Goal: Transaction & Acquisition: Purchase product/service

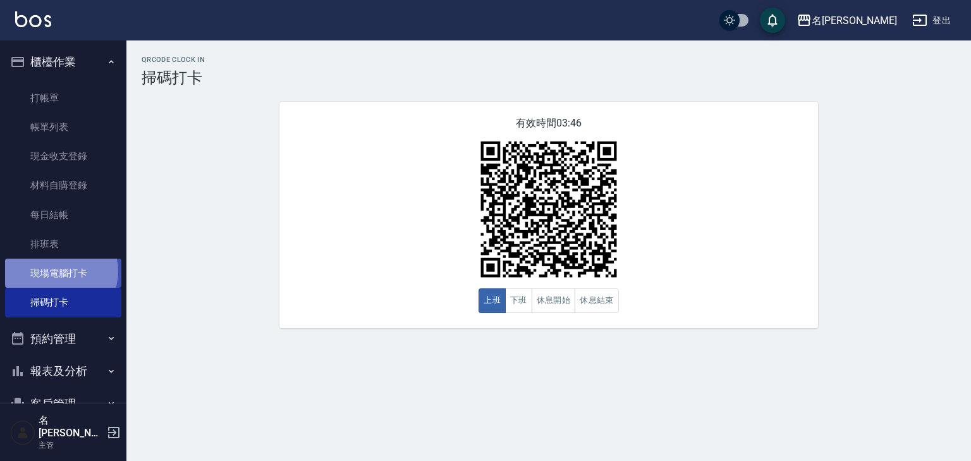
click at [60, 271] on link "現場電腦打卡" at bounding box center [63, 273] width 116 height 29
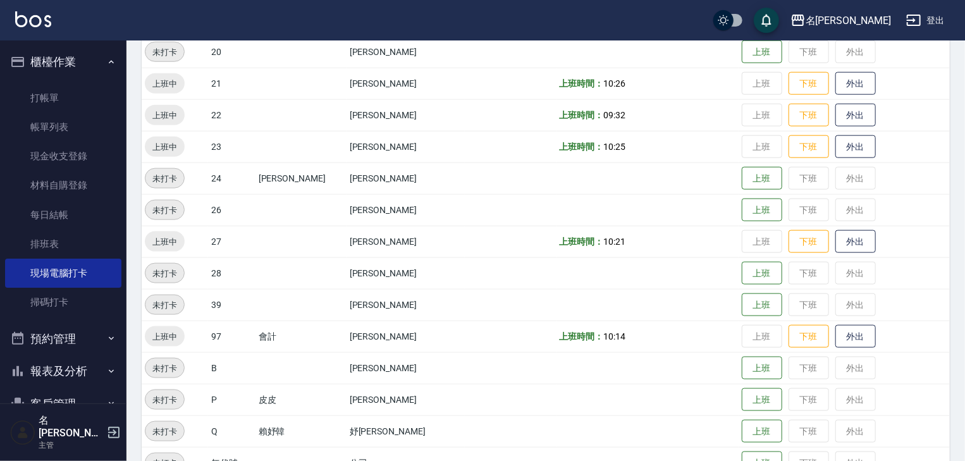
scroll to position [802, 0]
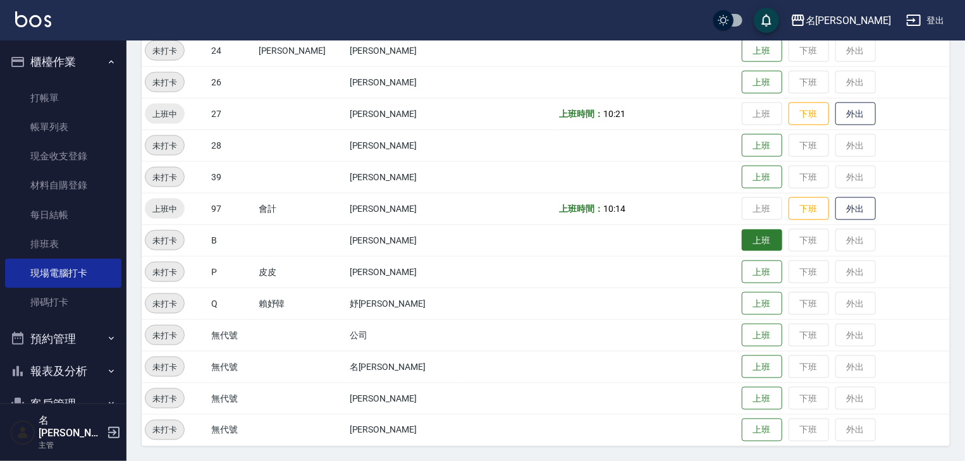
click at [748, 237] on button "上班" at bounding box center [762, 241] width 40 height 22
click at [39, 20] on img at bounding box center [33, 19] width 36 height 16
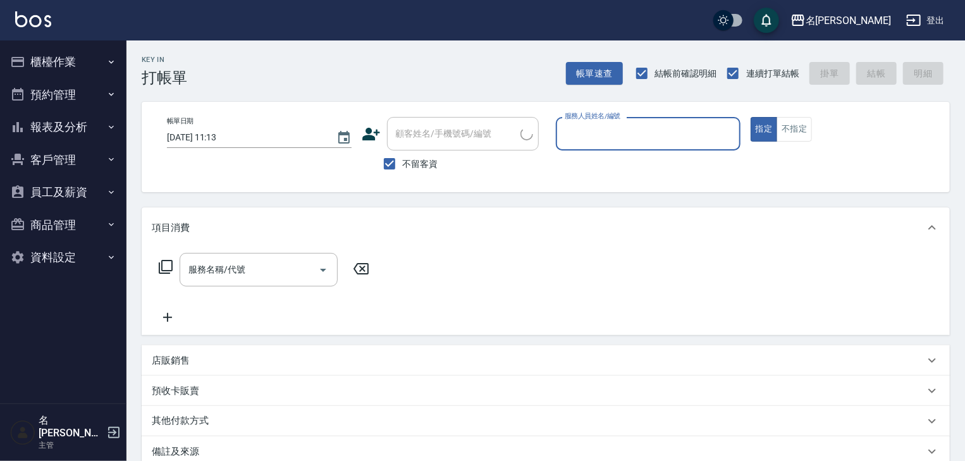
click at [656, 124] on input "服務人員姓名/編號" at bounding box center [648, 134] width 173 height 22
type input "[PERSON_NAME]-03"
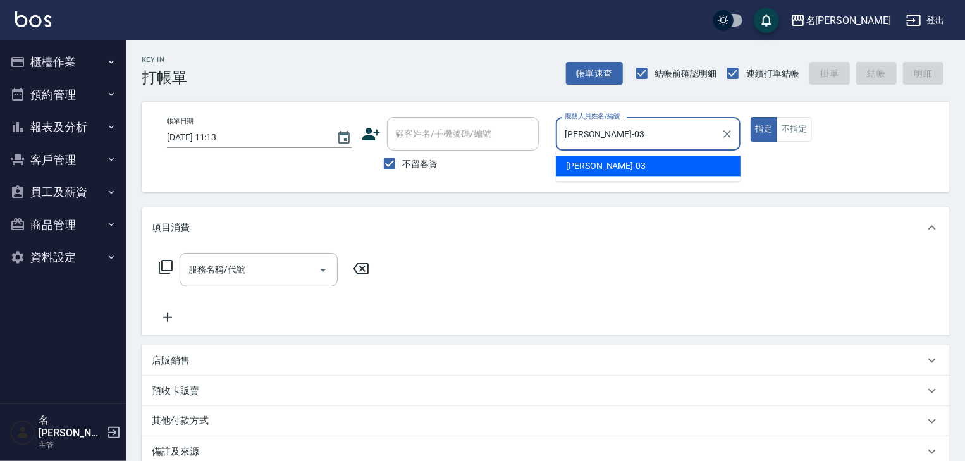
type button "true"
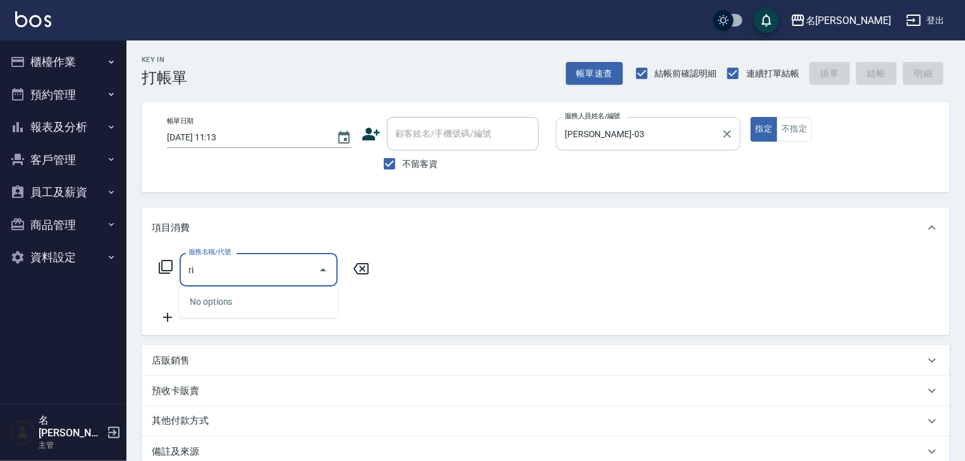
type input "r"
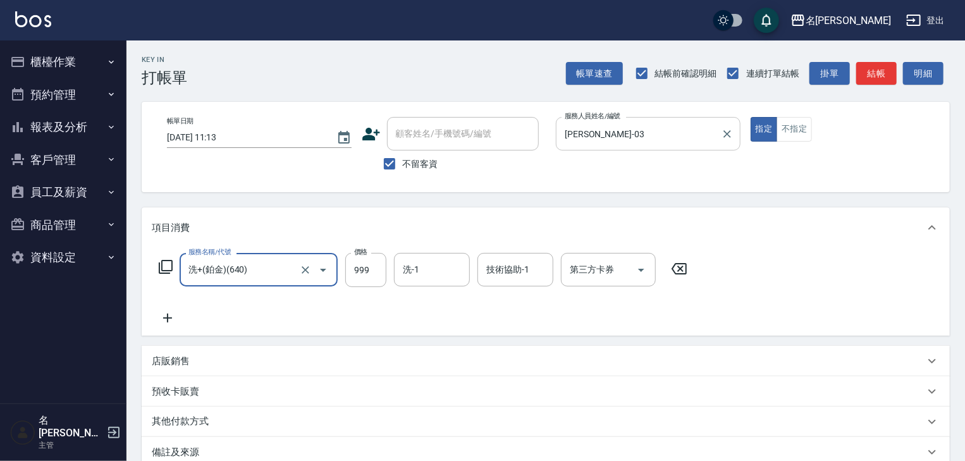
type input "洗+(鉑金)(640)"
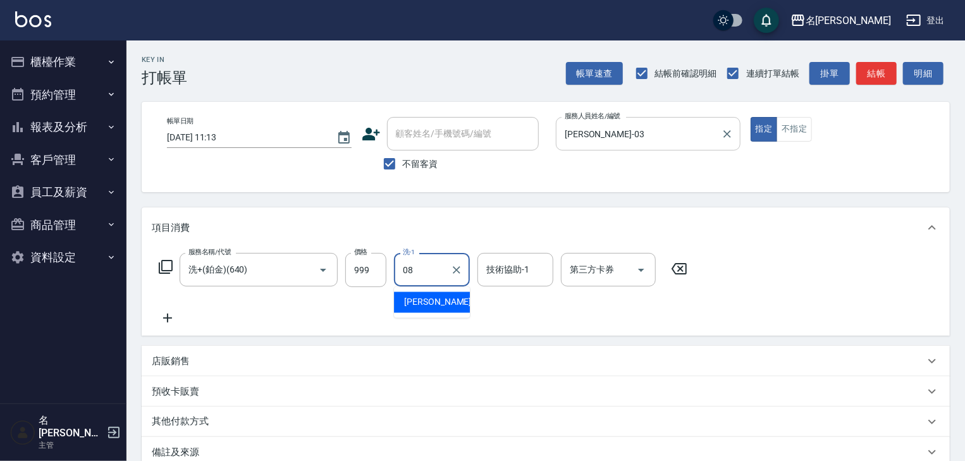
type input "[PERSON_NAME]-08"
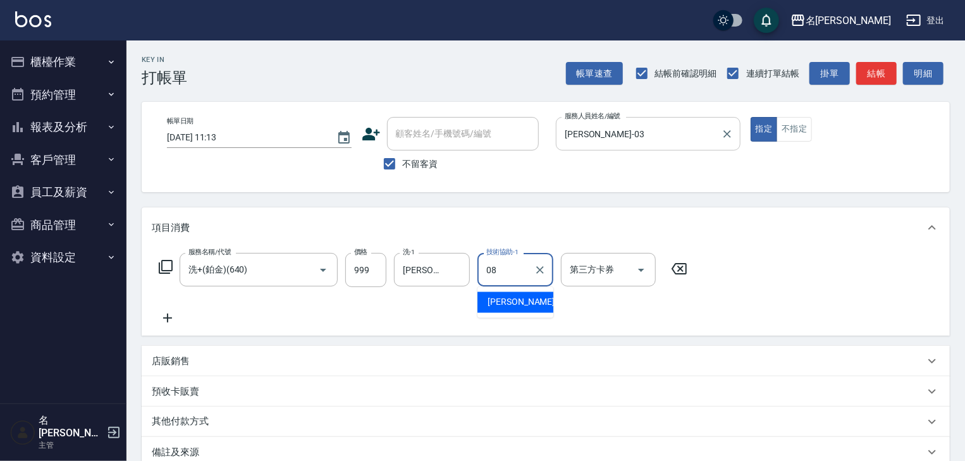
type input "[PERSON_NAME]-08"
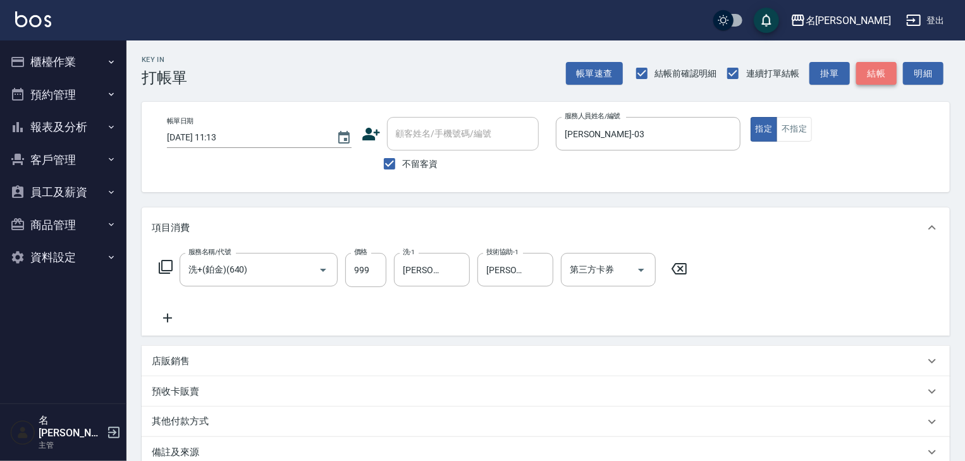
click at [873, 76] on button "結帳" at bounding box center [876, 73] width 40 height 23
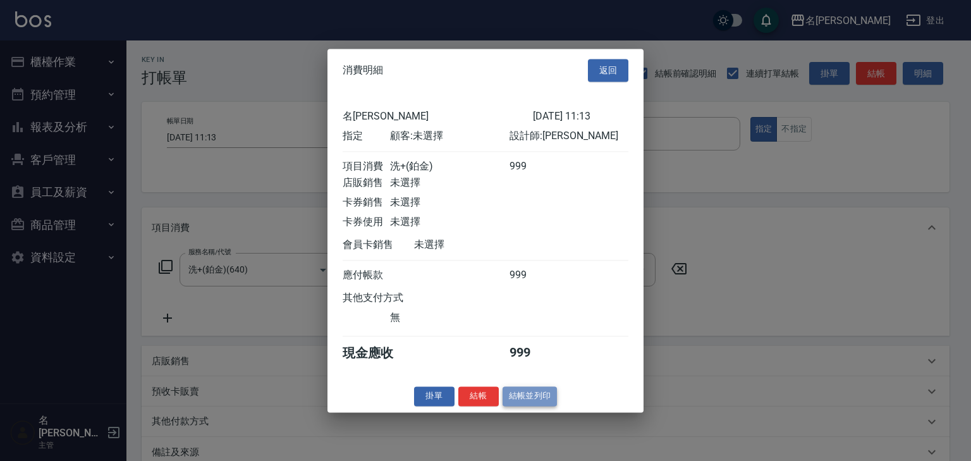
click at [539, 406] on button "結帳並列印" at bounding box center [530, 396] width 55 height 20
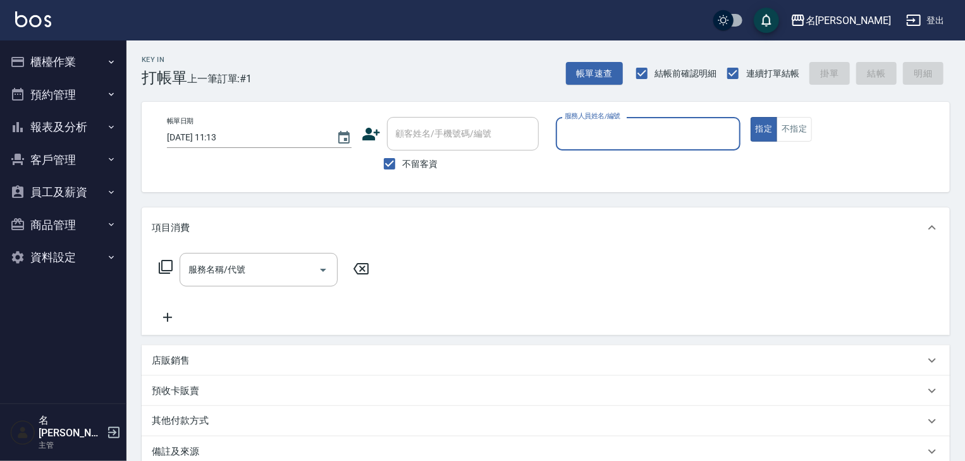
type input "ㄣ"
type input "皮皮-P"
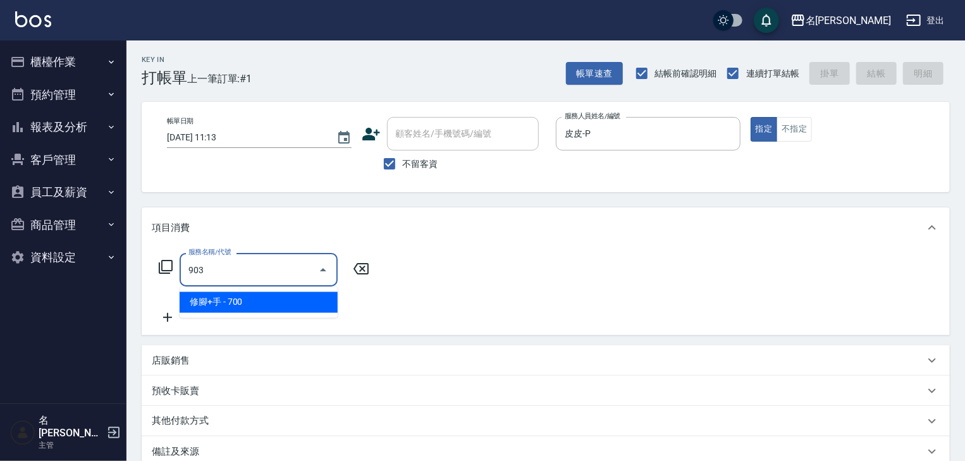
type input "修腳+手(903)"
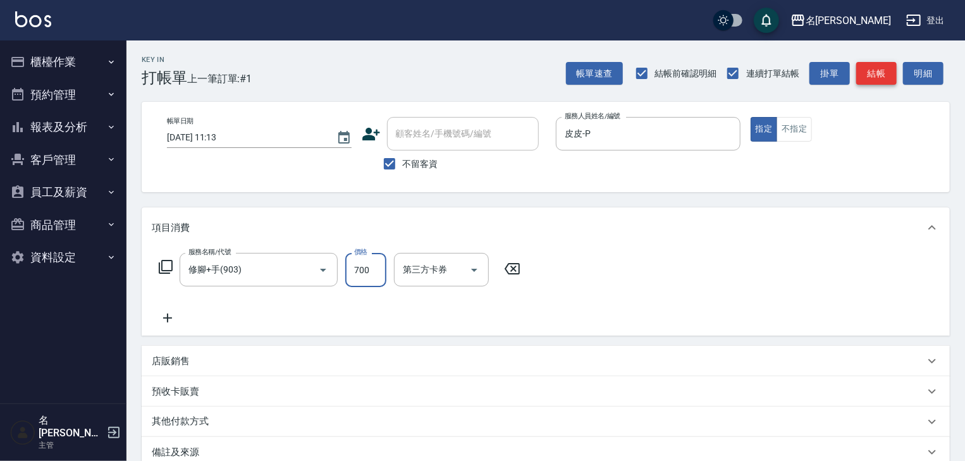
click at [882, 69] on button "結帳" at bounding box center [876, 73] width 40 height 23
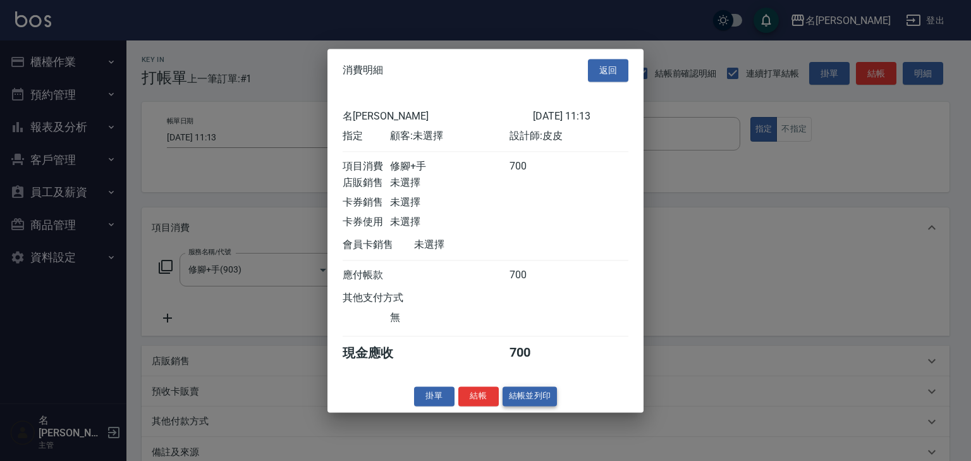
click at [535, 398] on button "結帳並列印" at bounding box center [530, 396] width 55 height 20
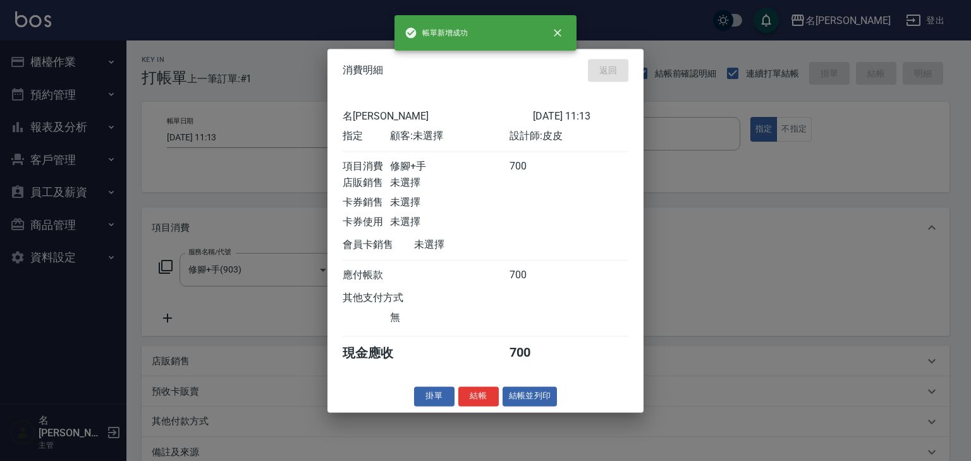
type input "2025/10/06 11:15"
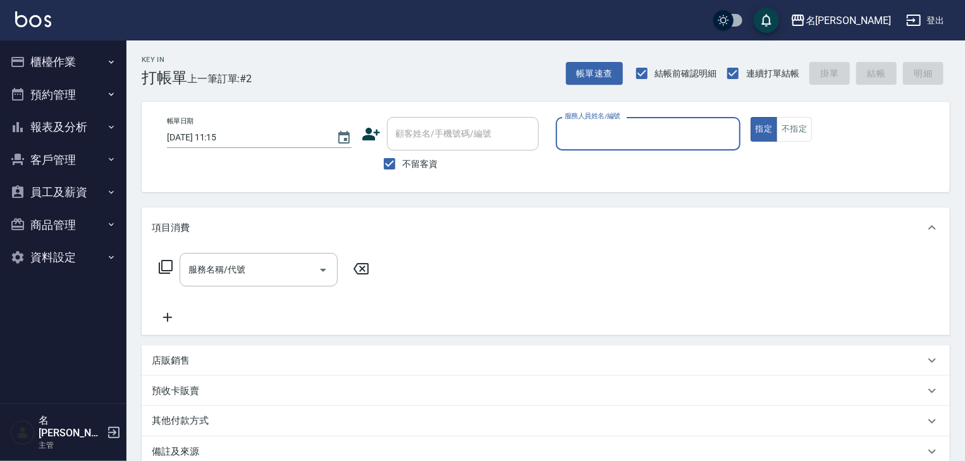
click at [63, 53] on button "櫃檯作業" at bounding box center [63, 62] width 116 height 33
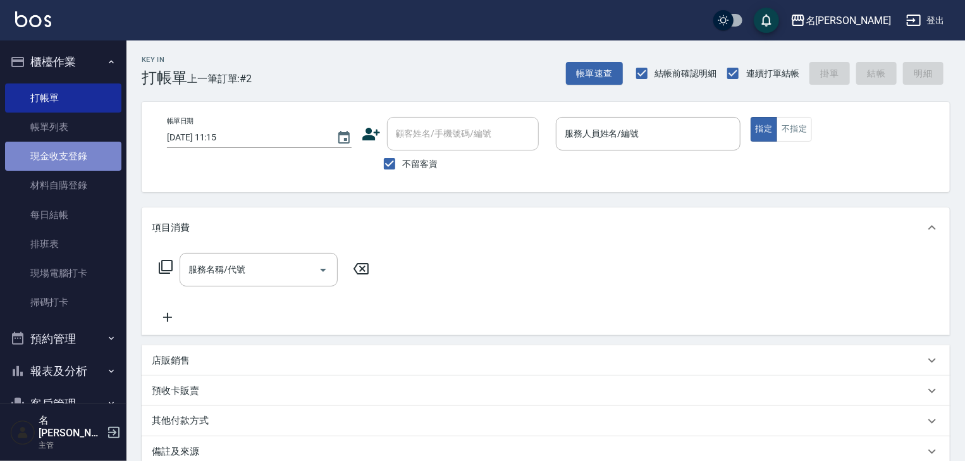
click at [83, 159] on link "現金收支登錄" at bounding box center [63, 156] width 116 height 29
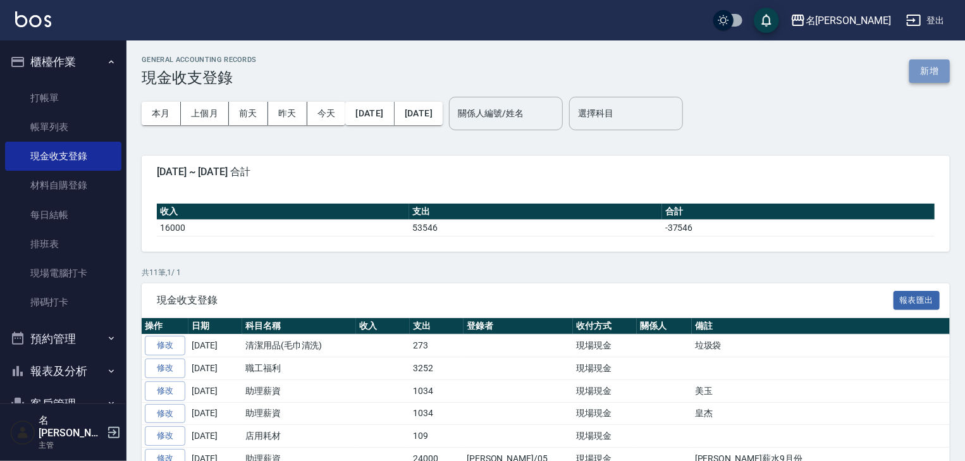
click at [926, 76] on button "新增" at bounding box center [929, 70] width 40 height 23
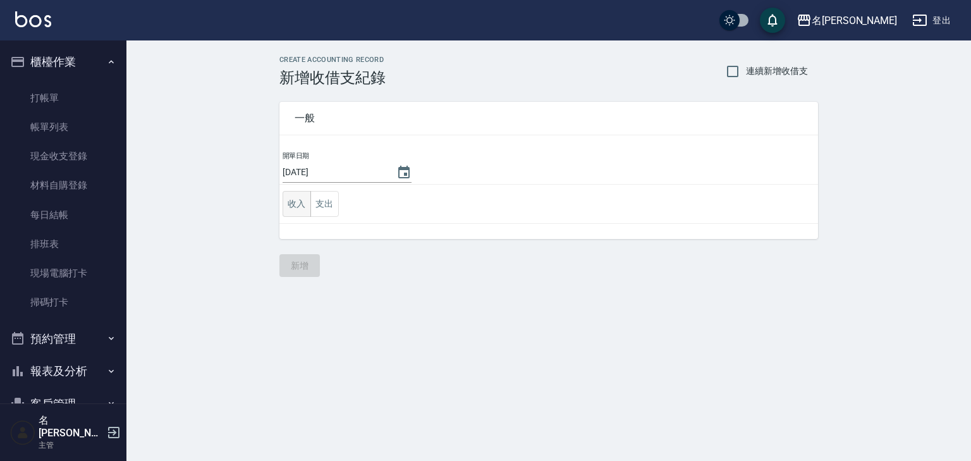
click at [294, 207] on button "收入" at bounding box center [297, 204] width 28 height 26
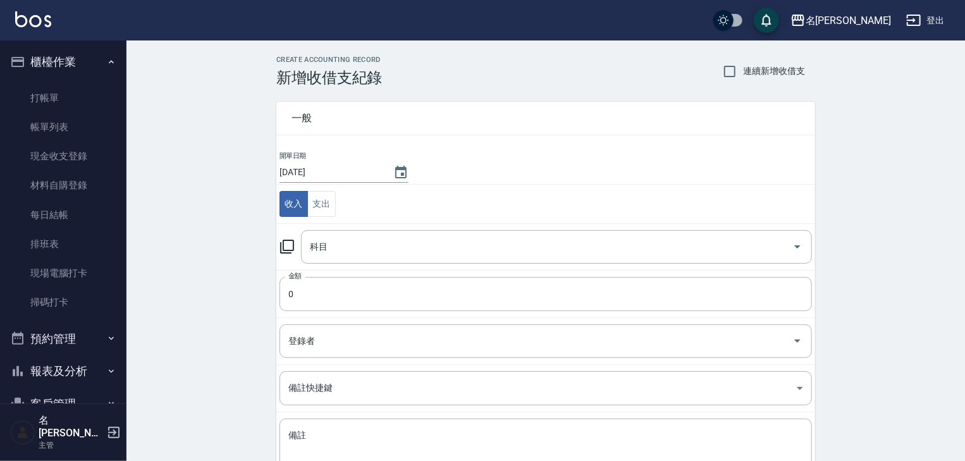
click at [290, 240] on icon at bounding box center [287, 247] width 14 height 14
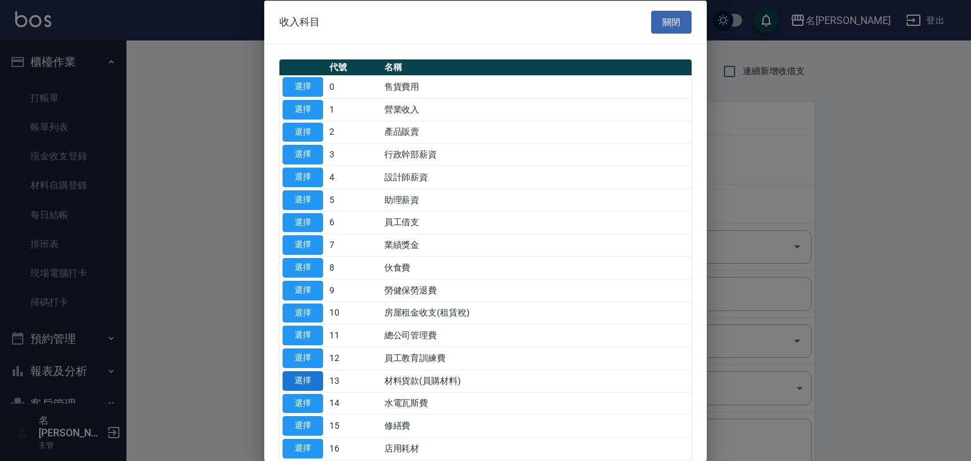
click at [301, 378] on button "選擇" at bounding box center [303, 381] width 40 height 20
type input "13 材料貨款(員購材料)"
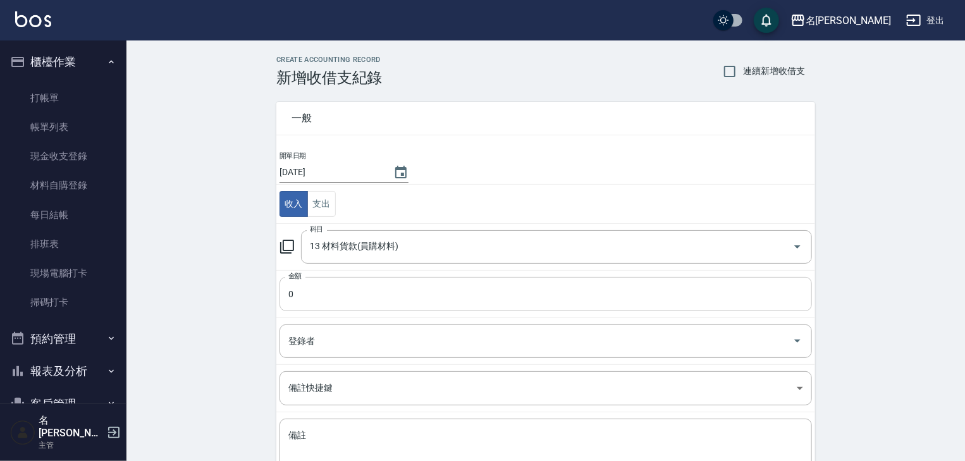
click at [339, 281] on input "0" at bounding box center [546, 294] width 533 height 34
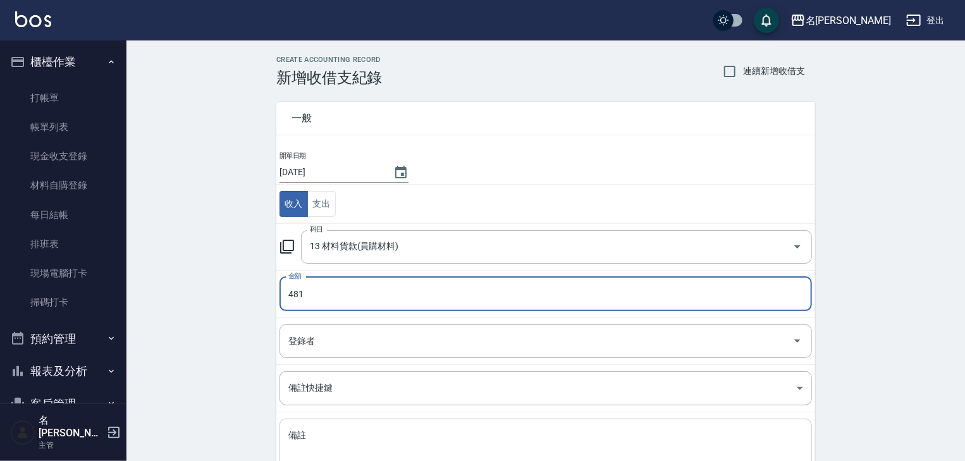
scroll to position [96, 0]
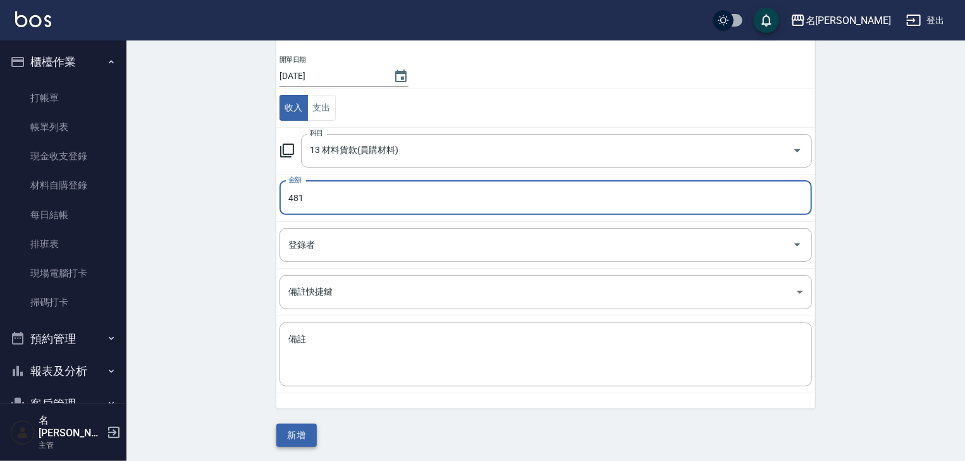
type input "481"
click at [309, 436] on button "新增" at bounding box center [296, 435] width 40 height 23
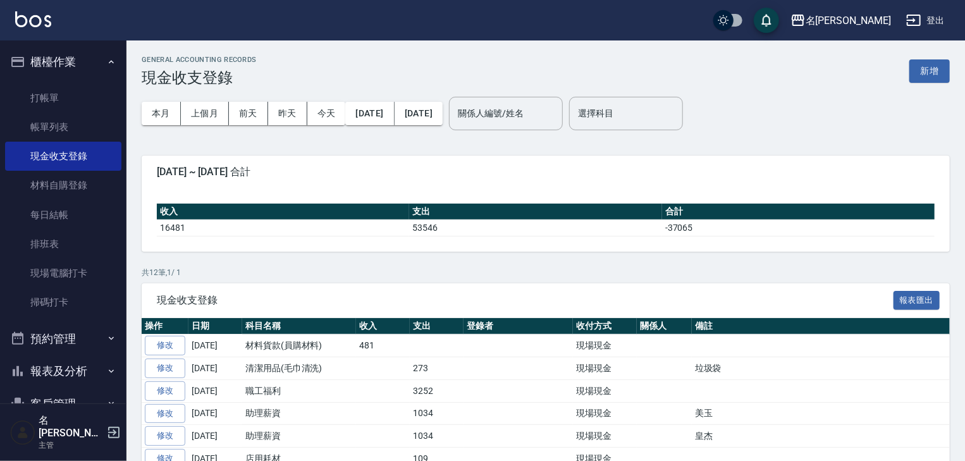
click at [49, 13] on img at bounding box center [33, 19] width 36 height 16
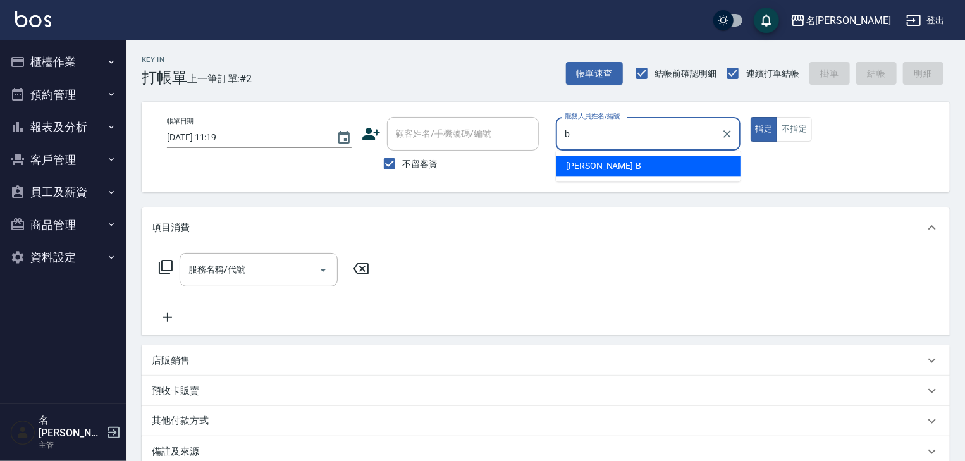
type input "吳姵瑩-B"
type button "true"
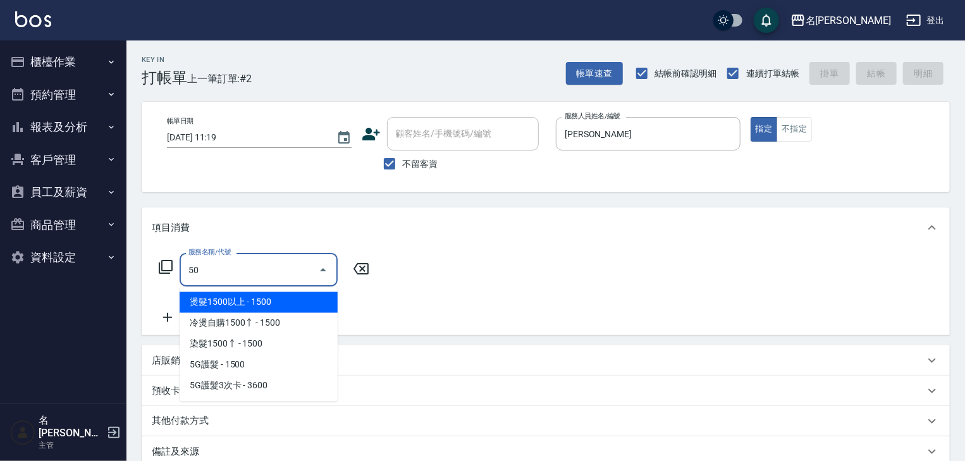
type input "505"
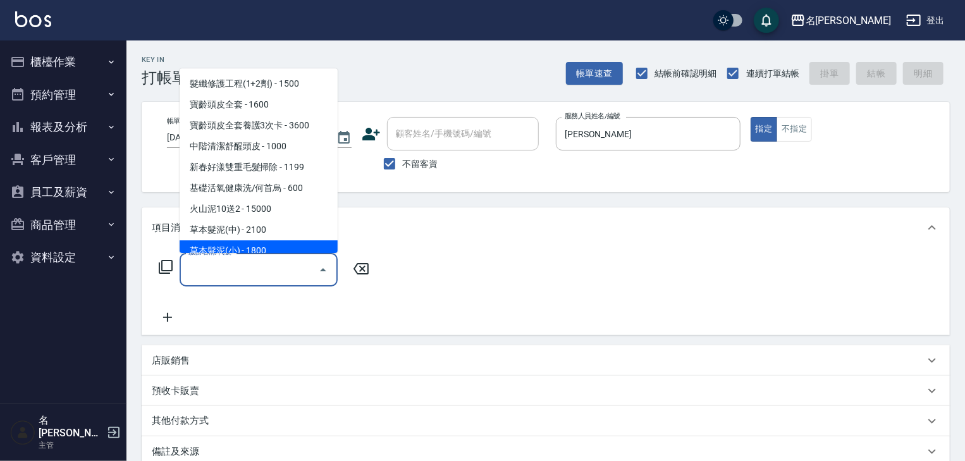
click at [260, 274] on input "服務名稱/代號" at bounding box center [249, 270] width 128 height 22
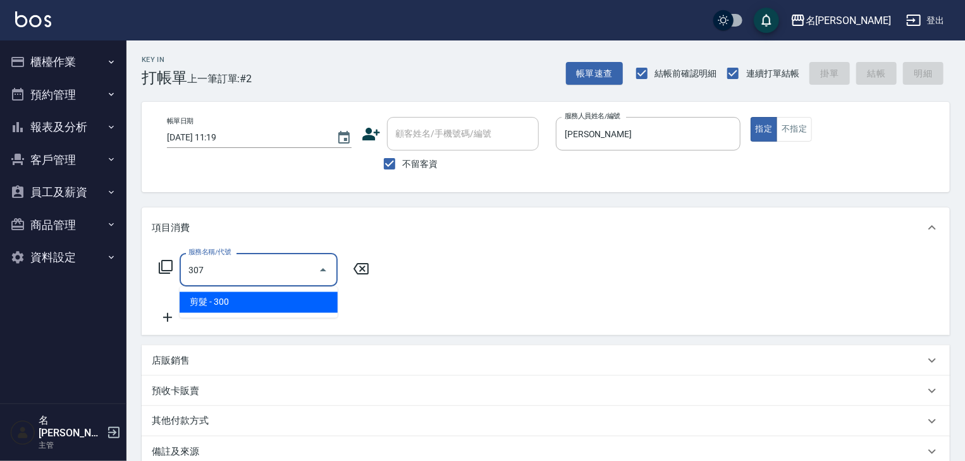
type input "剪髮(307)"
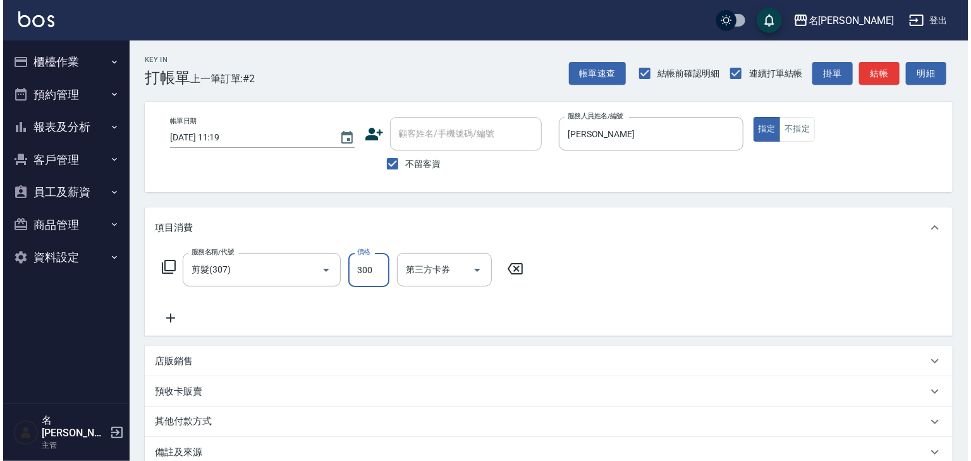
scroll to position [148, 0]
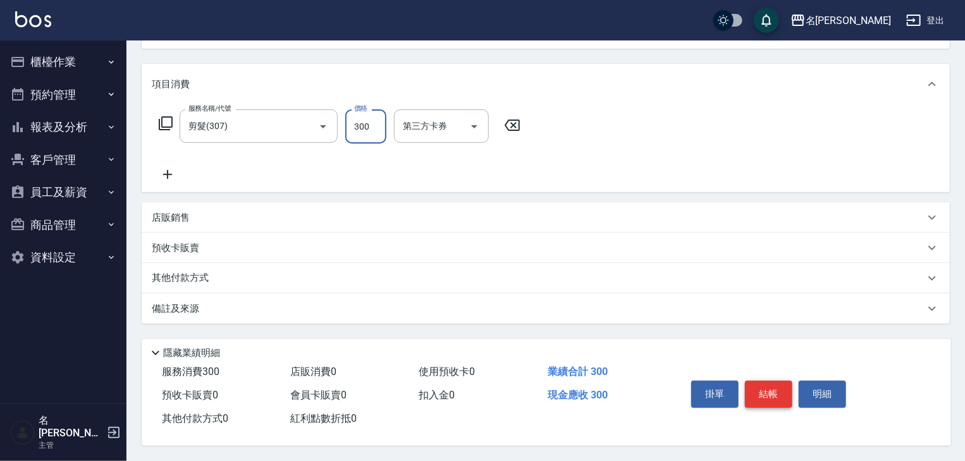
click at [785, 386] on button "結帳" at bounding box center [768, 394] width 47 height 27
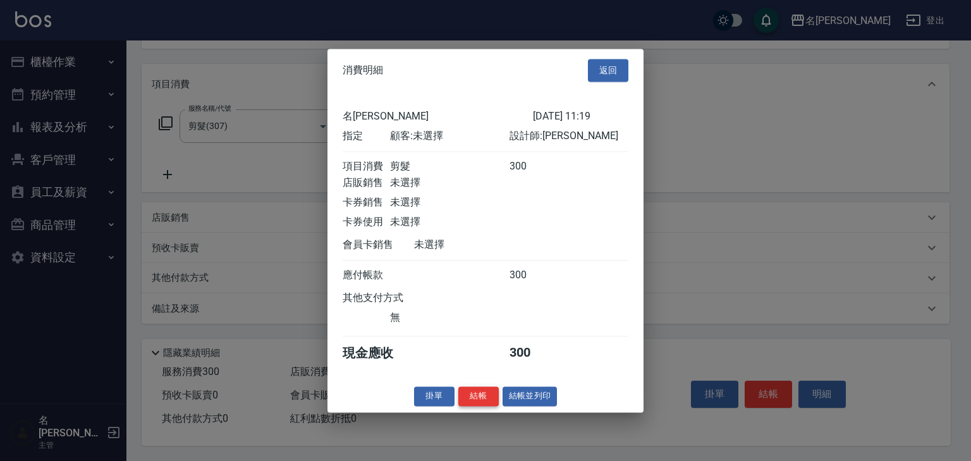
click at [477, 396] on button "結帳" at bounding box center [479, 396] width 40 height 20
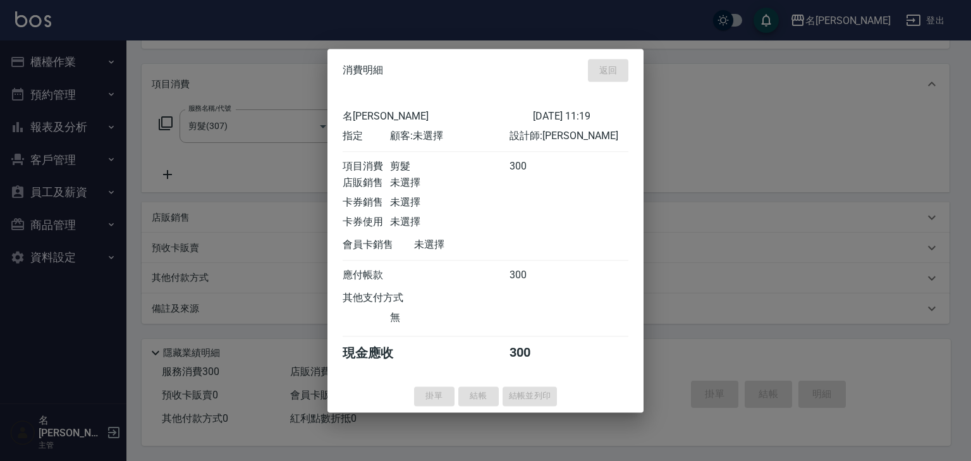
type input "2025/10/06 11:54"
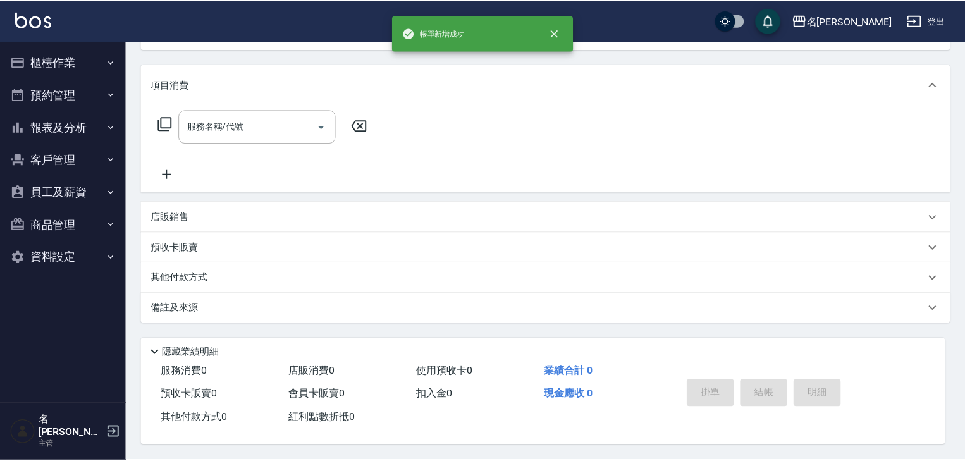
scroll to position [0, 0]
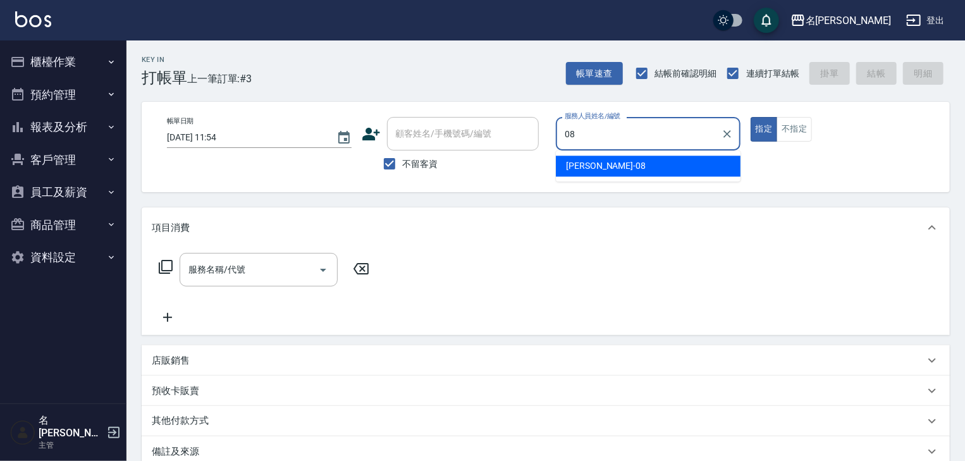
type input "[PERSON_NAME]-08"
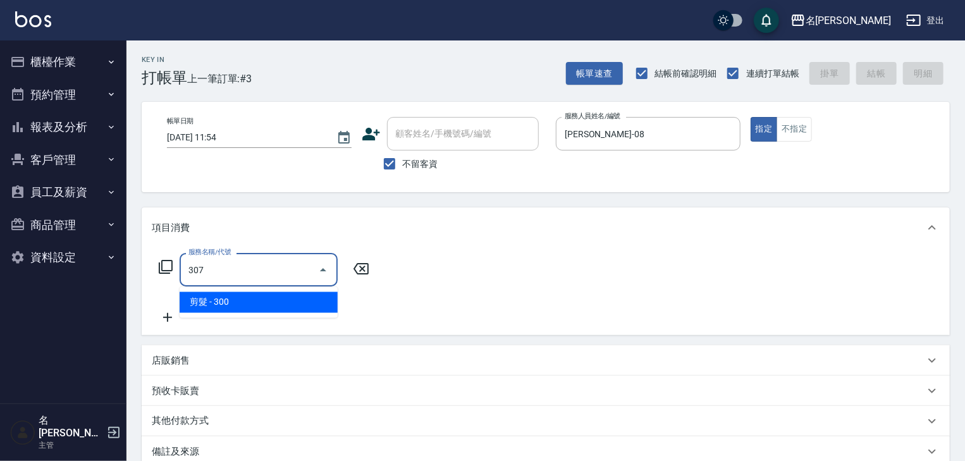
type input "剪髮(307)"
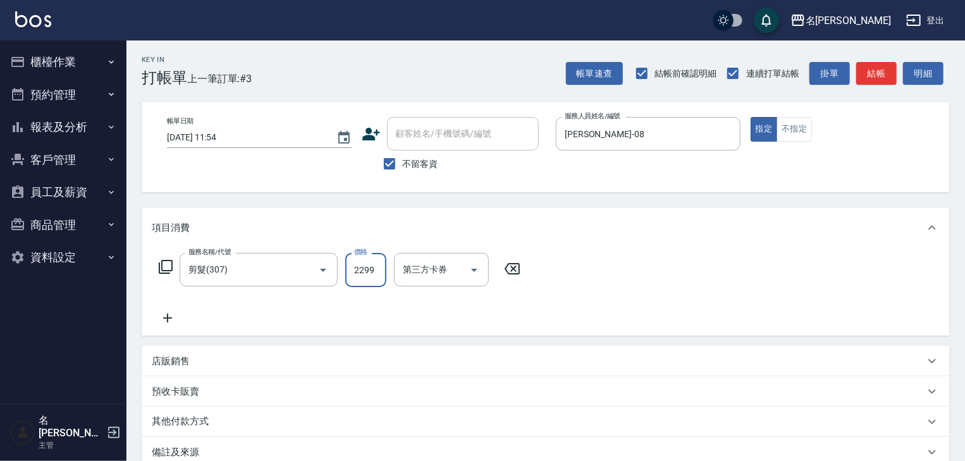
type input "2299"
click at [883, 59] on div "Key In 打帳單 上一筆訂單:#3 帳單速查 結帳前確認明細 連續打單結帳 掛單 結帳 明細" at bounding box center [537, 63] width 823 height 46
click at [883, 71] on button "結帳" at bounding box center [876, 73] width 40 height 23
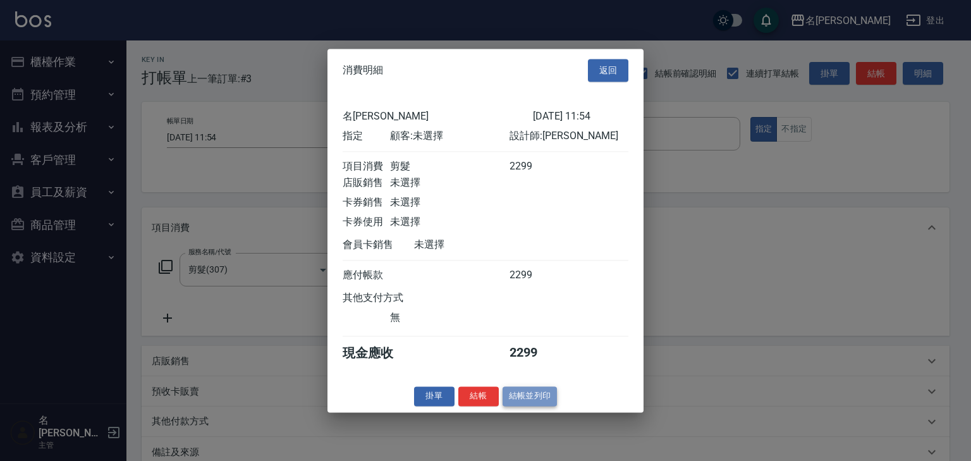
click at [546, 400] on button "結帳並列印" at bounding box center [530, 396] width 55 height 20
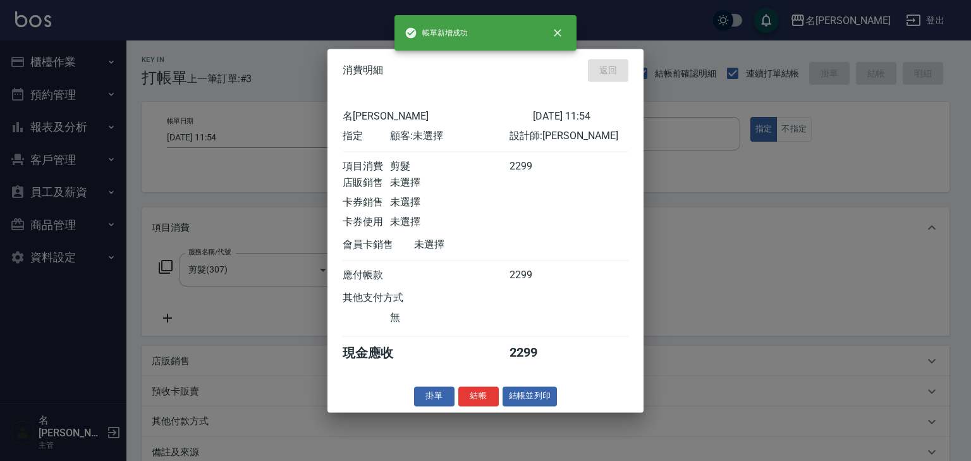
type input "2025/10/06 12:21"
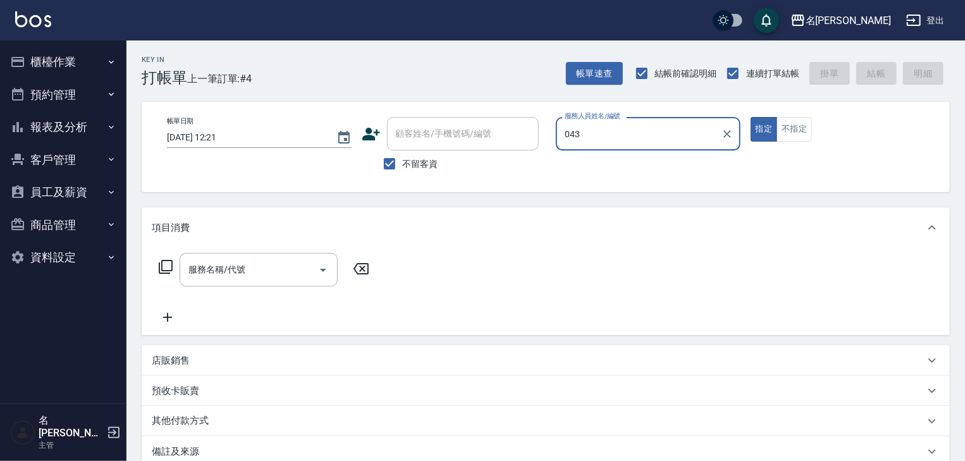
type input "043"
click at [751, 117] on button "指定" at bounding box center [764, 129] width 27 height 25
click at [616, 147] on div "服務人員姓名/編號" at bounding box center [648, 134] width 185 height 34
type input "許貴珍-04"
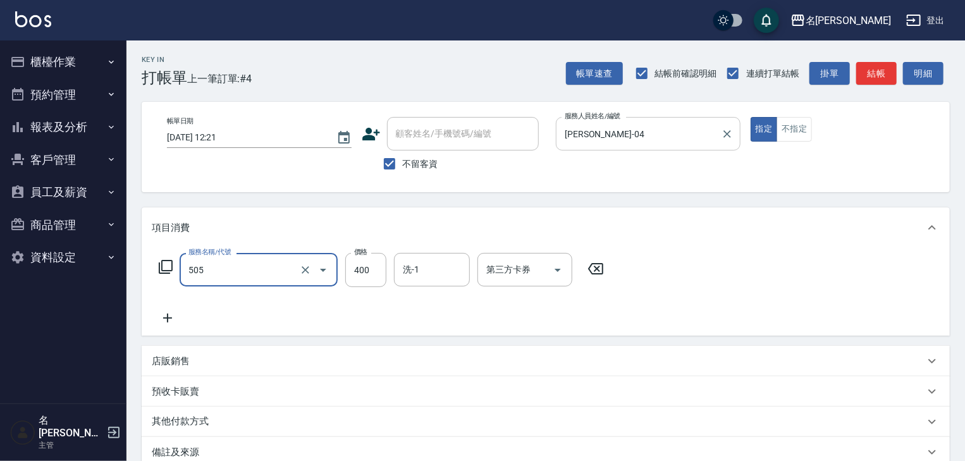
type input "洗髮(505)"
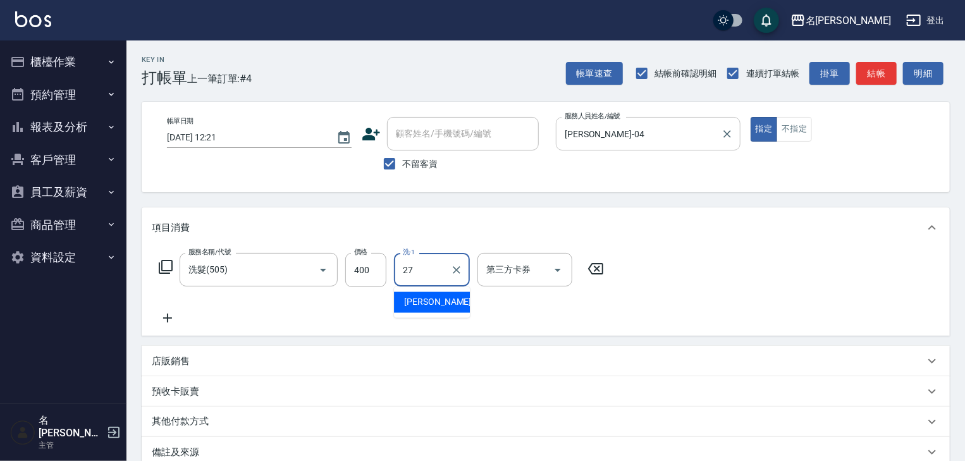
type input "[PERSON_NAME]-27"
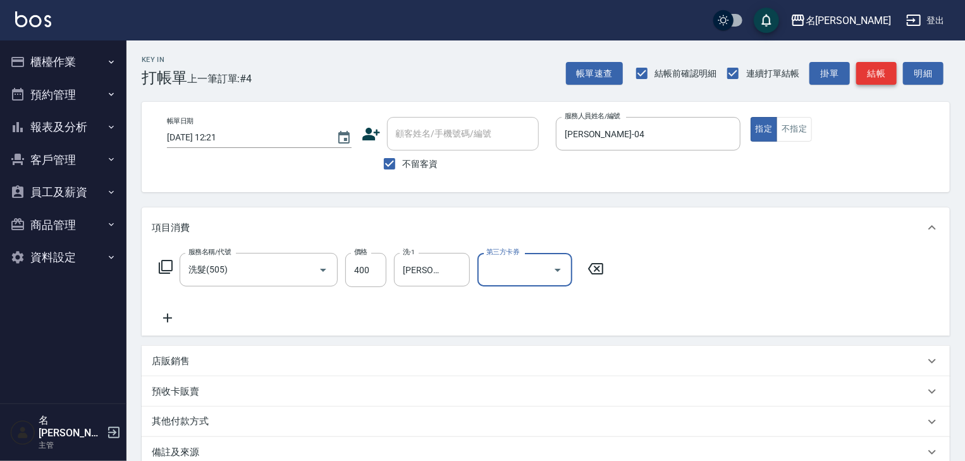
click at [880, 66] on button "結帳" at bounding box center [876, 73] width 40 height 23
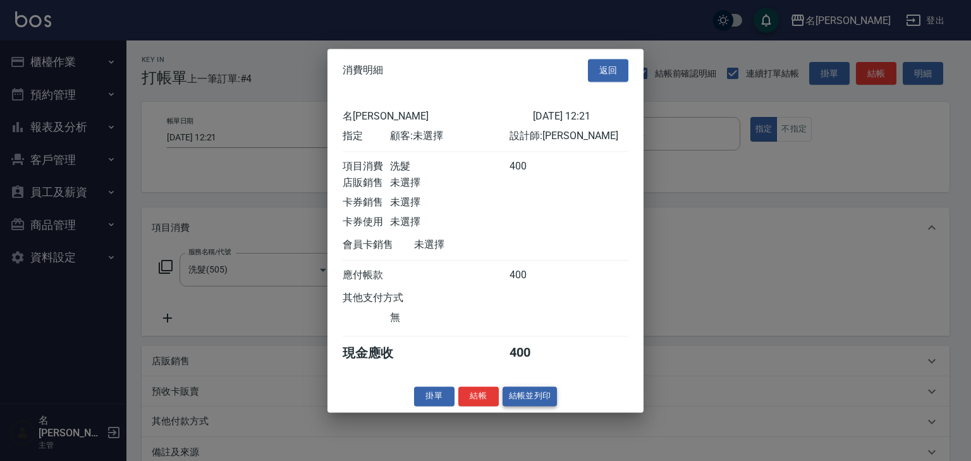
click at [536, 404] on button "結帳並列印" at bounding box center [530, 396] width 55 height 20
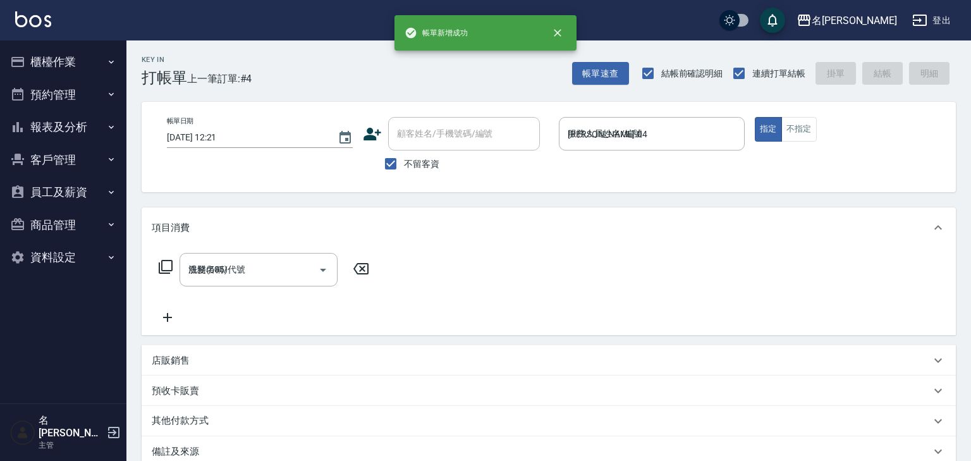
type input "2025/10/06 12:30"
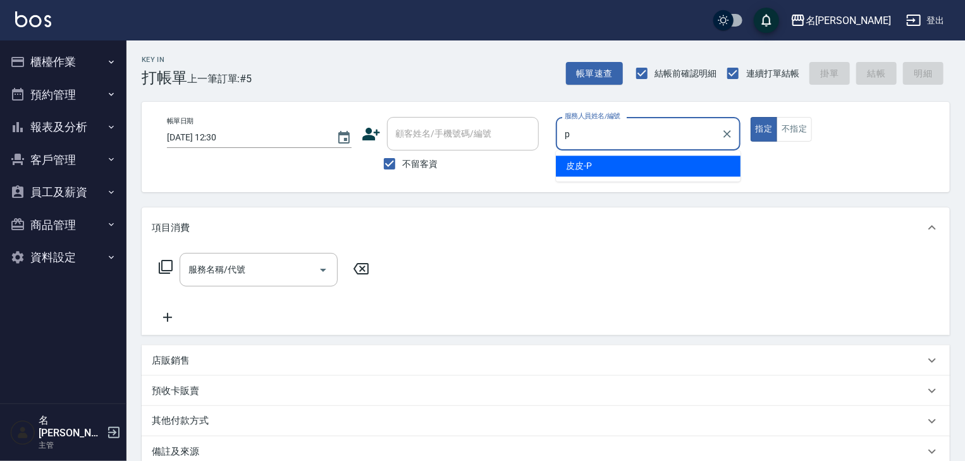
type input "皮皮-P"
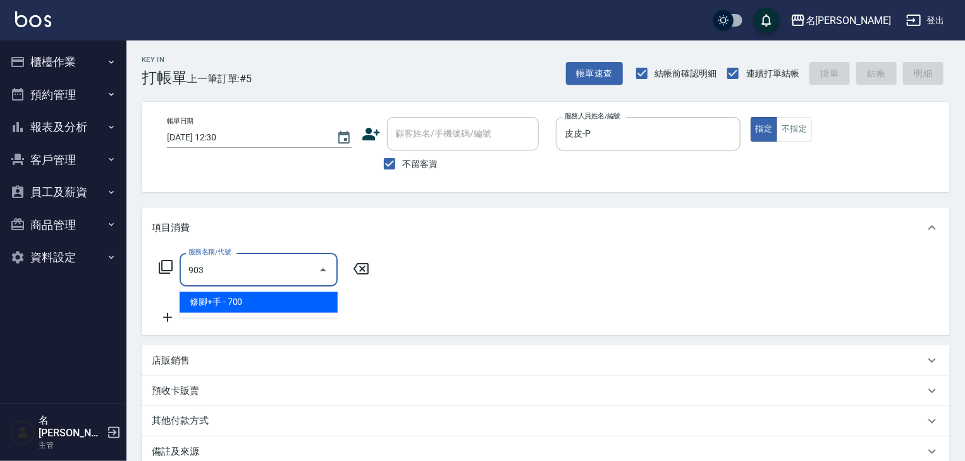
type input "修腳+手(903)"
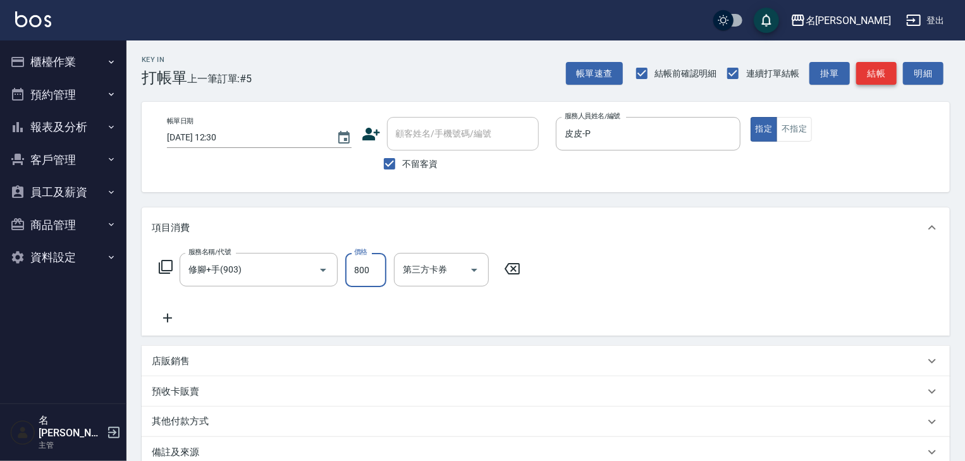
type input "800"
click at [882, 68] on button "結帳" at bounding box center [876, 73] width 40 height 23
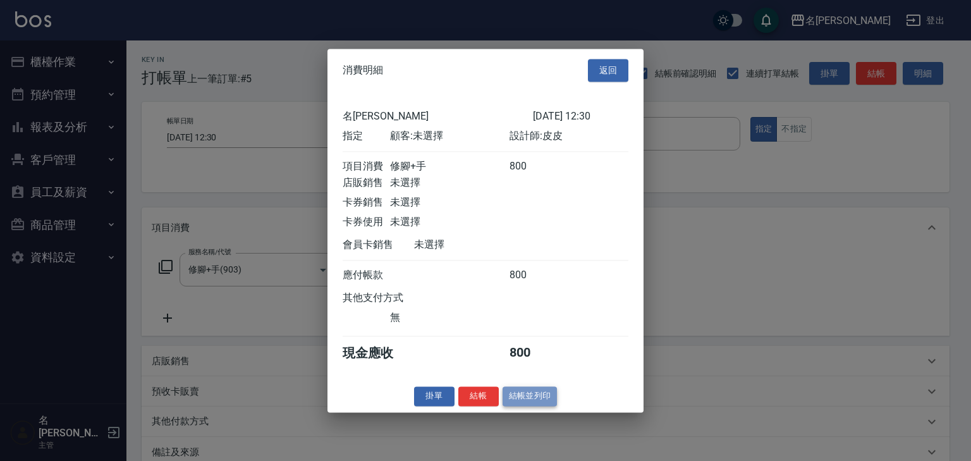
click at [553, 395] on button "結帳並列印" at bounding box center [530, 396] width 55 height 20
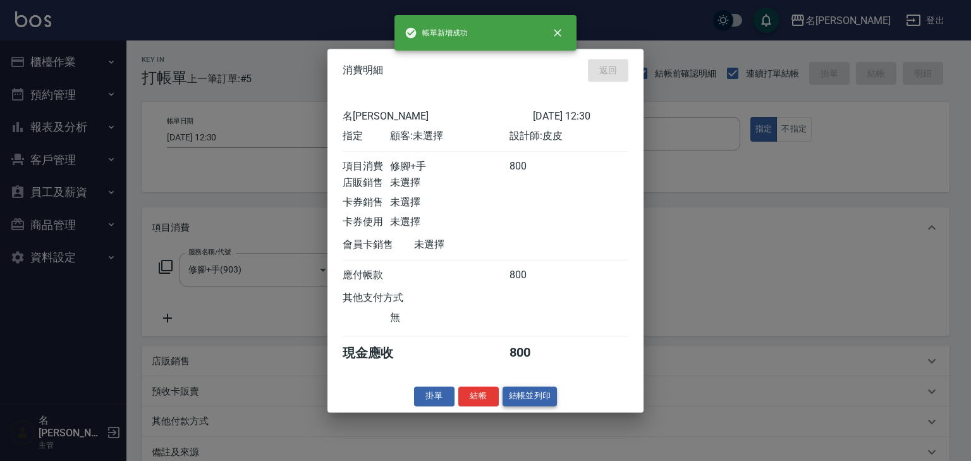
type input "2025/10/06 12:34"
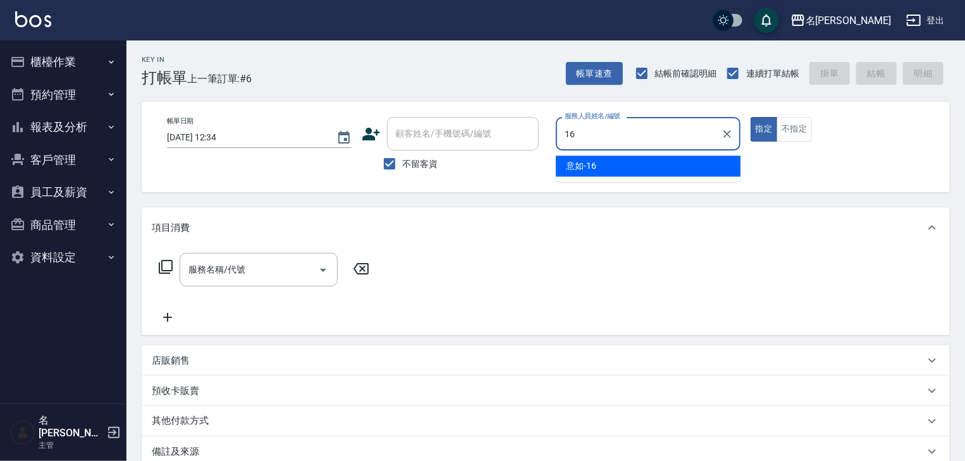
type input "意如-16"
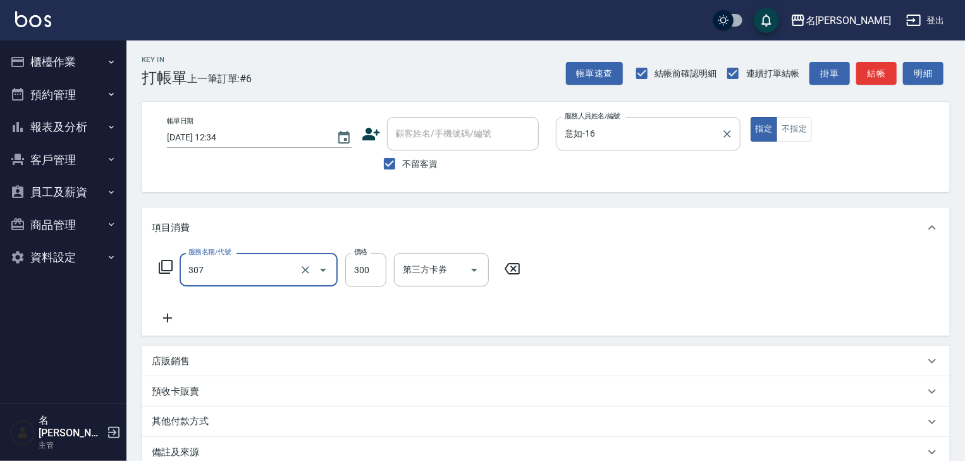
type input "剪髮(307)"
click at [888, 76] on button "結帳" at bounding box center [876, 73] width 40 height 23
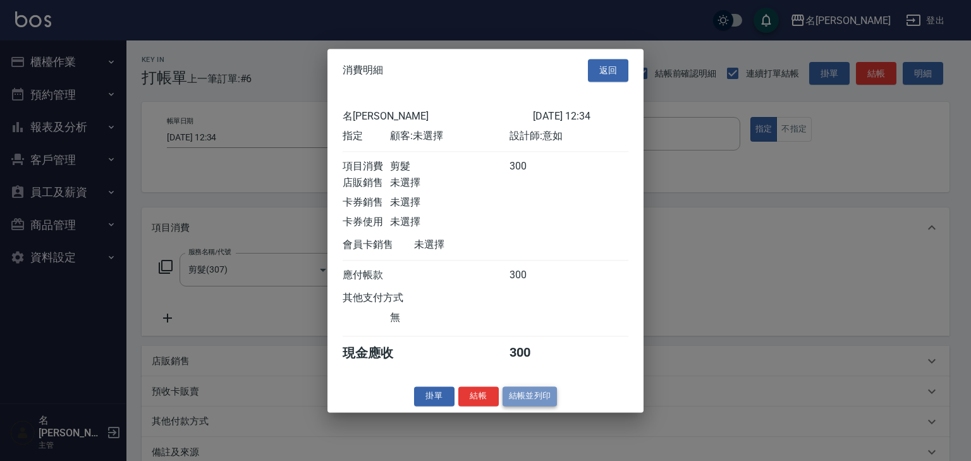
click at [540, 395] on button "結帳並列印" at bounding box center [530, 396] width 55 height 20
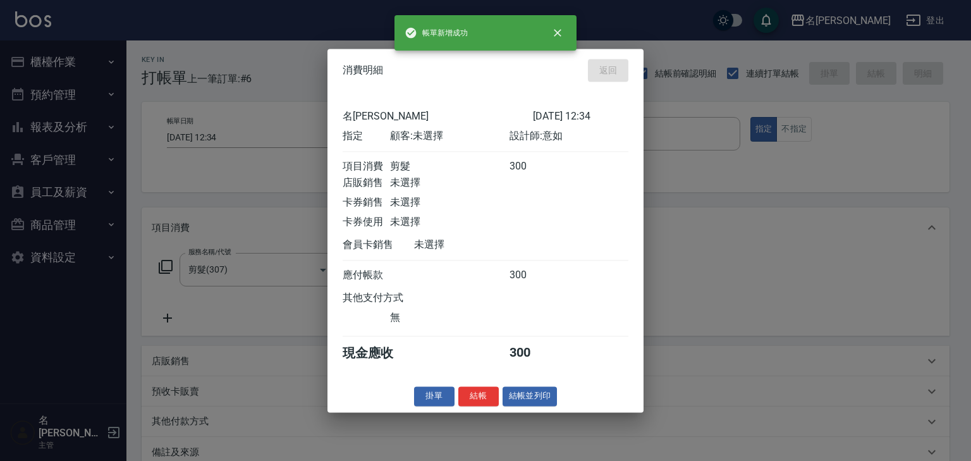
type input "2025/10/06 12:35"
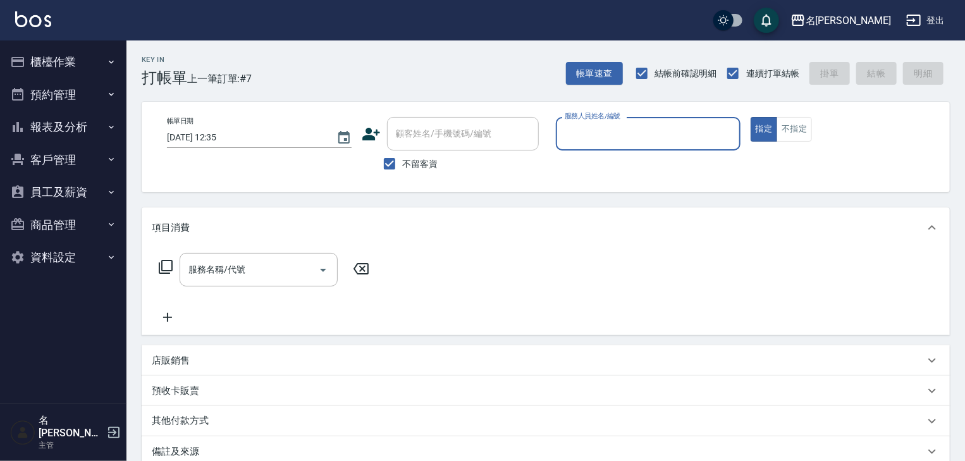
click at [687, 129] on input "服務人員姓名/編號" at bounding box center [648, 134] width 173 height 22
type input "許貴珍-04"
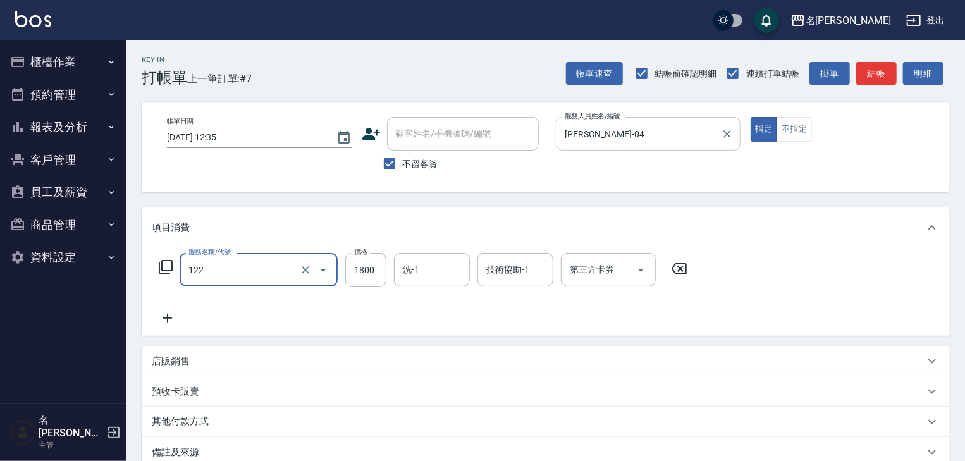
type input "草本髮泥(小)(122)"
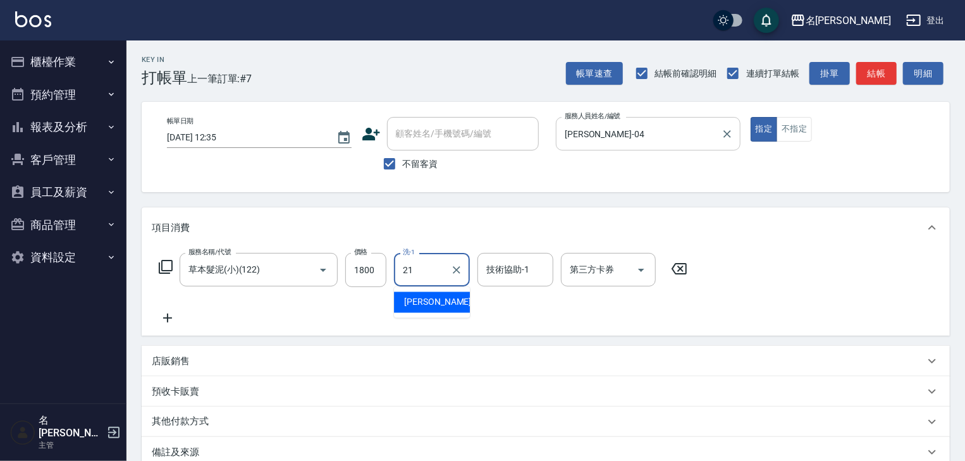
type input "[PERSON_NAME]-21"
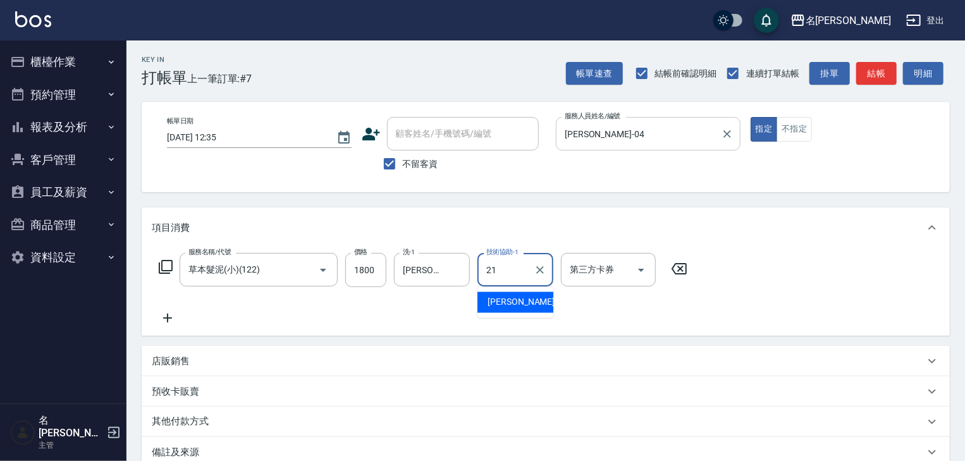
type input "[PERSON_NAME]-21"
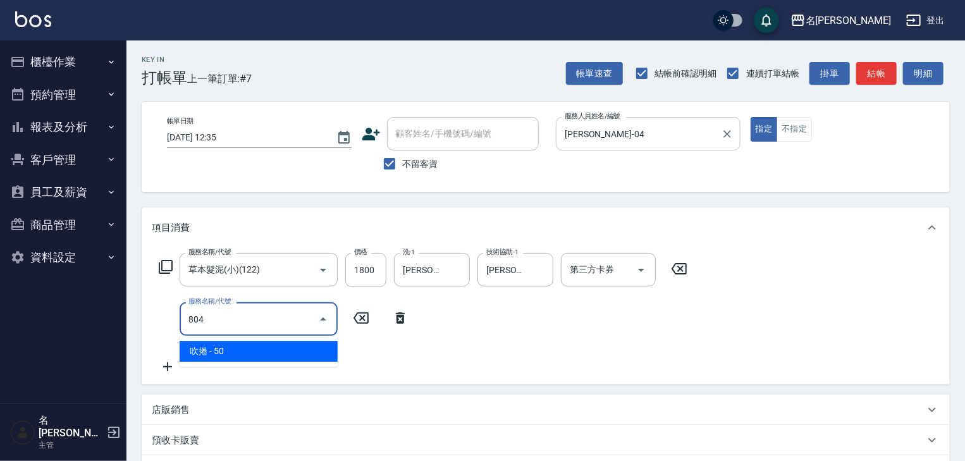
type input "吹捲(804)"
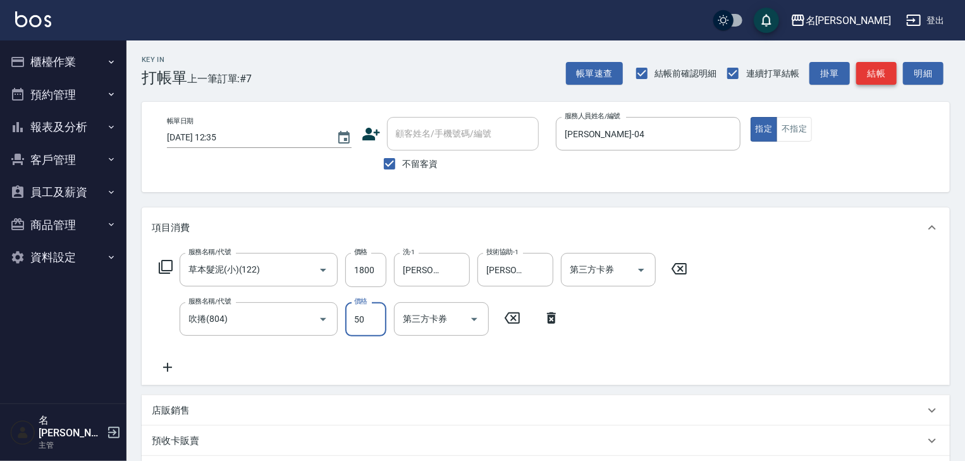
click at [868, 62] on button "結帳" at bounding box center [876, 73] width 40 height 23
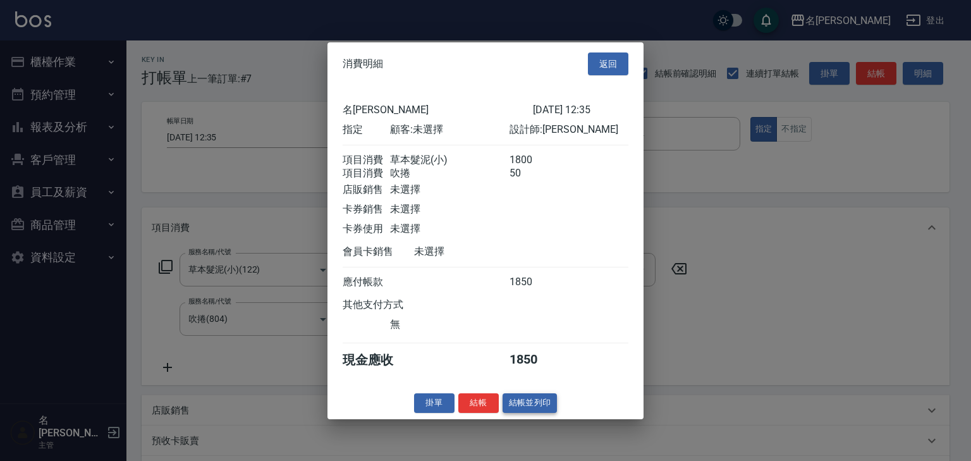
click at [531, 413] on button "結帳並列印" at bounding box center [530, 403] width 55 height 20
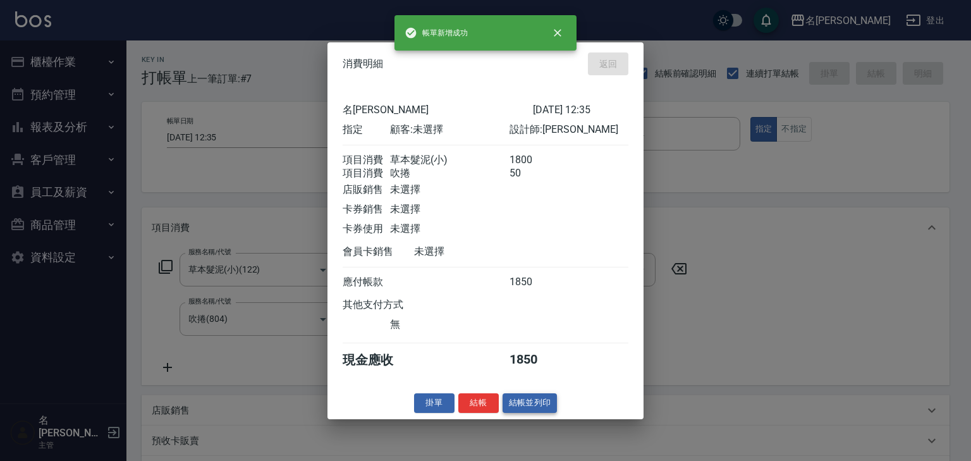
type input "2025/10/06 12:40"
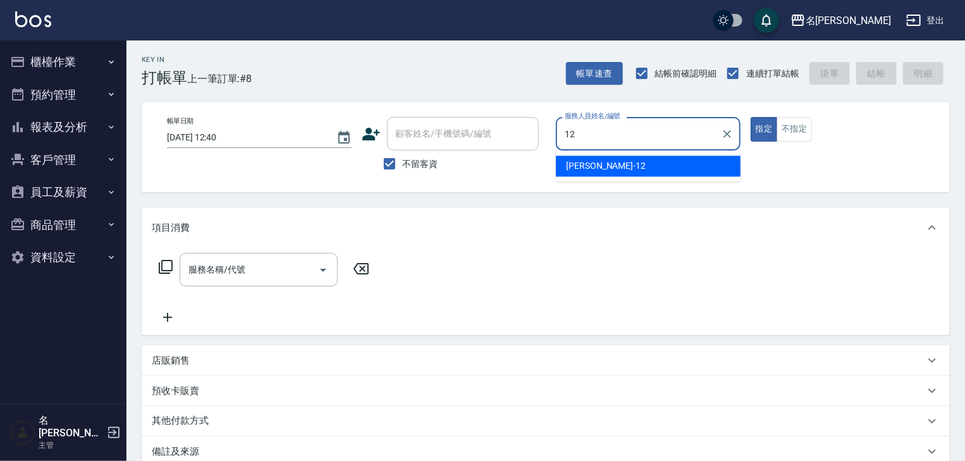
type input "林佳穎-12"
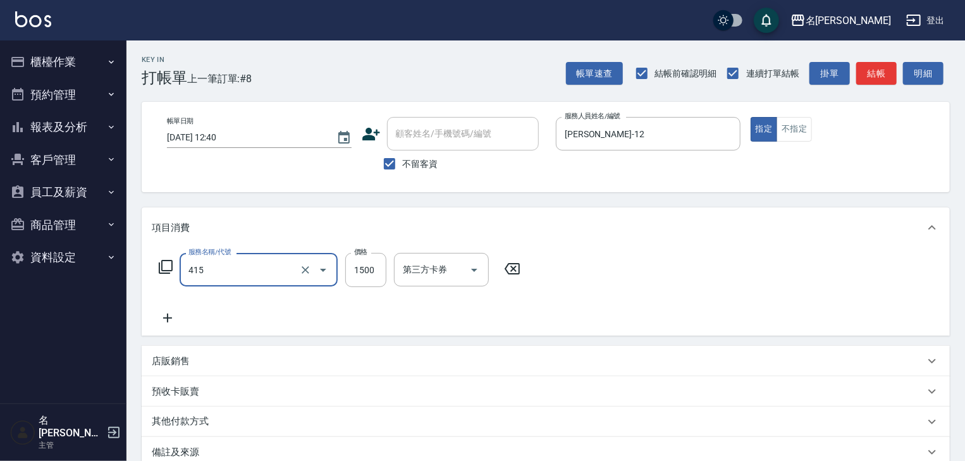
type input "染髮1500↑(415)"
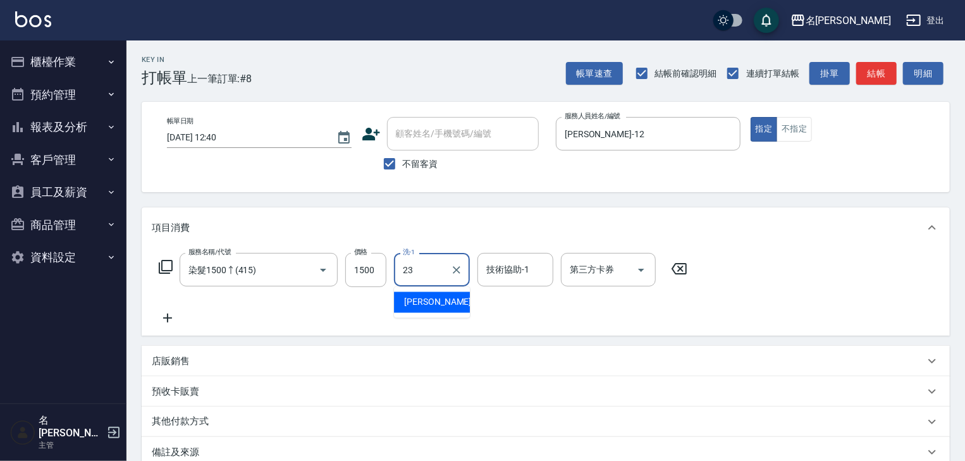
type input "葉敏辰-23"
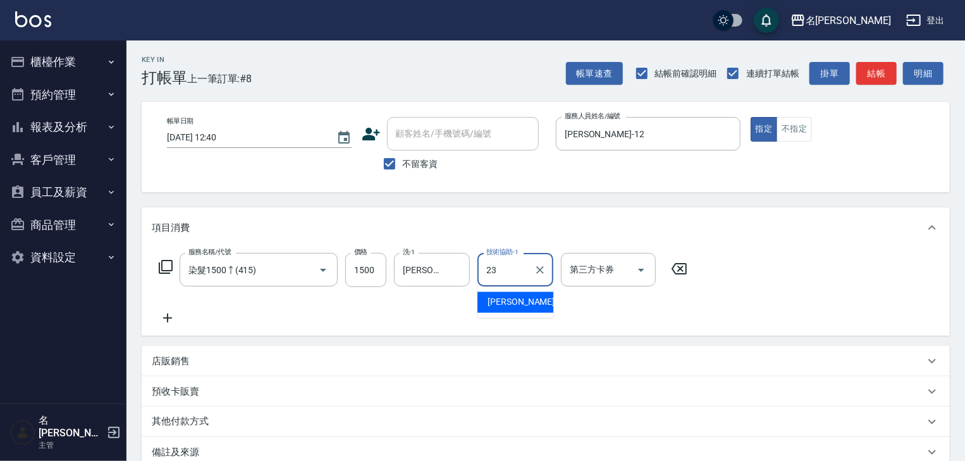
type input "葉敏辰-23"
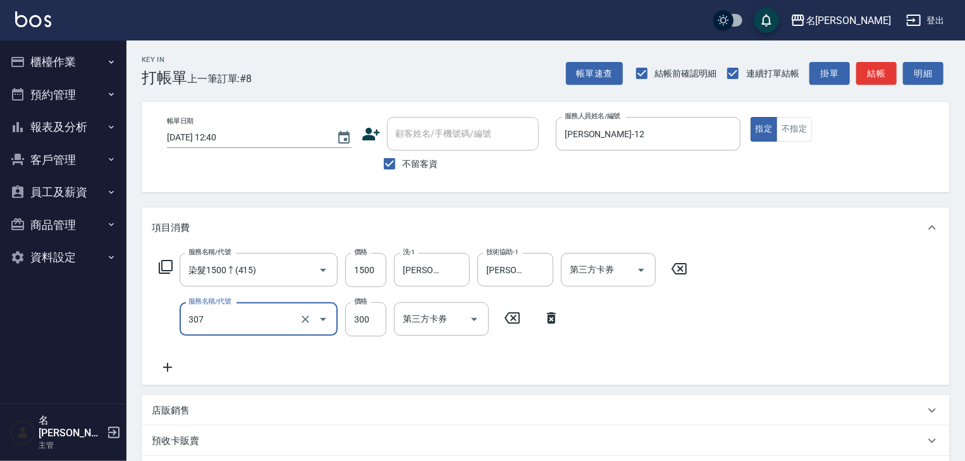
type input "剪髮(307)"
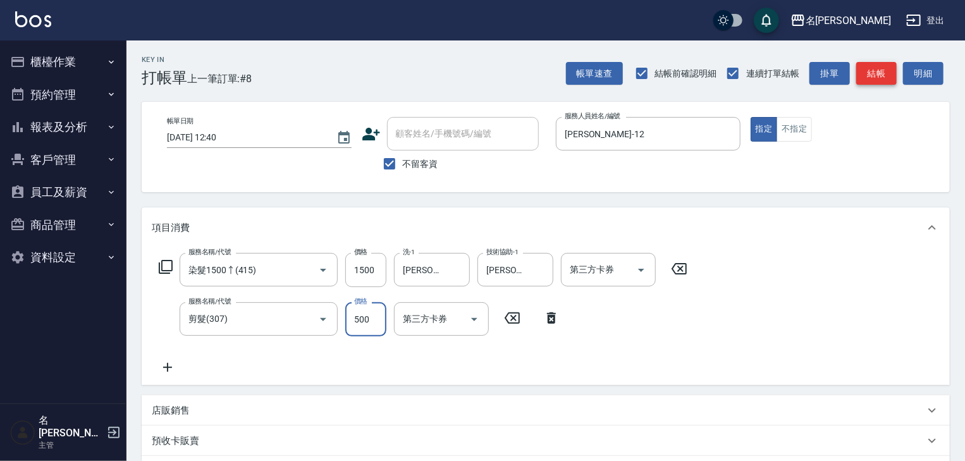
type input "500"
click at [859, 66] on button "結帳" at bounding box center [876, 73] width 40 height 23
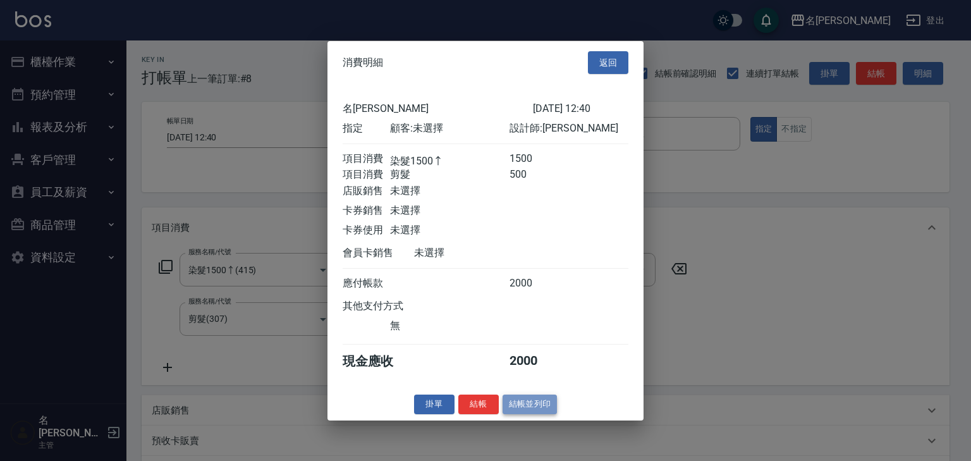
click at [552, 406] on button "結帳並列印" at bounding box center [530, 405] width 55 height 20
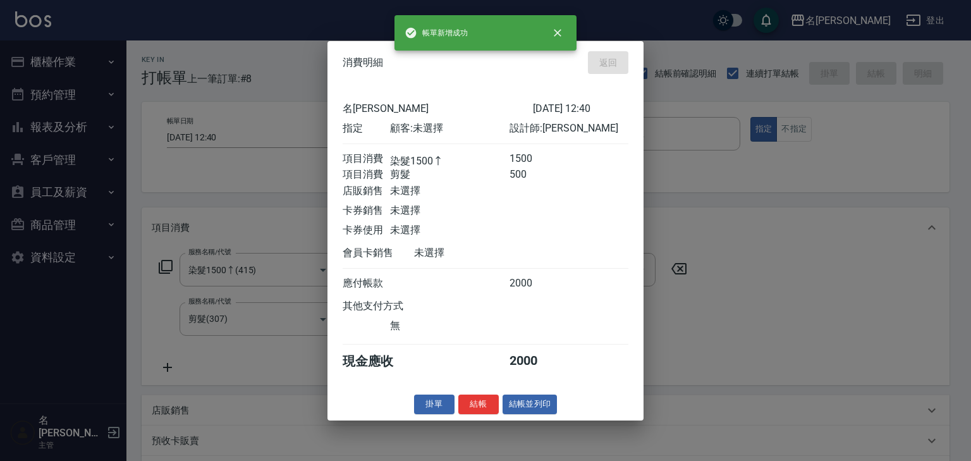
type input "2025/10/06 12:46"
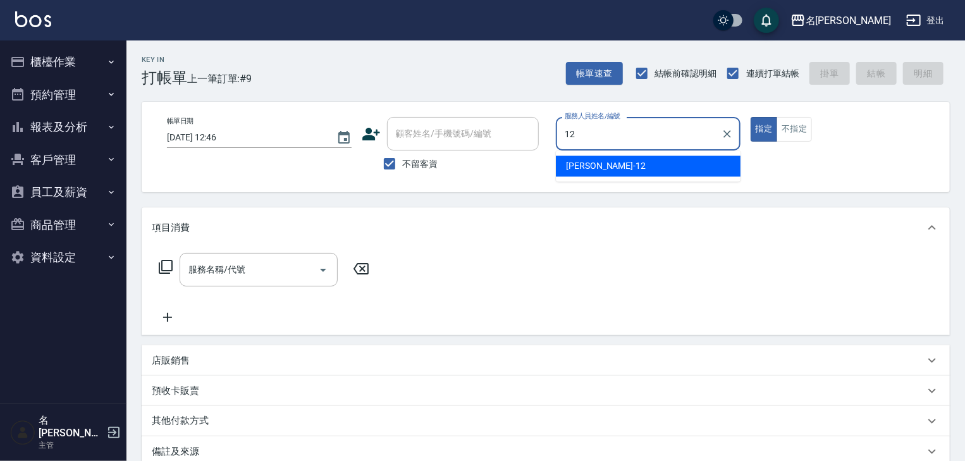
type input "林佳穎-12"
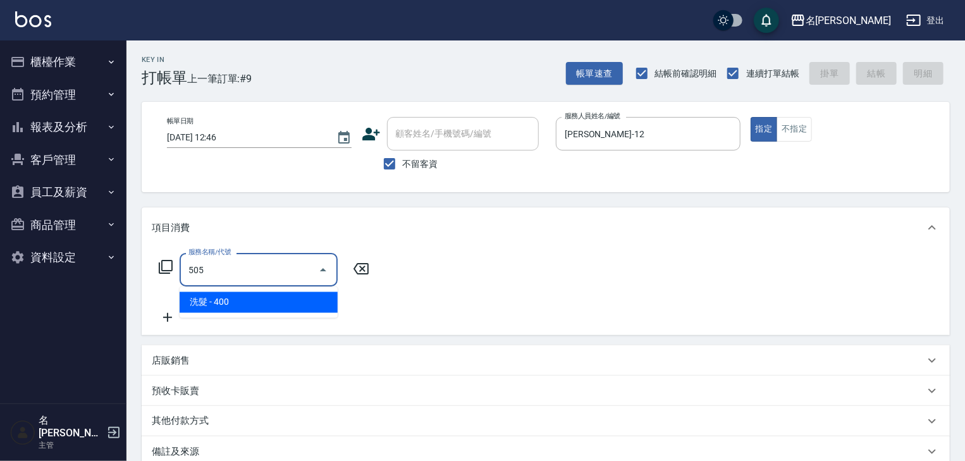
type input "洗髮(505)"
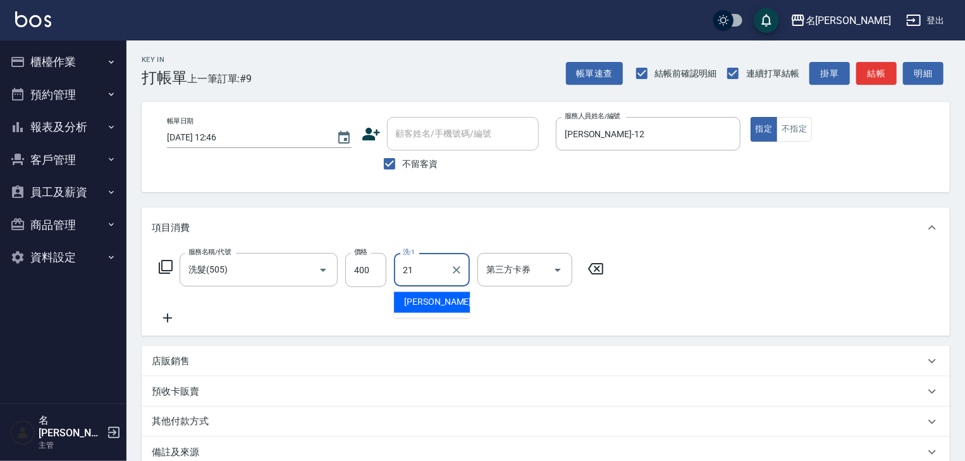
type input "[PERSON_NAME]-21"
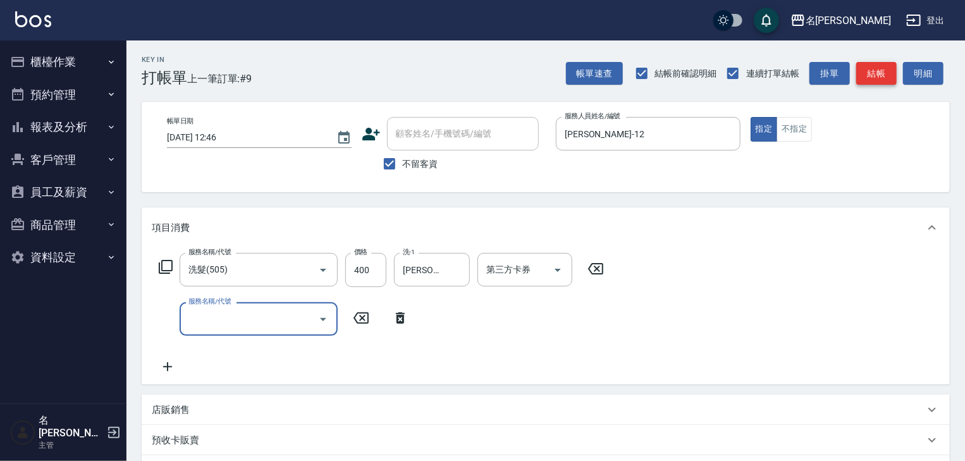
click at [878, 71] on button "結帳" at bounding box center [876, 73] width 40 height 23
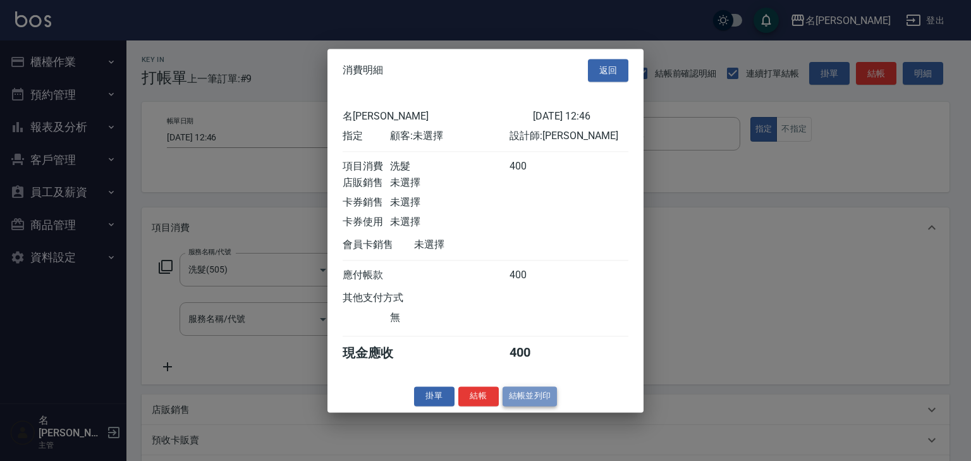
click at [538, 403] on button "結帳並列印" at bounding box center [530, 396] width 55 height 20
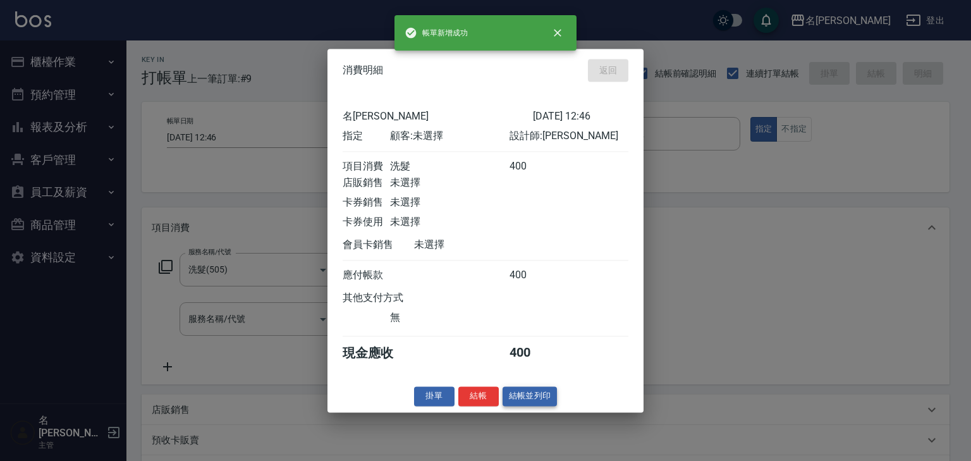
type input "2025/10/06 12:57"
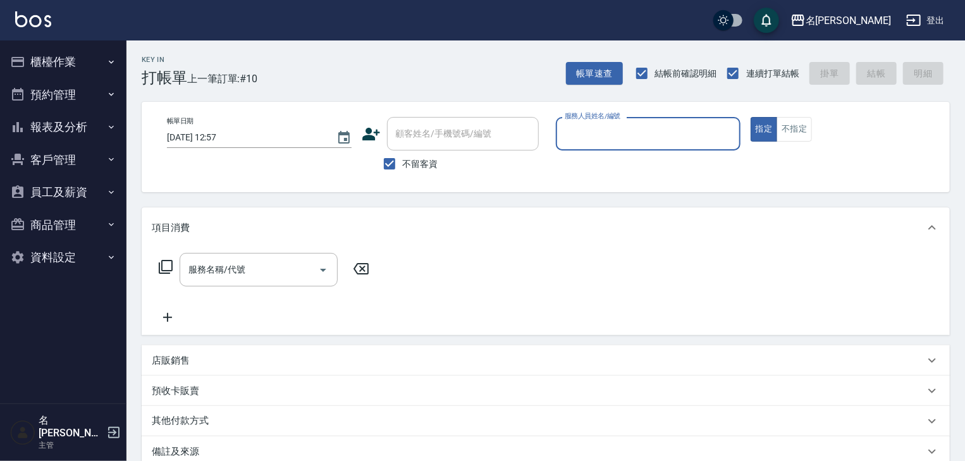
click at [63, 47] on button "櫃檯作業" at bounding box center [63, 62] width 116 height 33
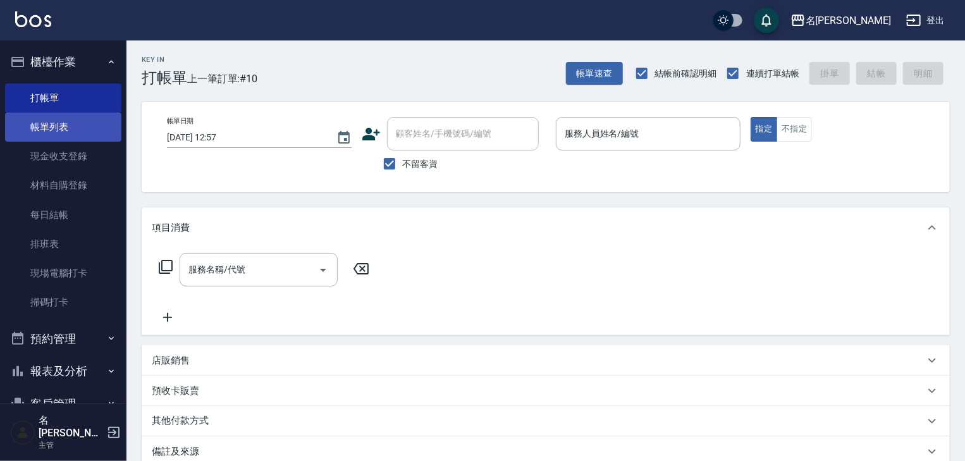
click at [70, 120] on link "帳單列表" at bounding box center [63, 127] width 116 height 29
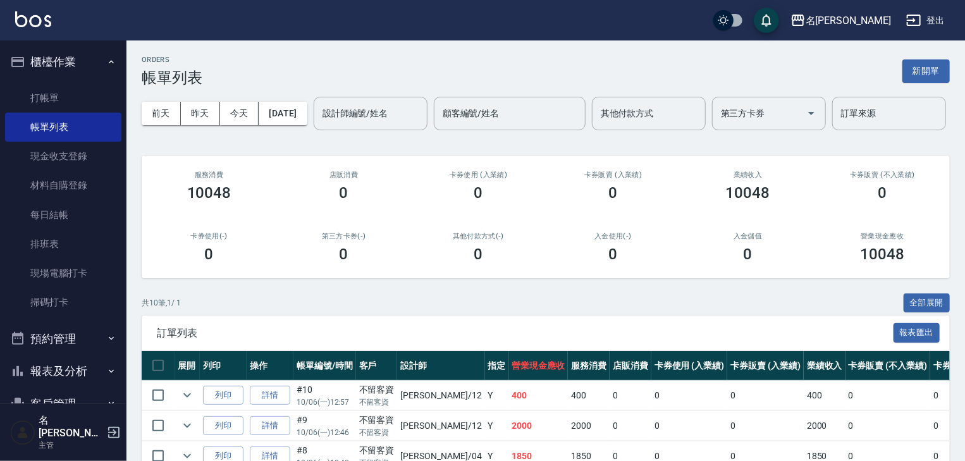
scroll to position [135, 0]
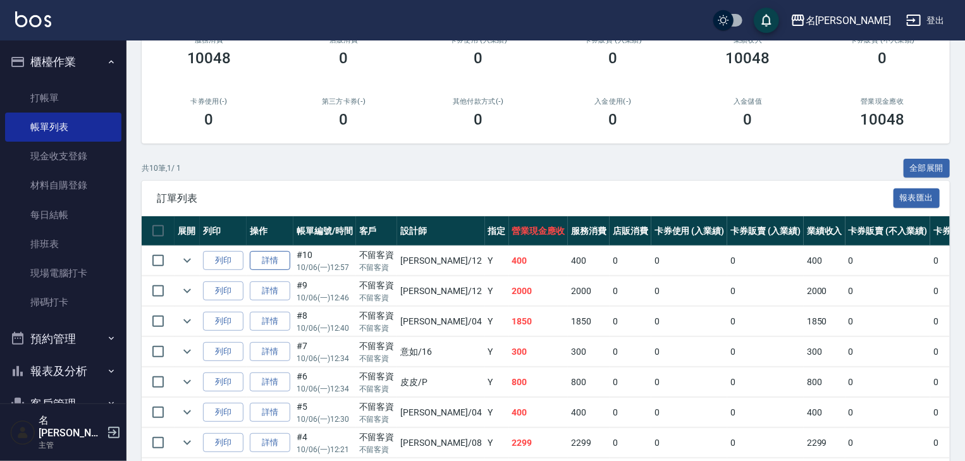
click at [274, 271] on link "詳情" at bounding box center [270, 261] width 40 height 20
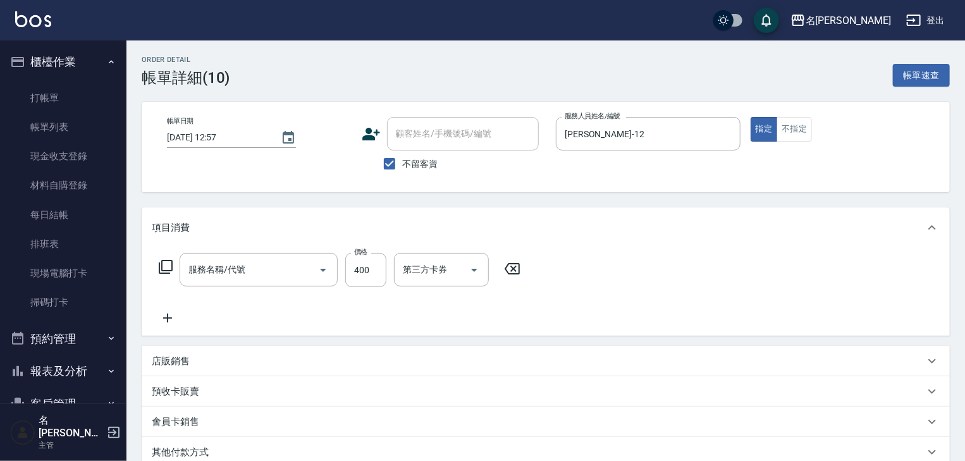
type input "2025/10/06 12:57"
checkbox input "true"
type input "林佳穎-12"
type input "洗髮(505)"
click at [173, 316] on icon at bounding box center [168, 318] width 32 height 15
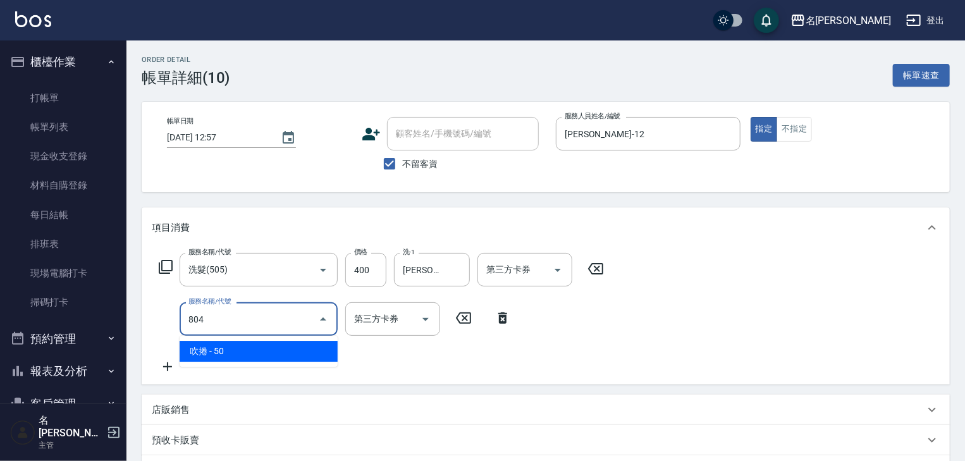
type input "吹捲(804)"
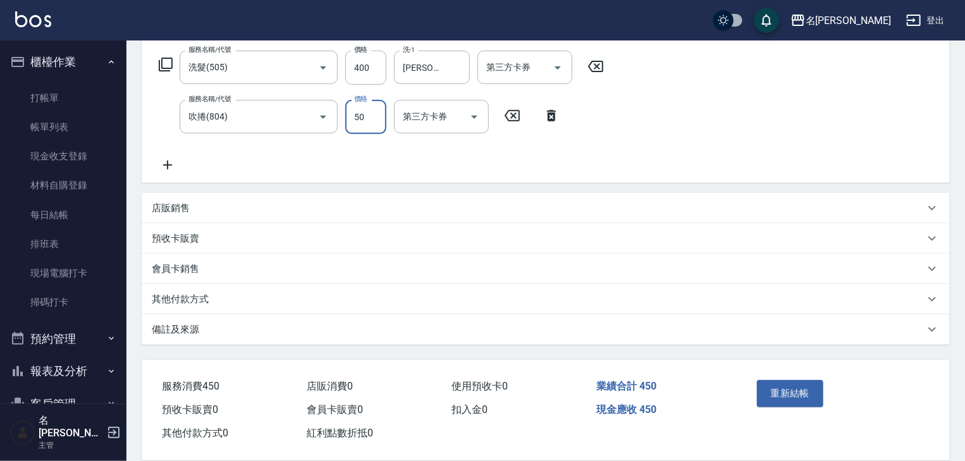
scroll to position [221, 0]
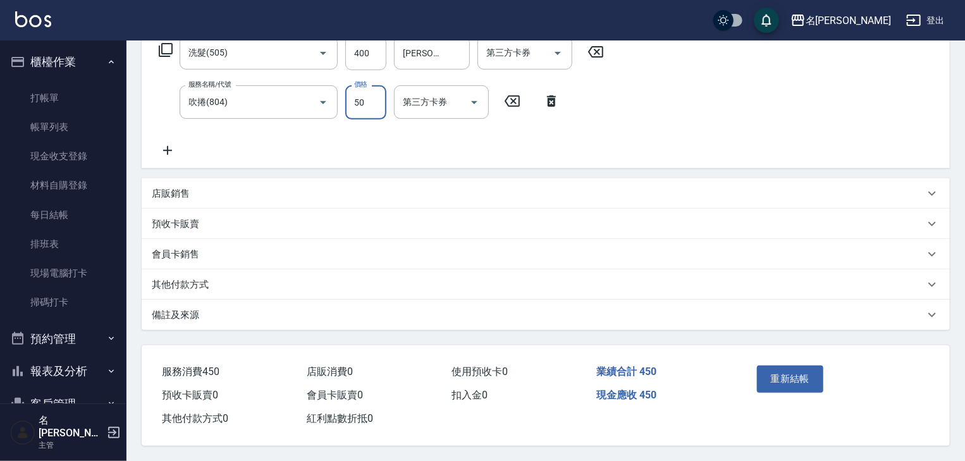
click at [782, 388] on div "重新結帳" at bounding box center [794, 387] width 84 height 55
click at [782, 366] on button "重新結帳" at bounding box center [790, 379] width 67 height 27
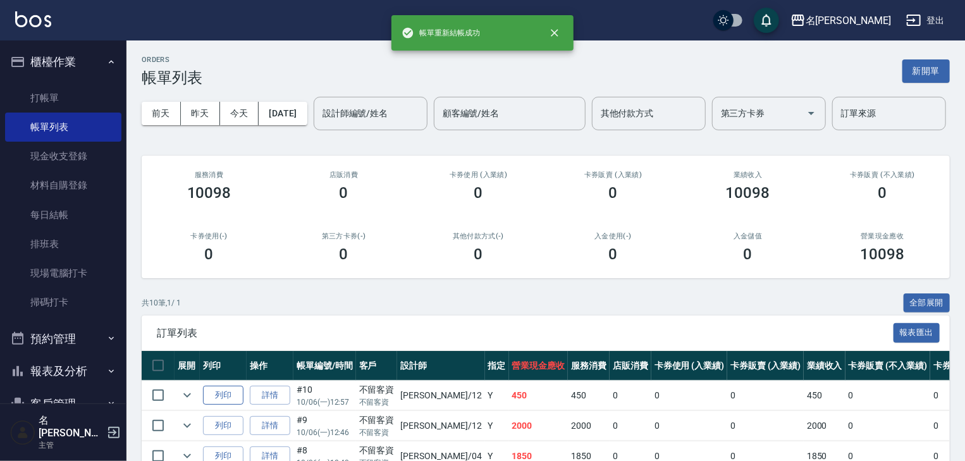
click at [225, 405] on button "列印" at bounding box center [223, 396] width 40 height 20
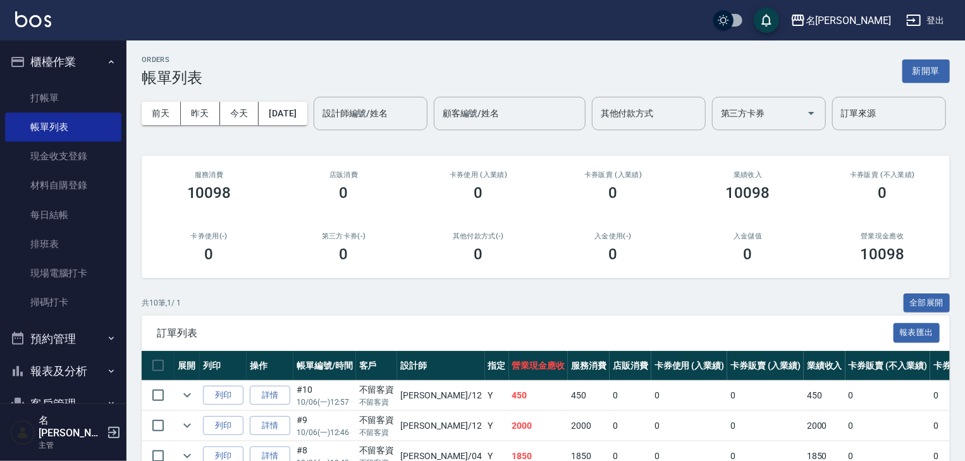
click at [43, 22] on img at bounding box center [33, 19] width 36 height 16
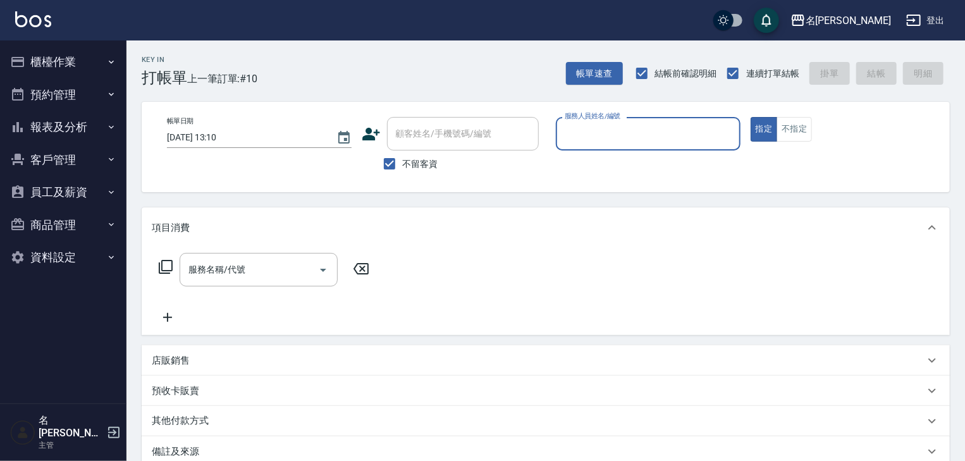
click at [679, 123] on input "服務人員姓名/編號" at bounding box center [648, 134] width 173 height 22
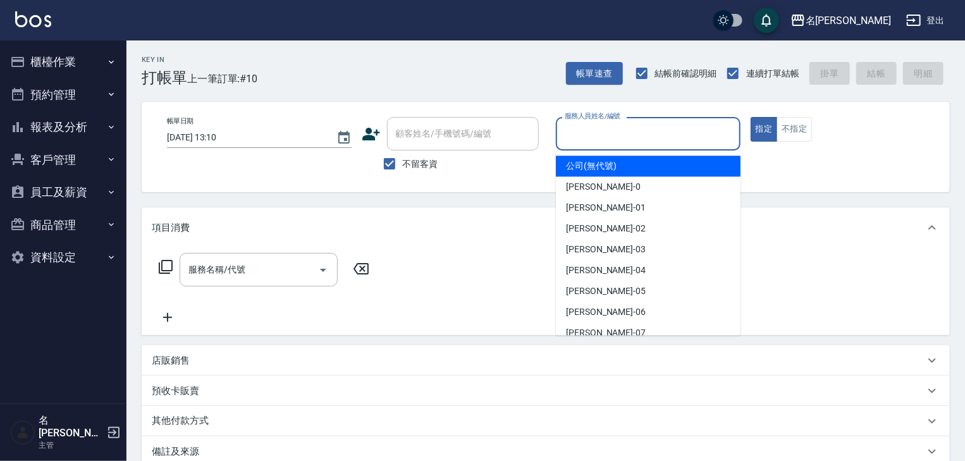
type input "n"
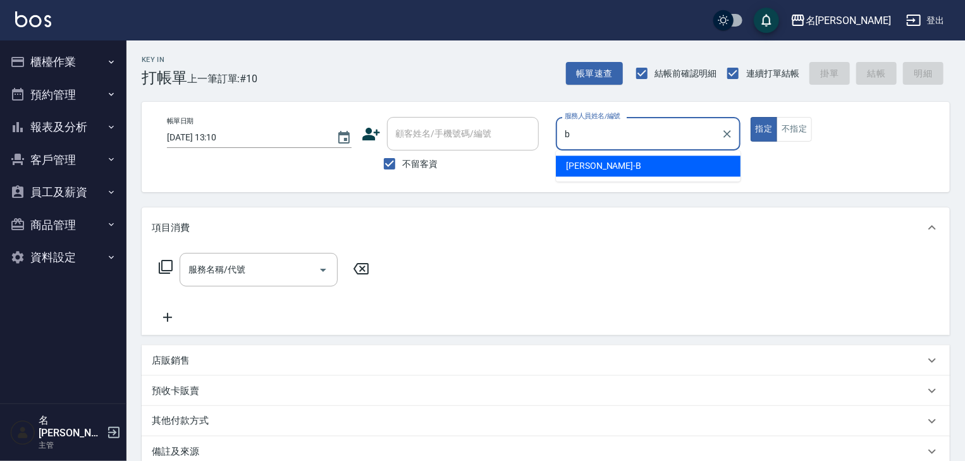
type input "吳姵瑩-B"
type button "true"
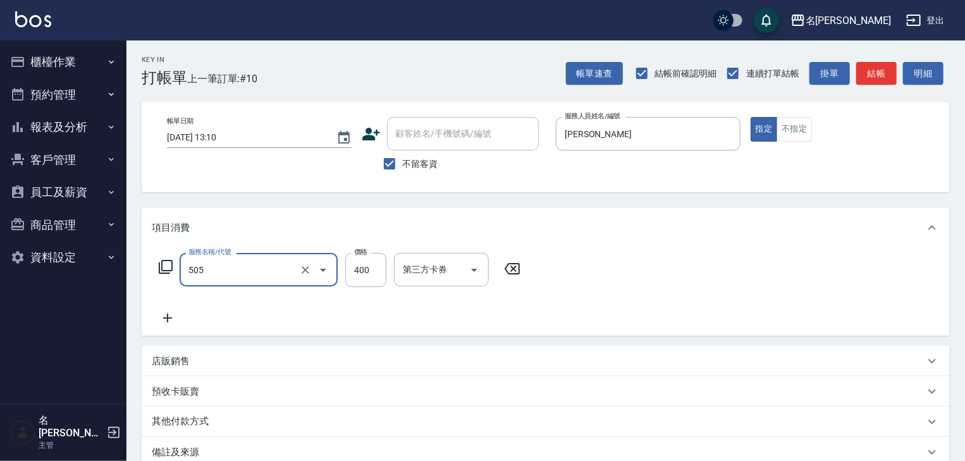
type input "洗髮(505)"
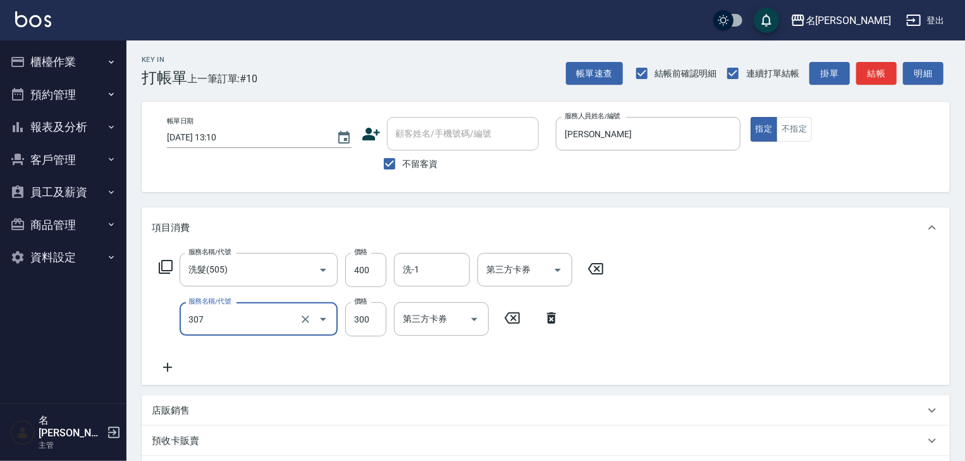
type input "剪髮(307)"
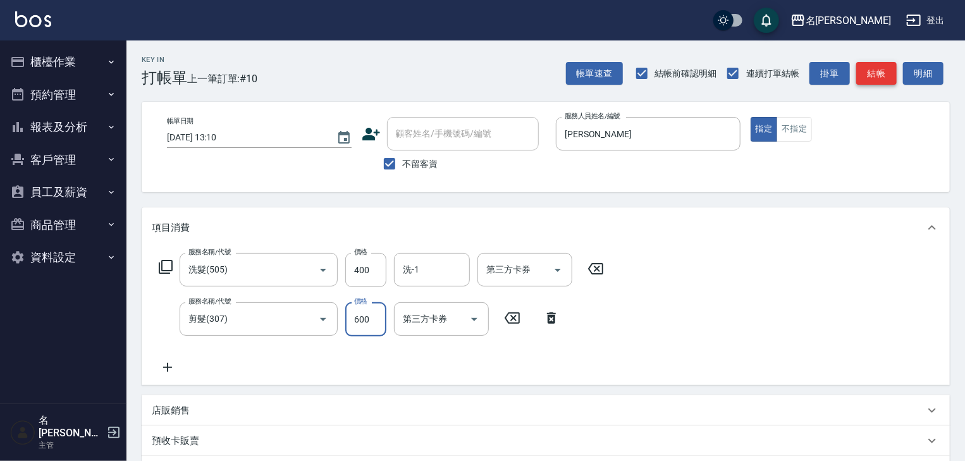
type input "600"
click at [871, 81] on button "結帳" at bounding box center [876, 73] width 40 height 23
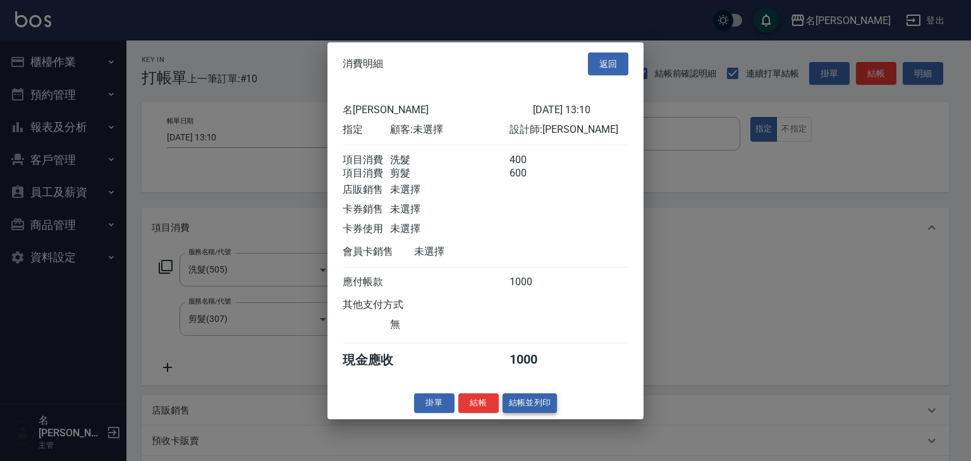
click at [546, 409] on button "結帳並列印" at bounding box center [530, 403] width 55 height 20
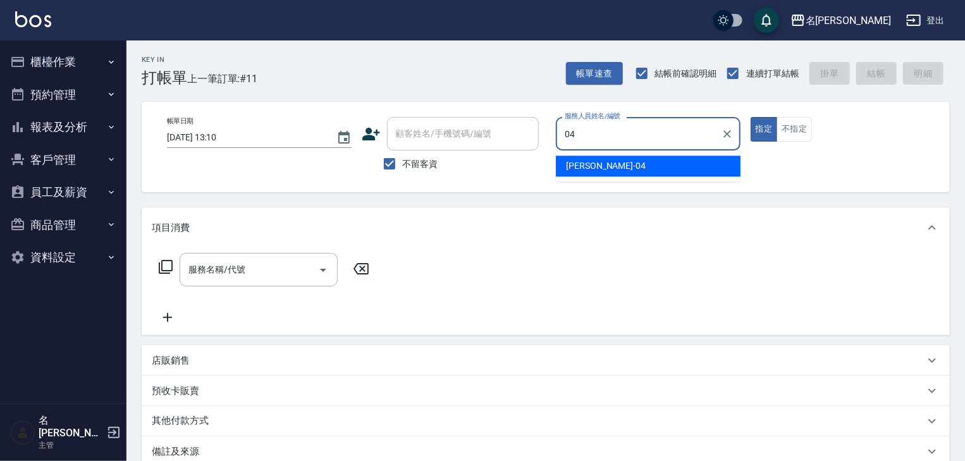
type input "許貴珍-04"
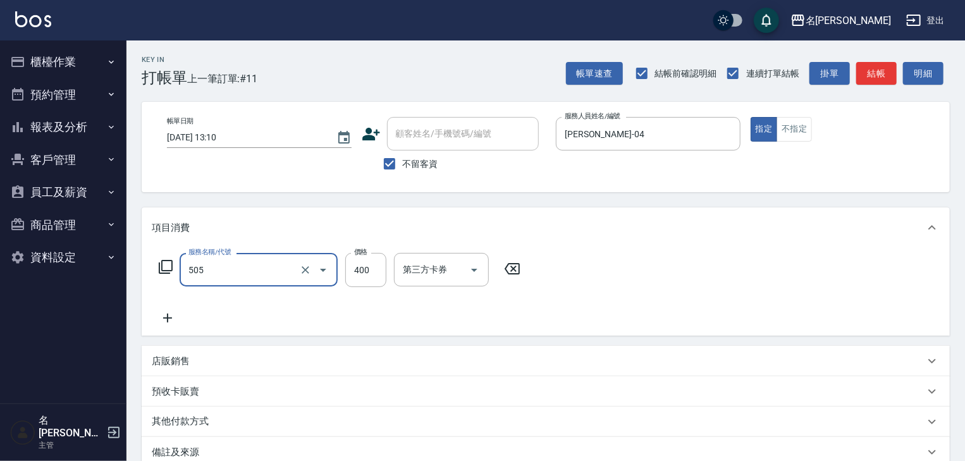
type input "洗髮(505)"
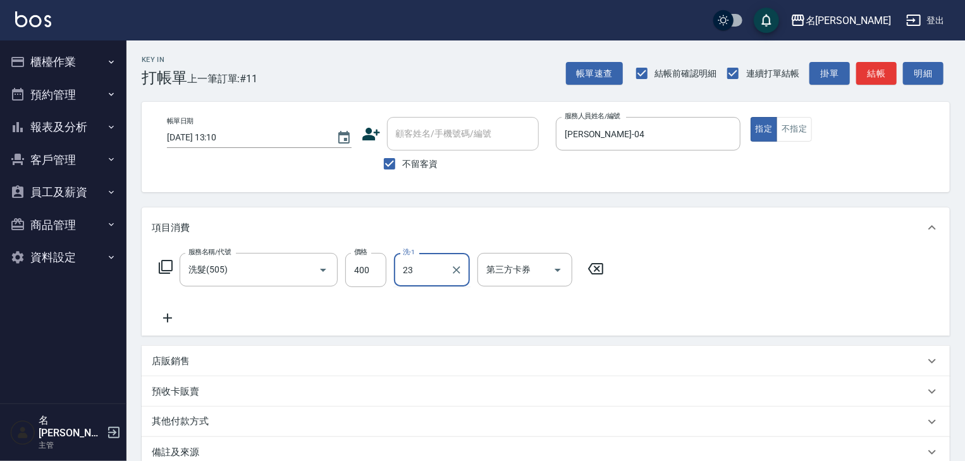
type input "葉敏辰-23"
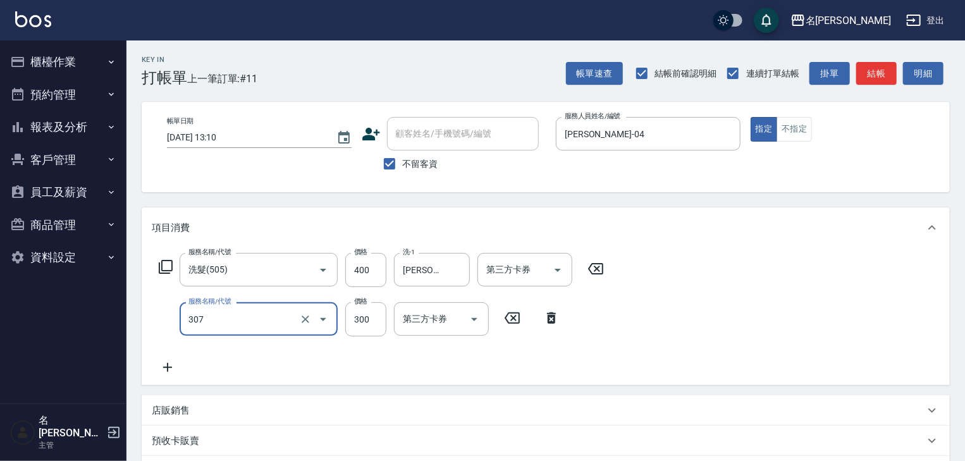
type input "剪髮(307)"
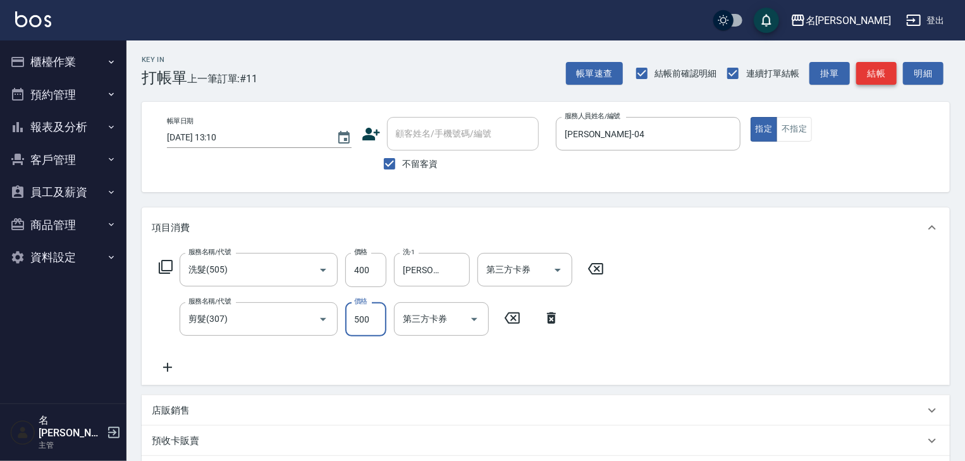
type input "500"
click at [885, 71] on button "結帳" at bounding box center [876, 73] width 40 height 23
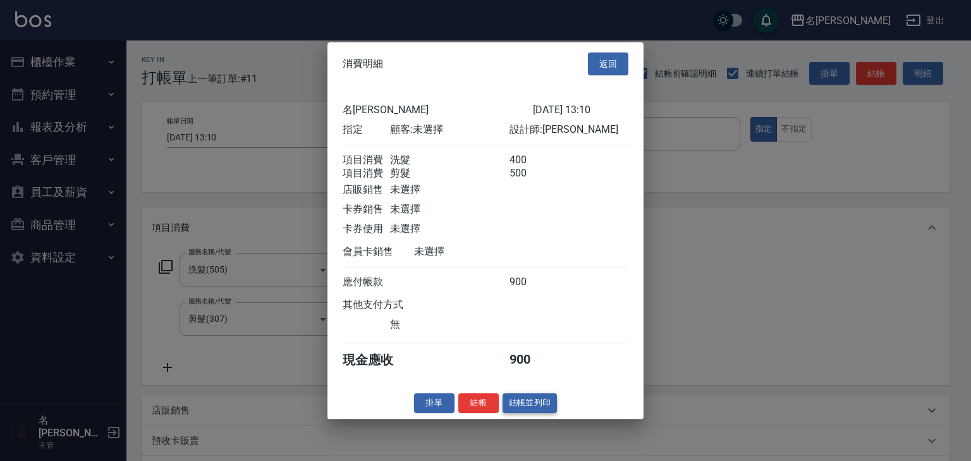
click at [541, 413] on button "結帳並列印" at bounding box center [530, 403] width 55 height 20
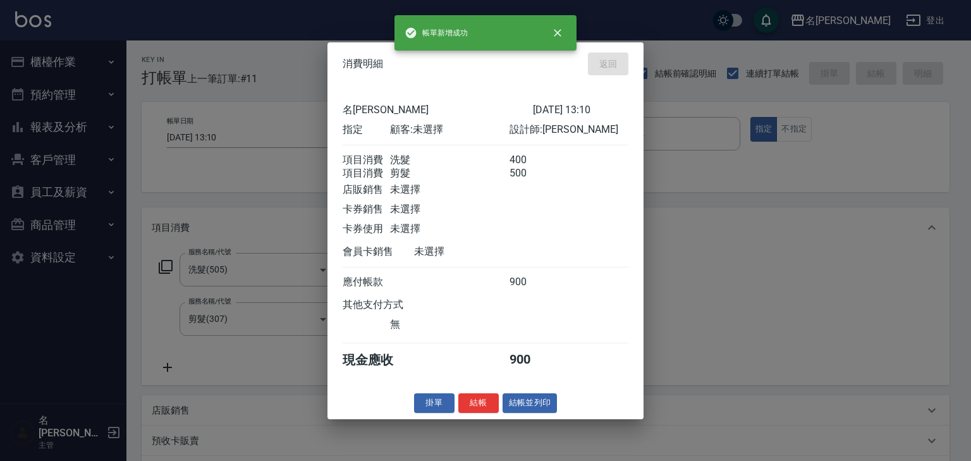
type input "2025/10/06 13:11"
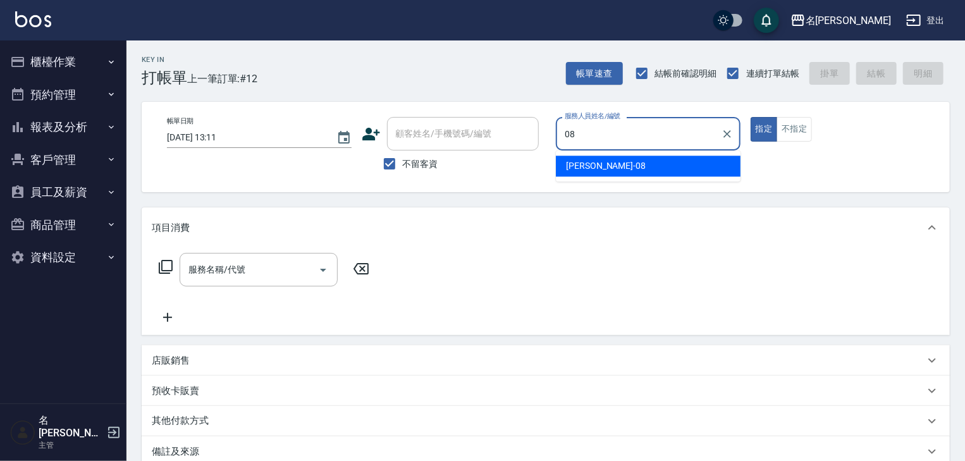
type input "[PERSON_NAME]-08"
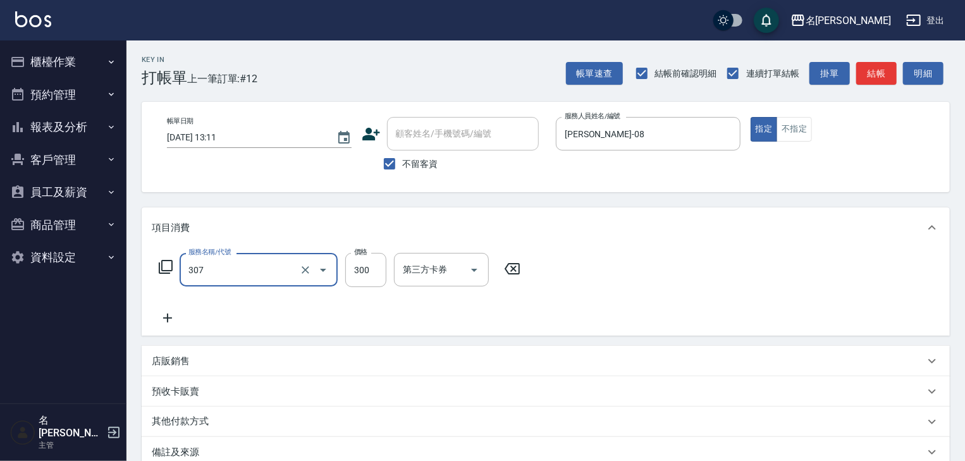
type input "剪髮(307)"
type input "2800"
click at [873, 70] on button "結帳" at bounding box center [876, 73] width 40 height 23
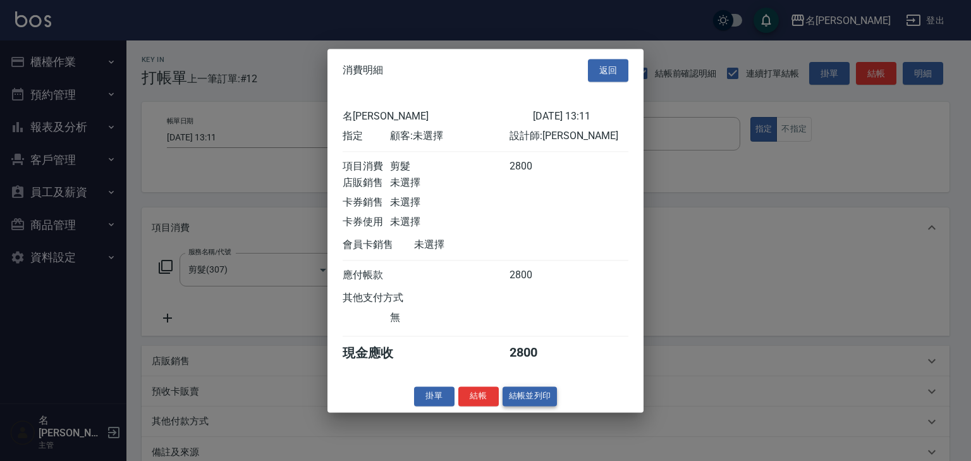
click at [541, 400] on button "結帳並列印" at bounding box center [530, 396] width 55 height 20
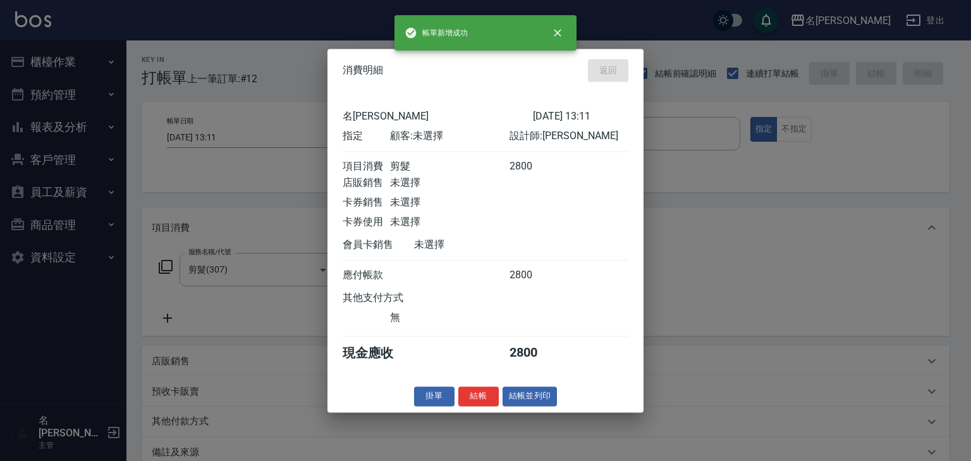
type input "2025/10/06 13:14"
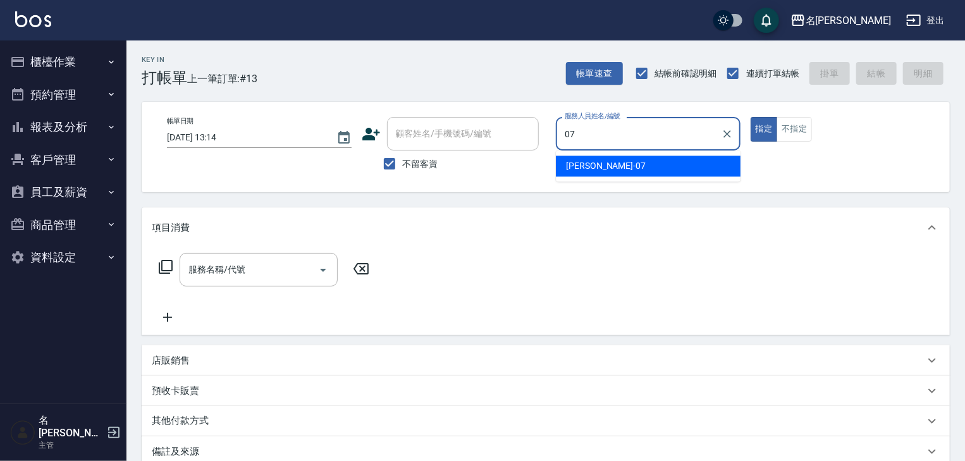
type input "[PERSON_NAME]-07"
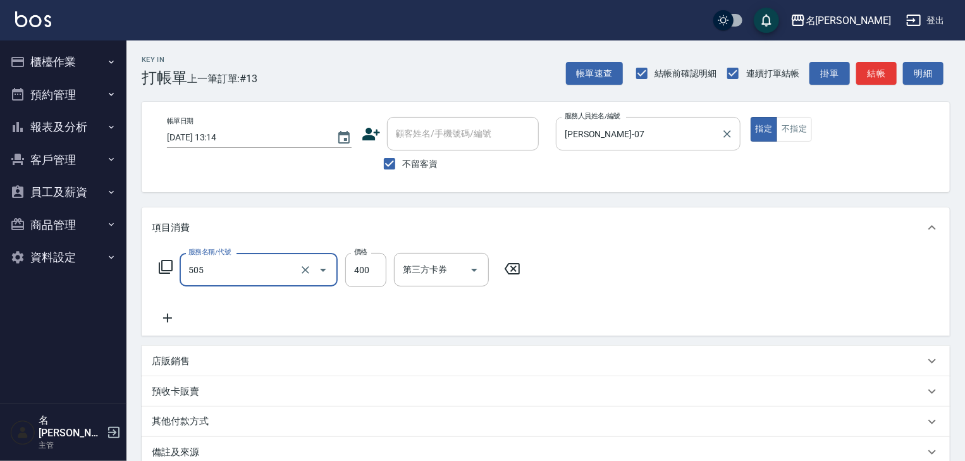
type input "洗髮(505)"
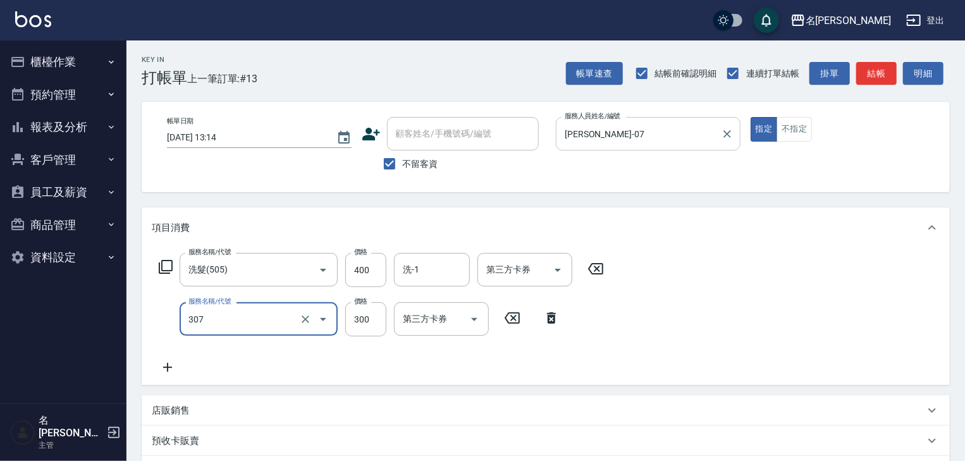
type input "剪髮(307)"
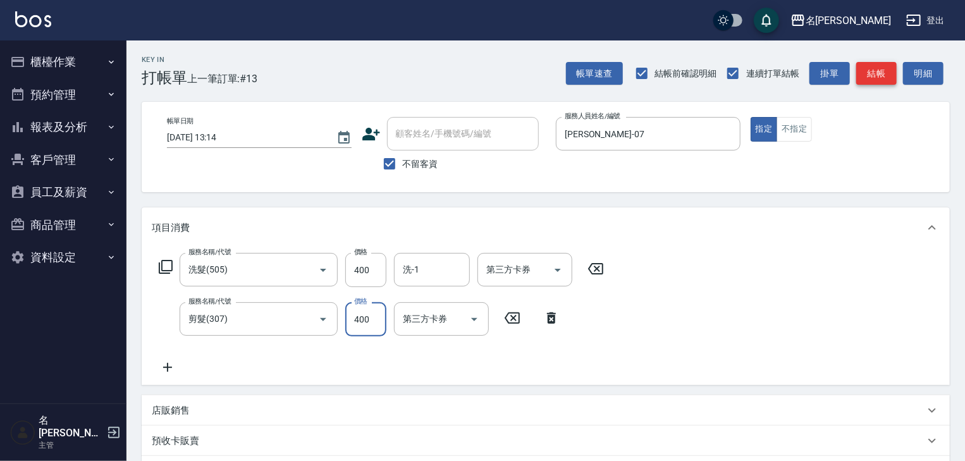
type input "400"
click at [880, 64] on button "結帳" at bounding box center [876, 73] width 40 height 23
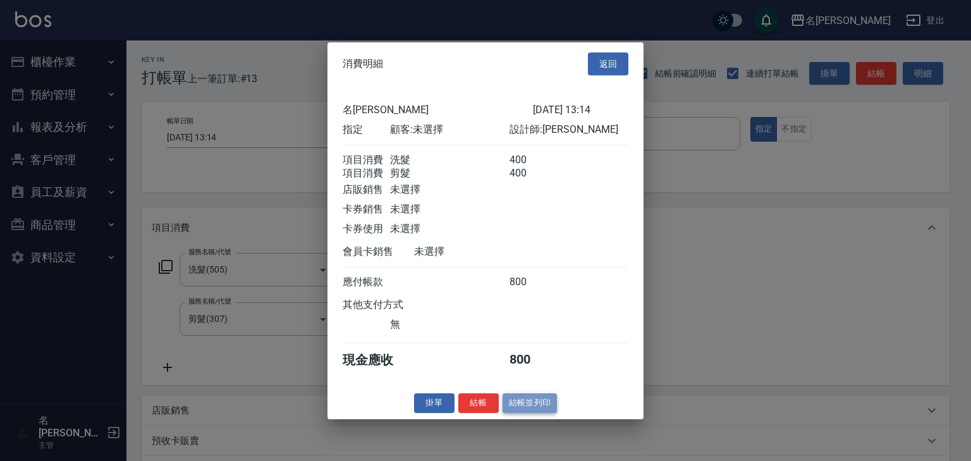
click at [546, 403] on button "結帳並列印" at bounding box center [530, 403] width 55 height 20
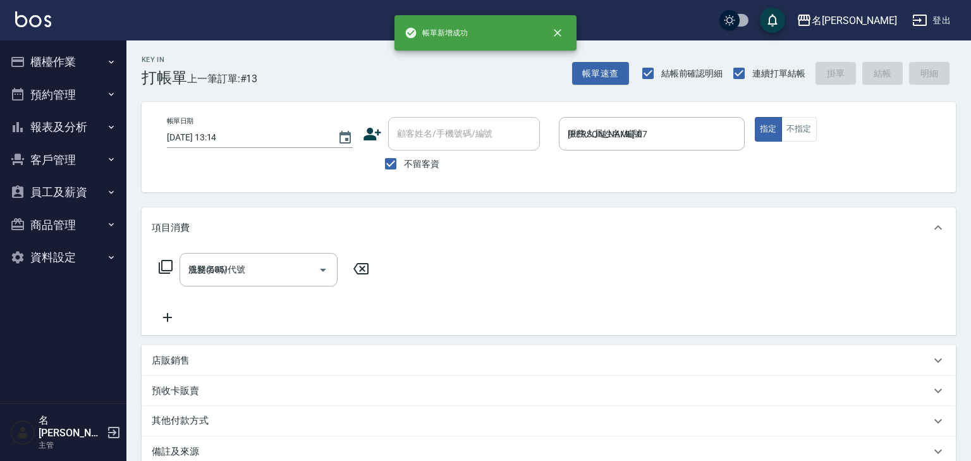
type input "2025/10/06 14:08"
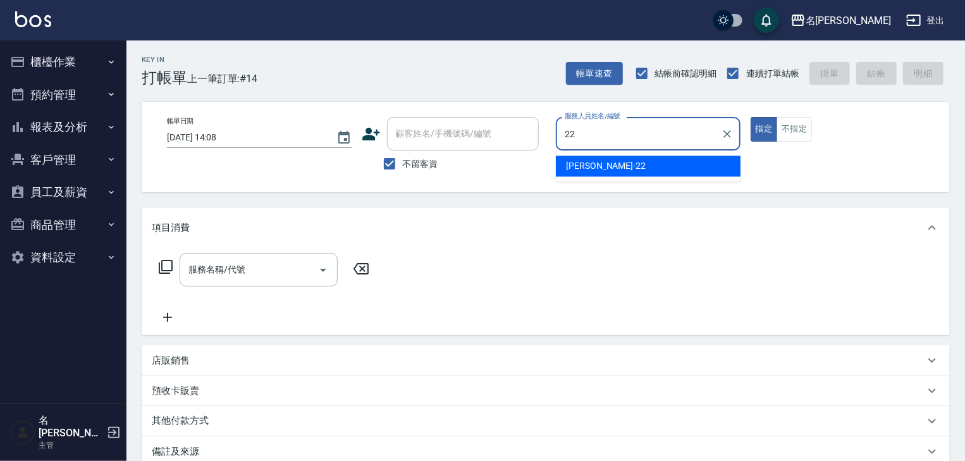
type input "王婕宇-22"
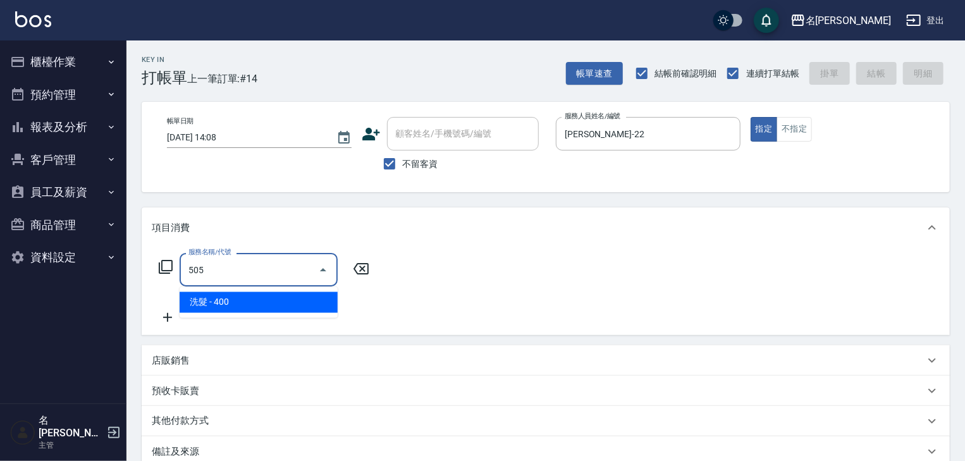
type input "洗髮(505)"
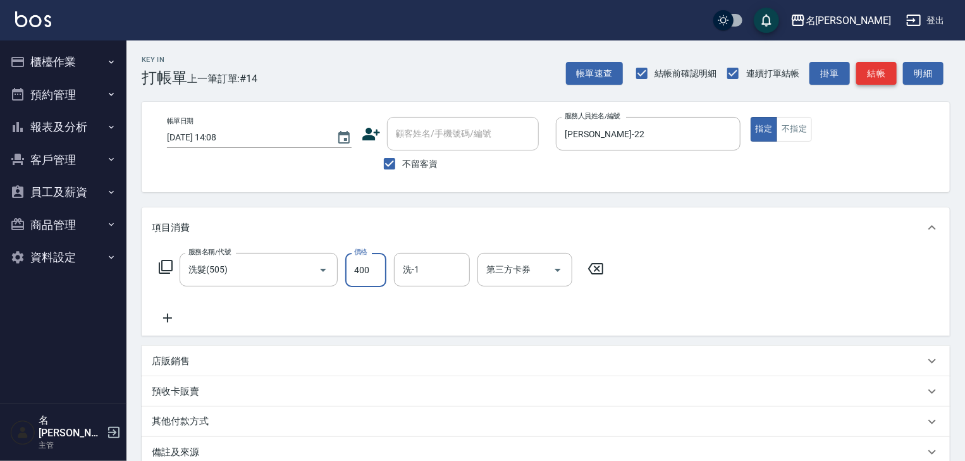
click at [878, 70] on button "結帳" at bounding box center [876, 73] width 40 height 23
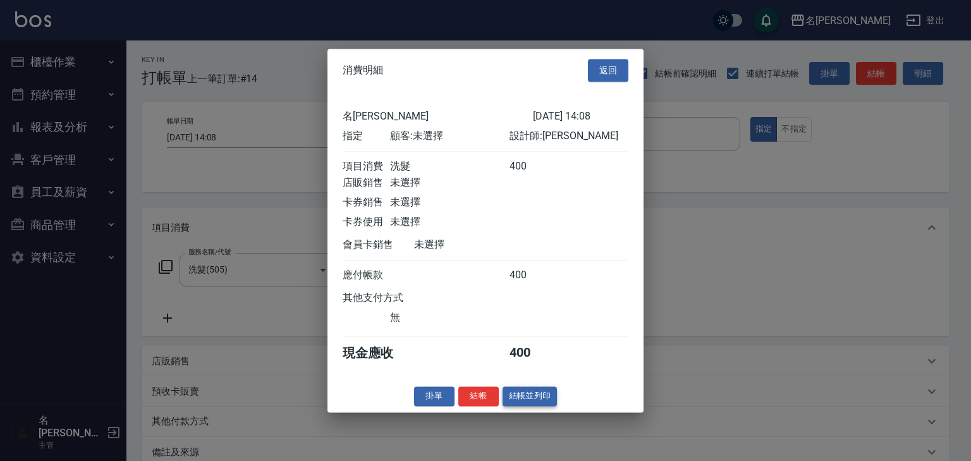
click at [546, 406] on button "結帳並列印" at bounding box center [530, 396] width 55 height 20
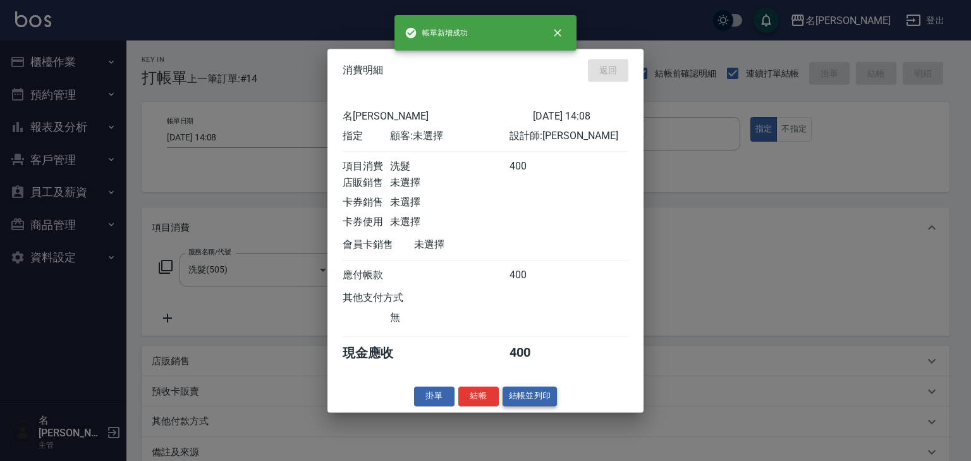
type input "2025/10/06 14:14"
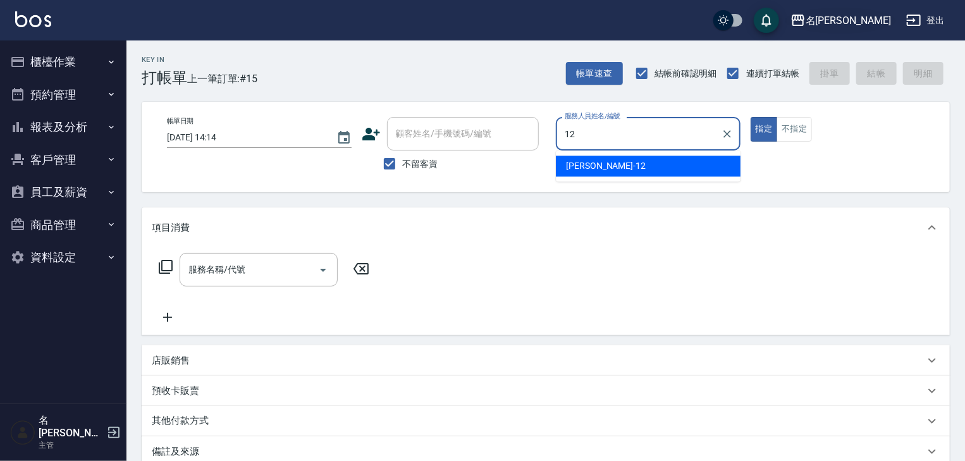
type input "林佳穎-12"
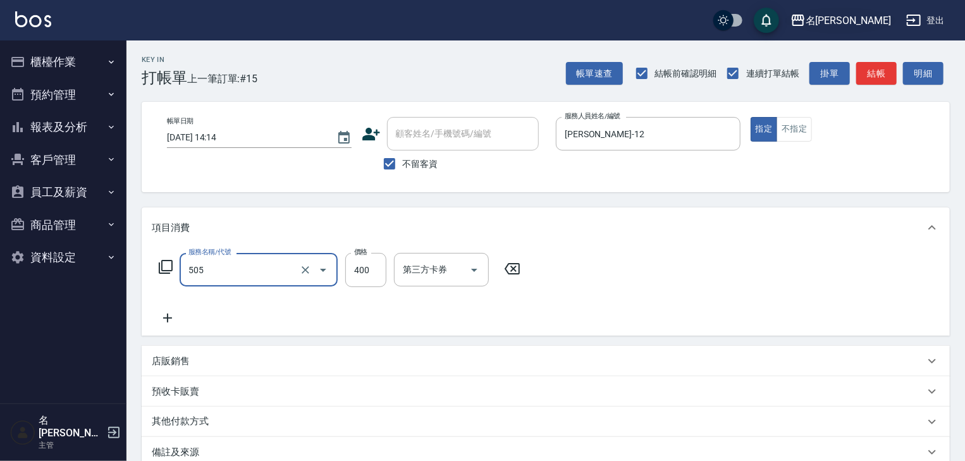
type input "洗髮(505)"
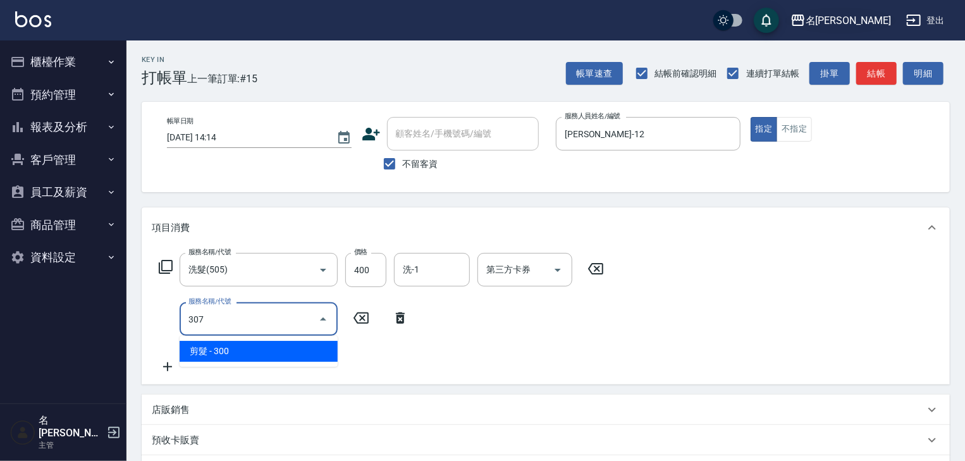
type input "剪髮(307)"
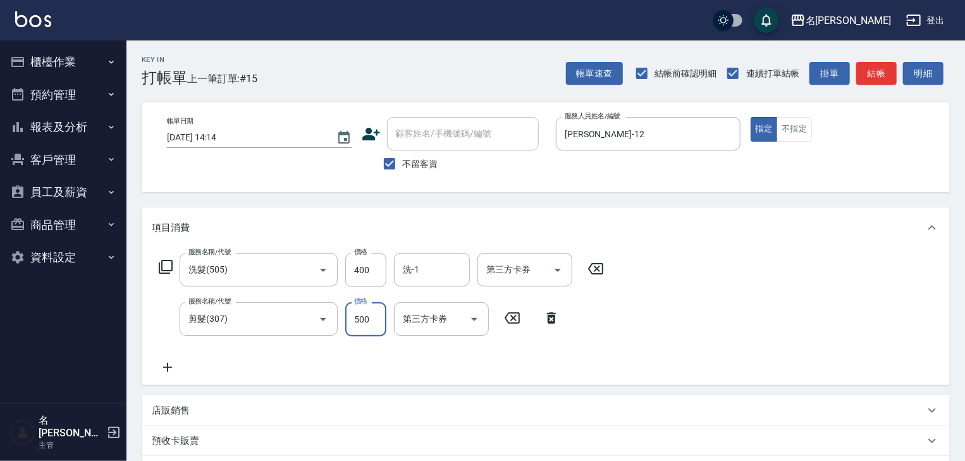
type input "500"
click at [428, 250] on div "服務名稱/代號 洗髮(505) 服務名稱/代號 價格 400 價格 洗-1 洗-1 第三方卡券 第三方卡券 服務名稱/代號 剪髮(307) 服務名稱/代號 價…" at bounding box center [546, 316] width 808 height 137
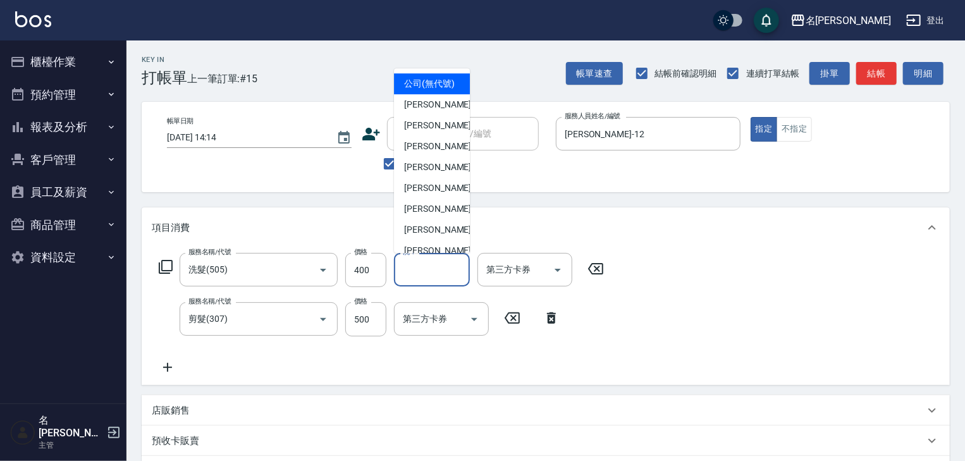
click at [429, 263] on input "洗-1" at bounding box center [432, 270] width 65 height 22
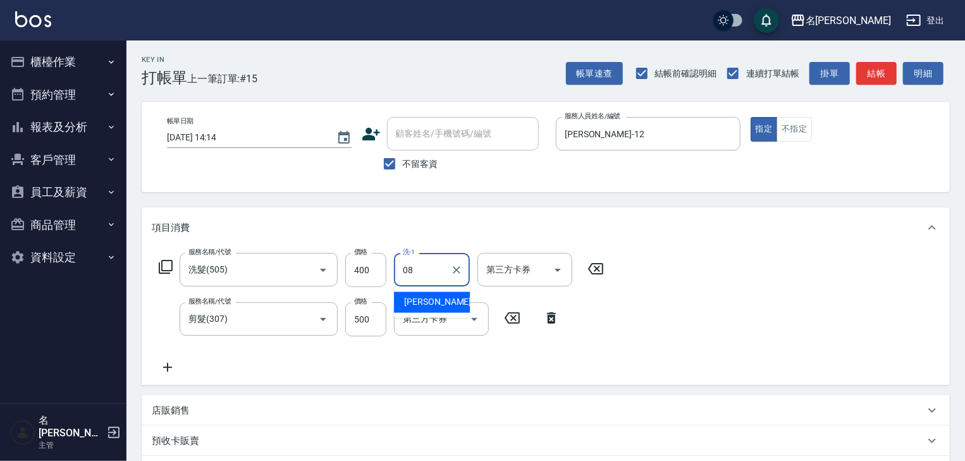
type input "[PERSON_NAME]-08"
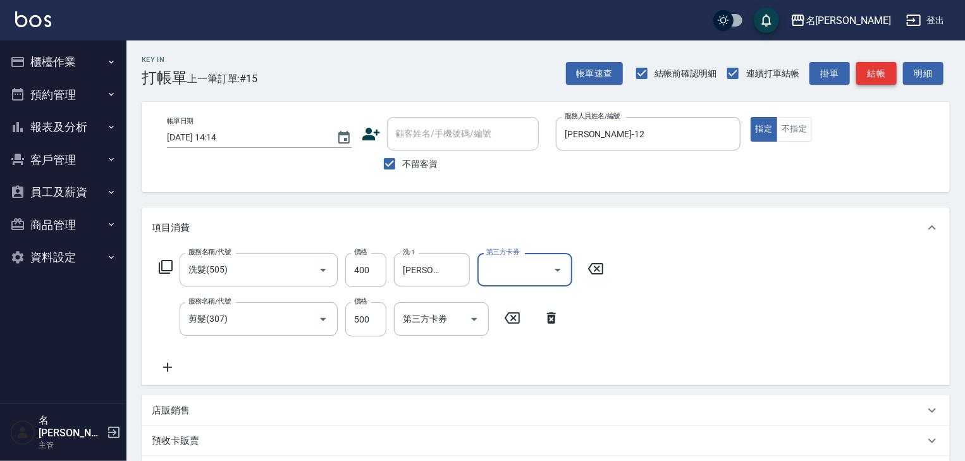
click at [869, 65] on button "結帳" at bounding box center [876, 73] width 40 height 23
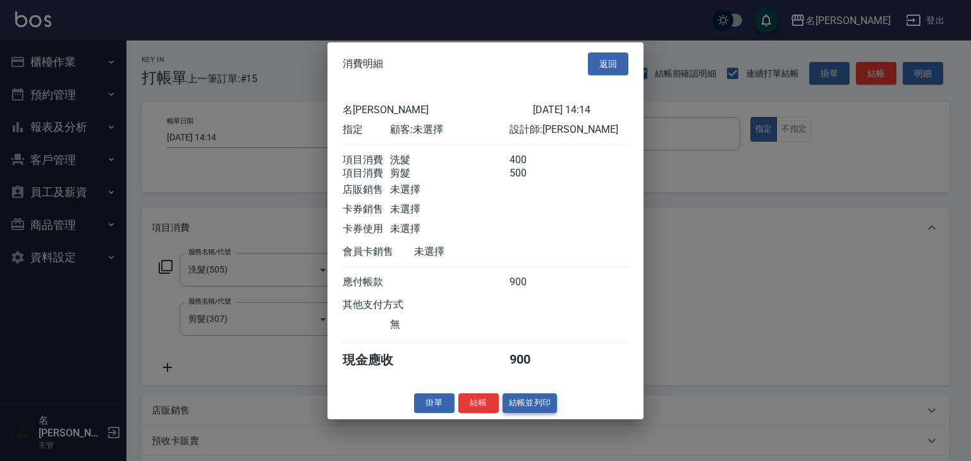
click at [531, 407] on button "結帳並列印" at bounding box center [530, 403] width 55 height 20
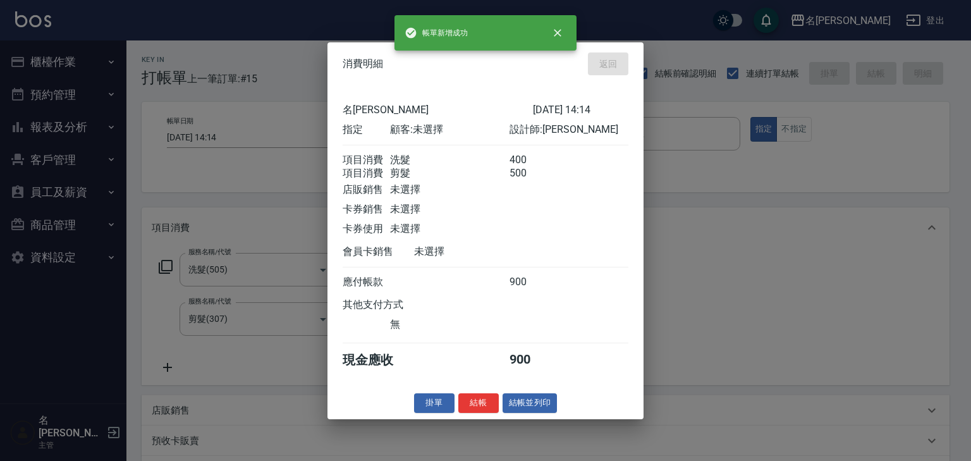
type input "2025/10/06 14:18"
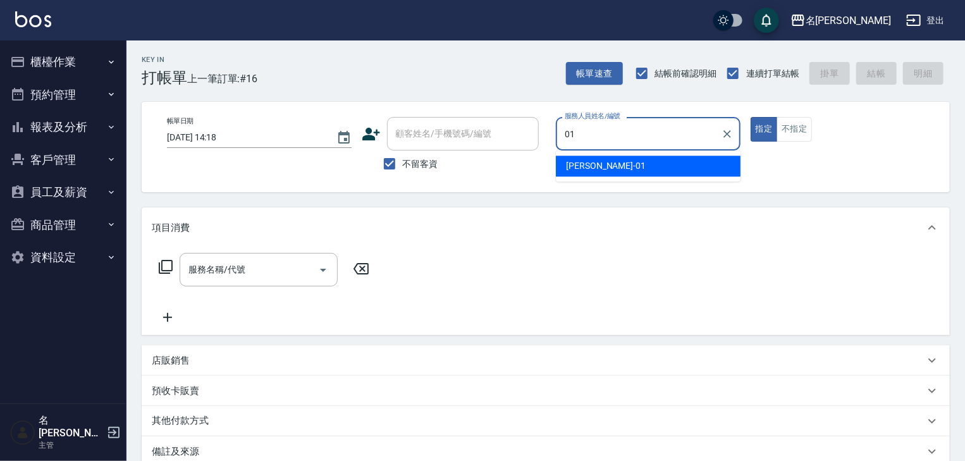
type input "Joyce-01"
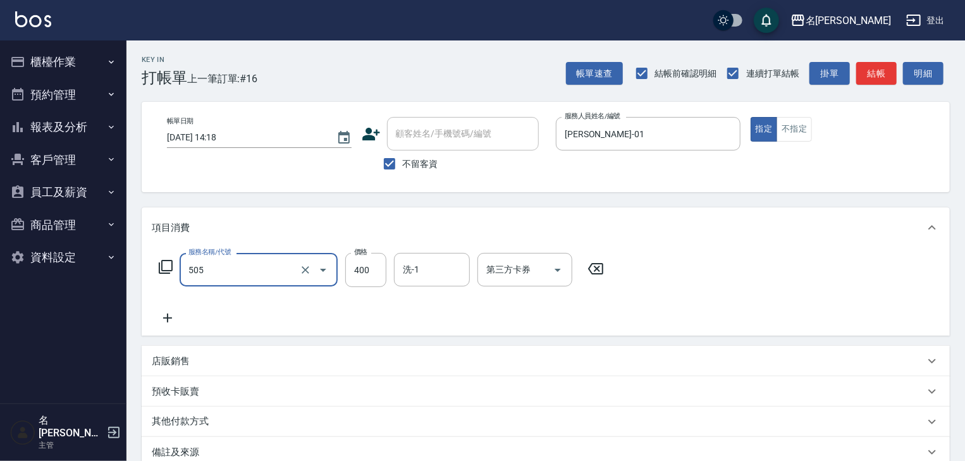
type input "洗髮(505)"
click at [890, 68] on button "結帳" at bounding box center [876, 73] width 40 height 23
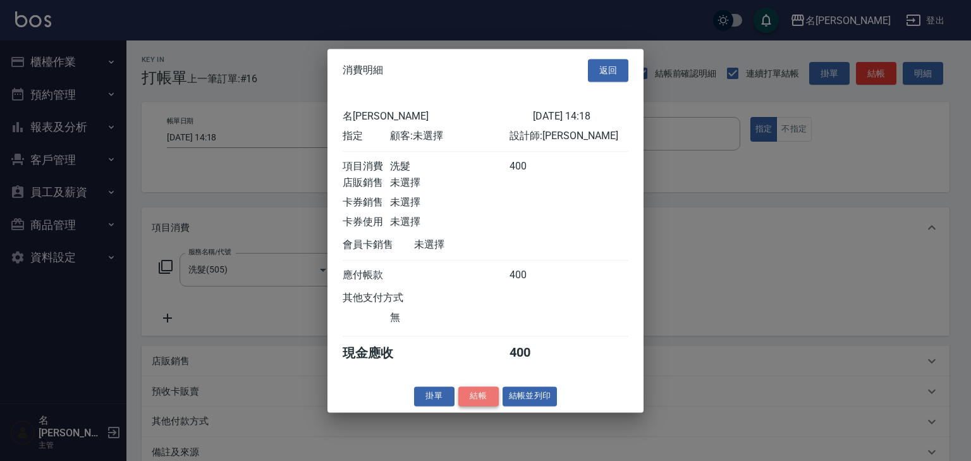
click at [489, 406] on button "結帳" at bounding box center [479, 396] width 40 height 20
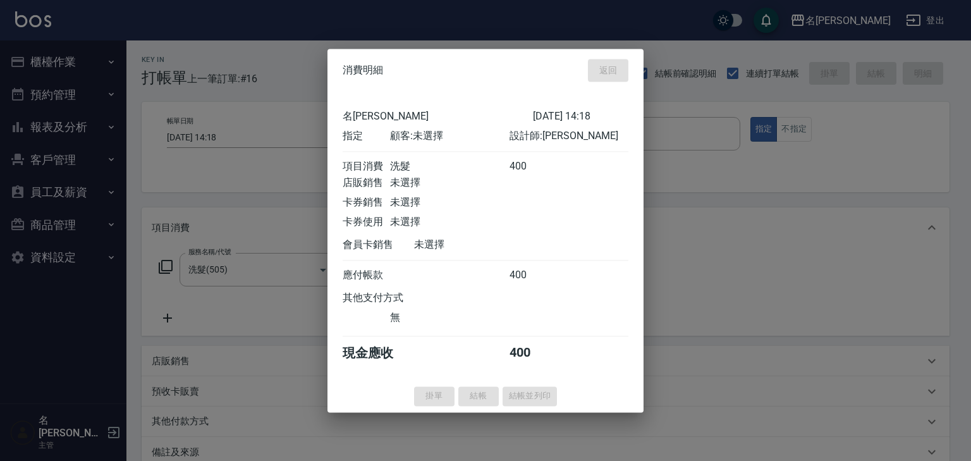
type input "2025/10/06 14:22"
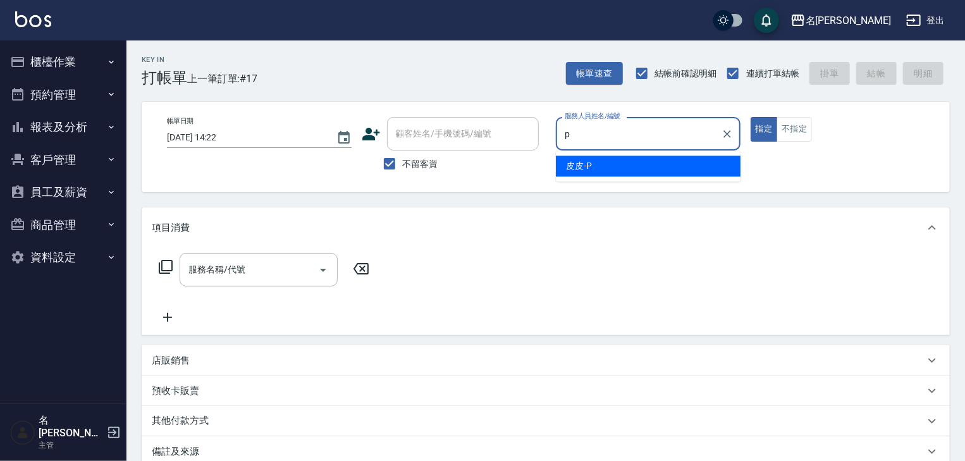
type input "皮皮-P"
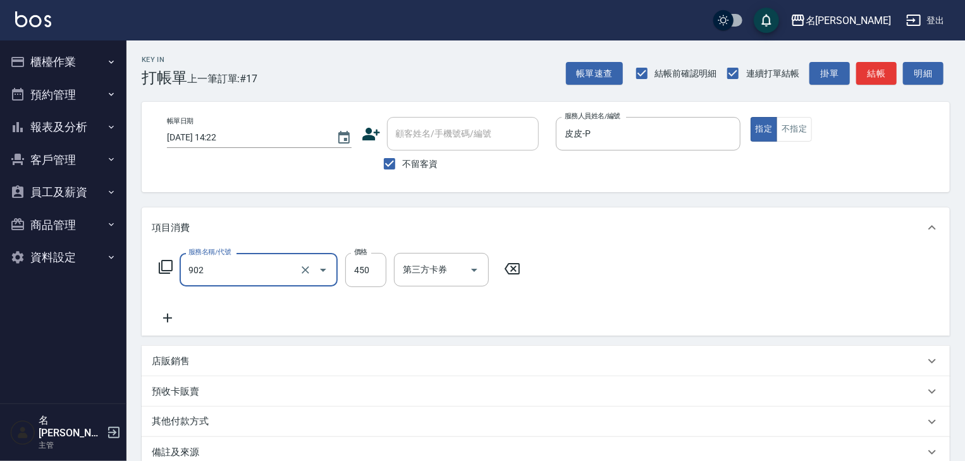
type input "修腳指甲(902)"
click at [878, 61] on div "帳單速查 結帳前確認明細 連續打單結帳 掛單 結帳 明細" at bounding box center [758, 73] width 384 height 27
click at [875, 77] on button "結帳" at bounding box center [876, 73] width 40 height 23
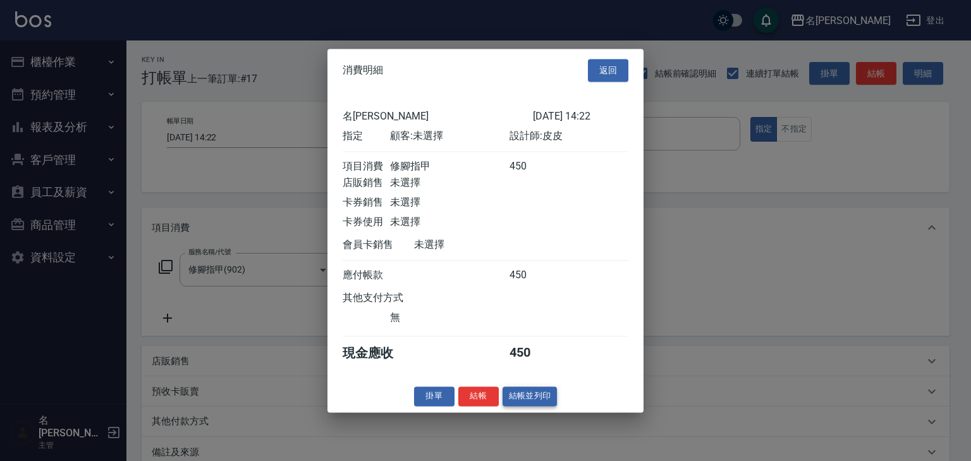
click at [528, 402] on button "結帳並列印" at bounding box center [530, 396] width 55 height 20
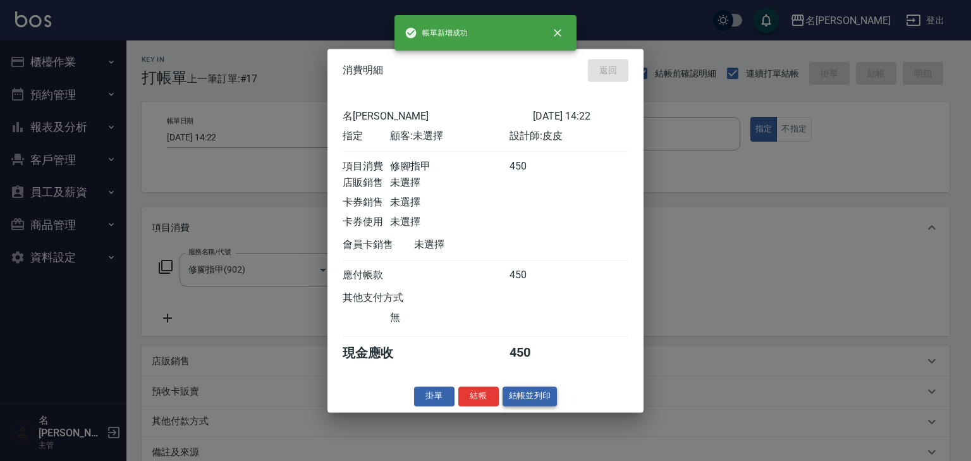
type input "2025/10/06 14:24"
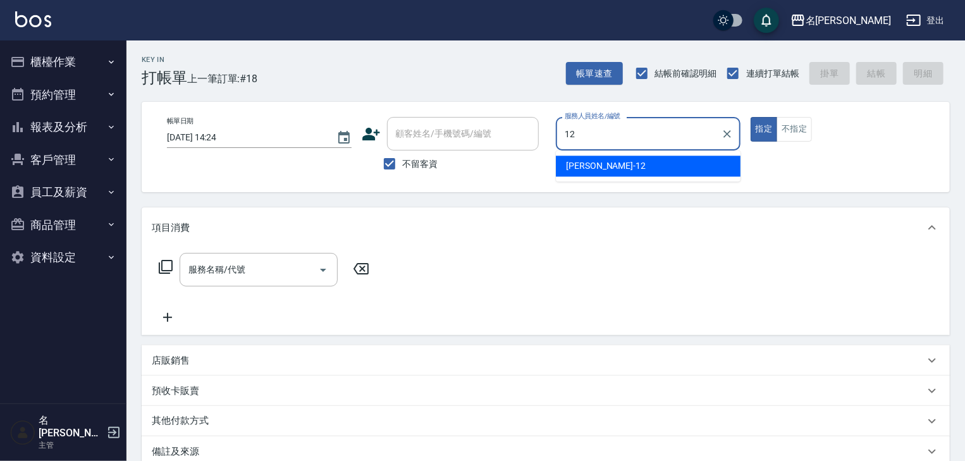
type input "林佳穎-12"
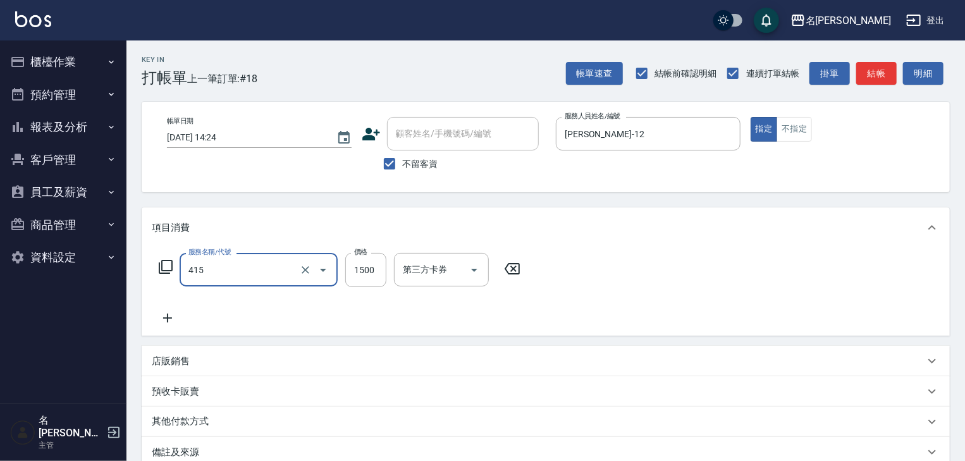
type input "染髮1500↑(415)"
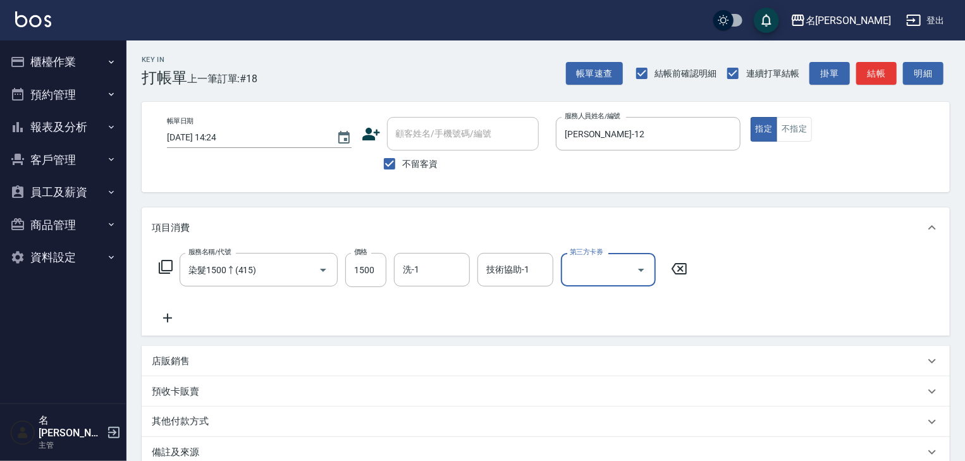
click at [296, 363] on div "店販銷售" at bounding box center [538, 361] width 773 height 13
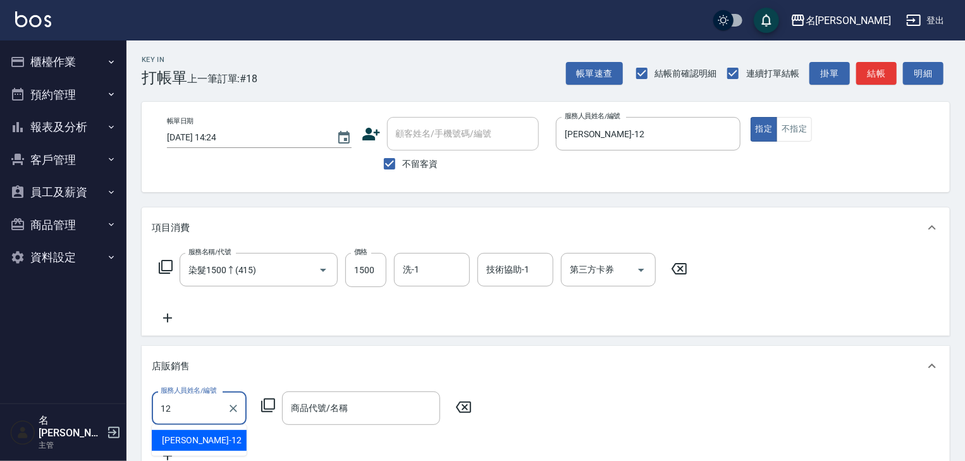
type input "林佳穎-12"
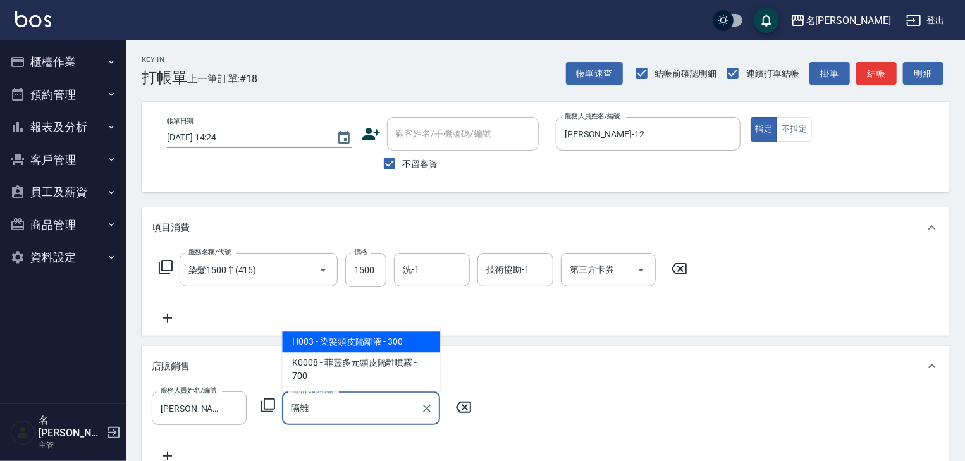
click at [308, 347] on span "H003 - 染髮頭皮隔離液 - 300" at bounding box center [361, 341] width 158 height 21
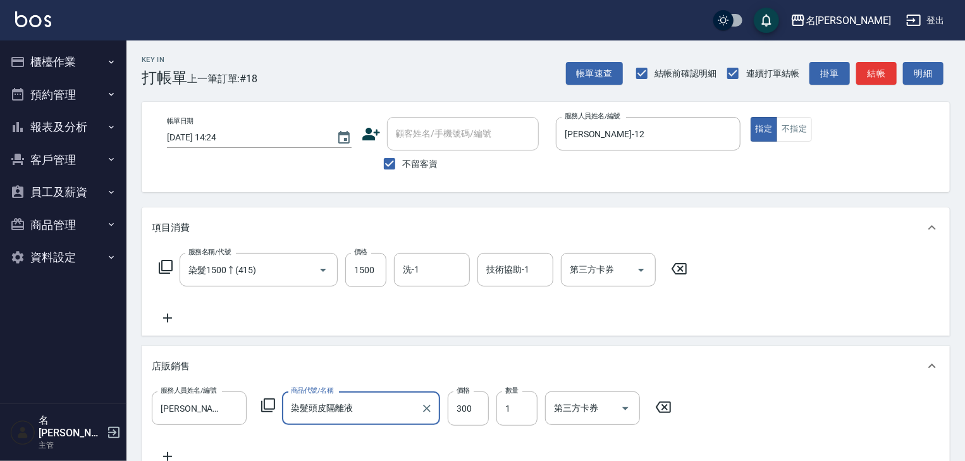
type input "染髮頭皮隔離液"
click at [169, 316] on icon at bounding box center [168, 318] width 32 height 15
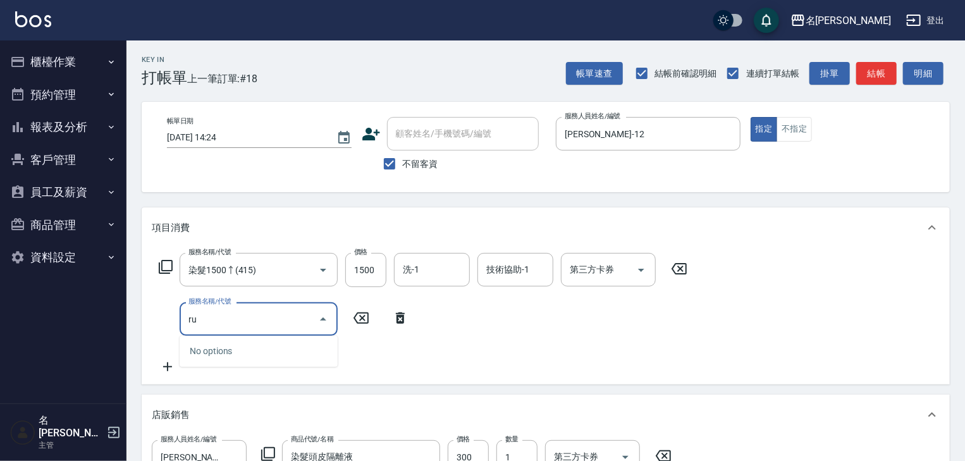
type input "r"
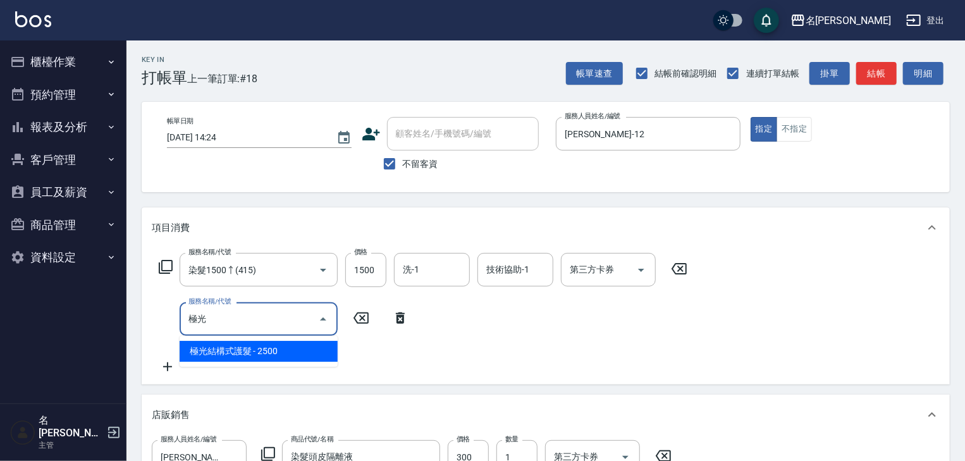
click at [226, 357] on span "極光結構式護髮 - 2500" at bounding box center [259, 351] width 158 height 21
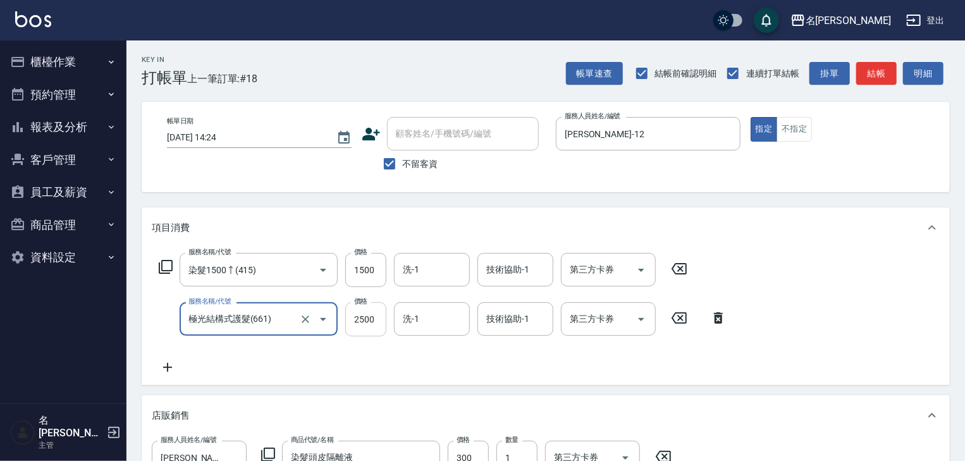
type input "極光結構式護髮(661)"
click at [374, 323] on input "2500" at bounding box center [365, 319] width 41 height 34
type input "3000"
click at [441, 264] on input "洗-1" at bounding box center [432, 270] width 65 height 22
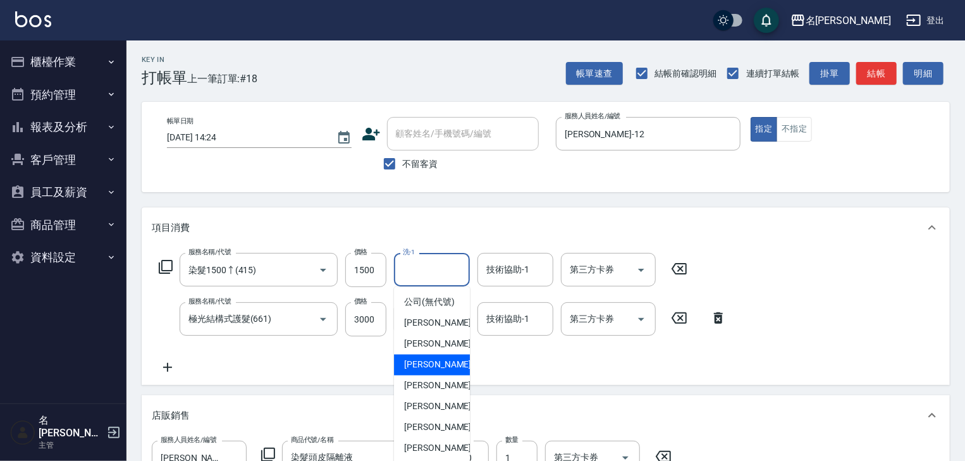
scroll to position [67, 0]
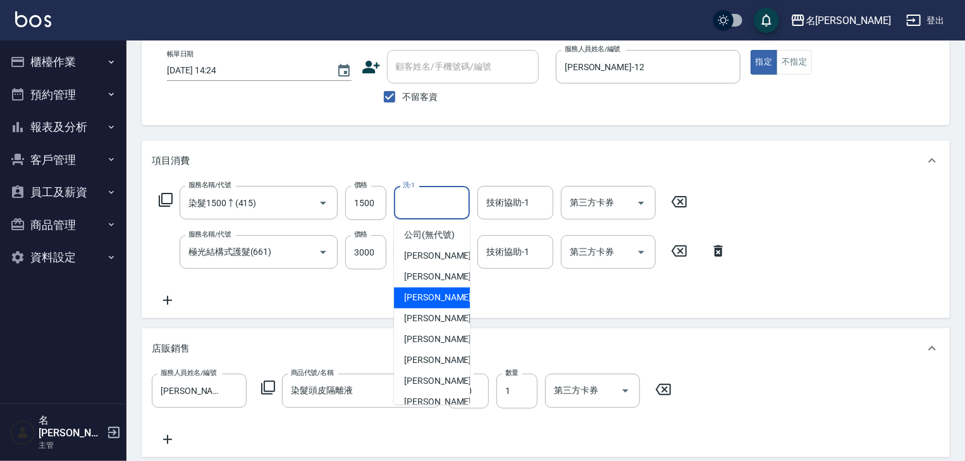
click at [745, 330] on div "店販銷售" at bounding box center [546, 348] width 808 height 40
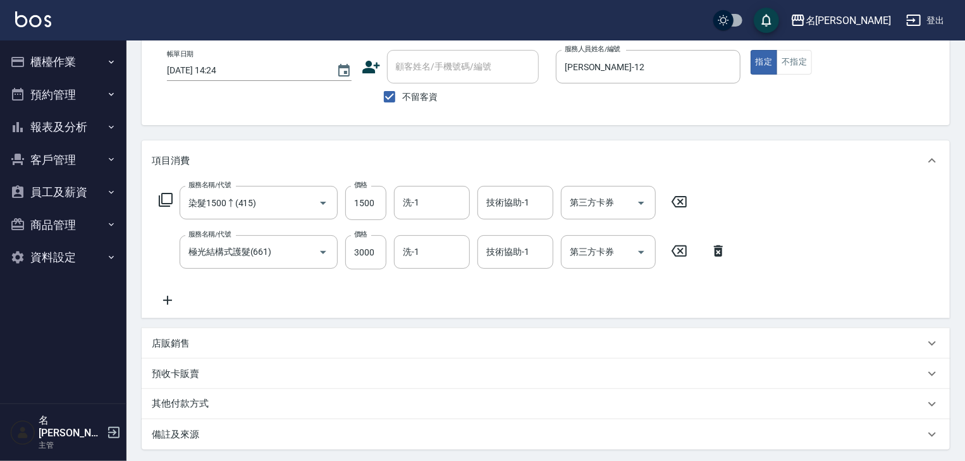
click at [549, 342] on div "店販銷售" at bounding box center [538, 343] width 773 height 13
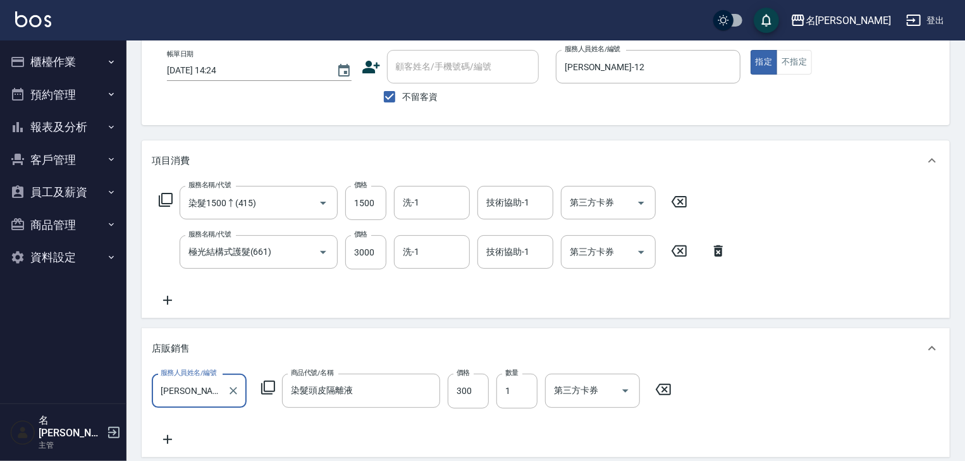
scroll to position [0, 0]
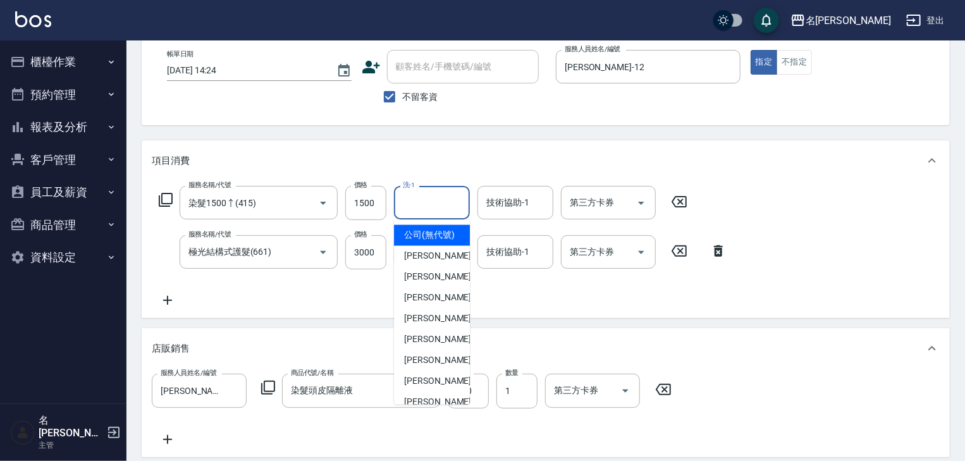
click at [419, 195] on input "洗-1" at bounding box center [432, 203] width 65 height 22
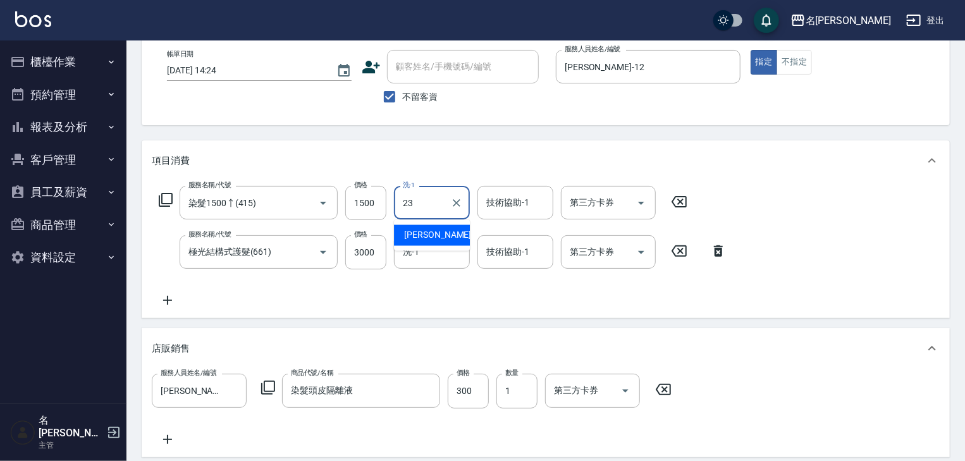
type input "葉敏辰-23"
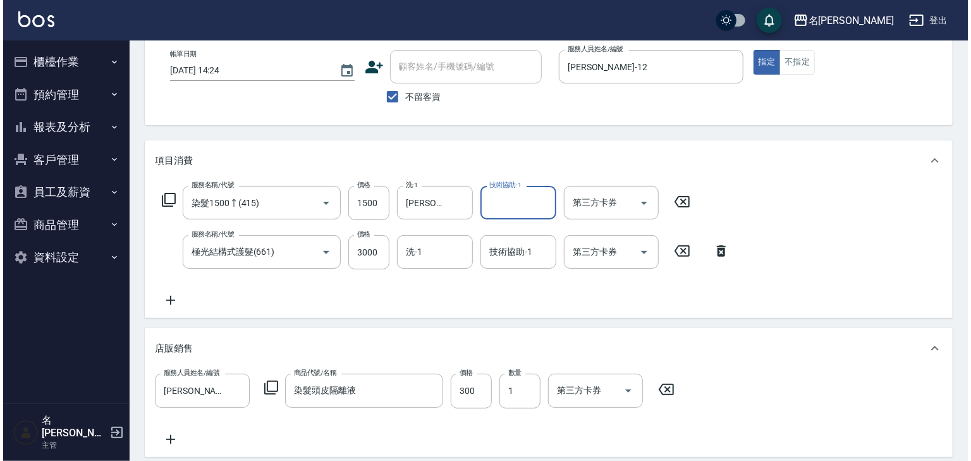
scroll to position [305, 0]
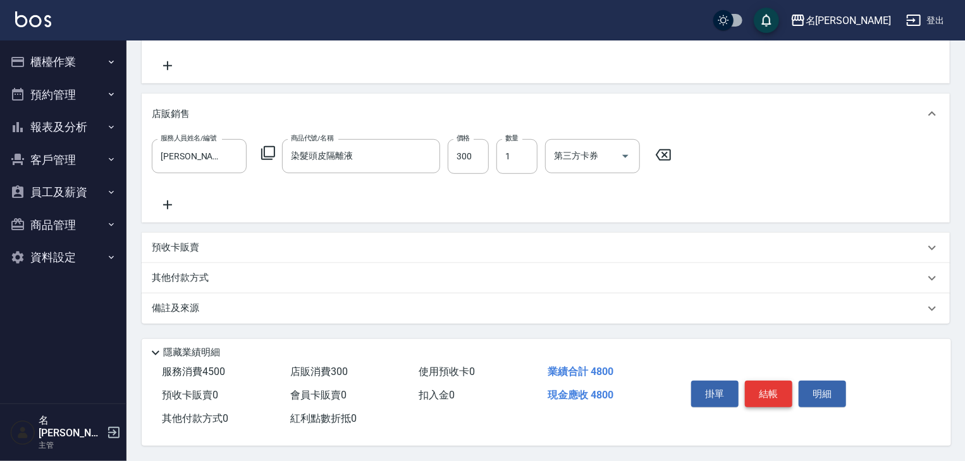
click at [757, 388] on button "結帳" at bounding box center [768, 394] width 47 height 27
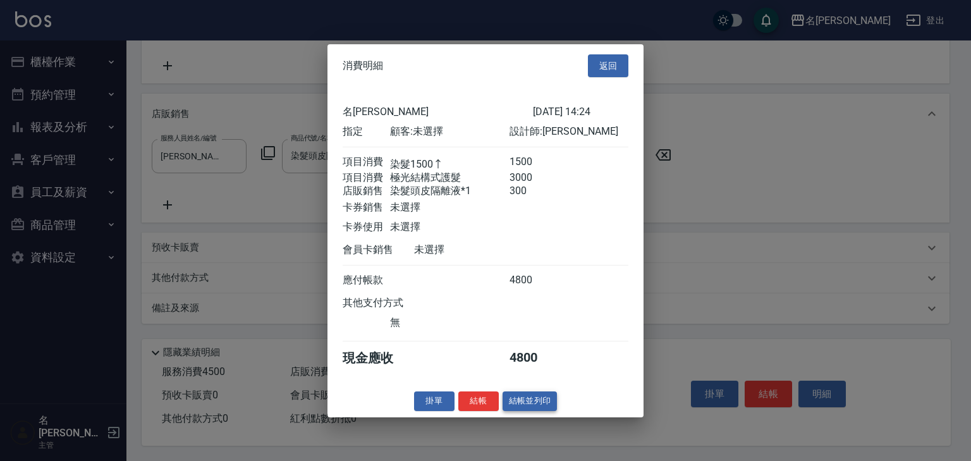
click at [548, 410] on button "結帳並列印" at bounding box center [530, 401] width 55 height 20
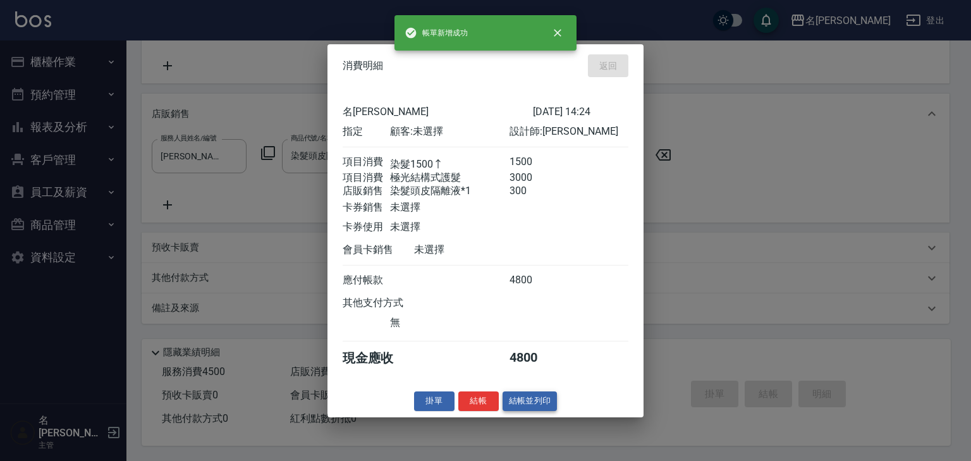
type input "2025/10/06 14:32"
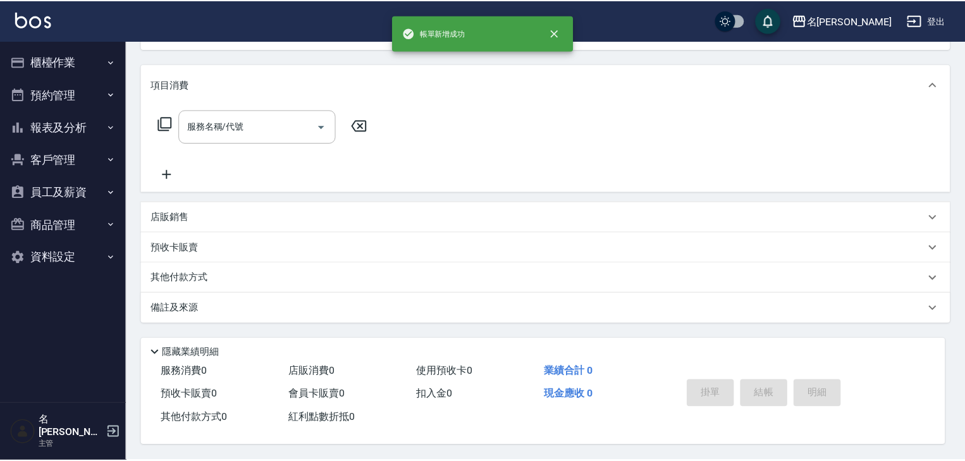
scroll to position [0, 0]
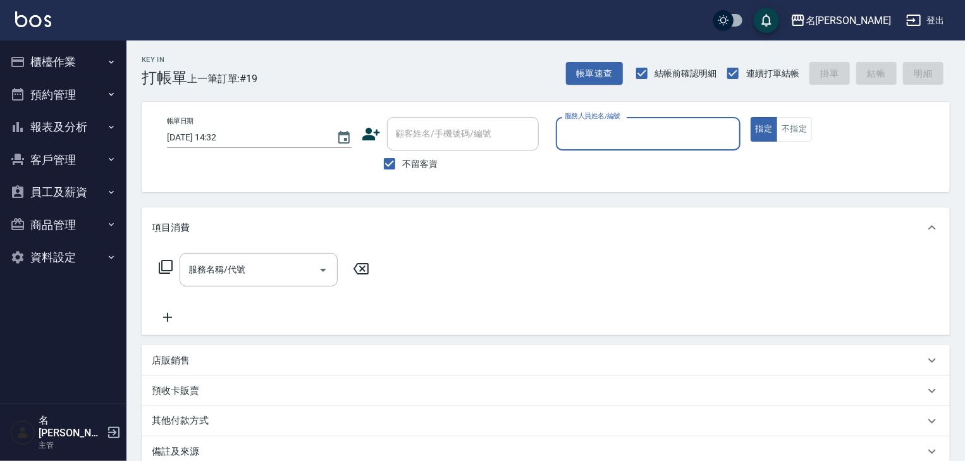
click at [632, 119] on div "服務人員姓名/編號" at bounding box center [648, 134] width 185 height 34
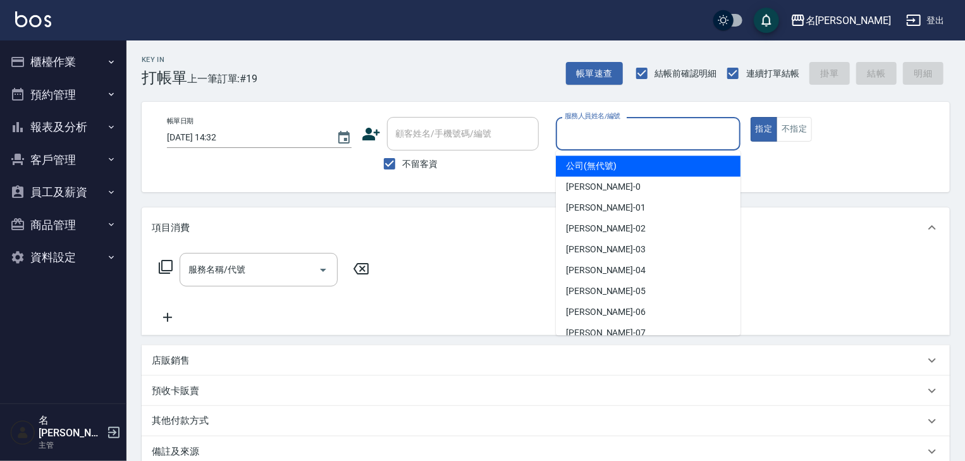
type input "0"
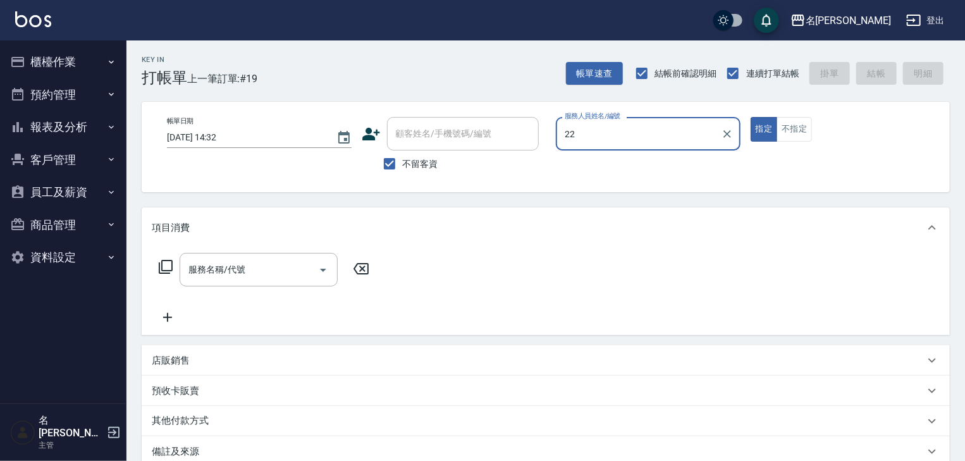
type input "王婕宇-22"
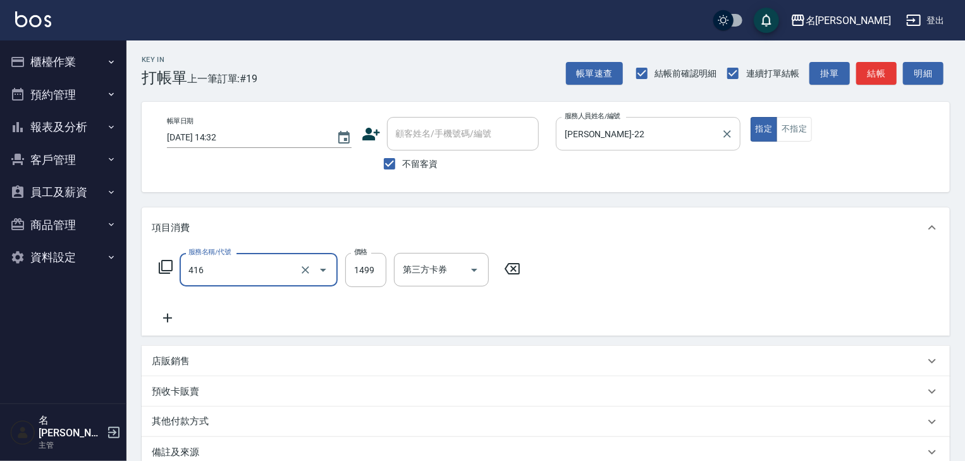
type input "染髮1499↓(416)"
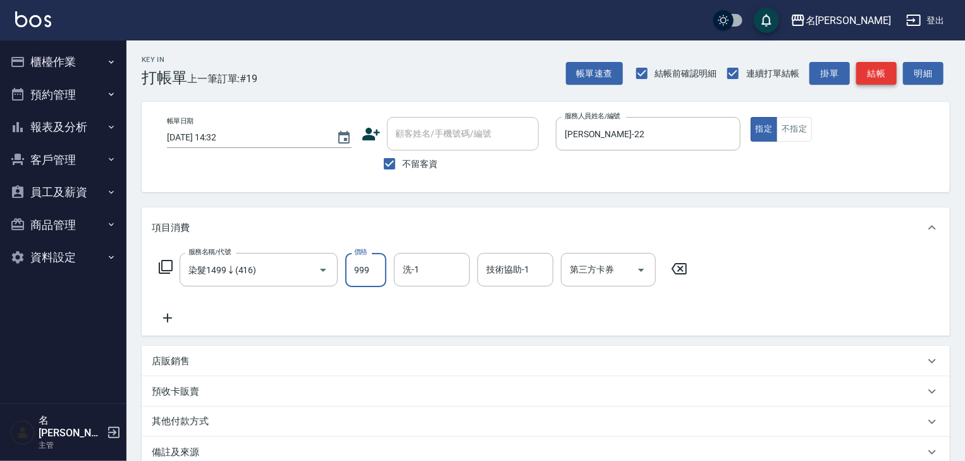
type input "999"
click at [866, 76] on button "結帳" at bounding box center [876, 73] width 40 height 23
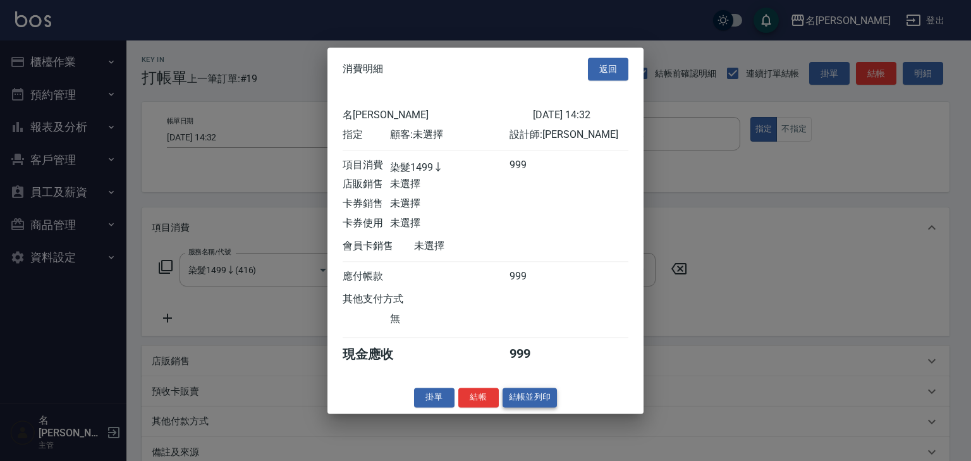
click at [539, 403] on button "結帳並列印" at bounding box center [530, 398] width 55 height 20
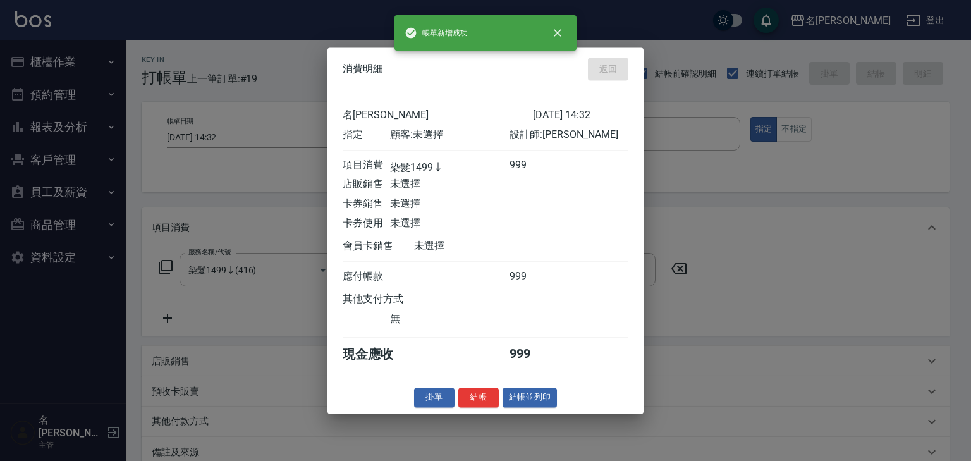
type input "2025/10/06 14:47"
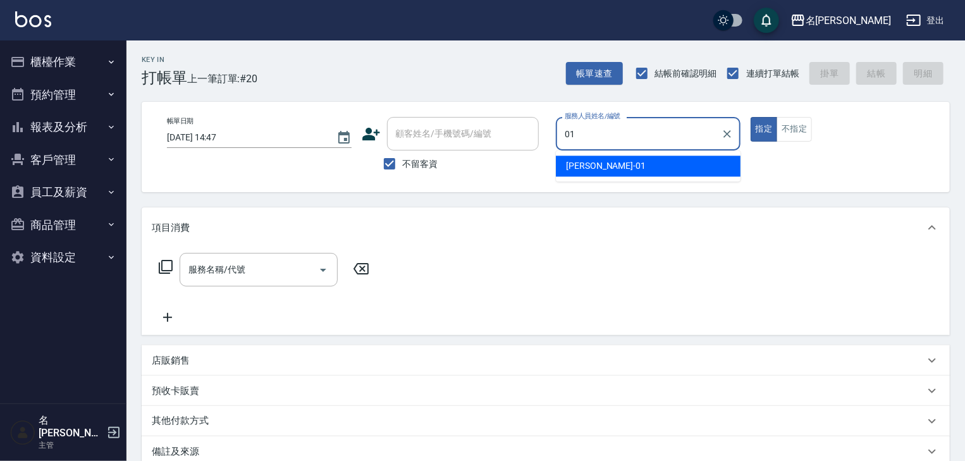
type input "Joyce-01"
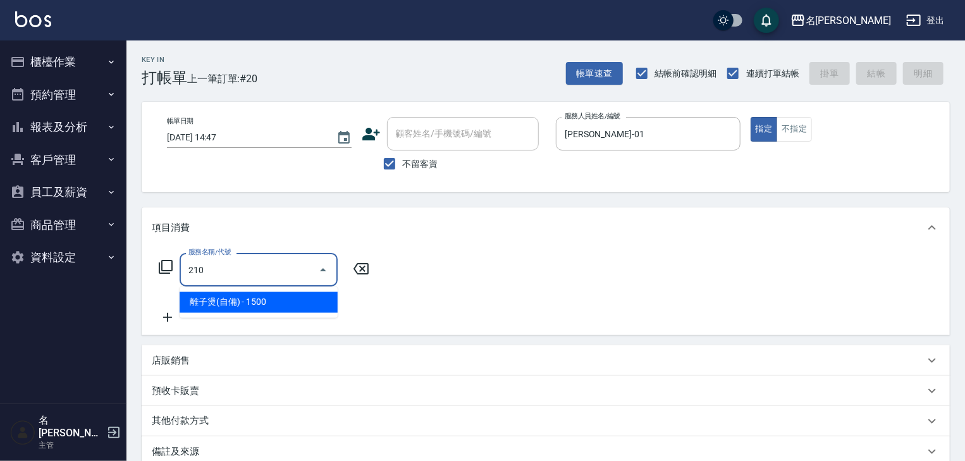
type input "離子燙(自備)(210)"
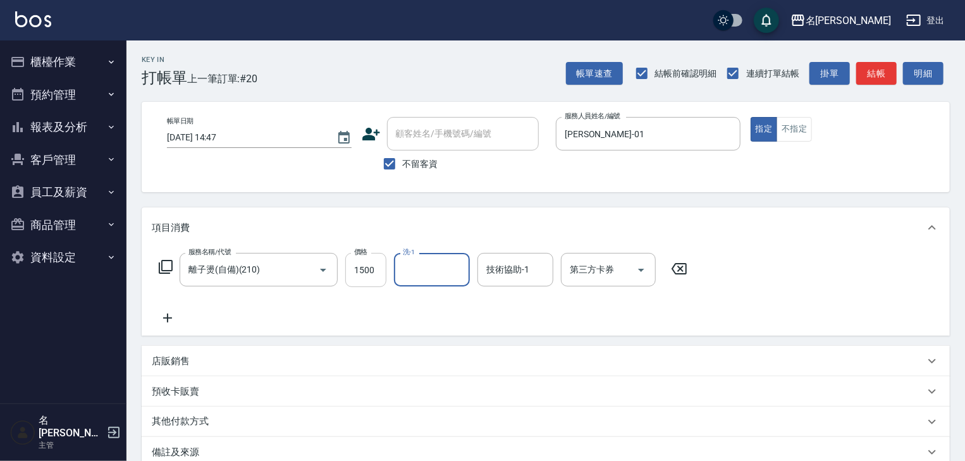
click at [366, 271] on input "1500" at bounding box center [365, 270] width 41 height 34
type input "3000"
type input "王婕宇-22"
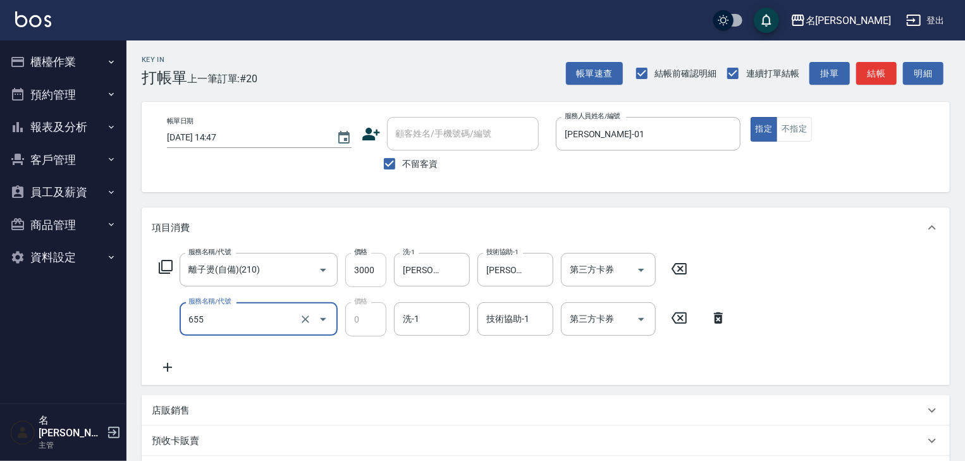
type input "頭皮、護髮免費卡(新)(655)"
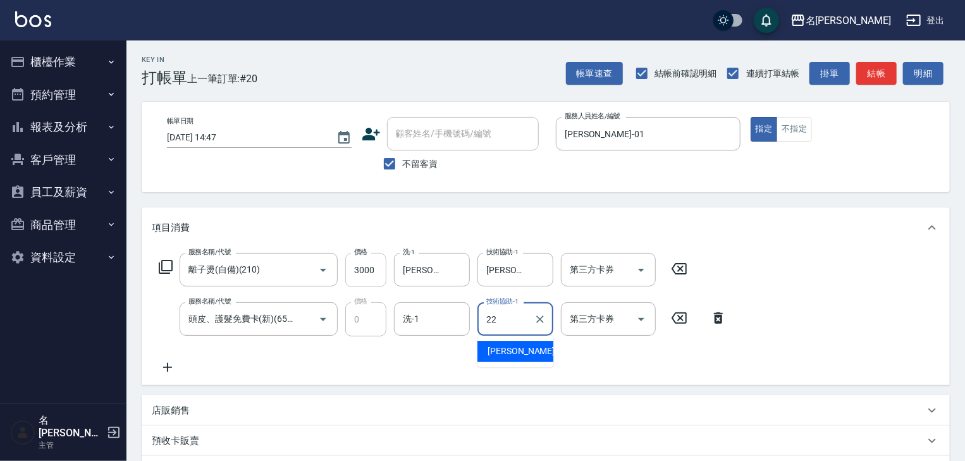
type input "王婕宇-22"
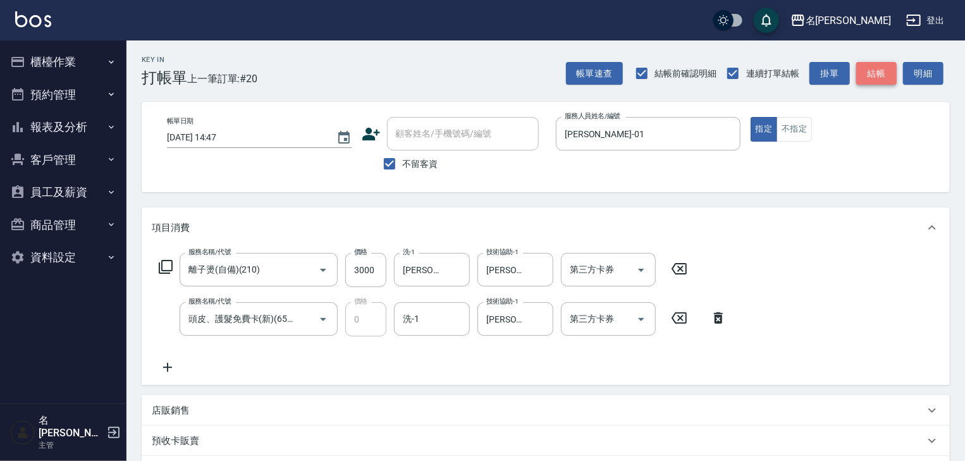
click at [884, 68] on button "結帳" at bounding box center [876, 73] width 40 height 23
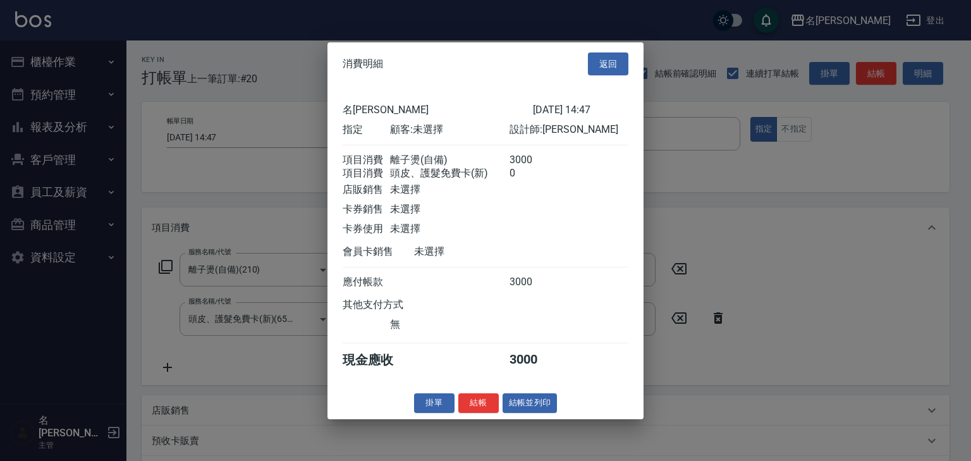
drag, startPoint x: 520, startPoint y: 414, endPoint x: 560, endPoint y: 407, distance: 40.3
click at [520, 412] on button "結帳並列印" at bounding box center [530, 403] width 55 height 20
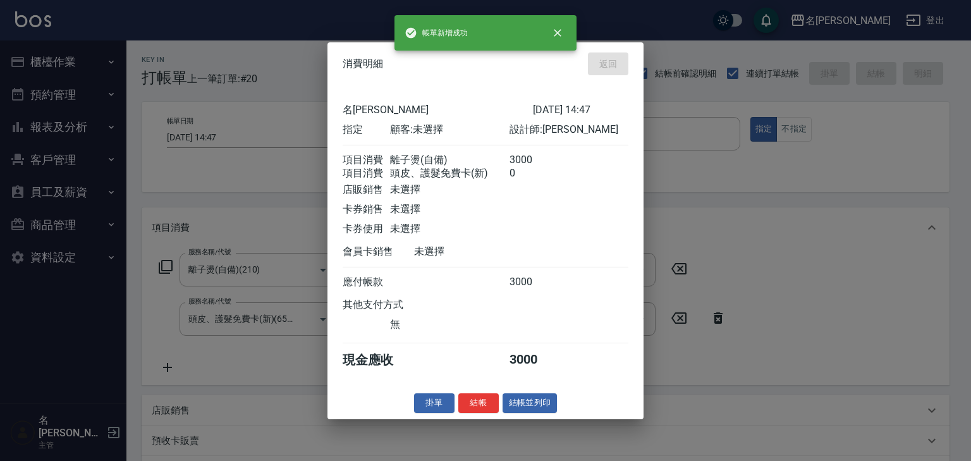
type input "2025/10/06 14:53"
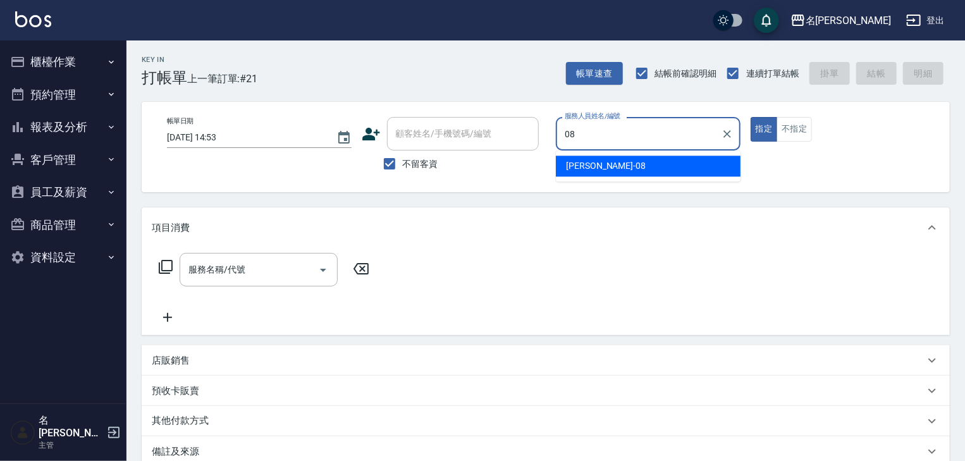
type input "[PERSON_NAME]-08"
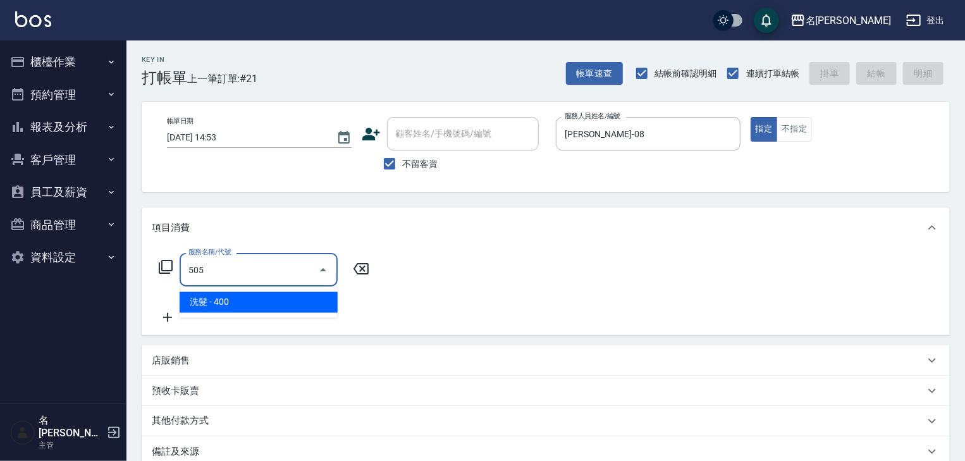
type input "洗髮(505)"
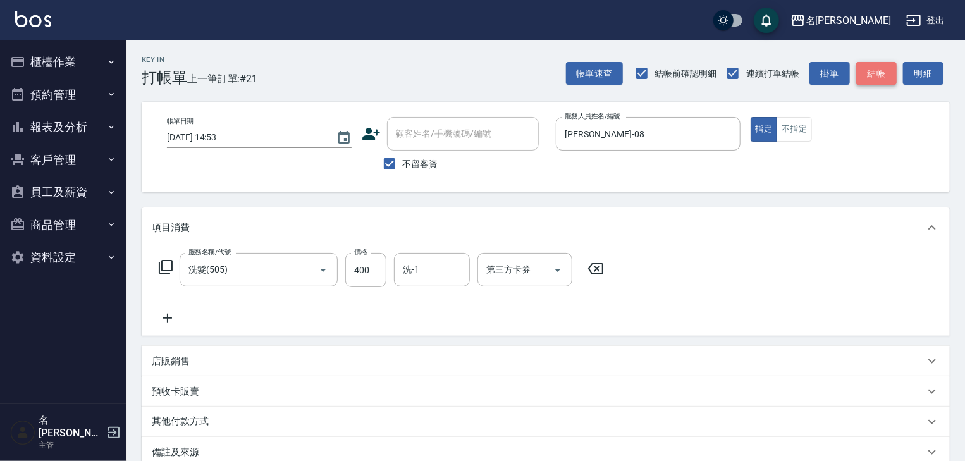
click at [877, 83] on button "結帳" at bounding box center [876, 73] width 40 height 23
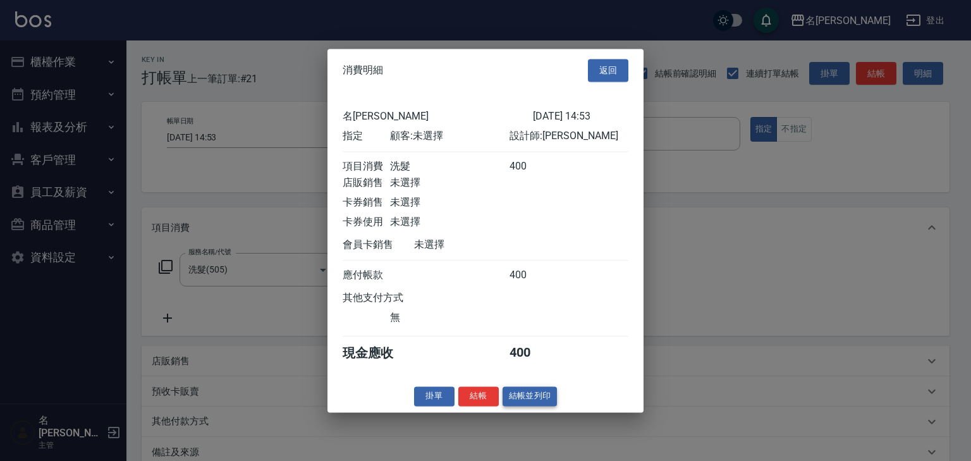
click at [530, 404] on button "結帳並列印" at bounding box center [530, 396] width 55 height 20
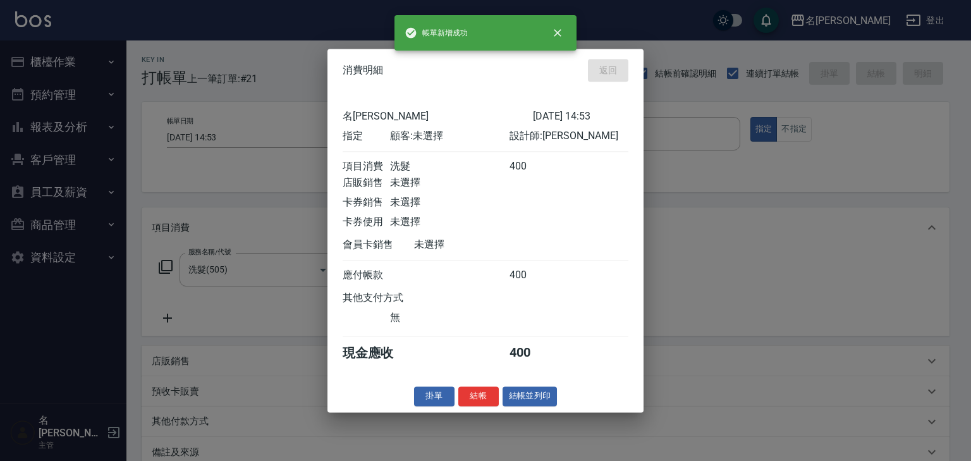
type input "2025/10/06 15:01"
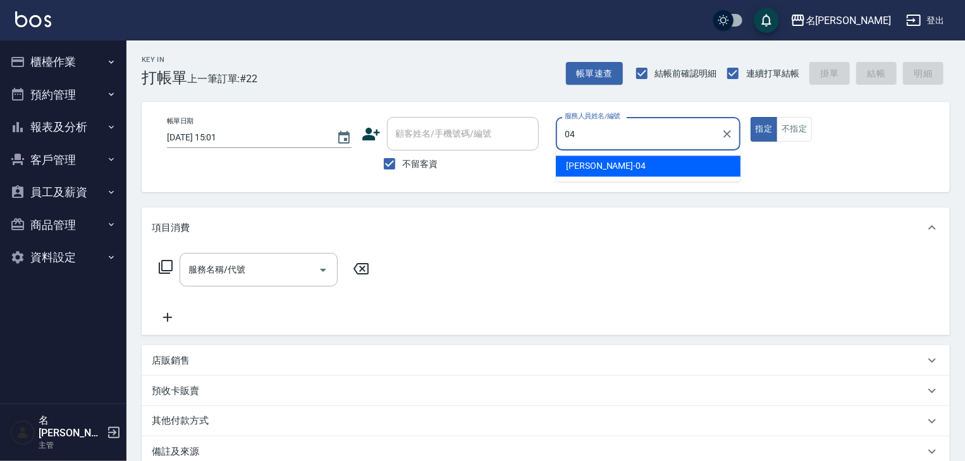
type input "許貴珍-04"
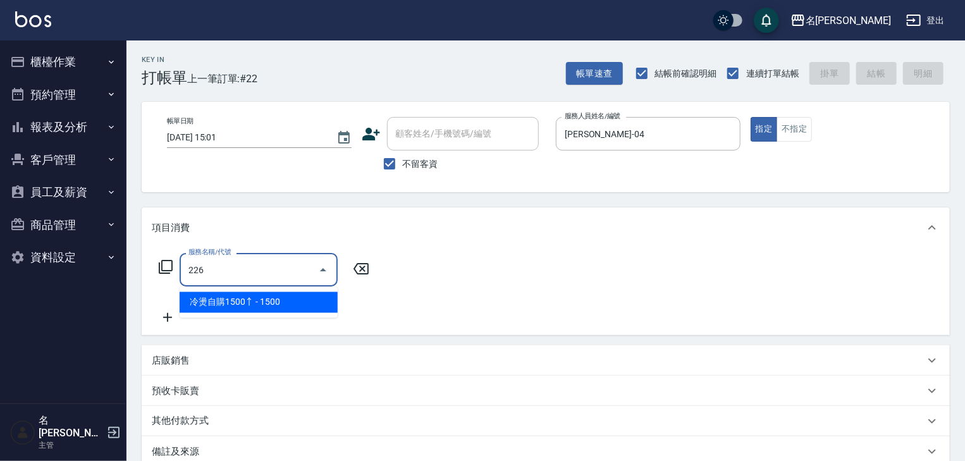
type input "冷燙自購1500↑(226)"
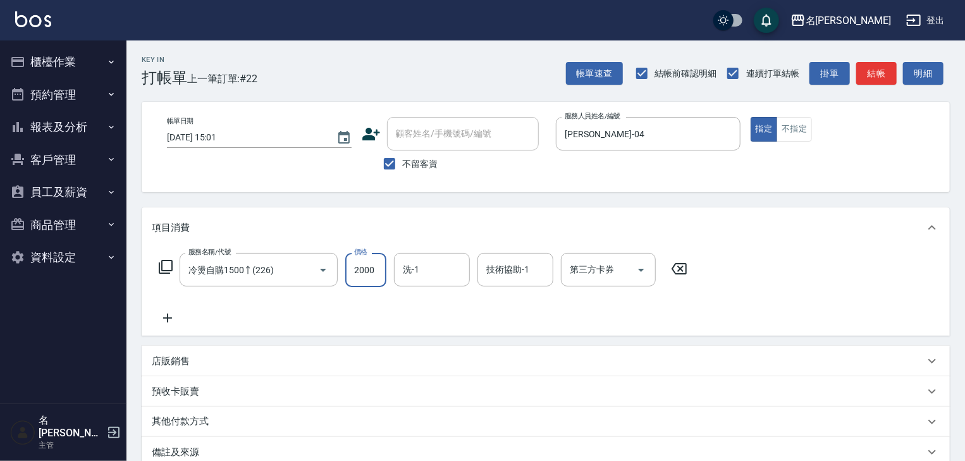
type input "2000"
type input "[PERSON_NAME]-27"
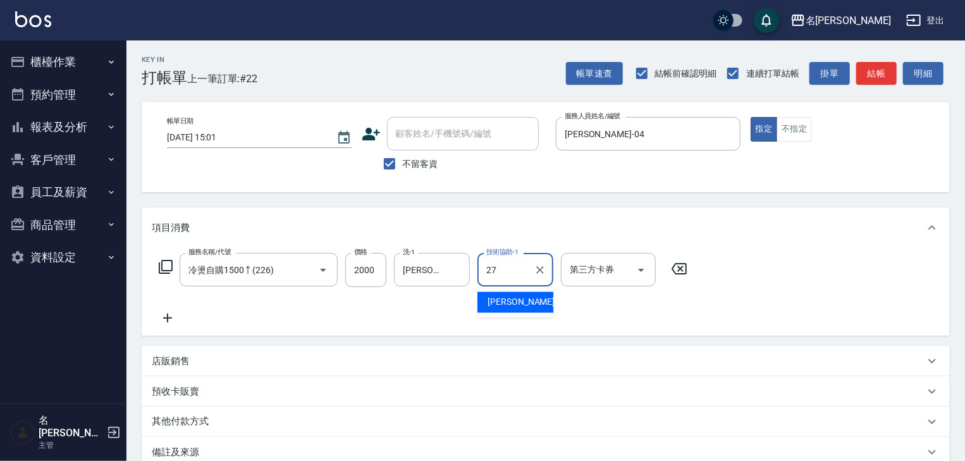
type input "[PERSON_NAME]-27"
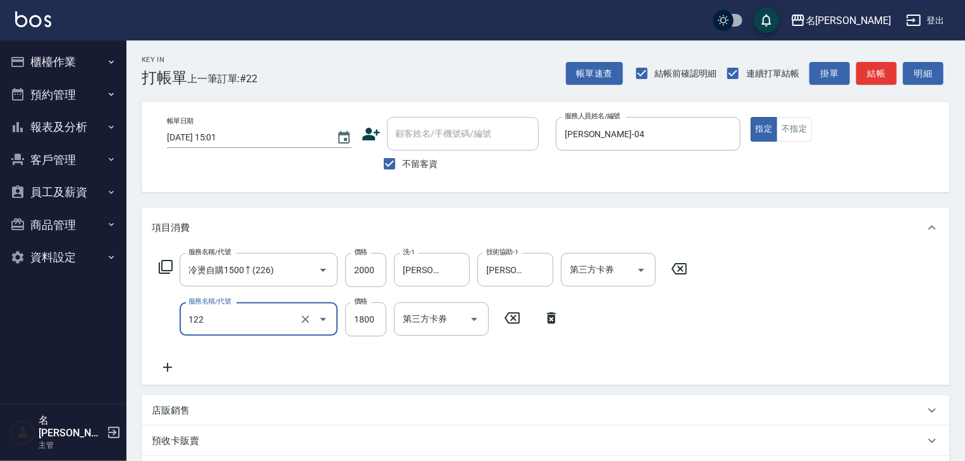
type input "草本髮泥(小)(122)"
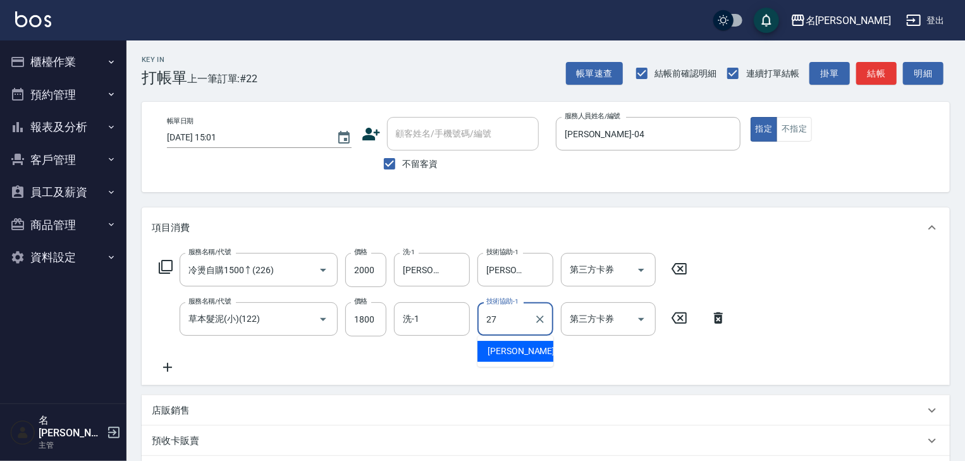
type input "[PERSON_NAME]-27"
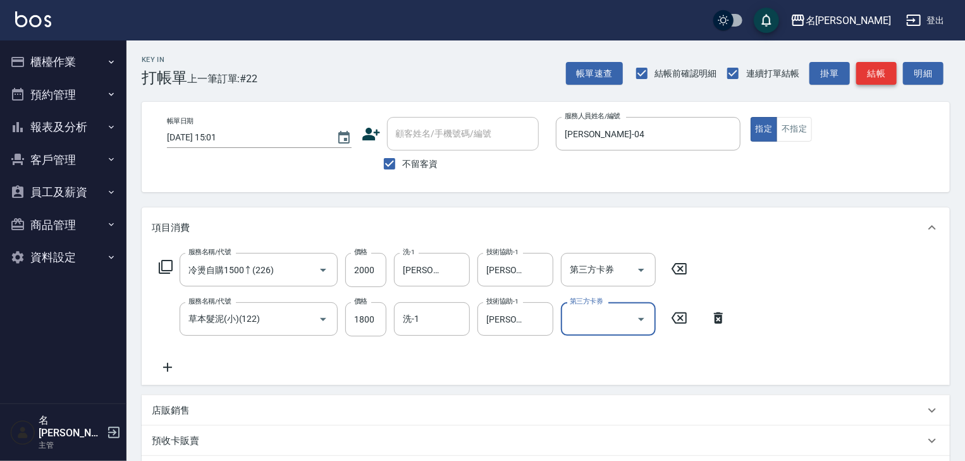
click at [875, 65] on button "結帳" at bounding box center [876, 73] width 40 height 23
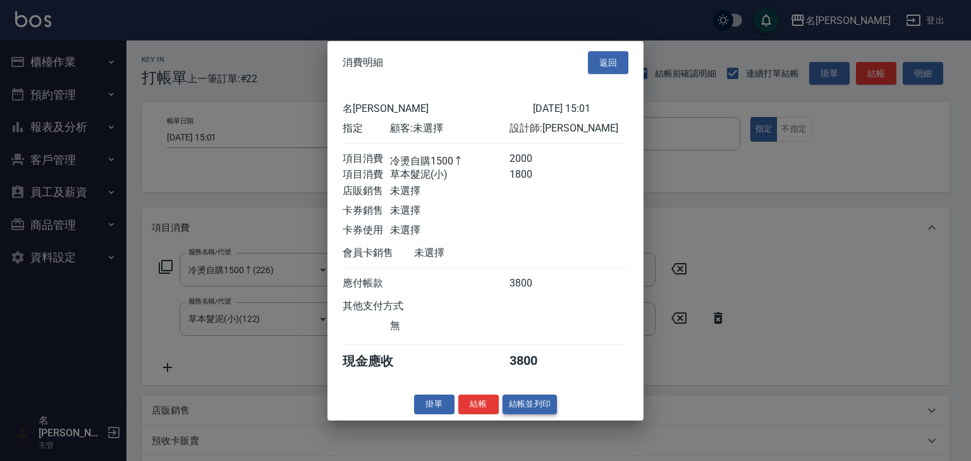
click at [548, 414] on button "結帳並列印" at bounding box center [530, 405] width 55 height 20
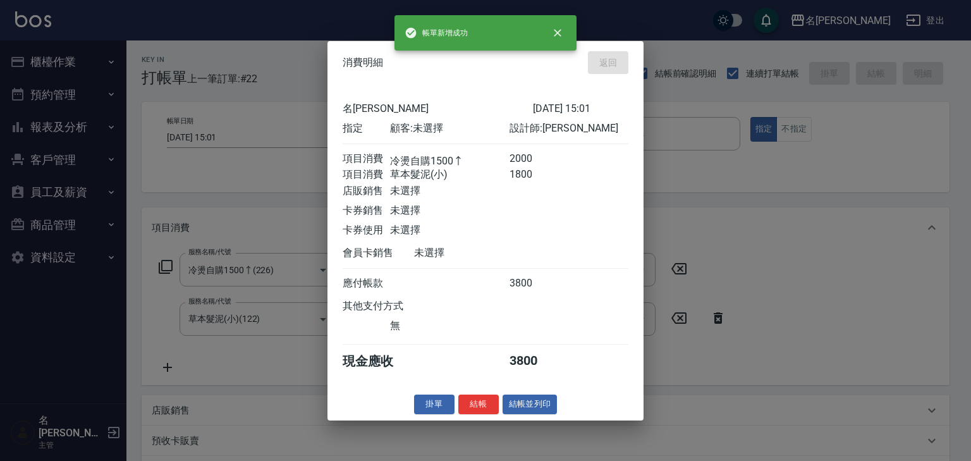
type input "2025/10/06 15:04"
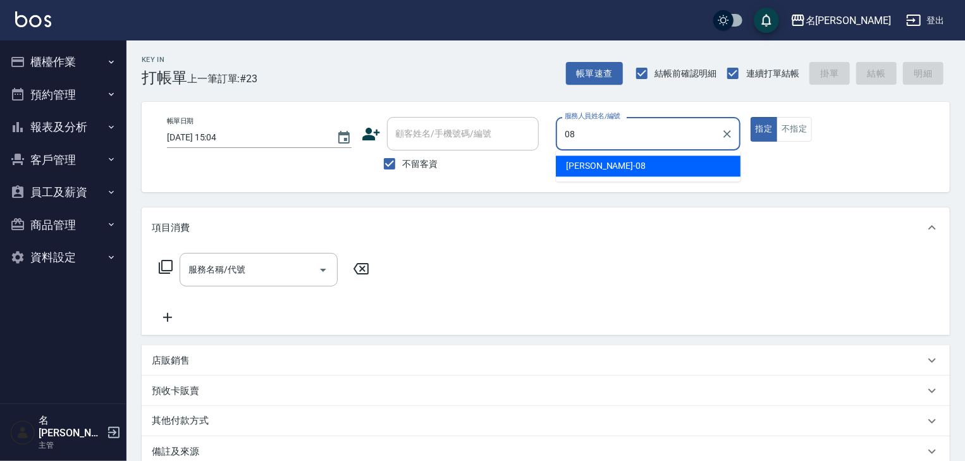
type input "[PERSON_NAME]-08"
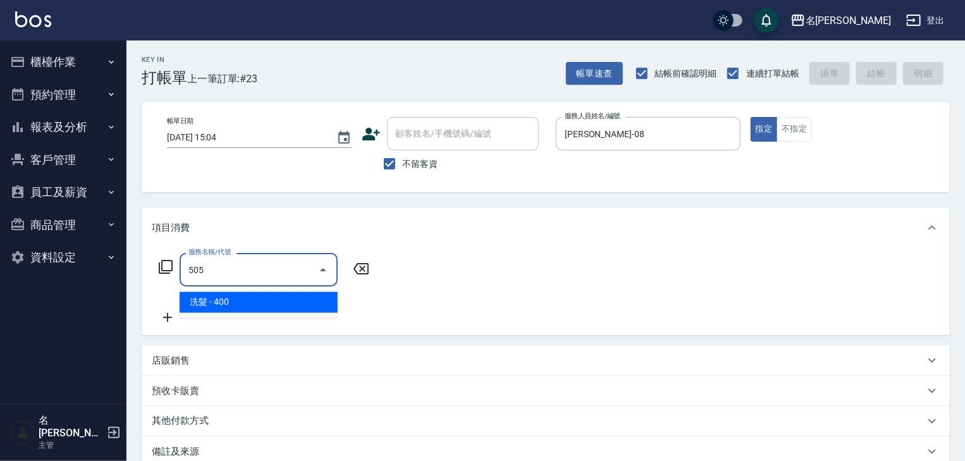
type input "洗髮(505)"
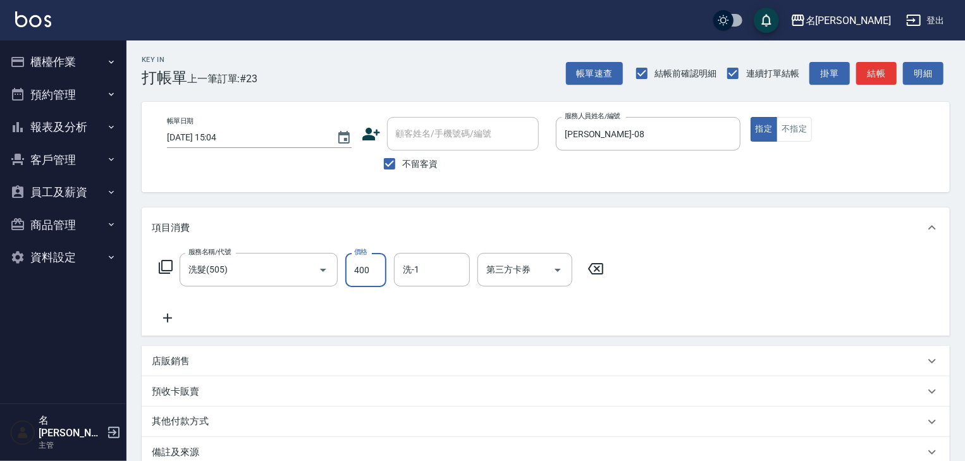
click at [23, 18] on img at bounding box center [33, 19] width 36 height 16
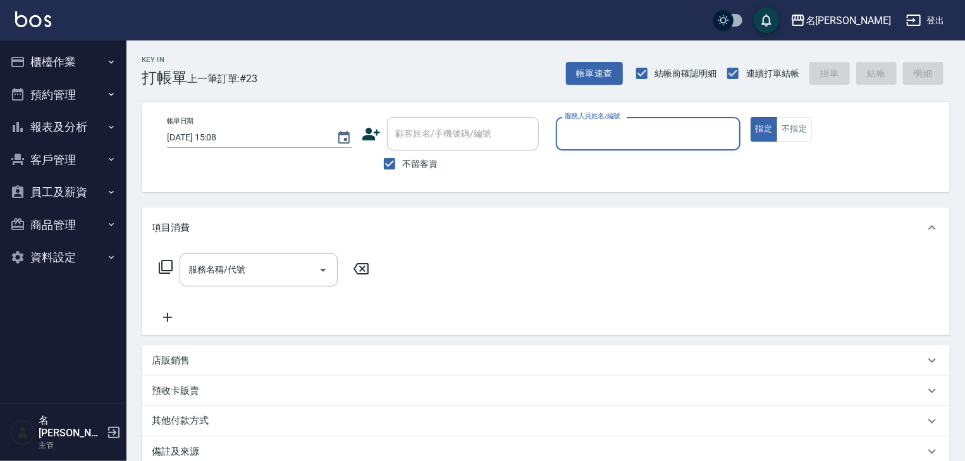
type input "ㄖ"
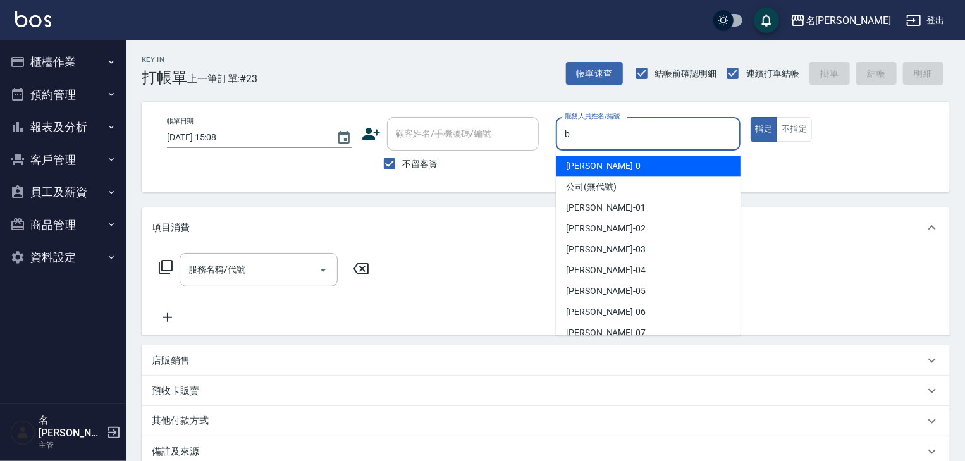
type input "吳姵瑩-B"
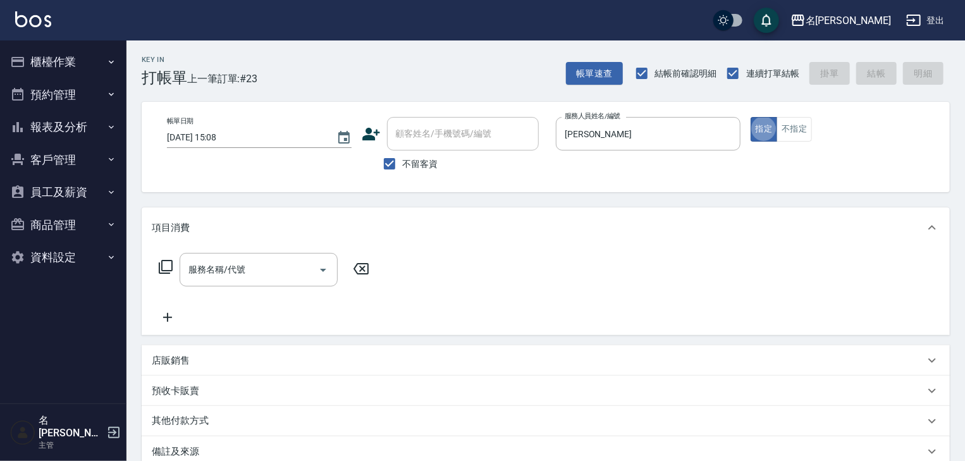
type button "true"
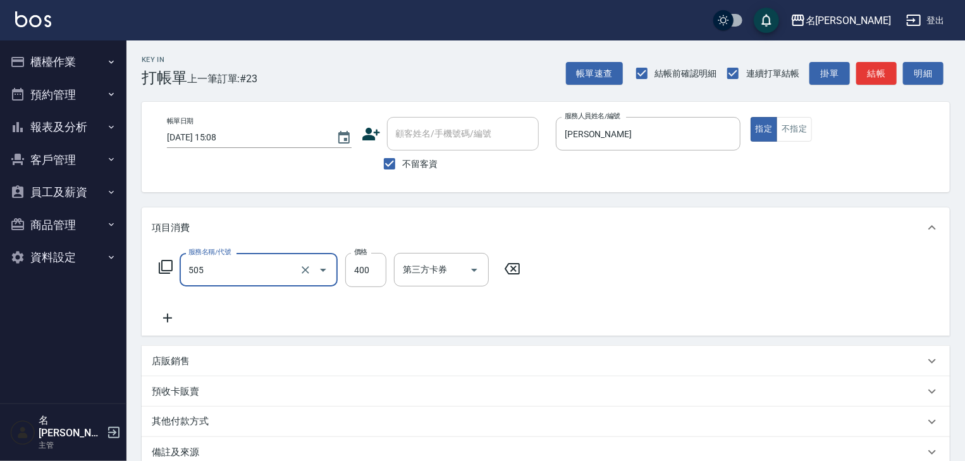
type input "洗髮(505)"
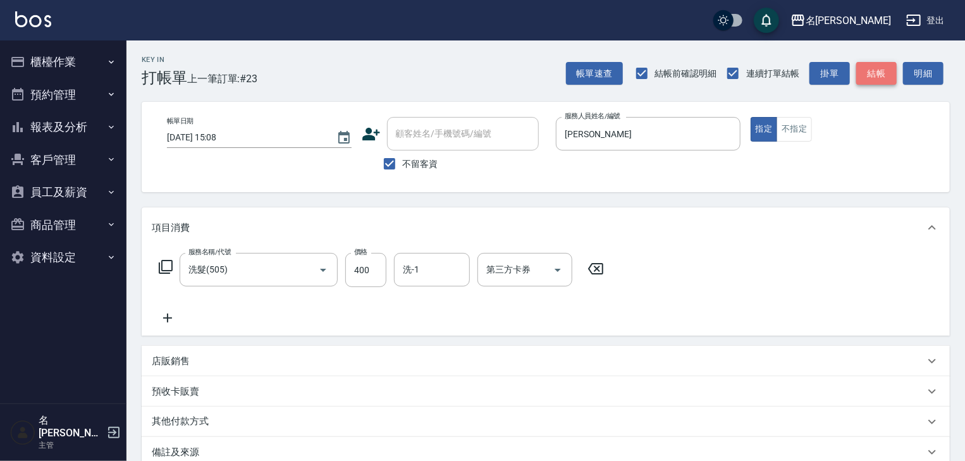
click at [870, 71] on button "結帳" at bounding box center [876, 73] width 40 height 23
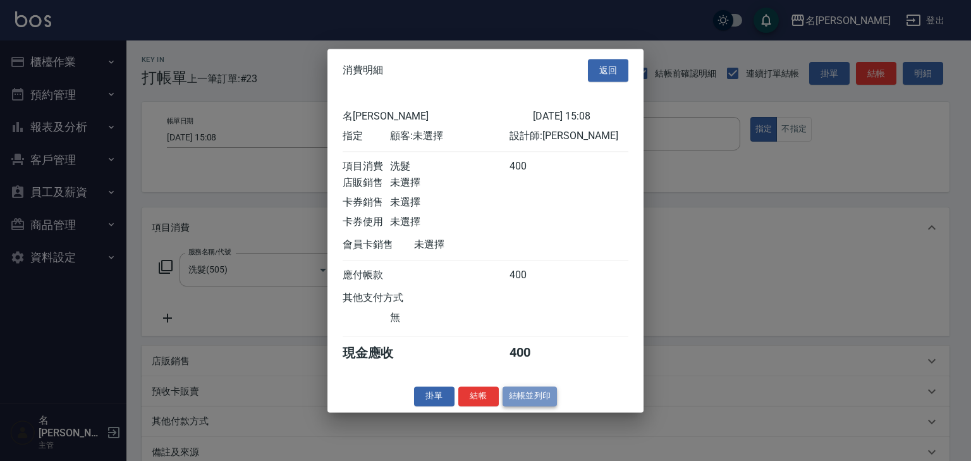
click at [530, 406] on button "結帳並列印" at bounding box center [530, 396] width 55 height 20
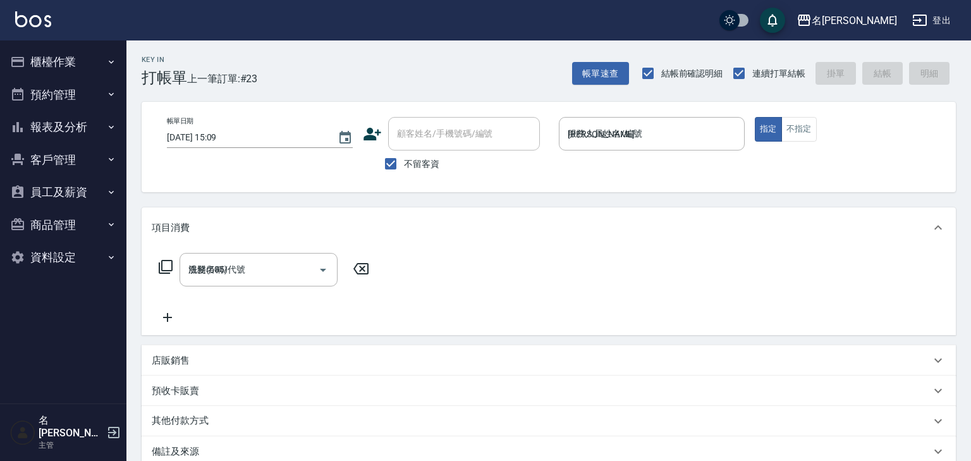
type input "2025/10/06 15:09"
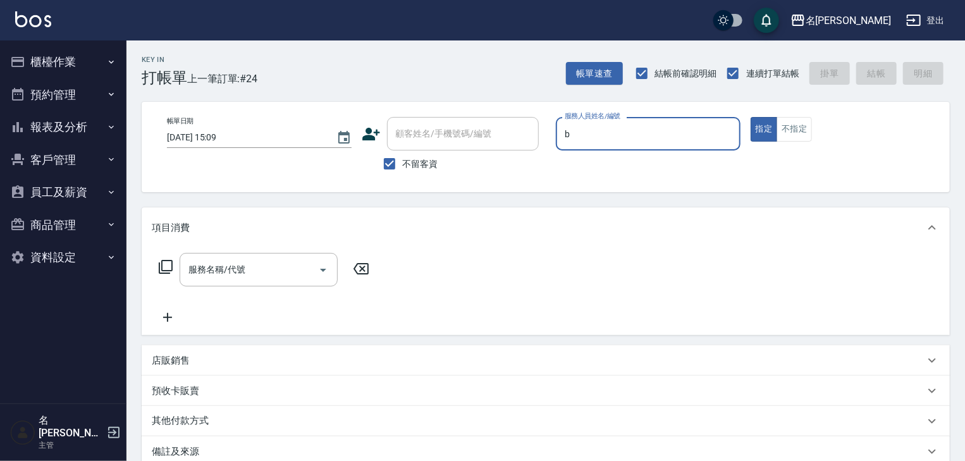
type input "吳姵瑩-B"
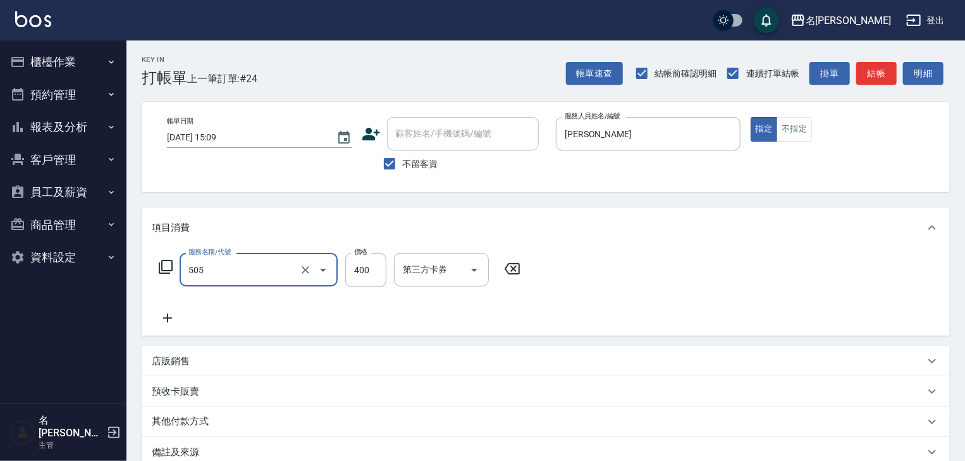
type input "洗髮(505)"
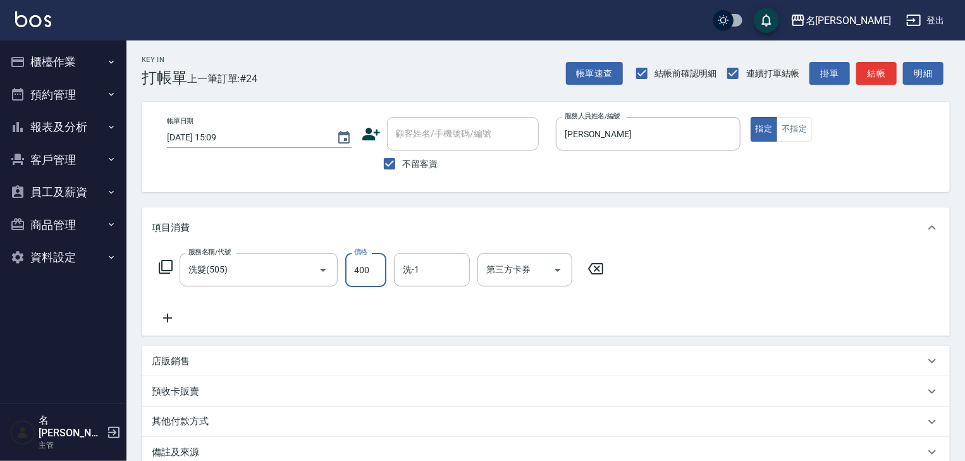
click at [47, 15] on img at bounding box center [33, 19] width 36 height 16
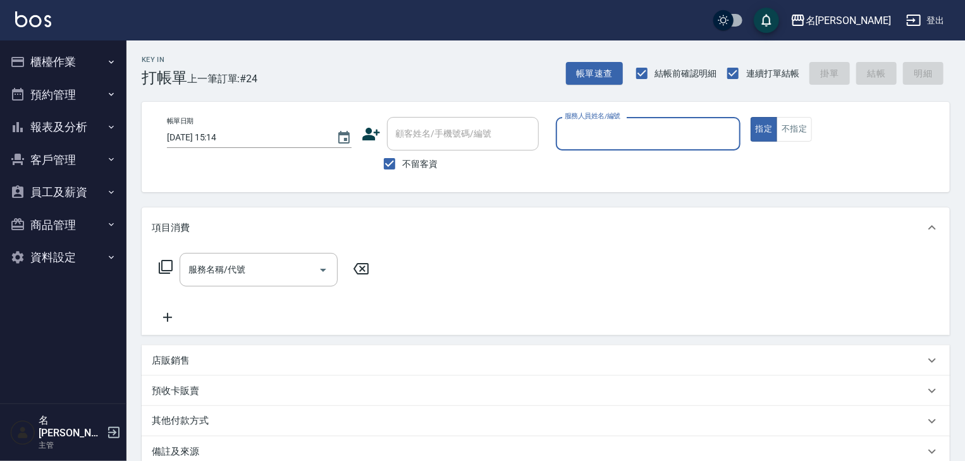
click at [582, 126] on input "服務人員姓名/編號" at bounding box center [648, 134] width 173 height 22
click at [576, 163] on span "歐麥 -10" at bounding box center [581, 165] width 30 height 13
type input "歐麥-10"
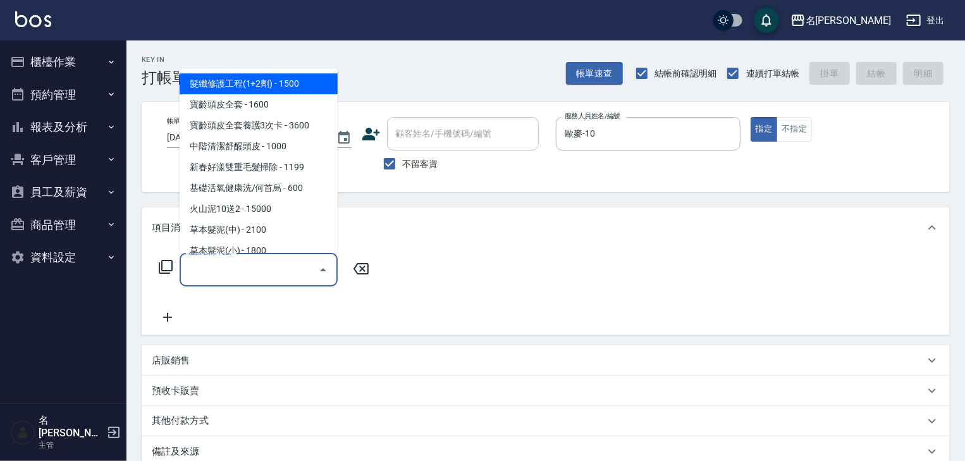
click at [266, 277] on input "服務名稱/代號" at bounding box center [249, 270] width 128 height 22
click at [164, 260] on icon at bounding box center [166, 267] width 14 height 14
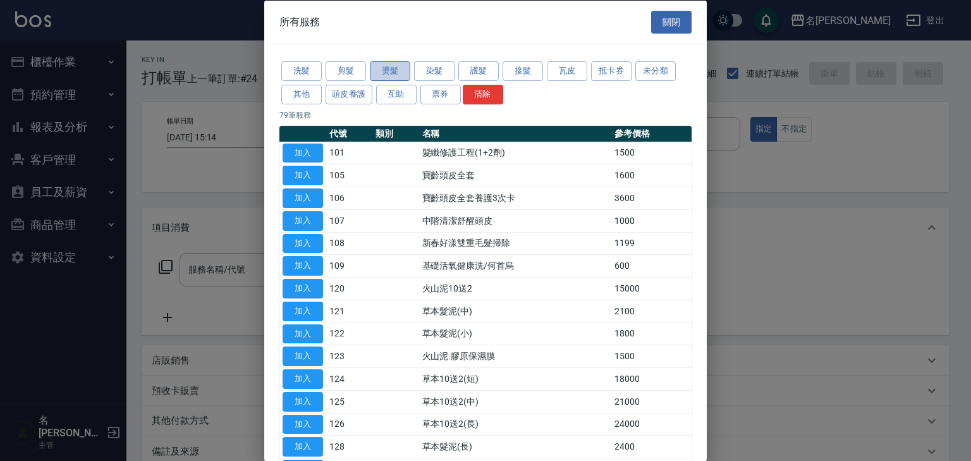
click at [388, 66] on button "燙髮" at bounding box center [390, 71] width 40 height 20
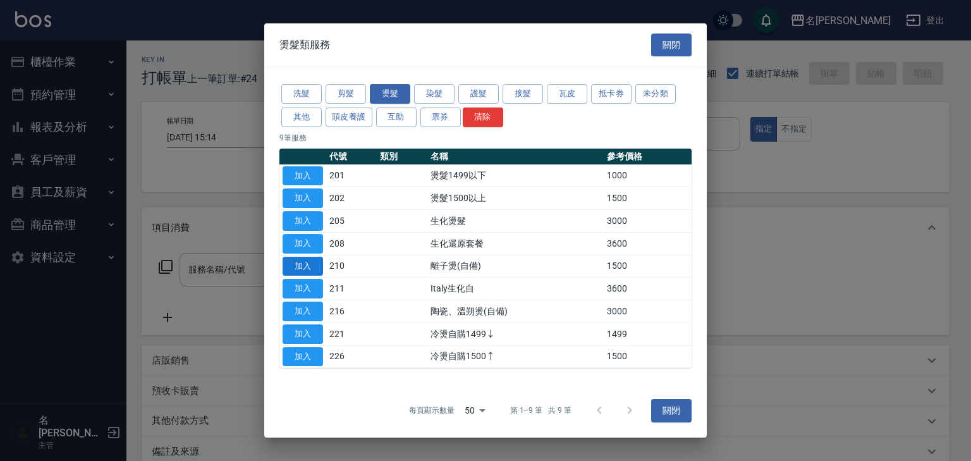
click at [296, 266] on button "加入" at bounding box center [303, 267] width 40 height 20
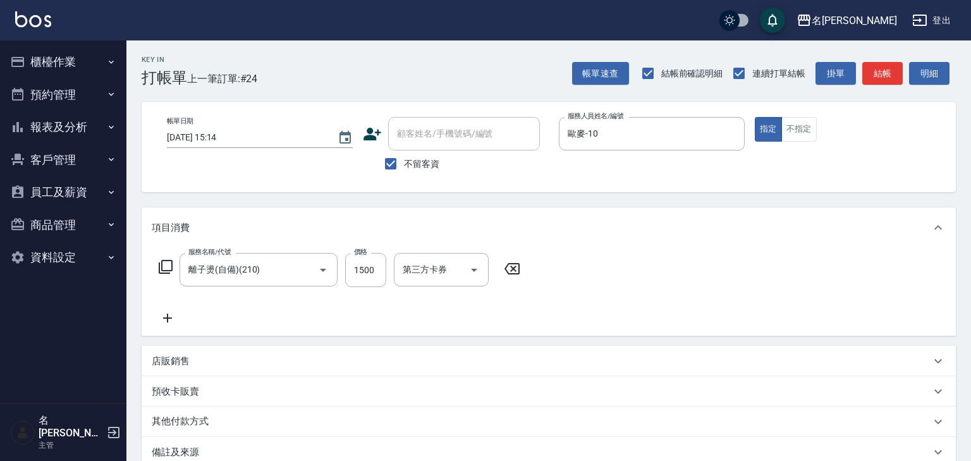
type input "離子燙(自備)(210)"
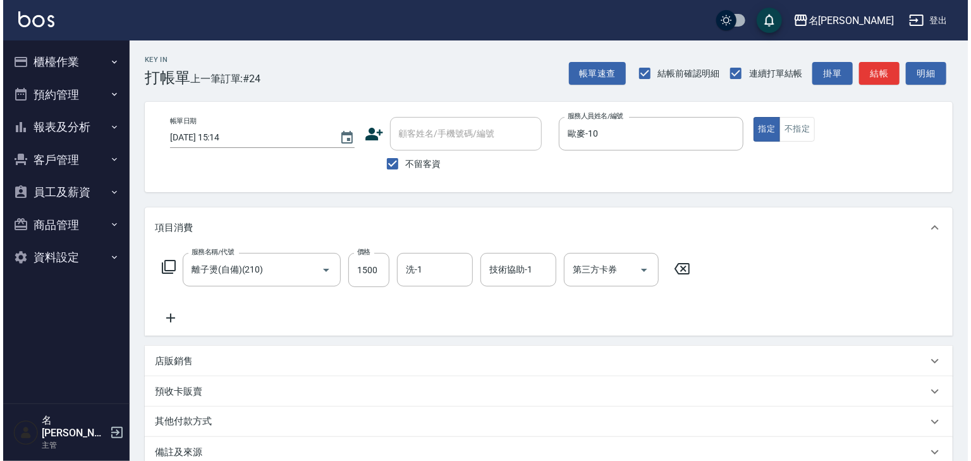
scroll to position [148, 0]
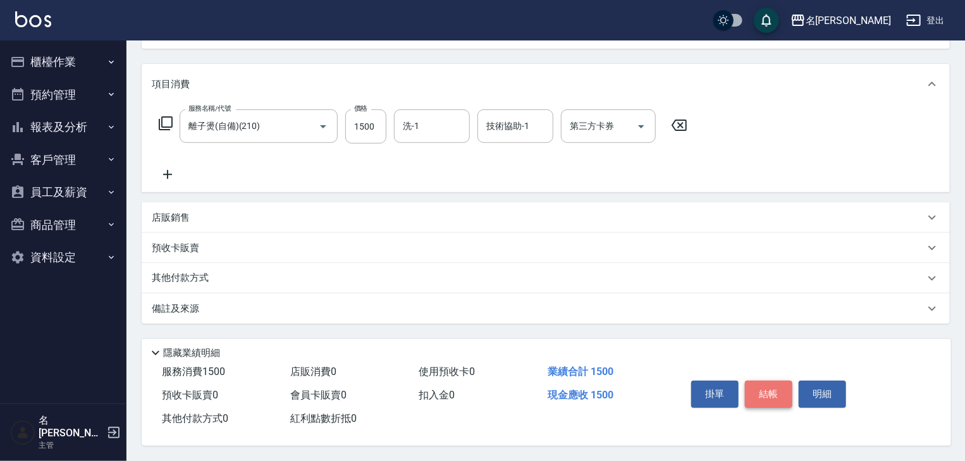
click at [768, 393] on button "結帳" at bounding box center [768, 394] width 47 height 27
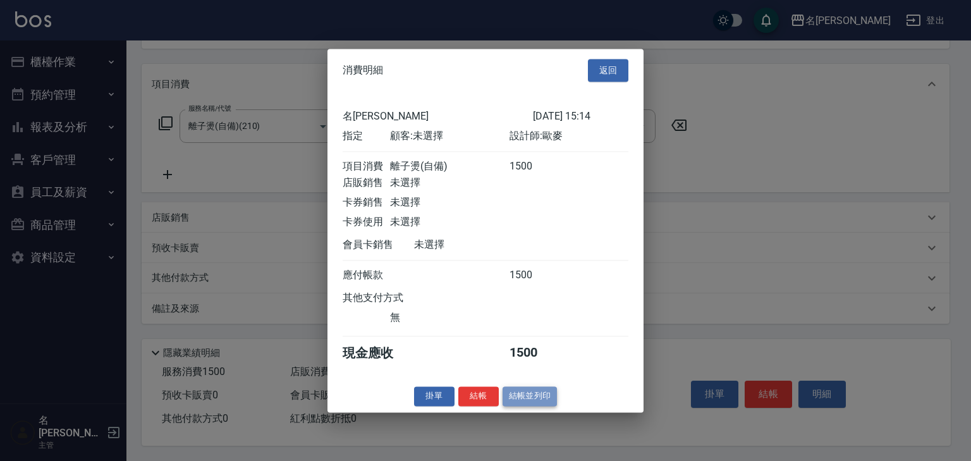
click at [534, 400] on button "結帳並列印" at bounding box center [530, 396] width 55 height 20
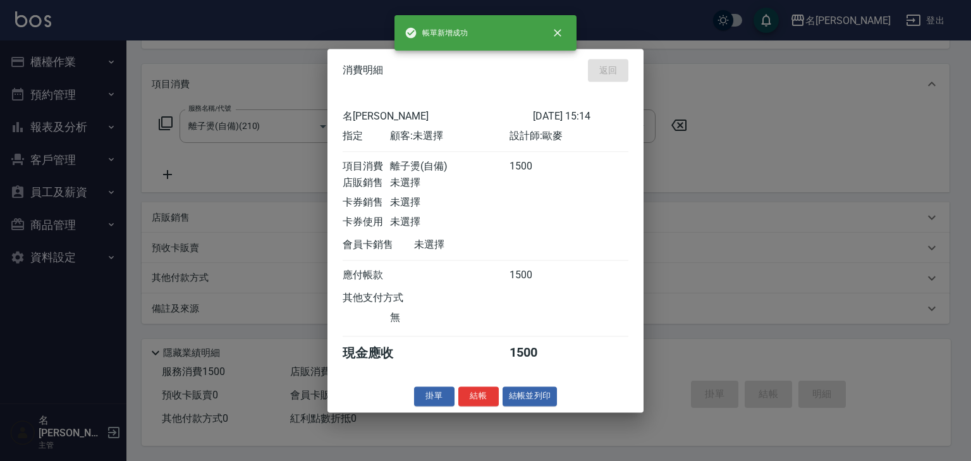
type input "2025/10/06 15:59"
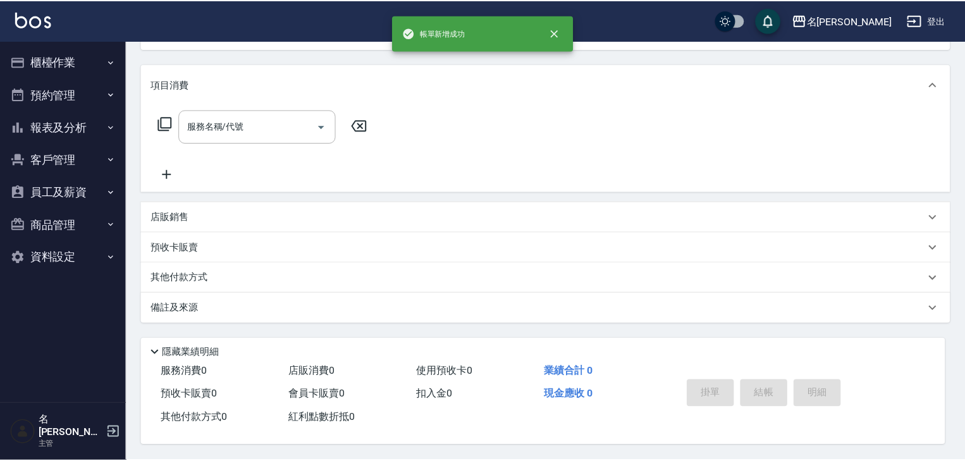
scroll to position [0, 0]
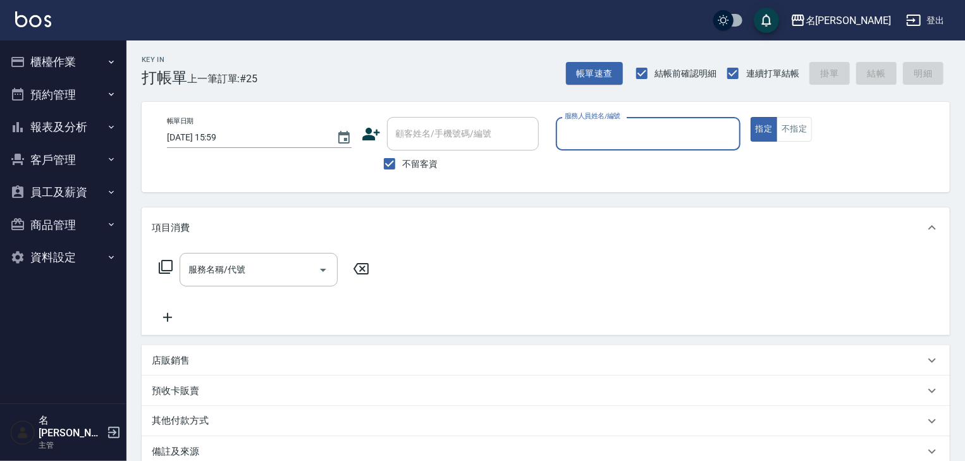
click at [661, 133] on input "服務人員姓名/編號" at bounding box center [648, 134] width 173 height 22
click at [647, 157] on div "許貴珍 -04" at bounding box center [648, 166] width 185 height 21
type input "許貴珍-04"
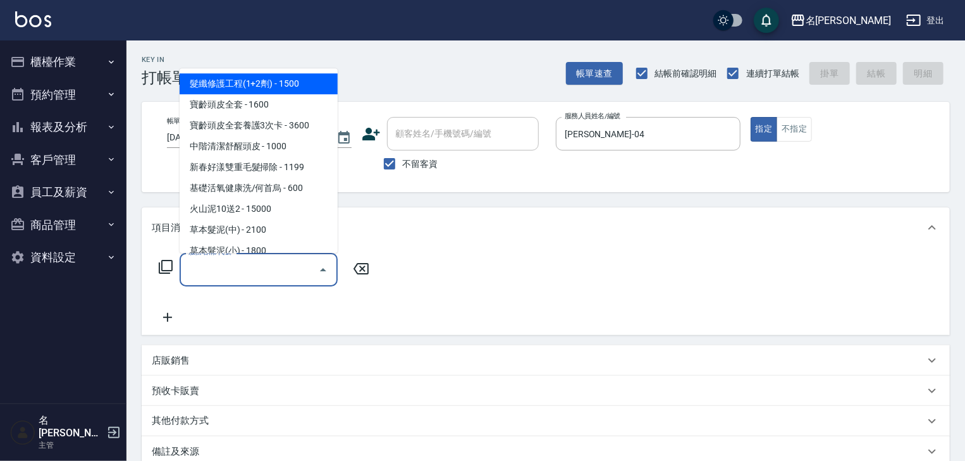
click at [255, 266] on input "服務名稱/代號" at bounding box center [249, 270] width 128 height 22
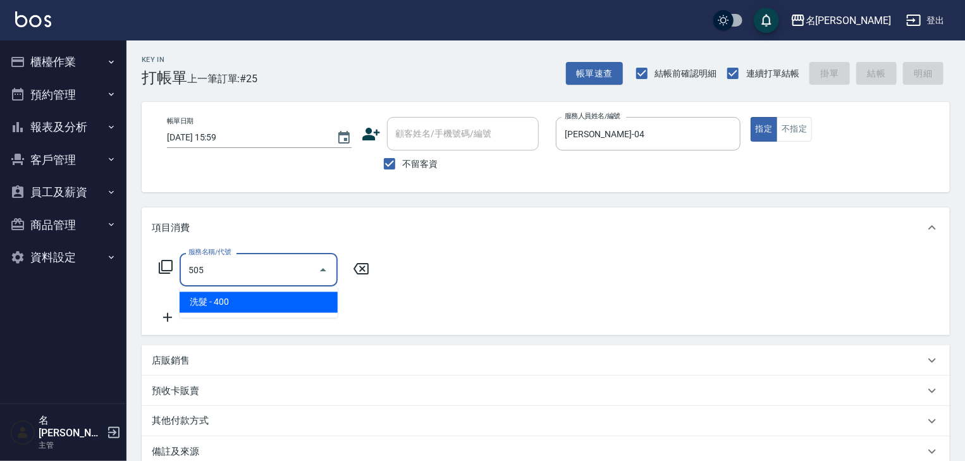
click at [278, 299] on span "洗髮 - 400" at bounding box center [259, 302] width 158 height 21
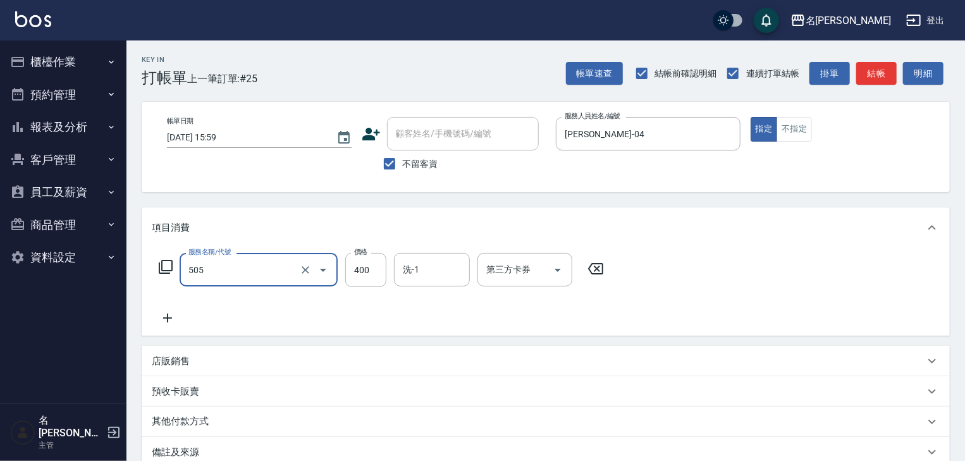
type input "洗髮(505)"
click at [164, 326] on icon at bounding box center [168, 318] width 32 height 15
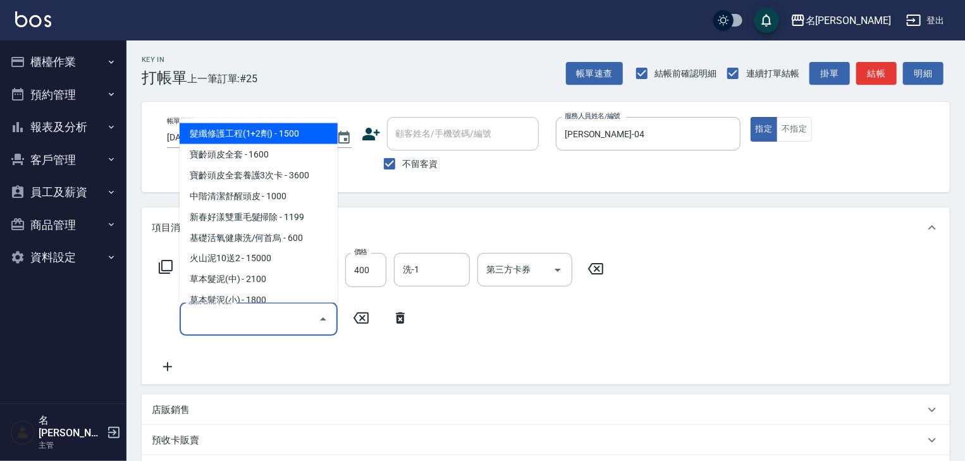
click at [207, 315] on input "服務名稱/代號" at bounding box center [249, 319] width 128 height 22
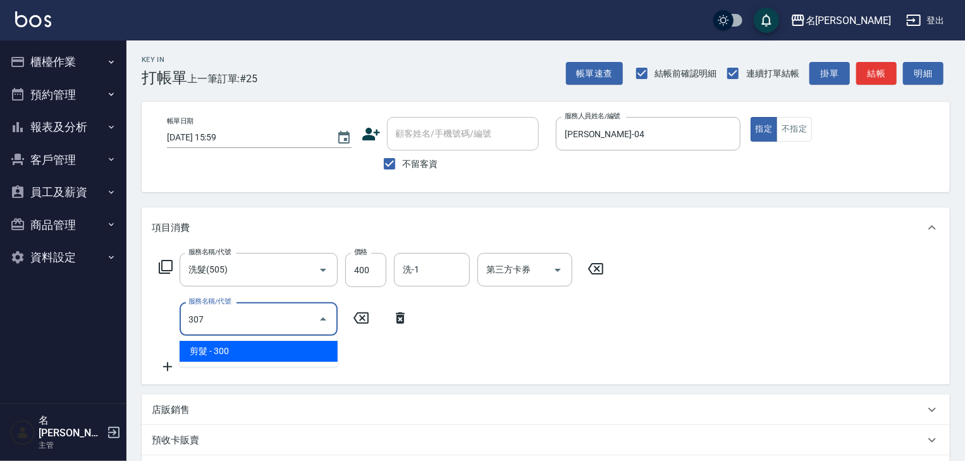
click at [235, 352] on span "剪髮 - 300" at bounding box center [259, 351] width 158 height 21
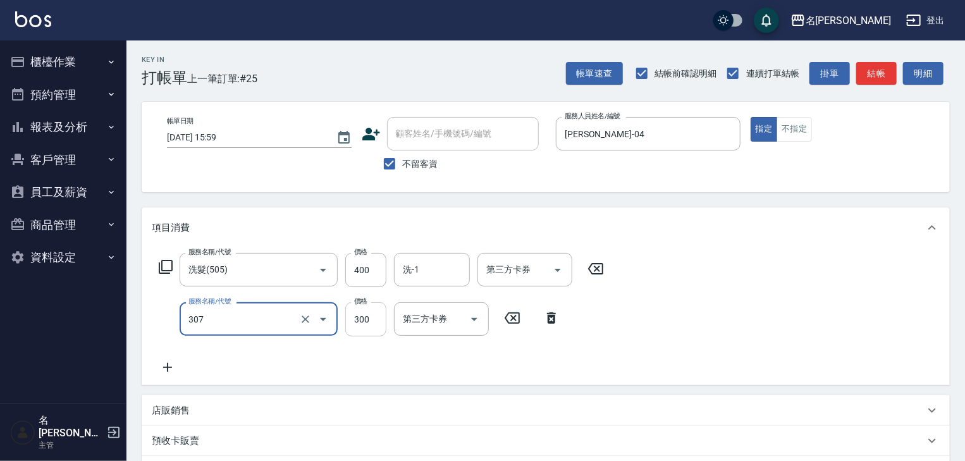
type input "剪髮(307)"
click at [367, 324] on input "300" at bounding box center [365, 319] width 41 height 34
type input "500"
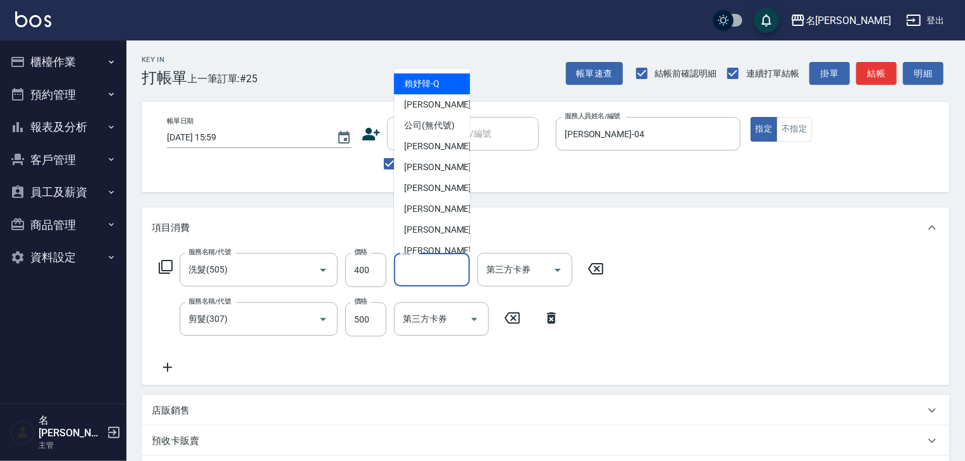
click at [425, 266] on input "洗-1" at bounding box center [432, 270] width 65 height 22
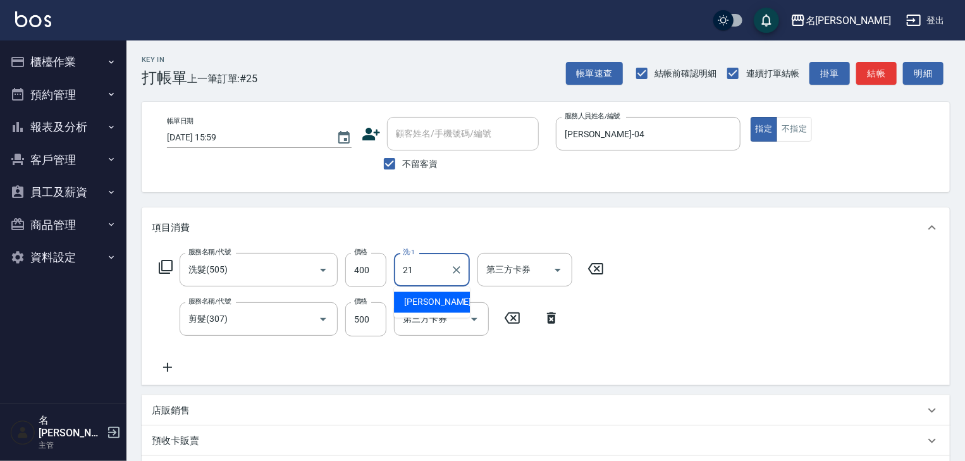
click at [443, 293] on div "[PERSON_NAME]-21" at bounding box center [432, 302] width 76 height 21
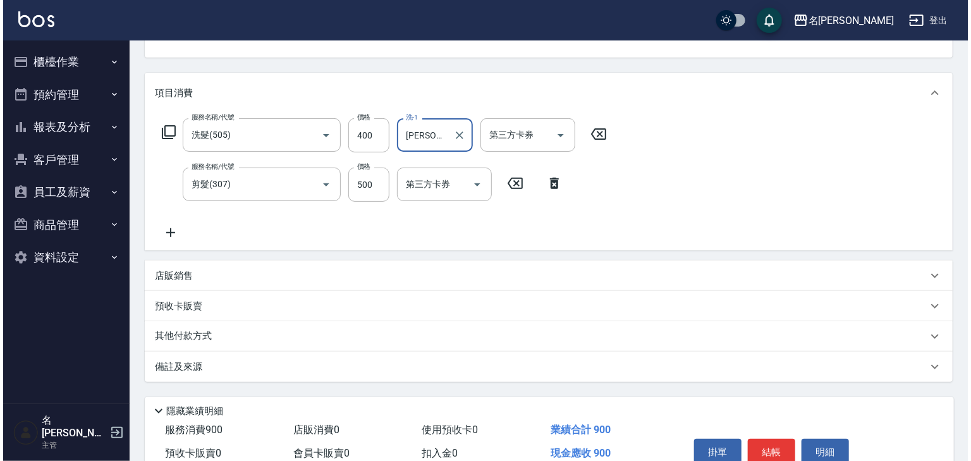
scroll to position [197, 0]
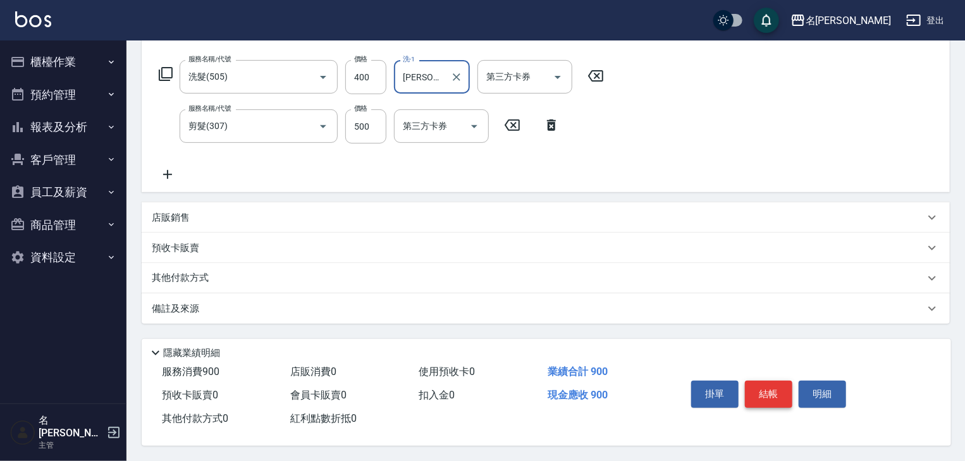
type input "[PERSON_NAME]-21"
click at [787, 390] on button "結帳" at bounding box center [768, 394] width 47 height 27
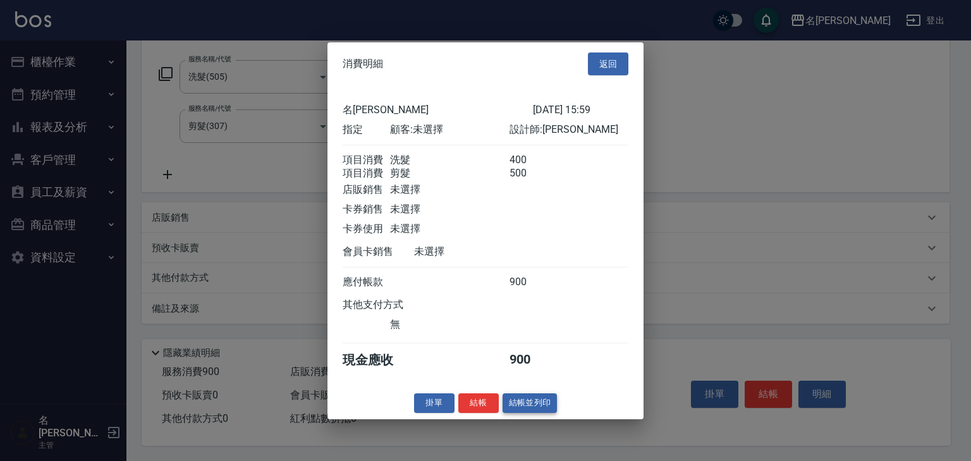
click at [554, 412] on button "結帳並列印" at bounding box center [530, 403] width 55 height 20
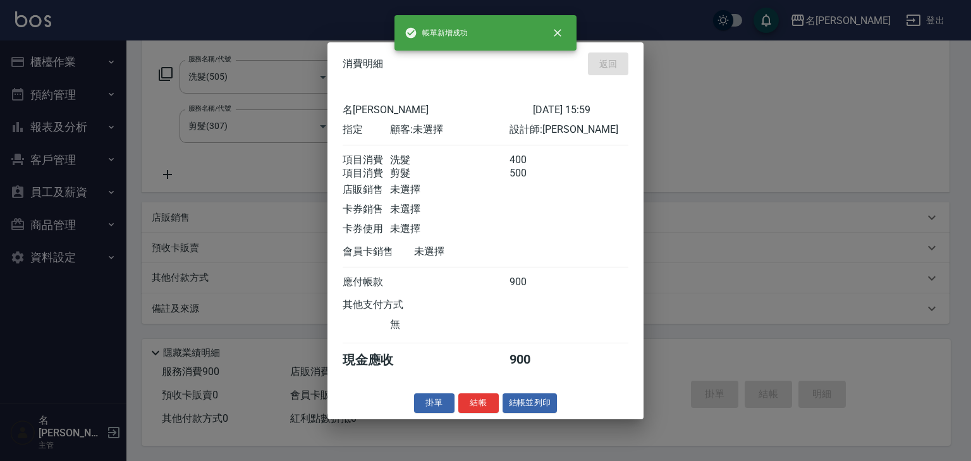
type input "2025/10/06 16:01"
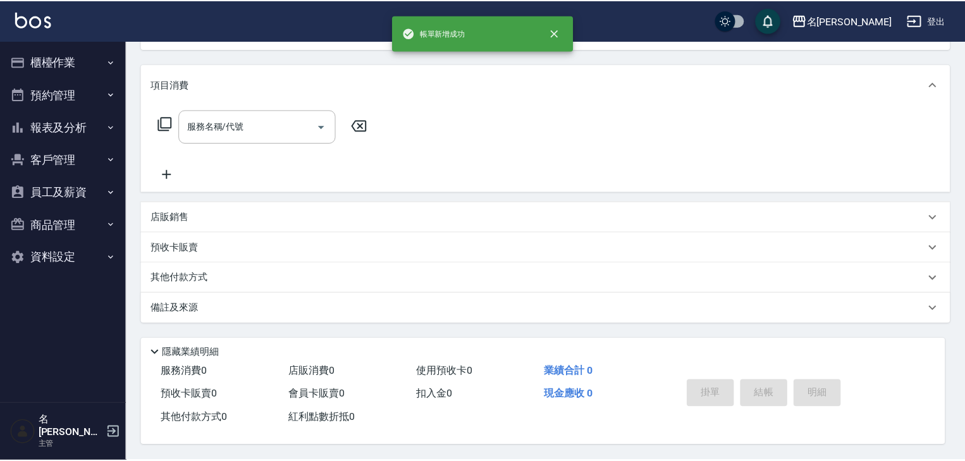
scroll to position [0, 0]
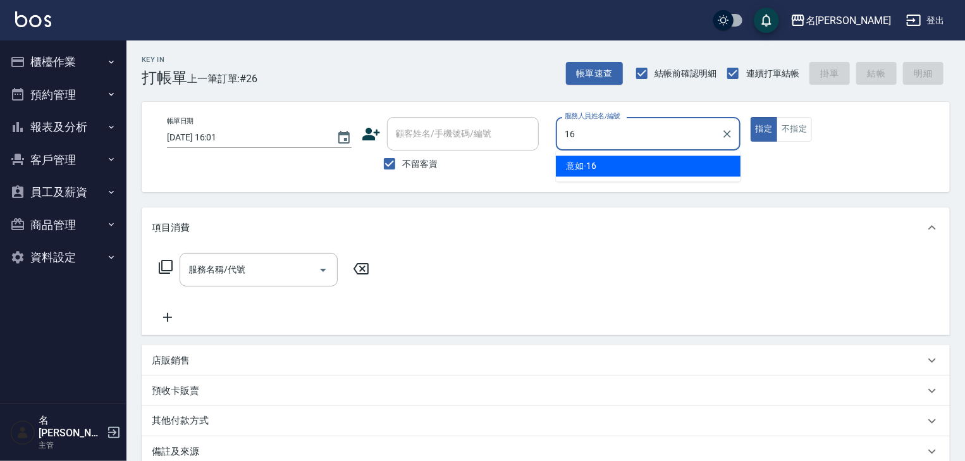
type input "意如-16"
type button "true"
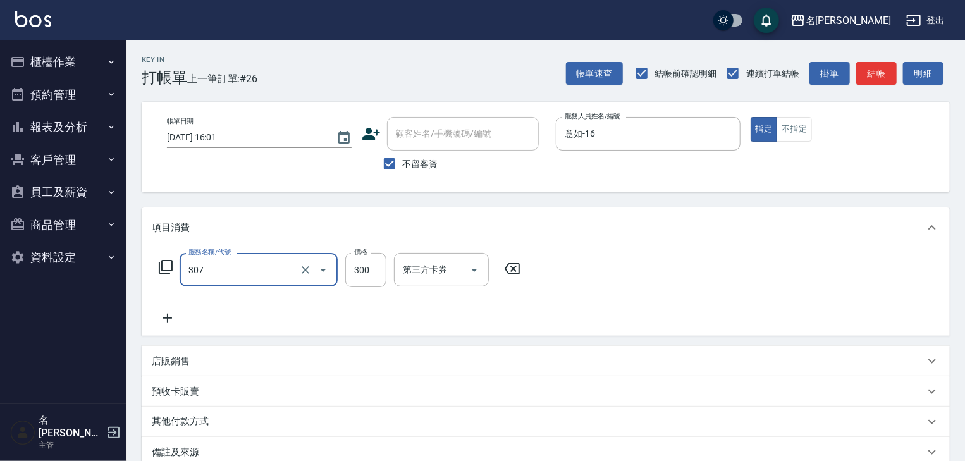
type input "剪髮(307)"
type input "450"
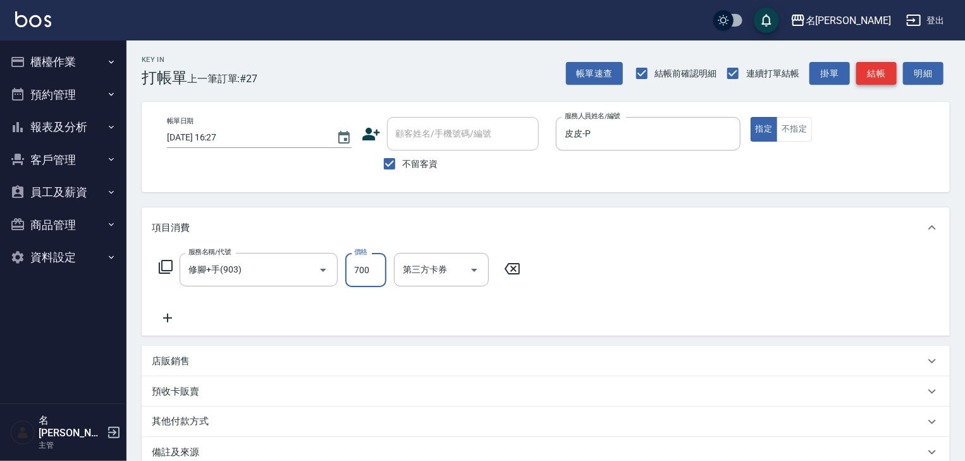
click at [873, 77] on button "結帳" at bounding box center [876, 73] width 40 height 23
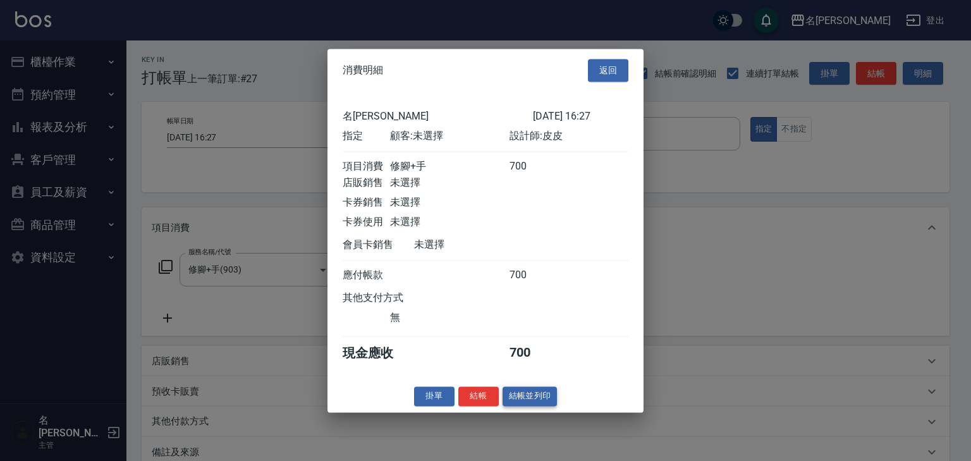
click at [526, 400] on button "結帳並列印" at bounding box center [530, 396] width 55 height 20
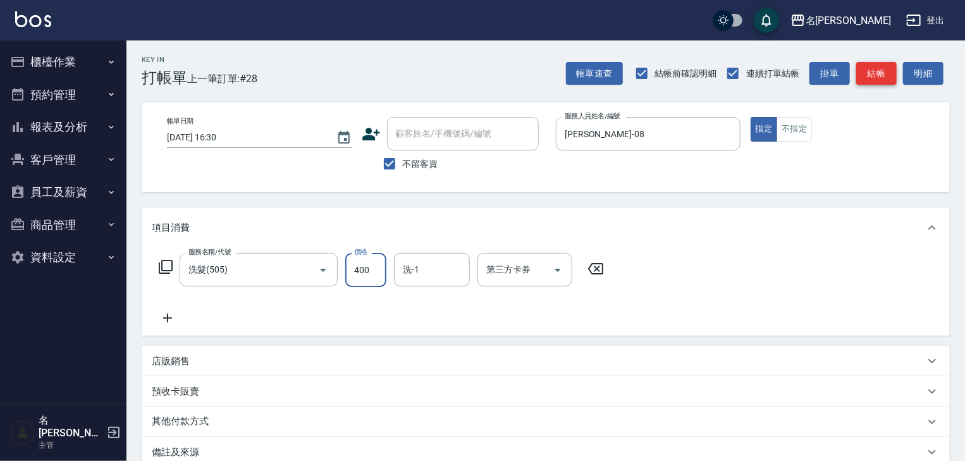
click at [880, 66] on button "結帳" at bounding box center [876, 73] width 40 height 23
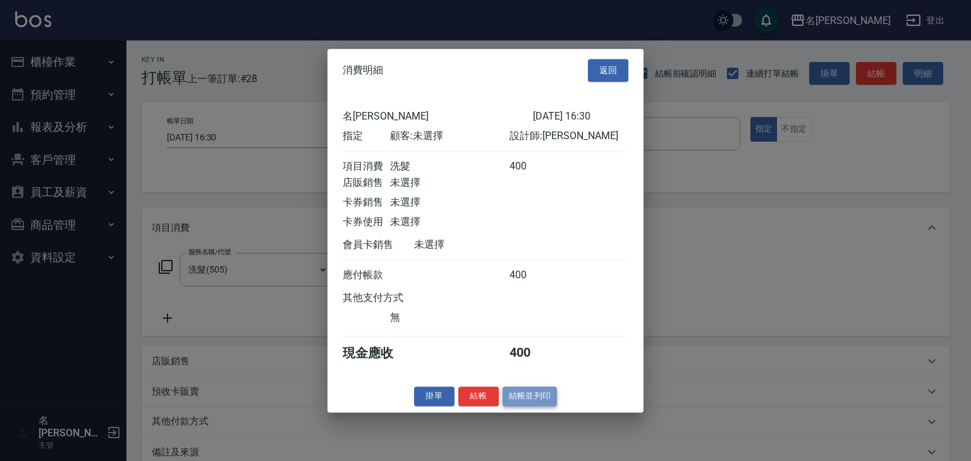
click at [520, 403] on button "結帳並列印" at bounding box center [530, 396] width 55 height 20
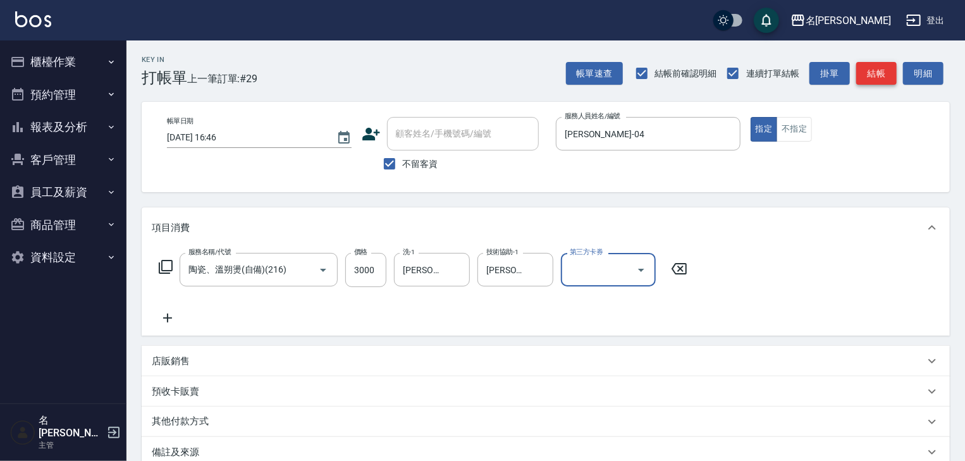
click at [864, 74] on button "結帳" at bounding box center [876, 73] width 40 height 23
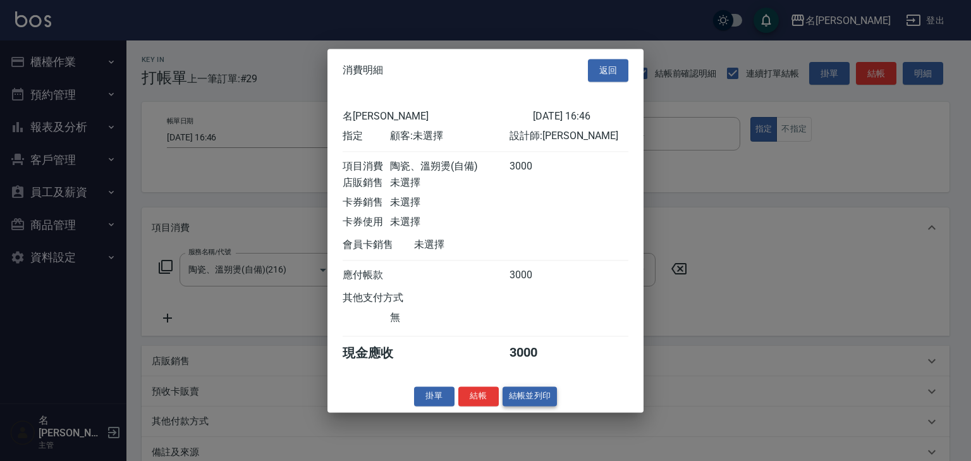
click at [551, 405] on button "結帳並列印" at bounding box center [530, 396] width 55 height 20
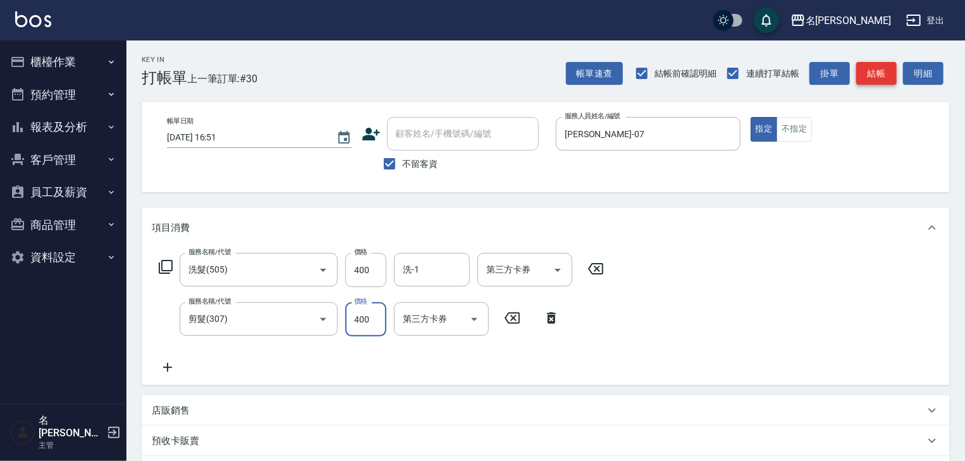
click at [879, 65] on button "結帳" at bounding box center [876, 73] width 40 height 23
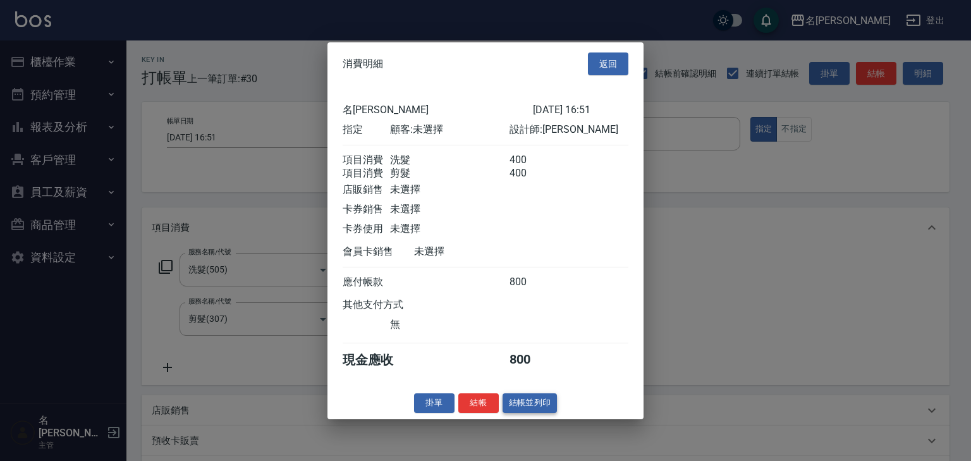
click at [521, 402] on button "結帳並列印" at bounding box center [530, 403] width 55 height 20
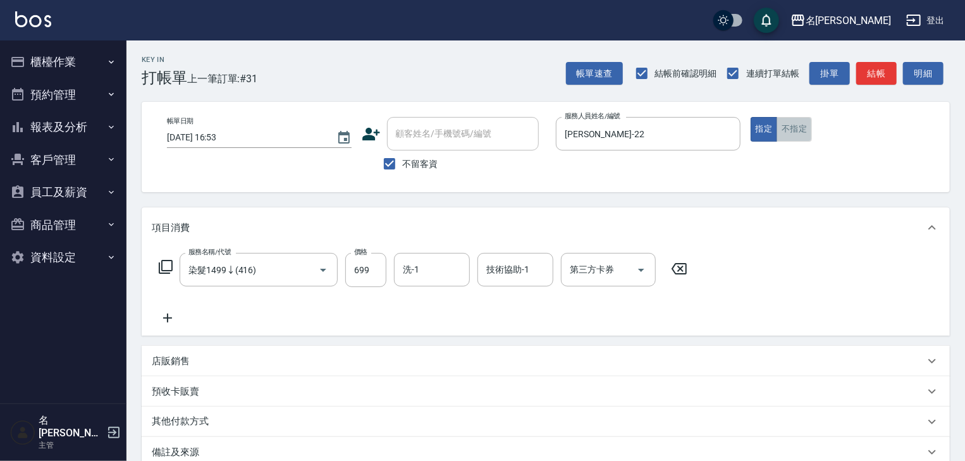
click at [798, 124] on button "不指定" at bounding box center [794, 129] width 35 height 25
click at [878, 75] on button "結帳" at bounding box center [876, 73] width 40 height 23
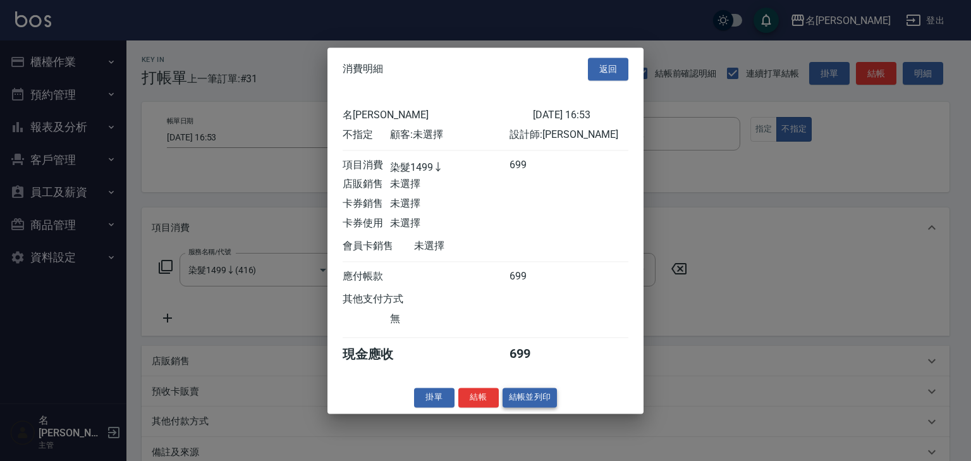
click at [535, 397] on button "結帳並列印" at bounding box center [530, 398] width 55 height 20
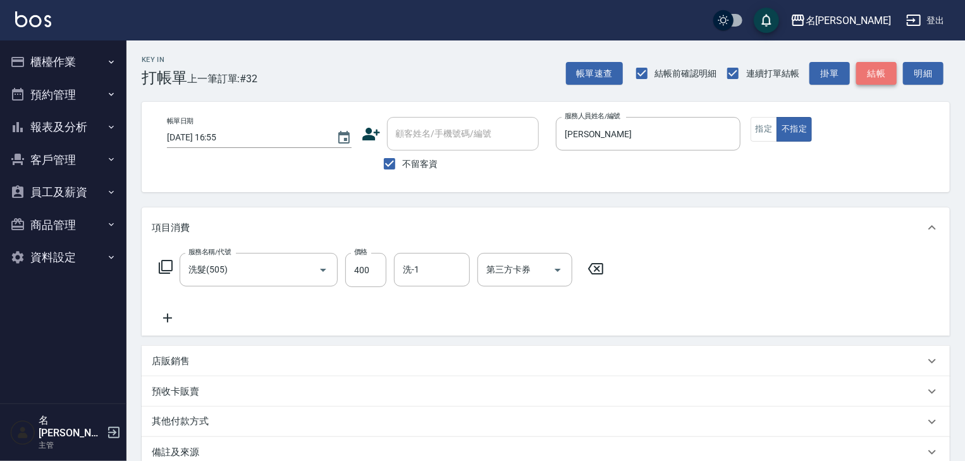
click at [894, 73] on button "結帳" at bounding box center [876, 73] width 40 height 23
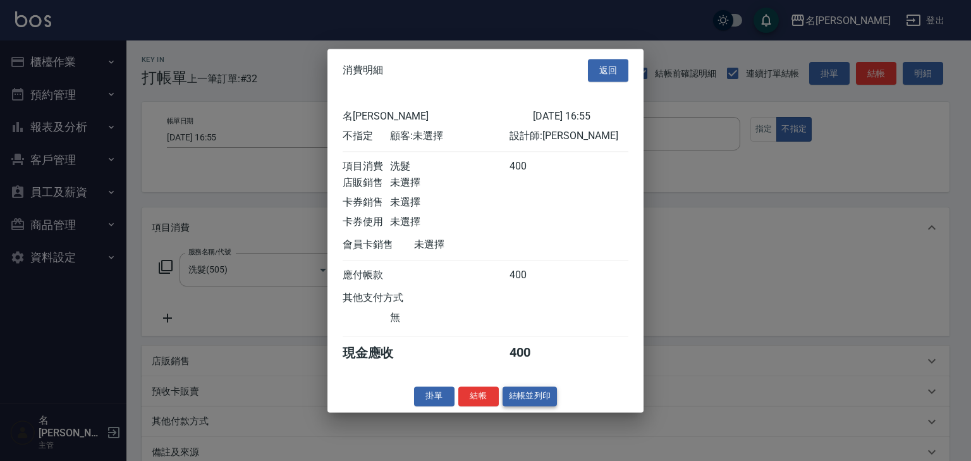
click at [536, 405] on button "結帳並列印" at bounding box center [530, 396] width 55 height 20
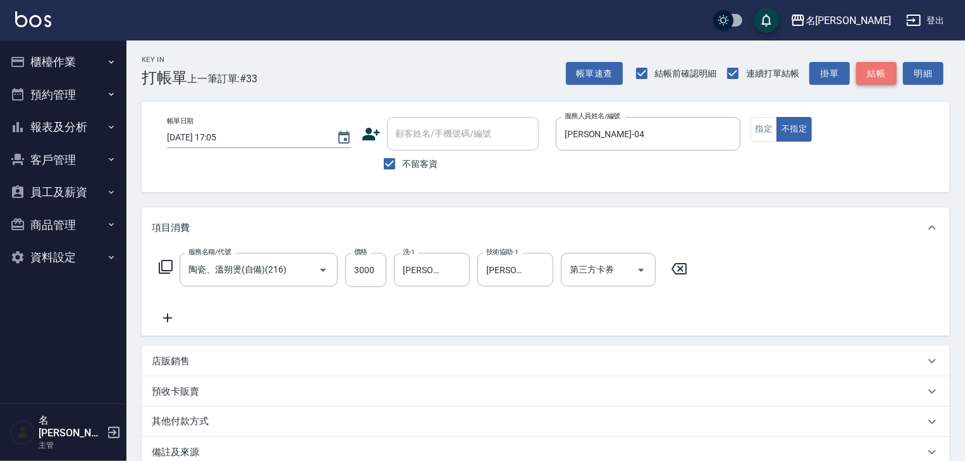
click at [881, 73] on button "結帳" at bounding box center [876, 73] width 40 height 23
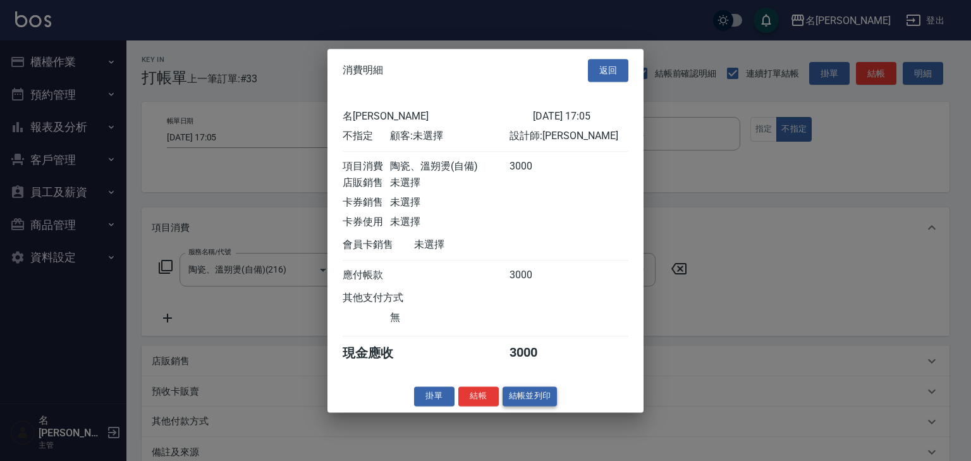
click at [539, 403] on button "結帳並列印" at bounding box center [530, 396] width 55 height 20
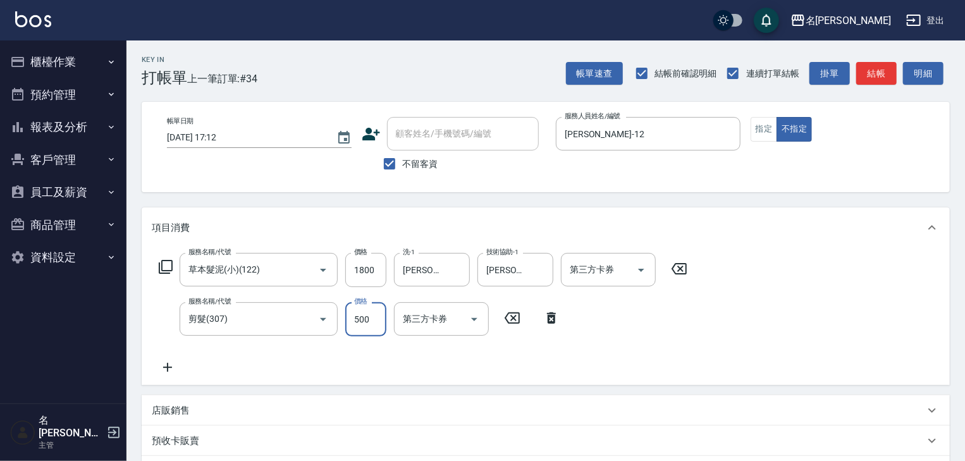
click at [263, 405] on div "店販銷售" at bounding box center [538, 410] width 773 height 13
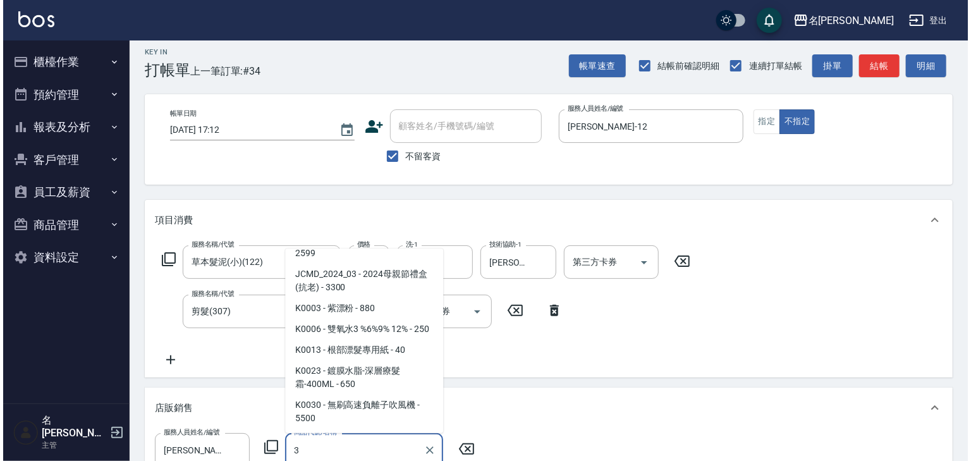
scroll to position [562, 0]
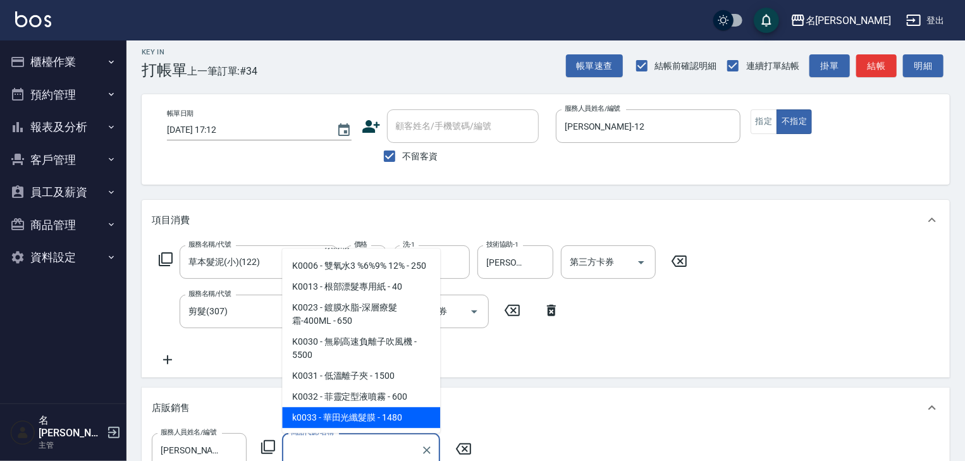
click at [262, 447] on icon at bounding box center [268, 447] width 14 height 14
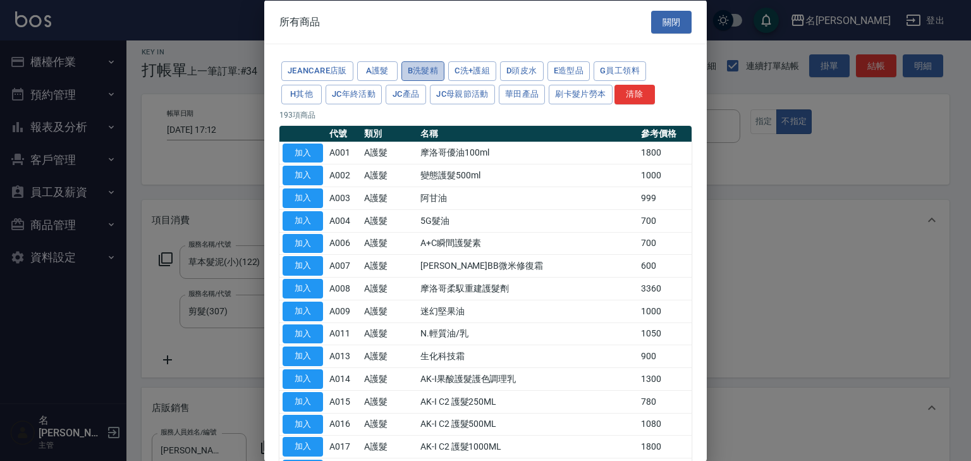
click at [415, 70] on button "B洗髮精" at bounding box center [424, 71] width 44 height 20
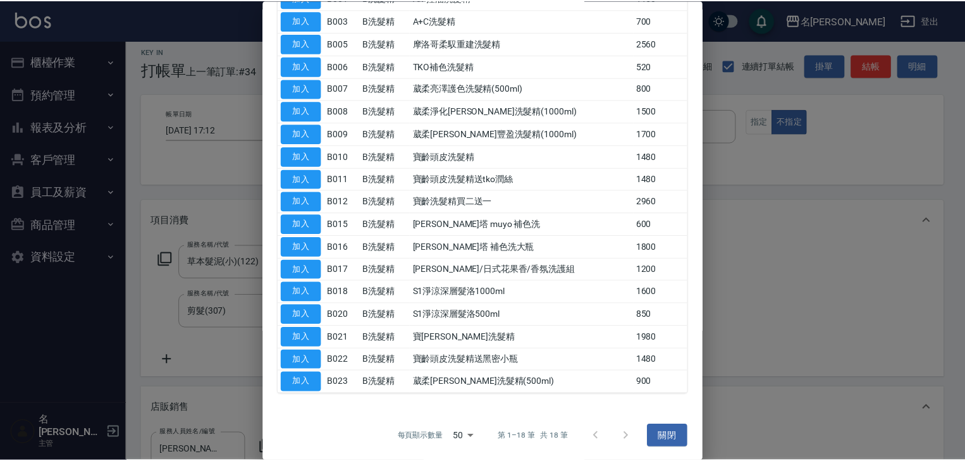
scroll to position [0, 0]
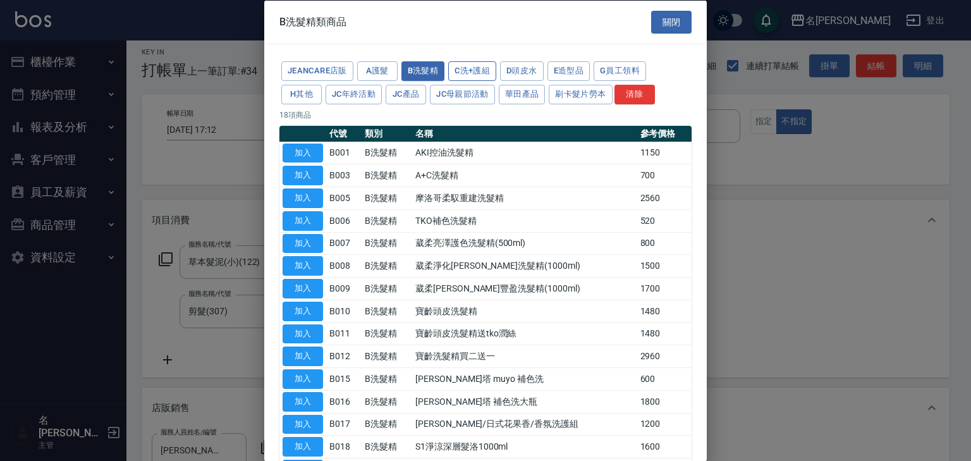
click at [466, 69] on button "C洗+護組" at bounding box center [472, 71] width 48 height 20
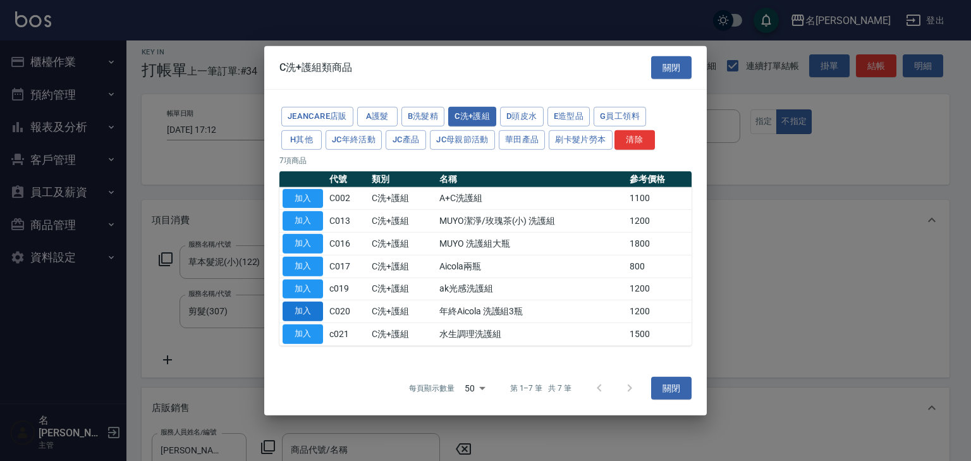
click at [283, 309] on button "加入" at bounding box center [303, 312] width 40 height 20
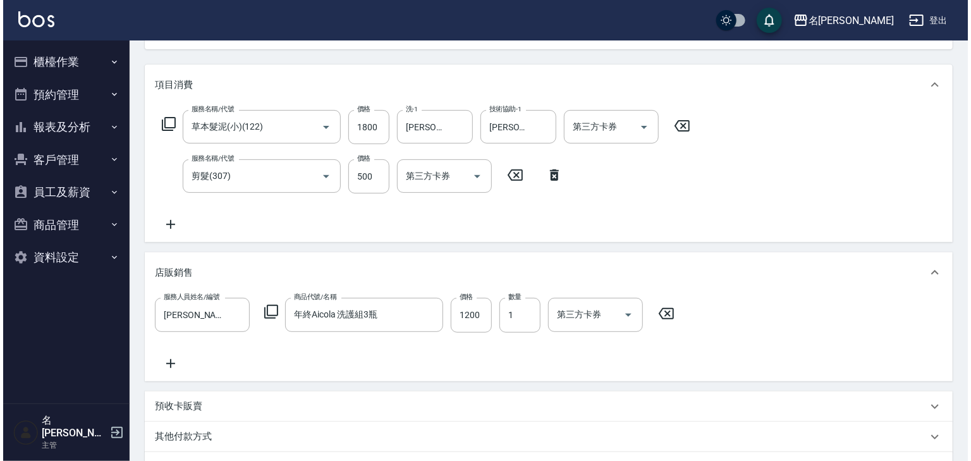
scroll to position [305, 0]
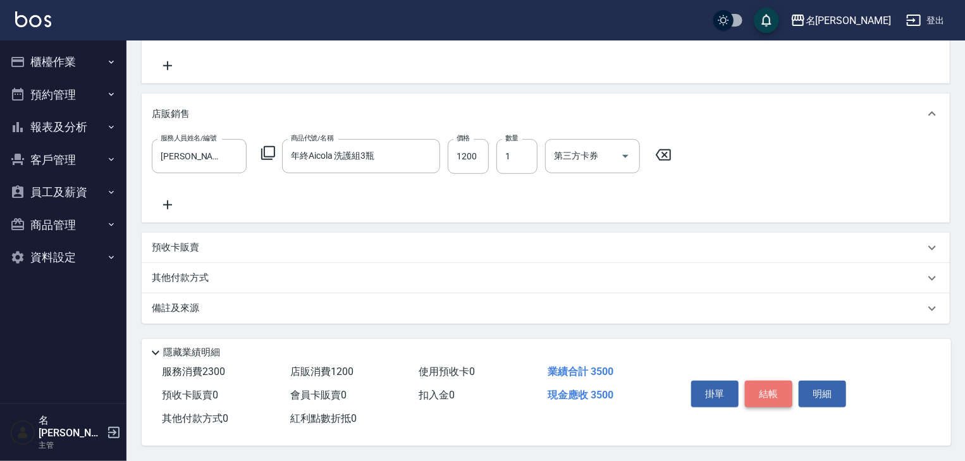
click at [775, 395] on button "結帳" at bounding box center [768, 394] width 47 height 27
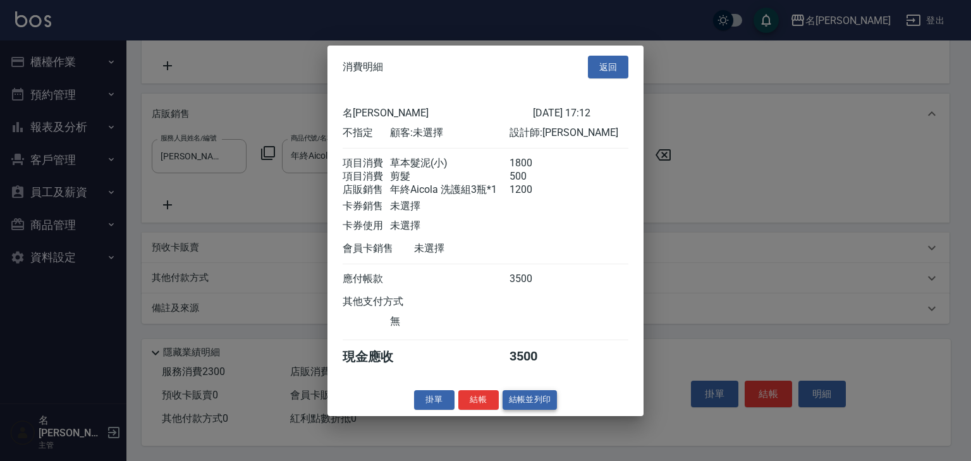
click at [546, 403] on button "結帳並列印" at bounding box center [530, 400] width 55 height 20
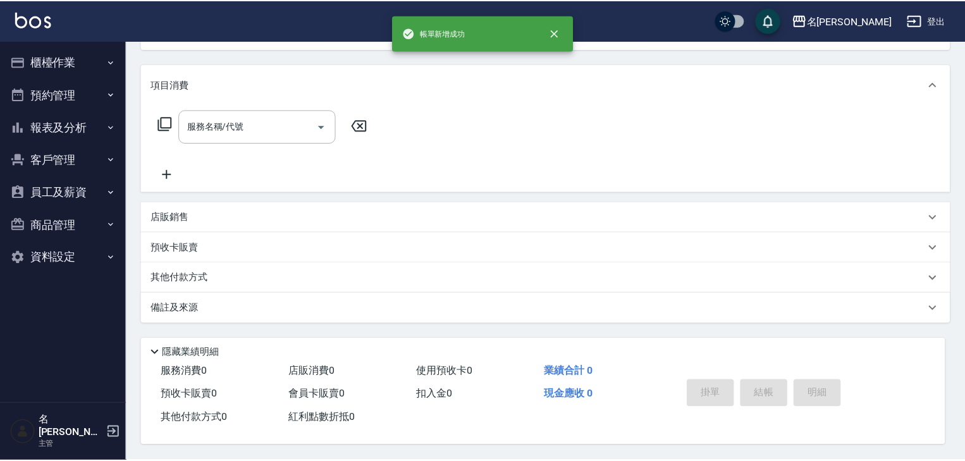
scroll to position [0, 0]
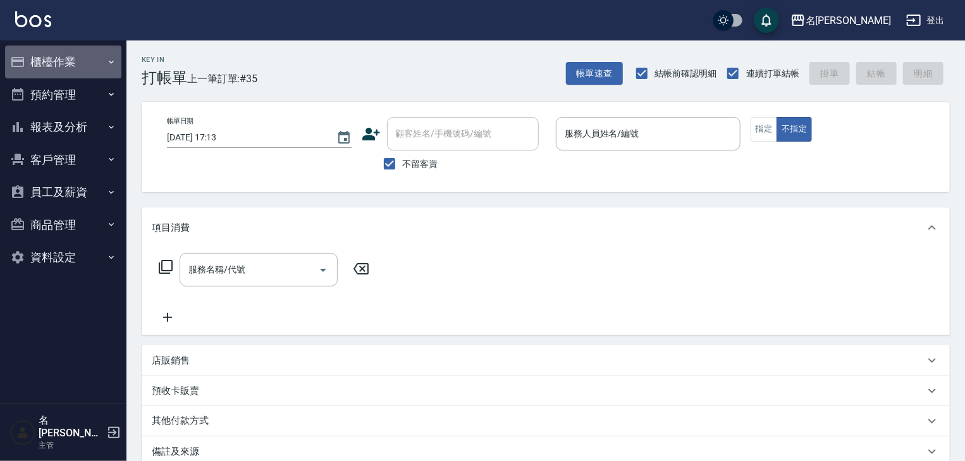
click at [51, 54] on button "櫃檯作業" at bounding box center [63, 62] width 116 height 33
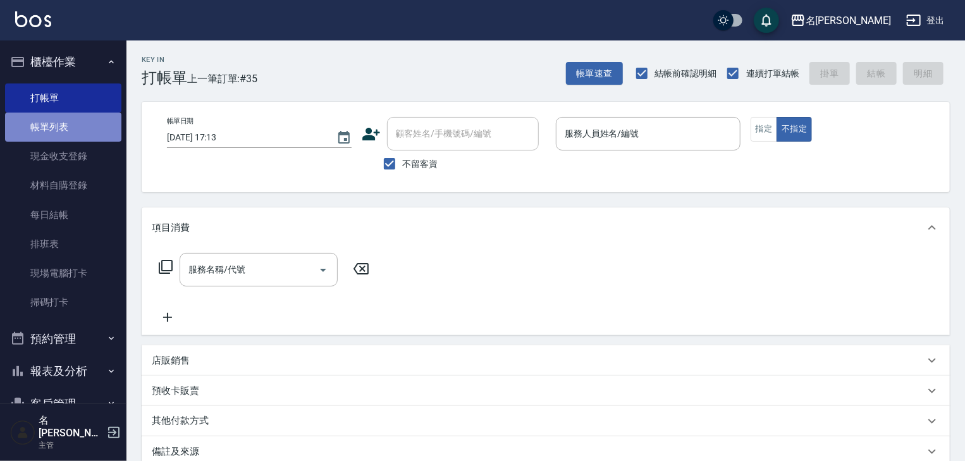
click at [78, 130] on link "帳單列表" at bounding box center [63, 127] width 116 height 29
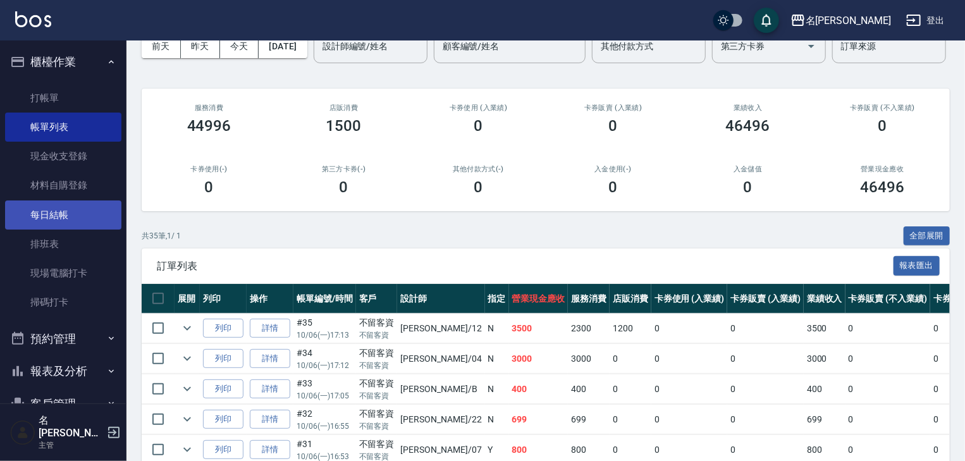
click at [93, 219] on link "每日結帳" at bounding box center [63, 214] width 116 height 29
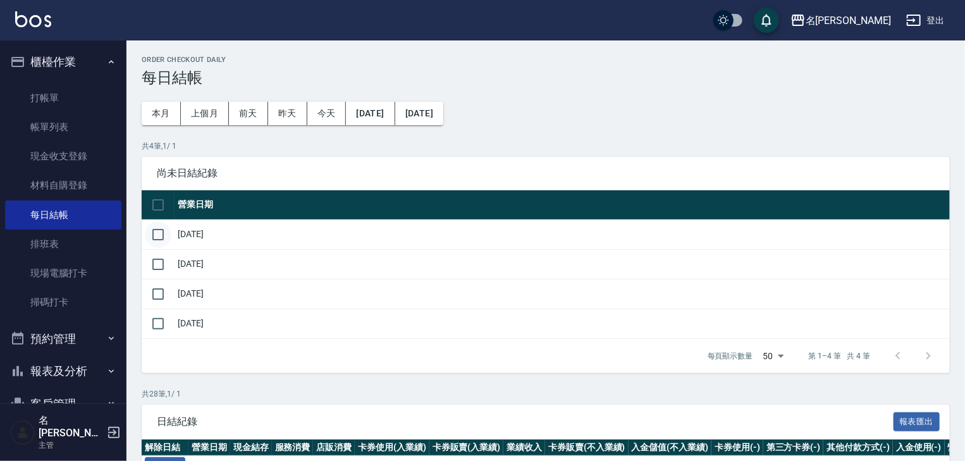
click at [168, 231] on input "checkbox" at bounding box center [158, 234] width 27 height 27
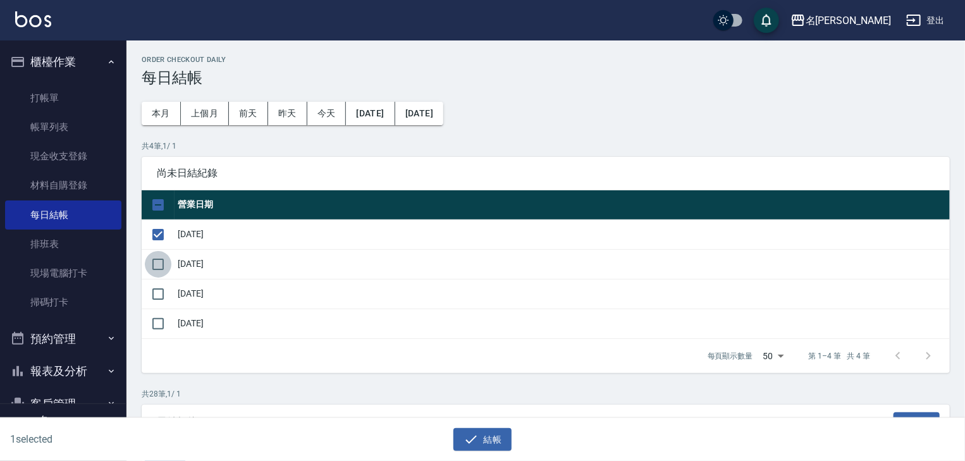
click at [168, 264] on input "checkbox" at bounding box center [158, 264] width 27 height 27
click at [157, 293] on input "checkbox" at bounding box center [158, 294] width 27 height 27
click at [470, 443] on icon "button" at bounding box center [471, 439] width 15 height 15
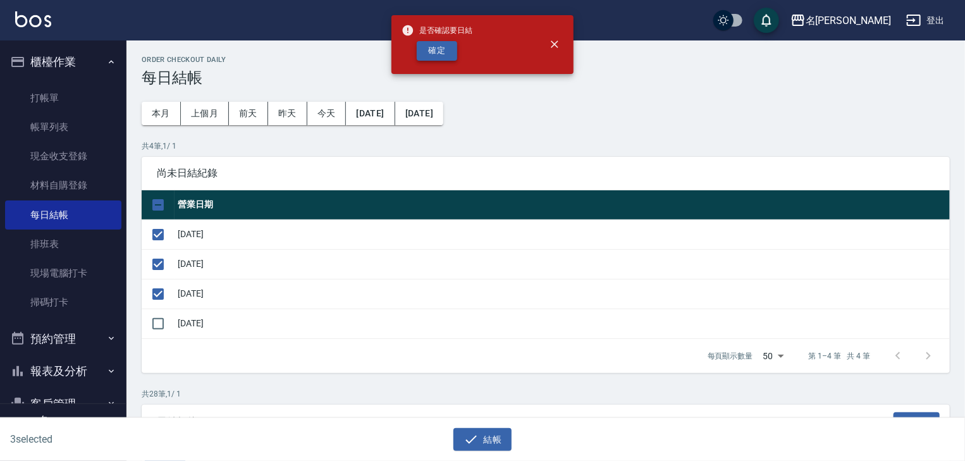
click at [443, 49] on button "確定" at bounding box center [437, 51] width 40 height 20
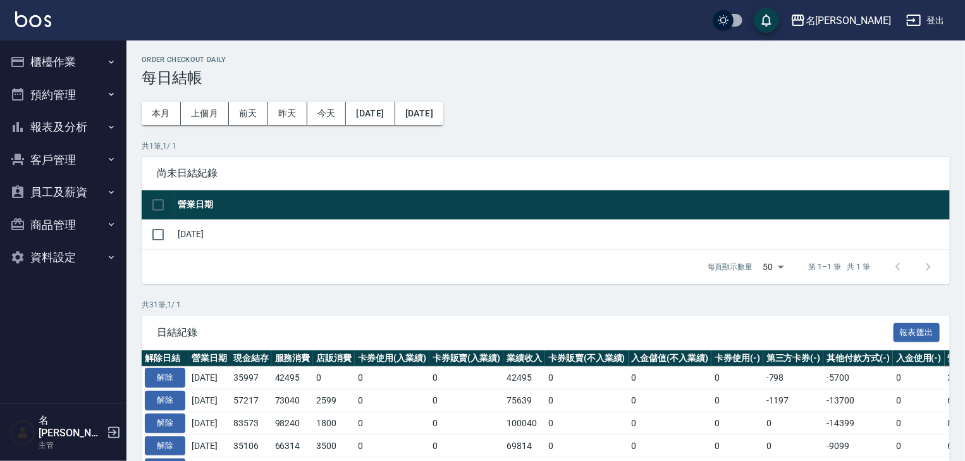
click at [66, 120] on button "報表及分析" at bounding box center [63, 127] width 116 height 33
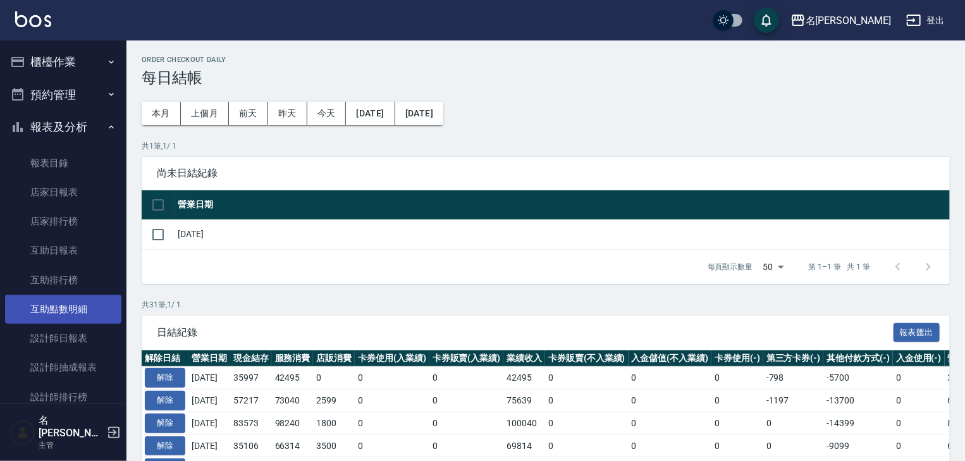
scroll to position [135, 0]
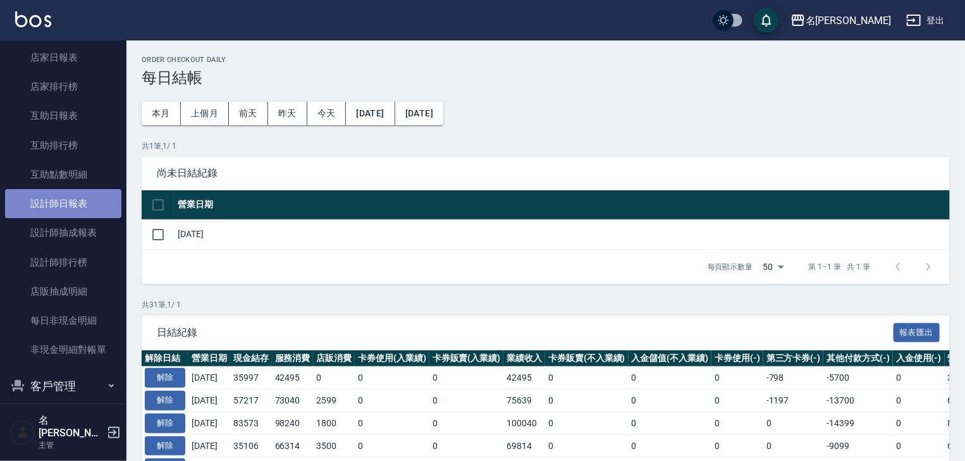
click at [83, 209] on link "設計師日報表" at bounding box center [63, 203] width 116 height 29
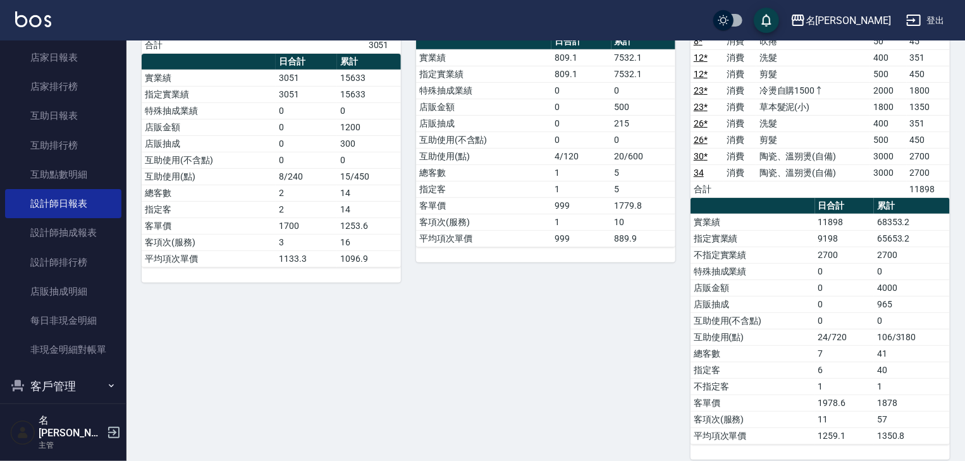
scroll to position [67, 0]
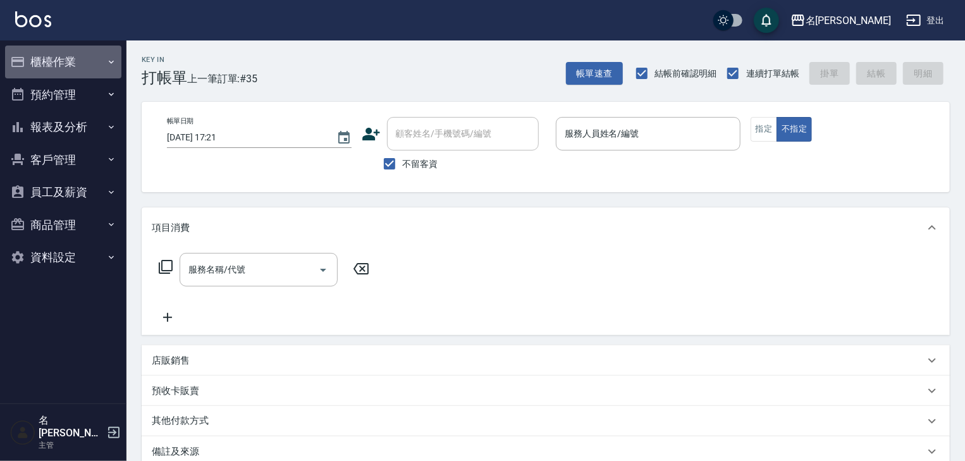
click at [70, 64] on button "櫃檯作業" at bounding box center [63, 62] width 116 height 33
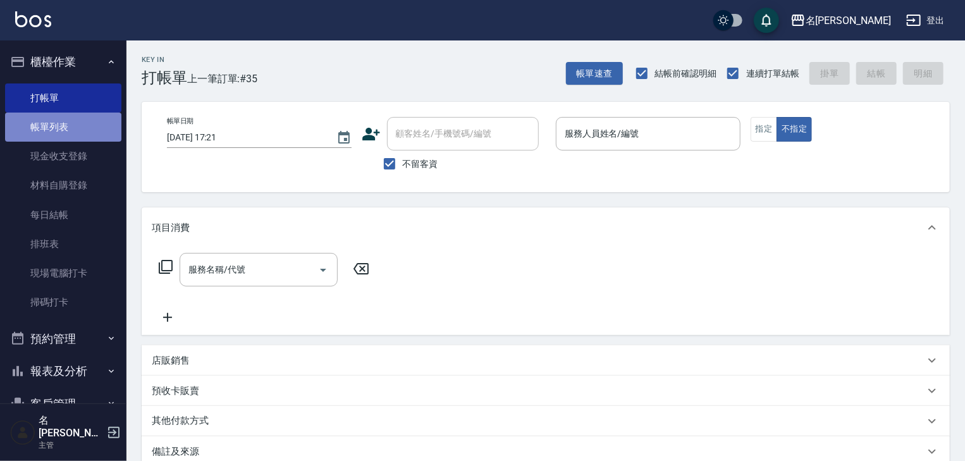
click at [88, 133] on link "帳單列表" at bounding box center [63, 127] width 116 height 29
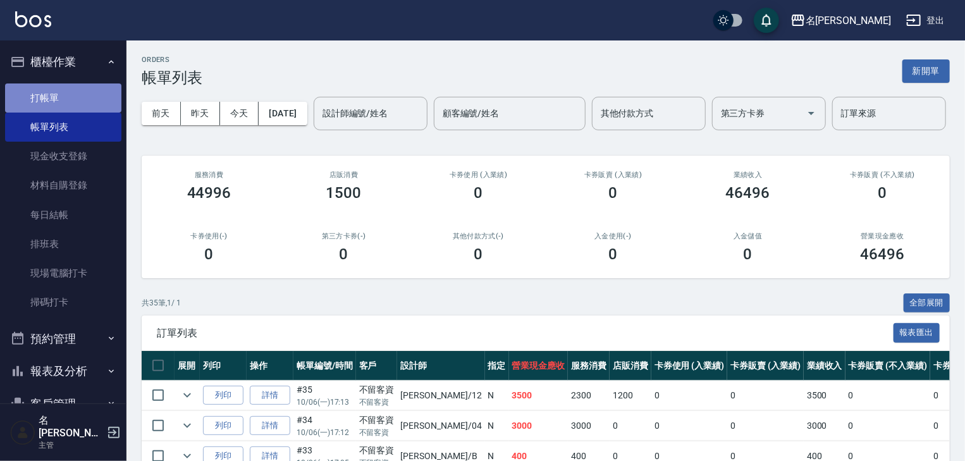
click at [83, 94] on link "打帳單" at bounding box center [63, 97] width 116 height 29
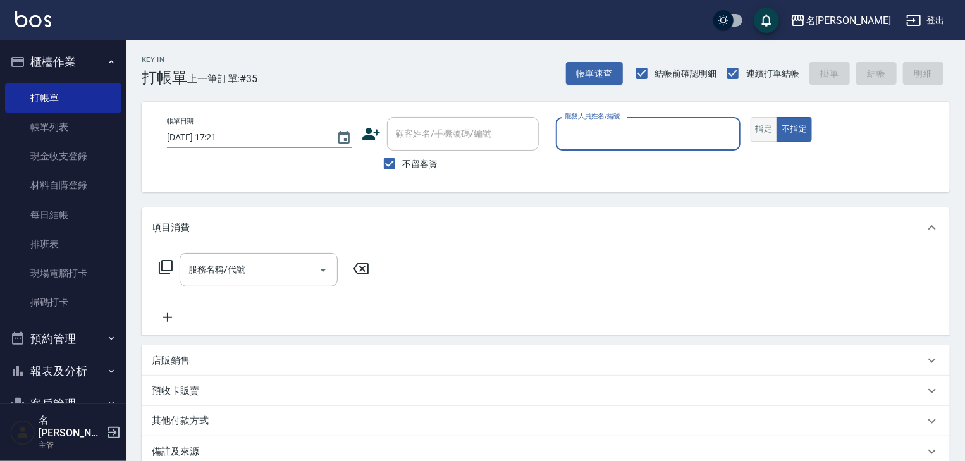
click at [769, 134] on button "指定" at bounding box center [764, 129] width 27 height 25
click at [656, 132] on input "服務人員姓名/編號" at bounding box center [648, 134] width 173 height 22
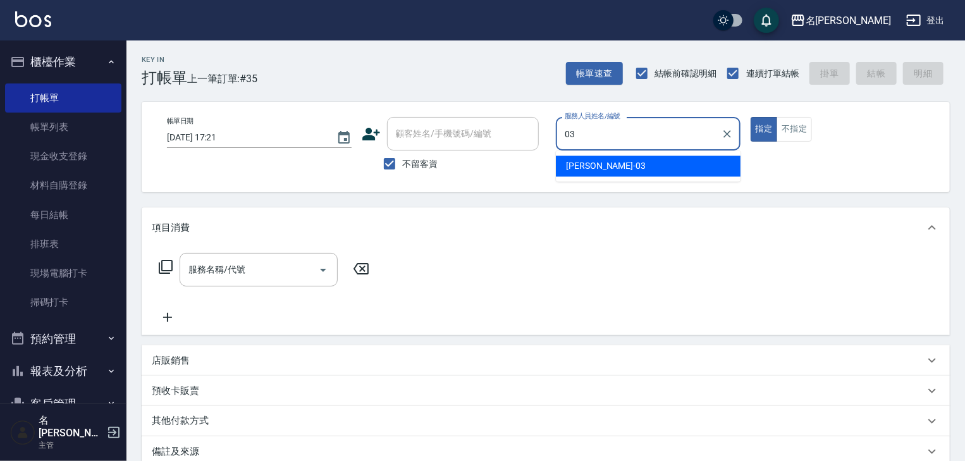
click at [598, 163] on span "[PERSON_NAME]-03" at bounding box center [606, 165] width 80 height 13
type input "[PERSON_NAME]-03"
click at [233, 272] on input "服務名稱/代號" at bounding box center [249, 270] width 128 height 22
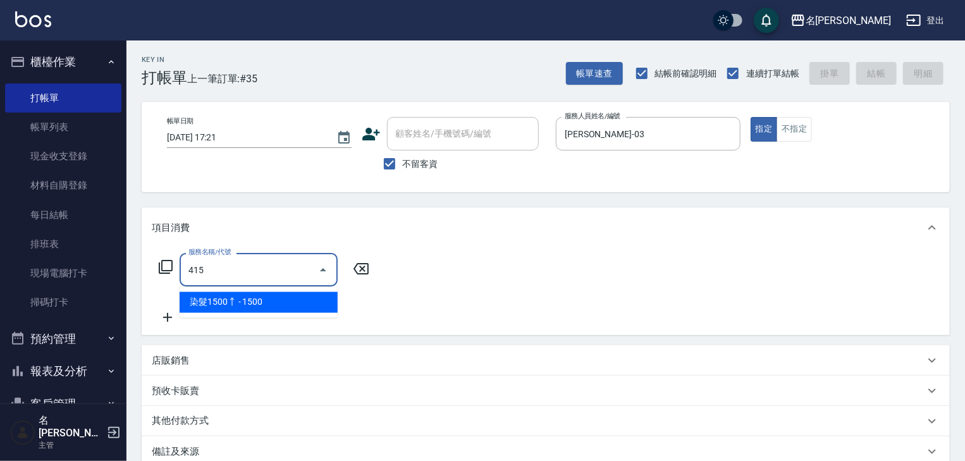
click at [243, 294] on span "染髮1500↑ - 1500" at bounding box center [259, 302] width 158 height 21
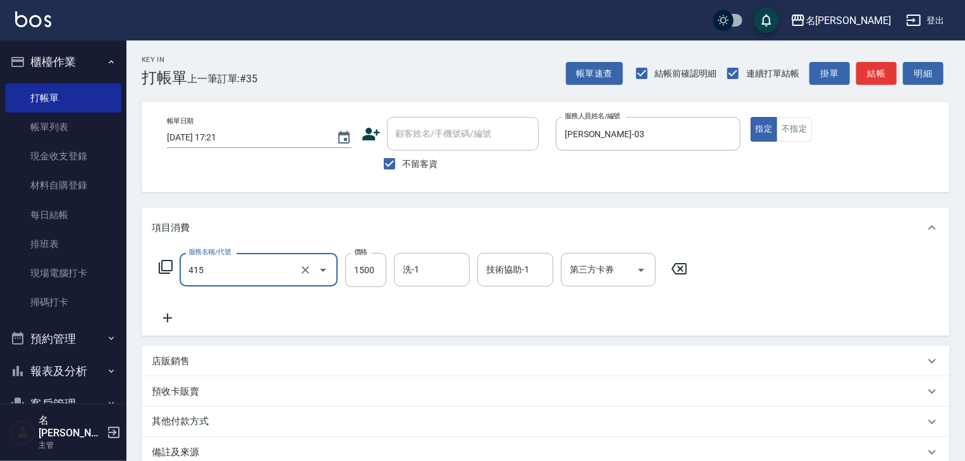
type input "染髮1500↑(415)"
click at [169, 316] on icon at bounding box center [168, 318] width 32 height 15
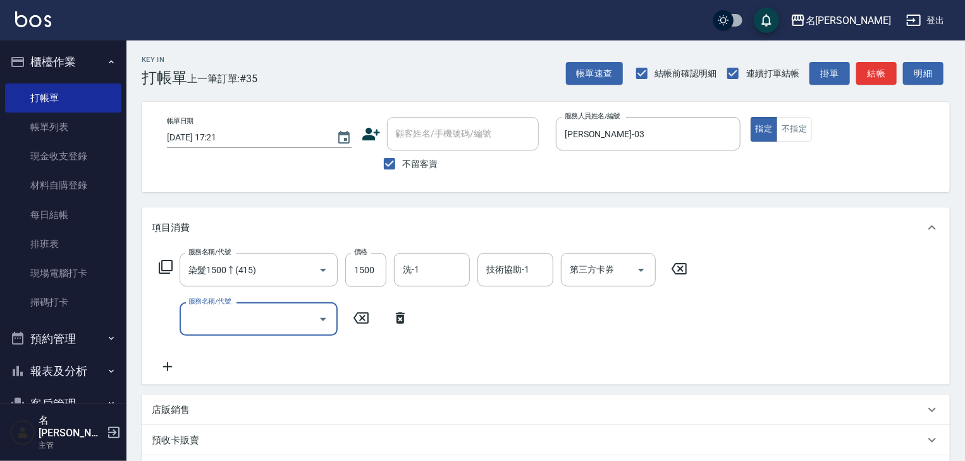
click at [192, 316] on input "服務名稱/代號" at bounding box center [249, 319] width 128 height 22
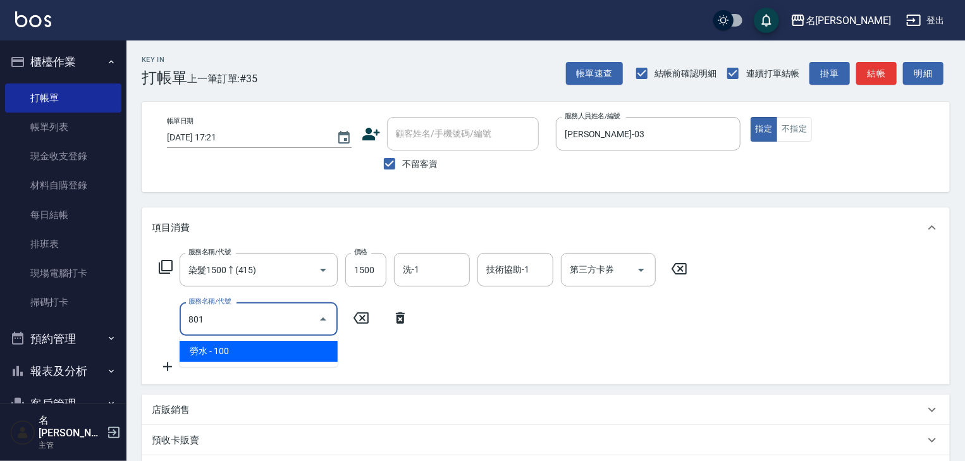
click at [214, 345] on span "勞水 - 100" at bounding box center [259, 351] width 158 height 21
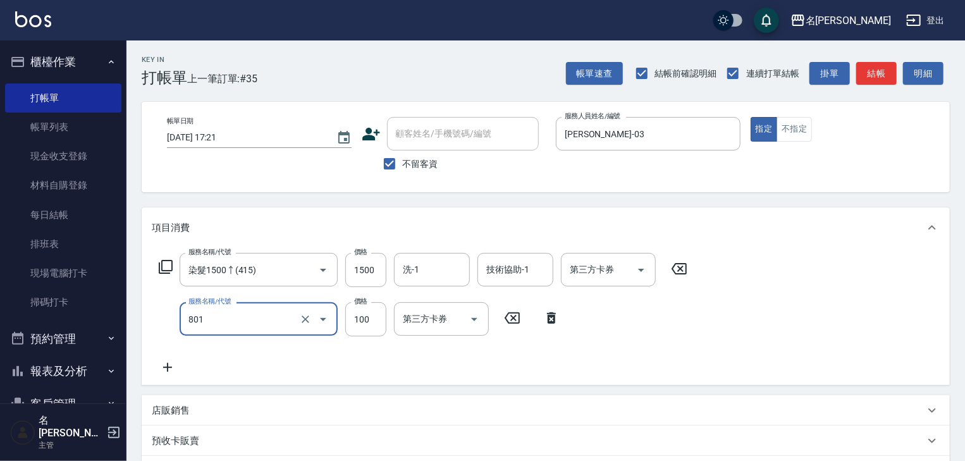
type input "勞水(801)"
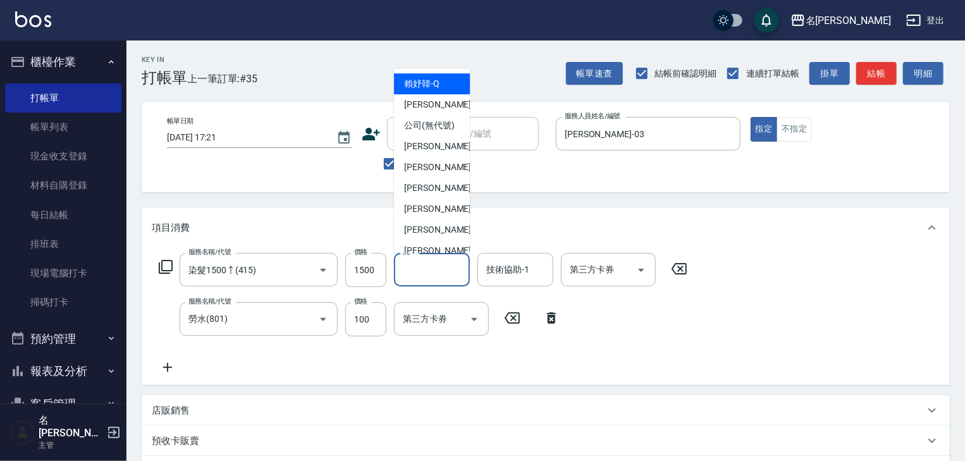
click at [414, 271] on input "洗-1" at bounding box center [432, 270] width 65 height 22
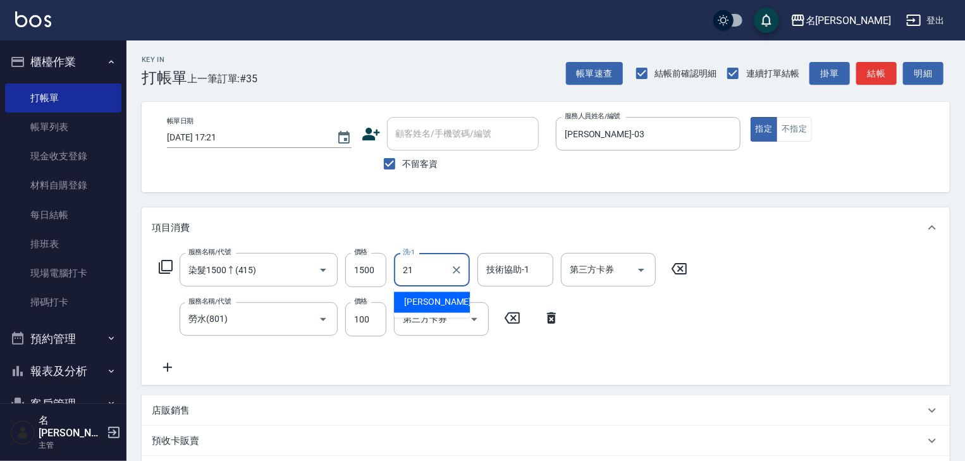
click at [429, 304] on span "[PERSON_NAME]-21" at bounding box center [444, 302] width 80 height 13
type input "[PERSON_NAME]-21"
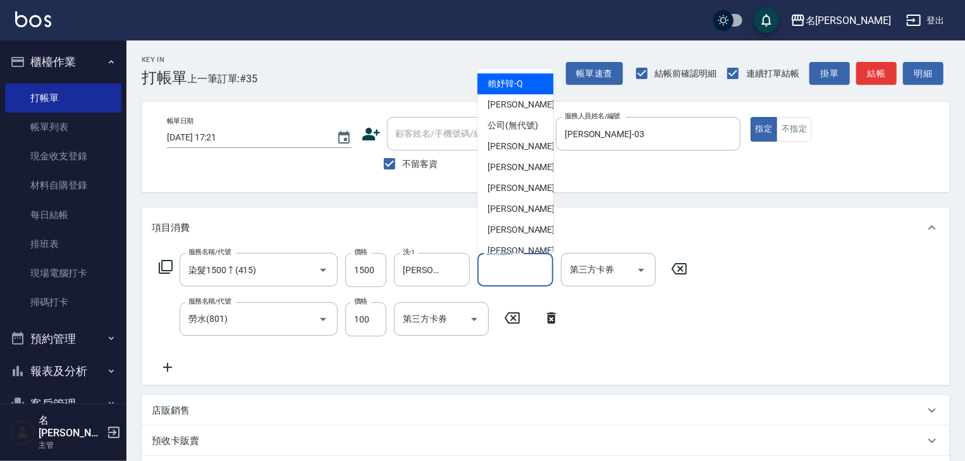
click at [514, 269] on input "技術協助-1" at bounding box center [515, 270] width 65 height 22
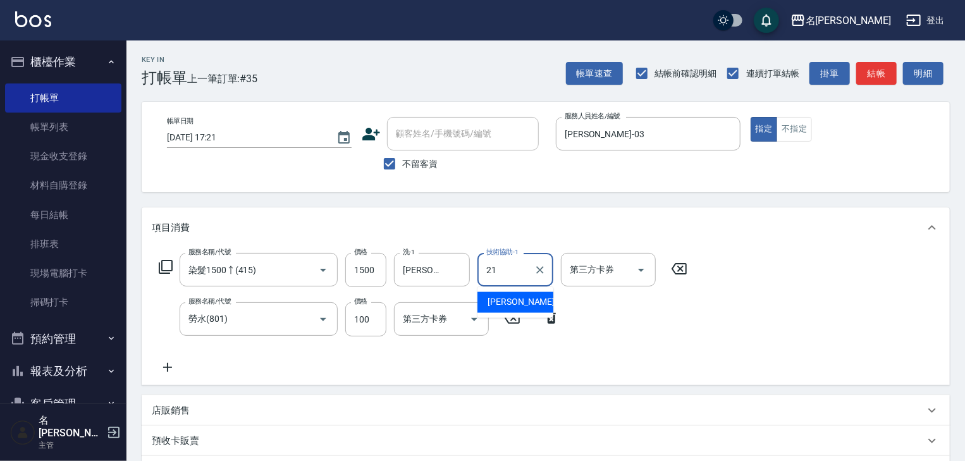
click at [529, 307] on div "[PERSON_NAME]-21" at bounding box center [515, 302] width 76 height 21
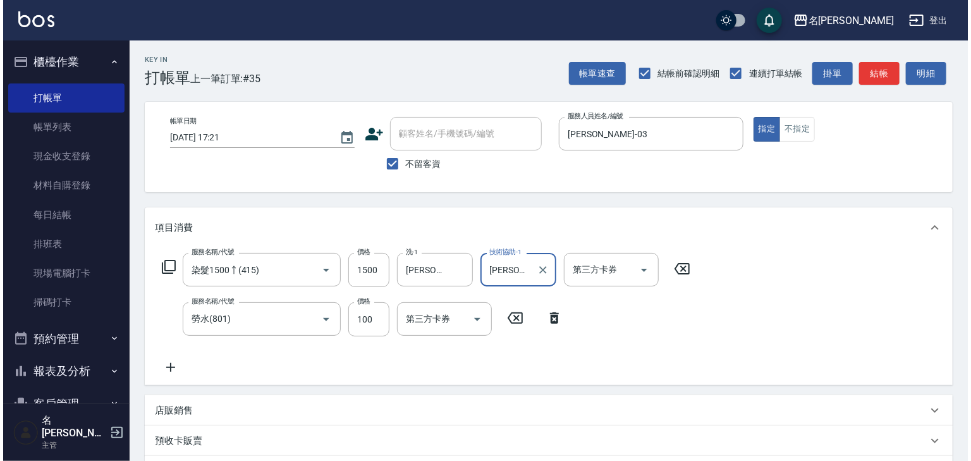
scroll to position [197, 0]
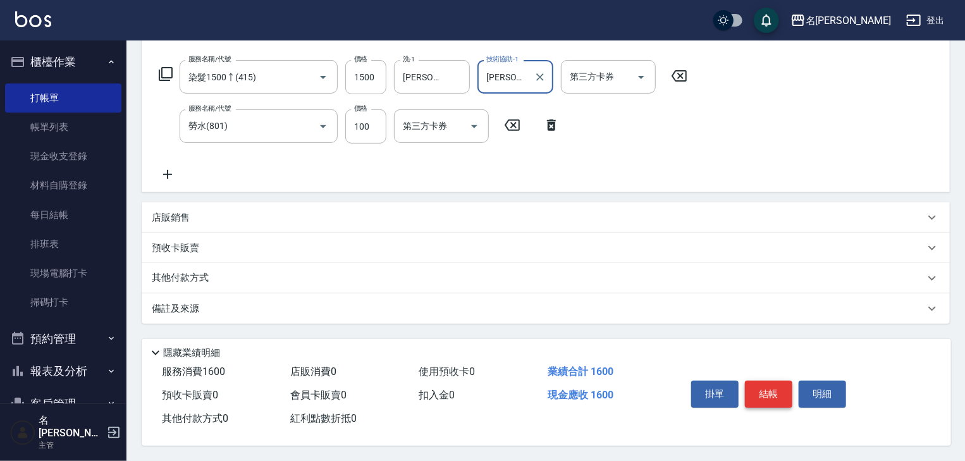
type input "[PERSON_NAME]-21"
click at [763, 390] on button "結帳" at bounding box center [768, 394] width 47 height 27
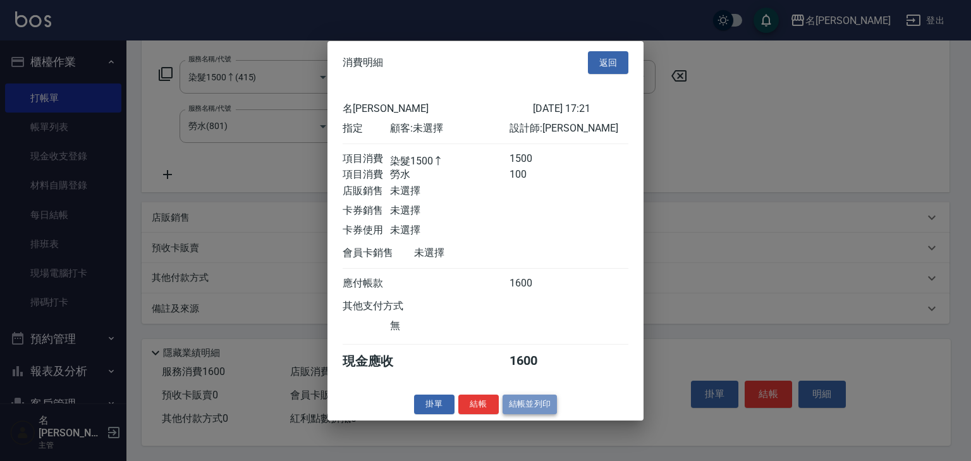
click at [526, 402] on button "結帳並列印" at bounding box center [530, 405] width 55 height 20
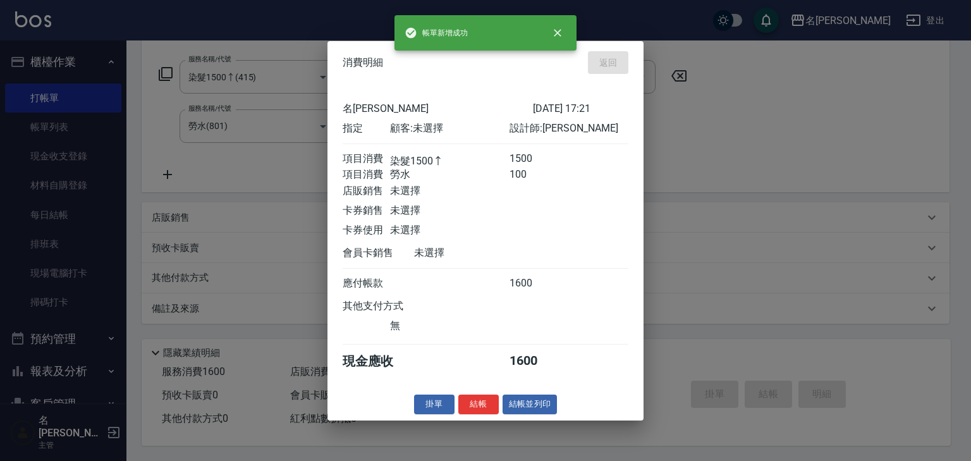
type input "[DATE] 17:29"
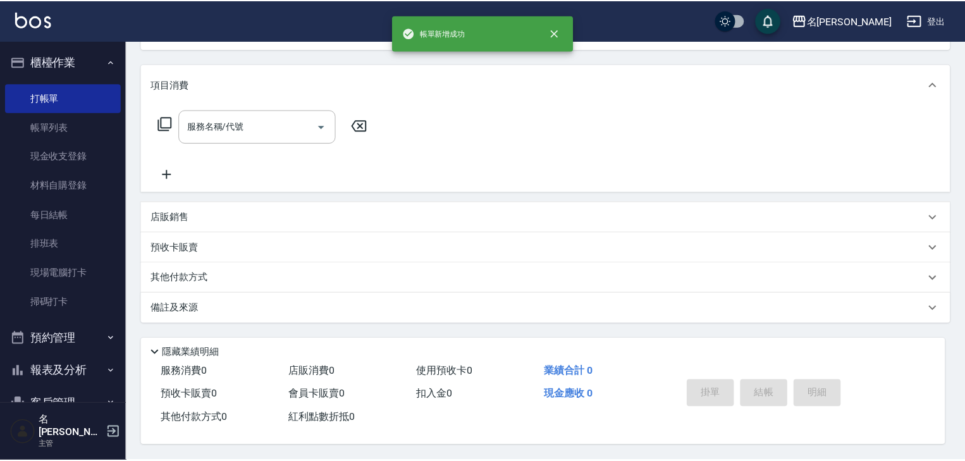
scroll to position [0, 0]
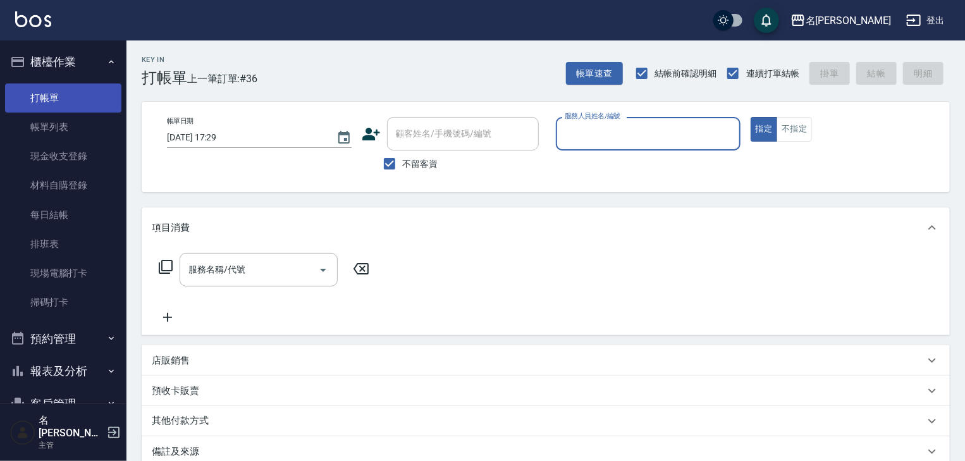
click at [75, 109] on link "打帳單" at bounding box center [63, 97] width 116 height 29
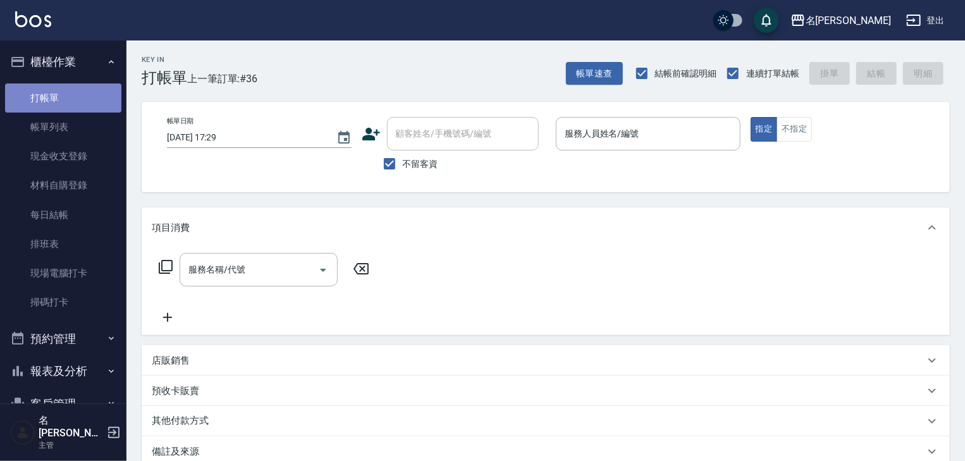
click at [75, 109] on link "打帳單" at bounding box center [63, 97] width 116 height 29
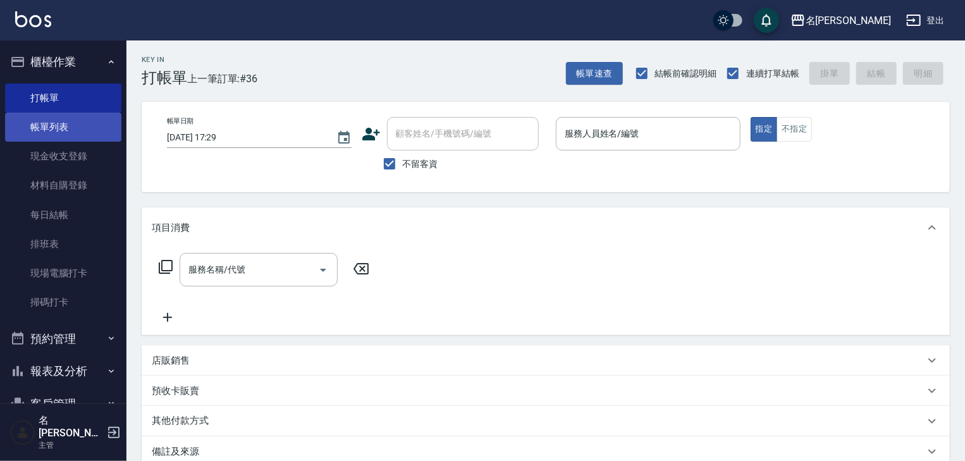
click at [78, 119] on link "帳單列表" at bounding box center [63, 127] width 116 height 29
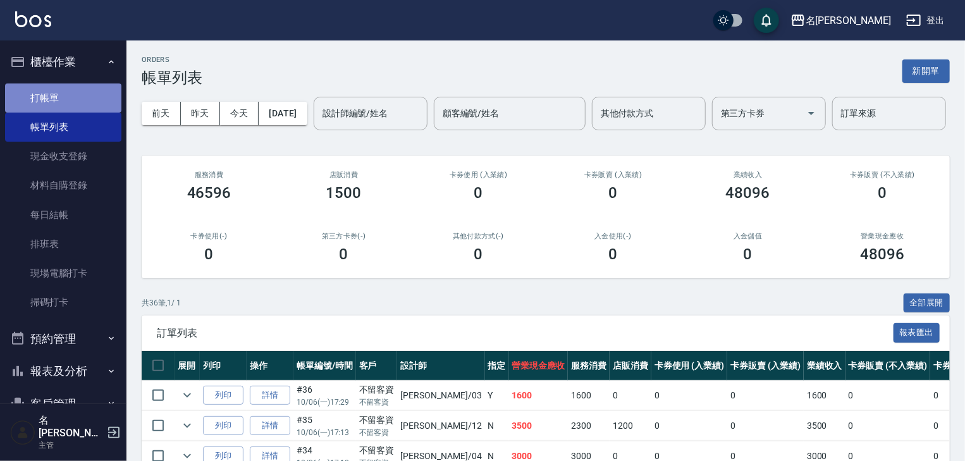
click at [70, 105] on link "打帳單" at bounding box center [63, 97] width 116 height 29
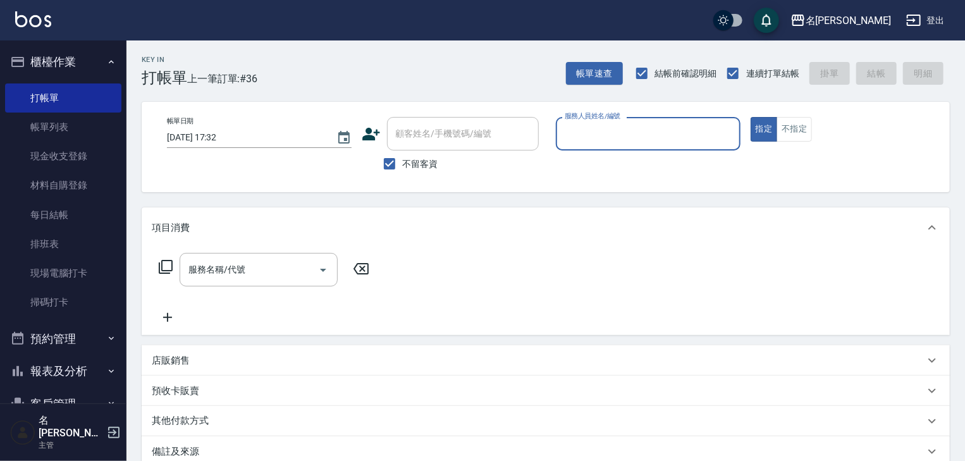
click at [641, 134] on input "服務人員姓名/編號" at bounding box center [648, 134] width 173 height 22
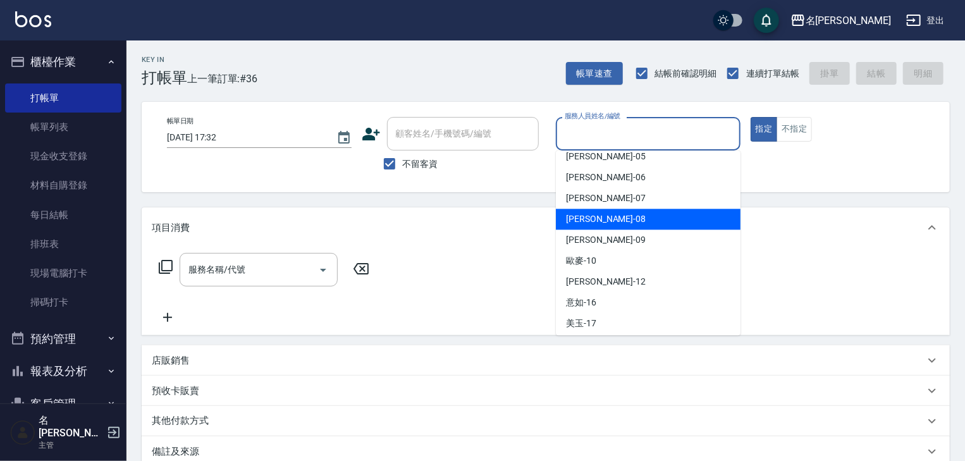
scroll to position [202, 0]
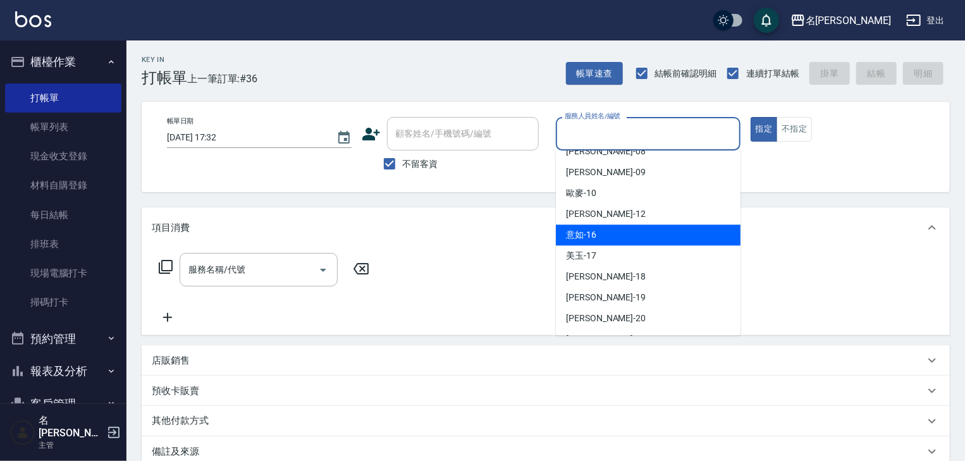
click at [605, 228] on div "意如 -16" at bounding box center [648, 235] width 185 height 21
type input "意如-16"
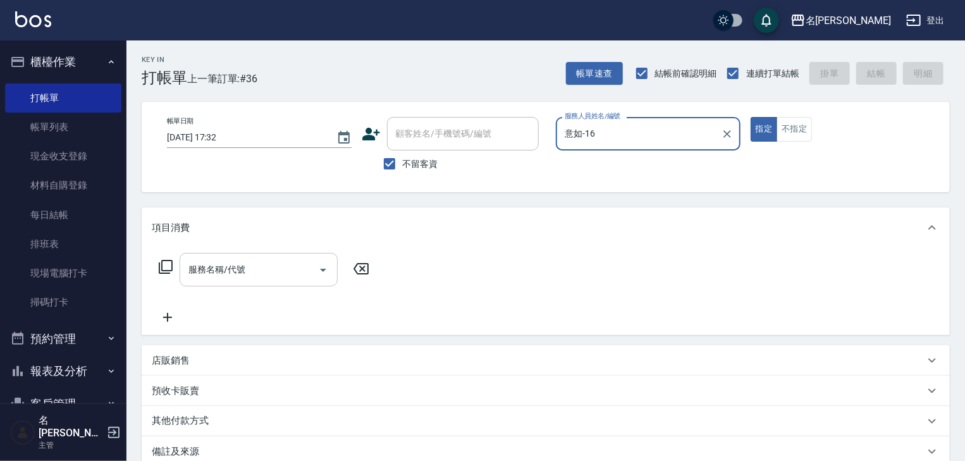
click at [266, 276] on input "服務名稱/代號" at bounding box center [249, 270] width 128 height 22
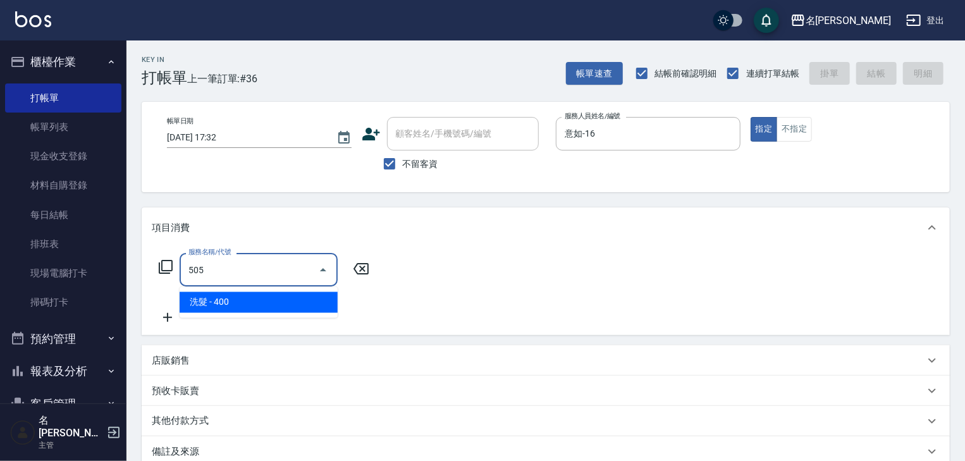
click at [267, 295] on span "洗髮 - 400" at bounding box center [259, 302] width 158 height 21
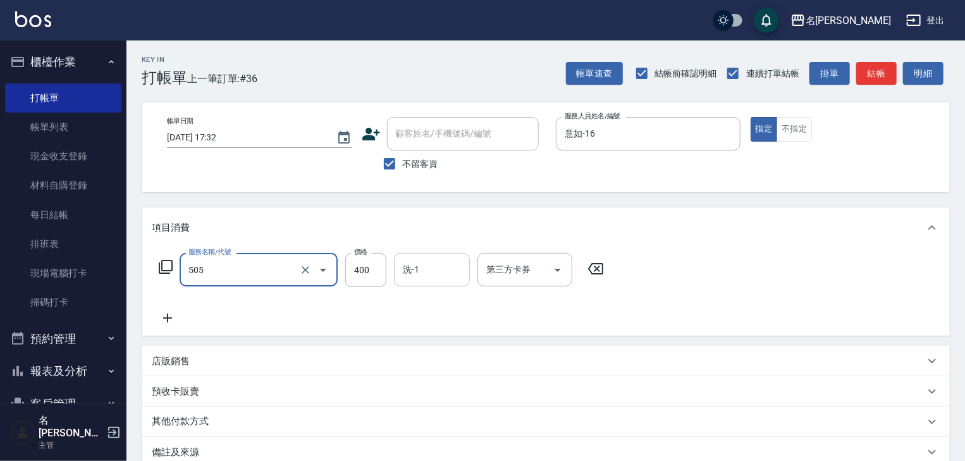
type input "洗髮(505)"
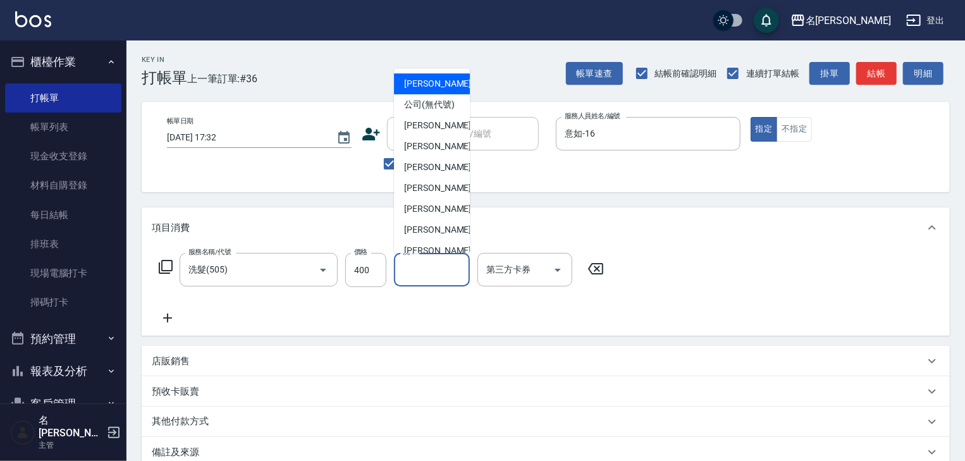
click at [440, 273] on input "洗-1" at bounding box center [432, 270] width 65 height 22
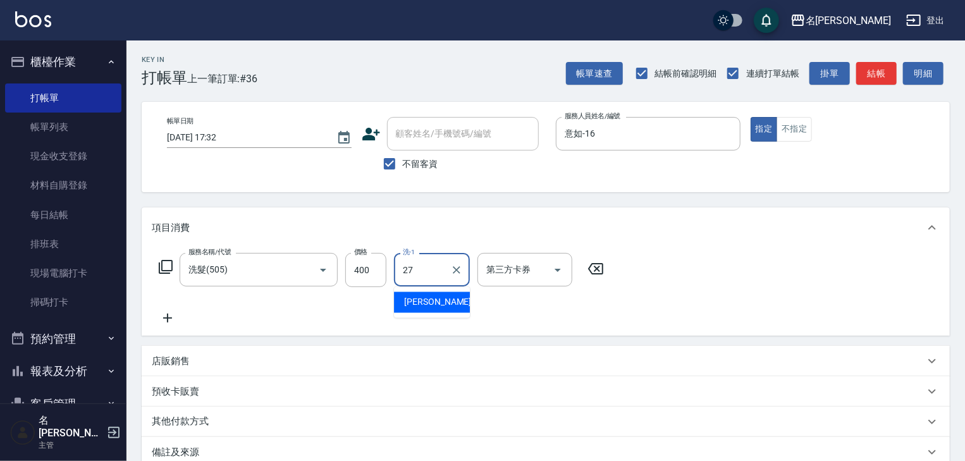
click at [438, 307] on span "[PERSON_NAME]-27" at bounding box center [444, 302] width 80 height 13
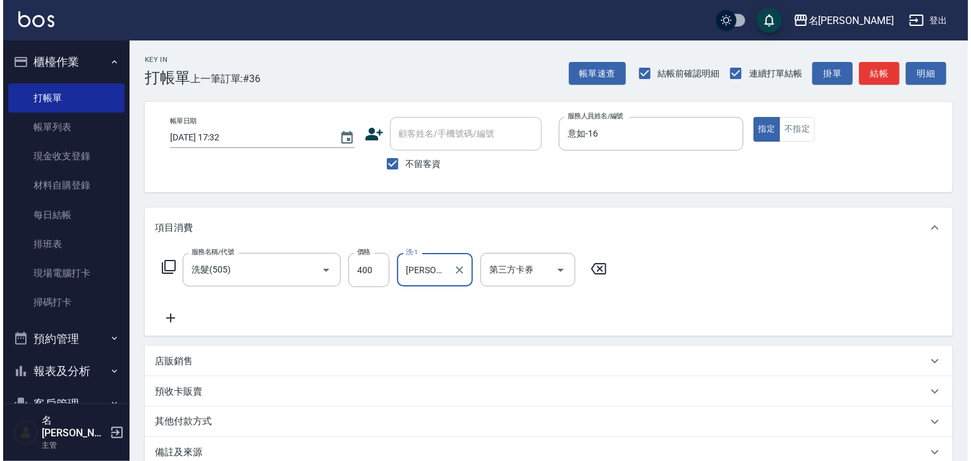
scroll to position [148, 0]
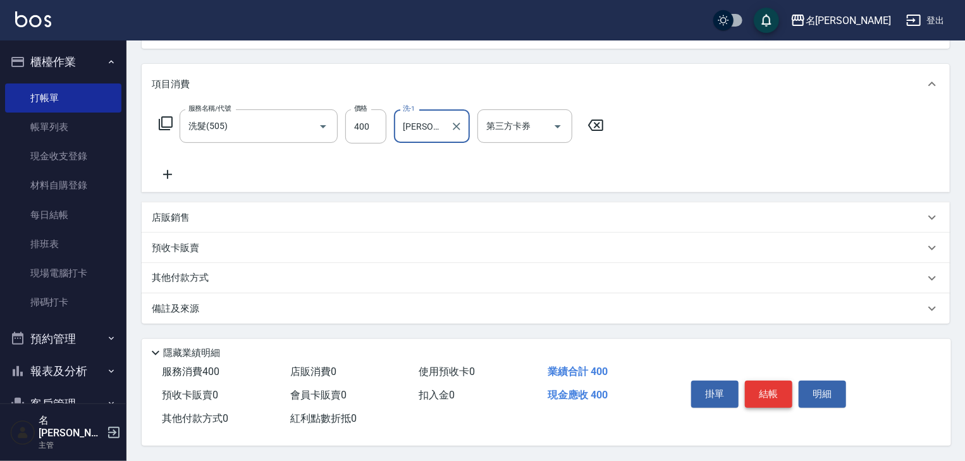
type input "[PERSON_NAME]-27"
click at [764, 396] on button "結帳" at bounding box center [768, 394] width 47 height 27
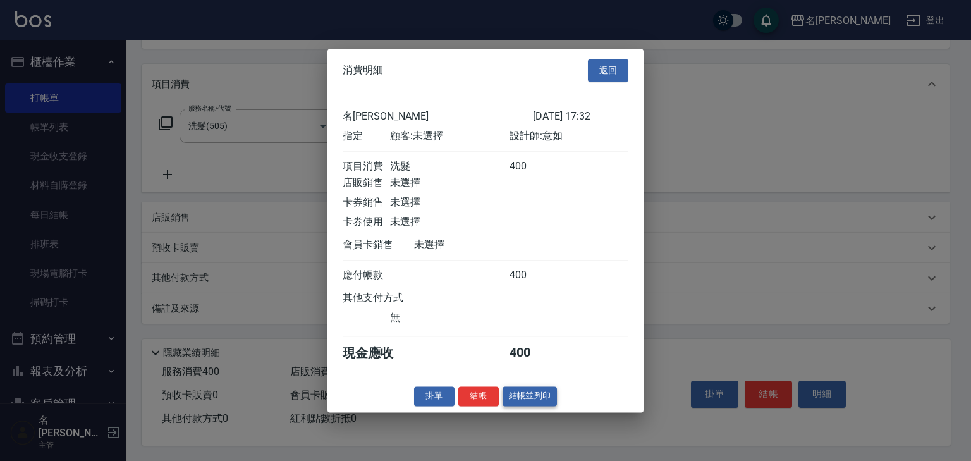
click at [515, 405] on button "結帳並列印" at bounding box center [530, 396] width 55 height 20
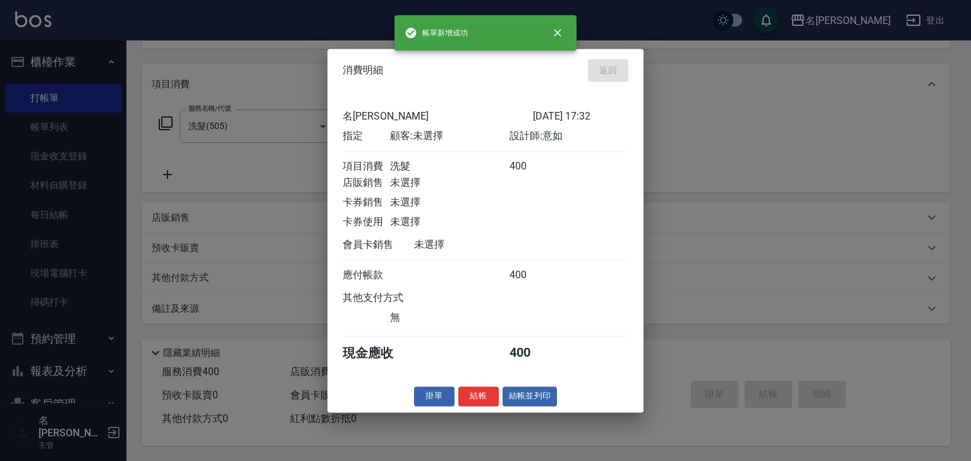
type input "[DATE] 17:41"
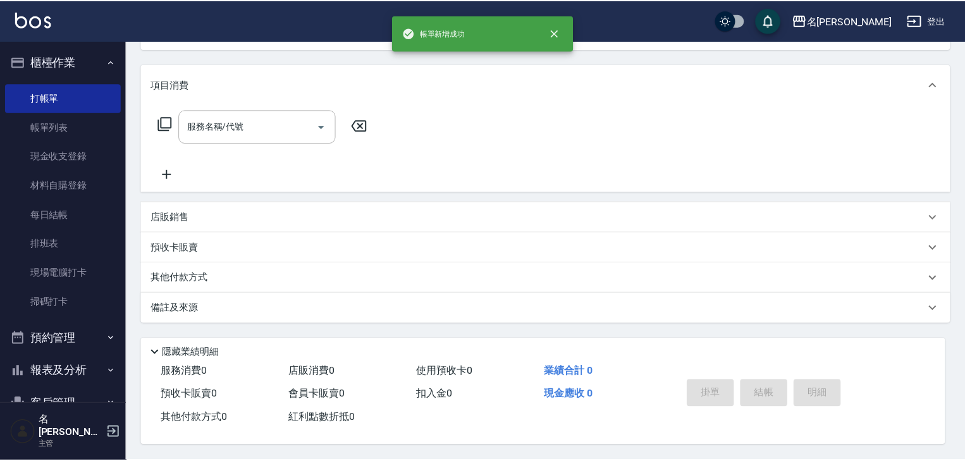
scroll to position [0, 0]
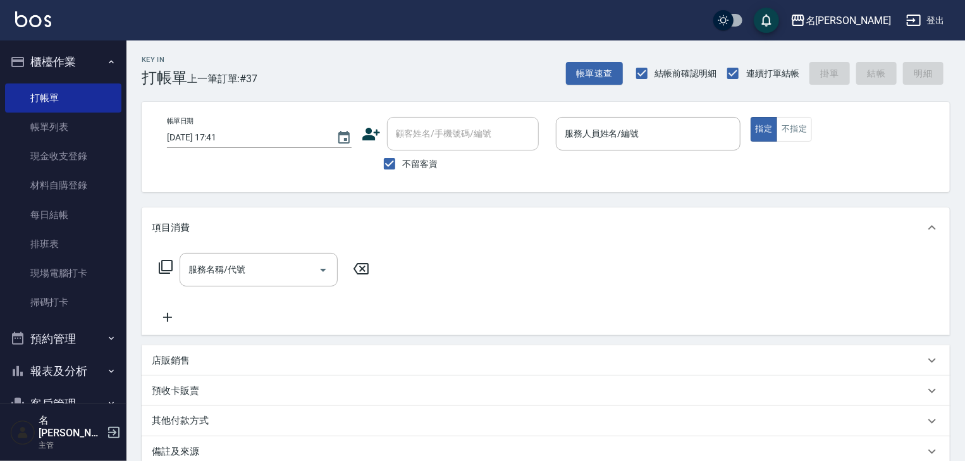
click at [799, 142] on div "帳單日期 [DATE] 17:41 顧客姓名/手機號碼/編號 顧客姓名/手機號碼/編號 不留客資 服務人員姓名/編號 服務人員姓名/編號 指定 不指定" at bounding box center [546, 147] width 778 height 60
click at [797, 132] on button "不指定" at bounding box center [794, 129] width 35 height 25
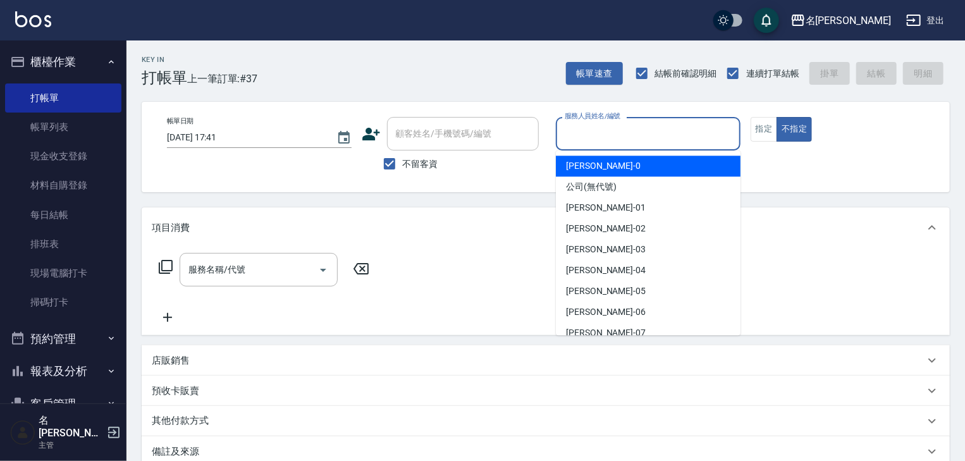
click at [625, 129] on input "服務人員姓名/編號" at bounding box center [648, 134] width 173 height 22
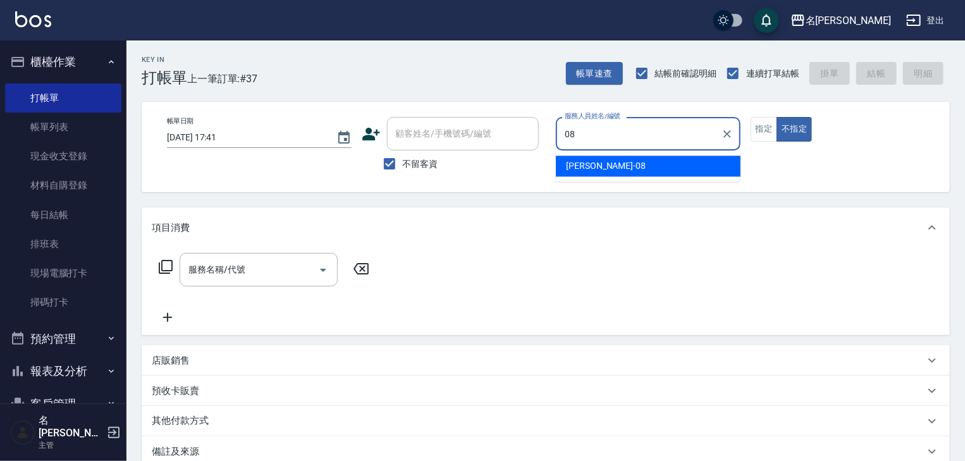
click at [580, 163] on span "[PERSON_NAME] -08" at bounding box center [606, 165] width 80 height 13
type input "[PERSON_NAME]-08"
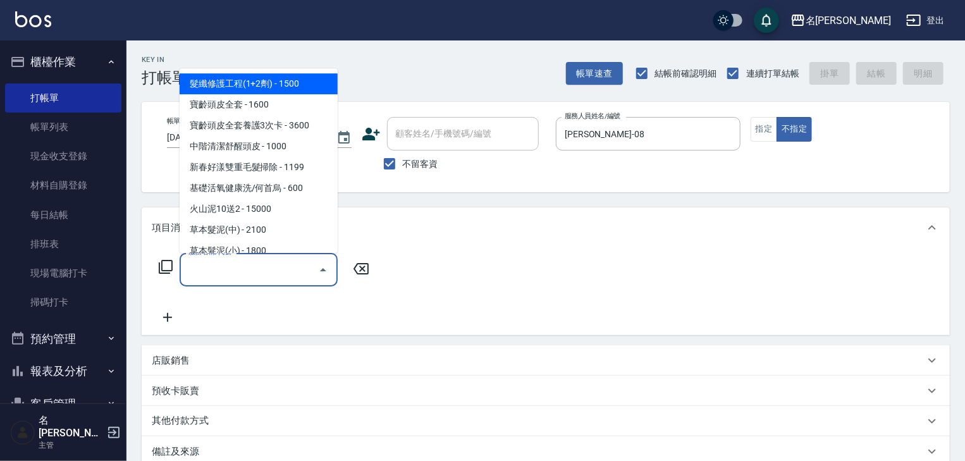
click at [250, 270] on input "服務名稱/代號" at bounding box center [249, 270] width 128 height 22
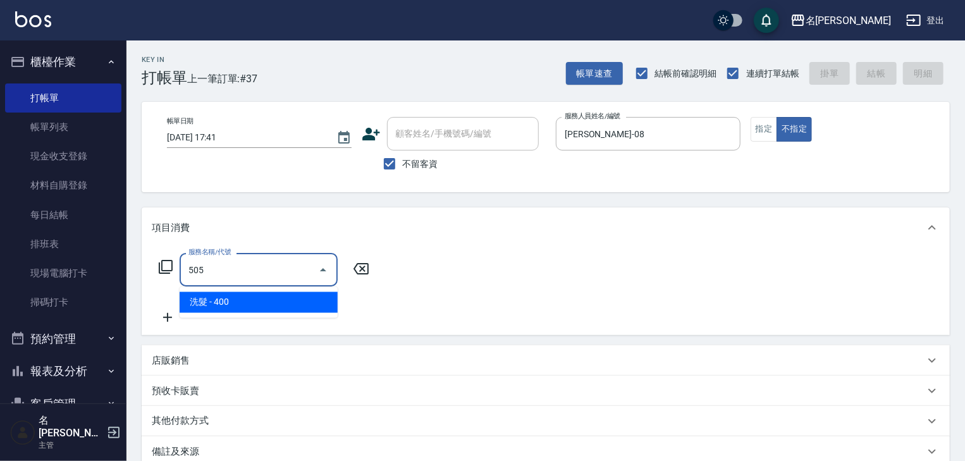
click at [279, 297] on span "洗髮 - 400" at bounding box center [259, 302] width 158 height 21
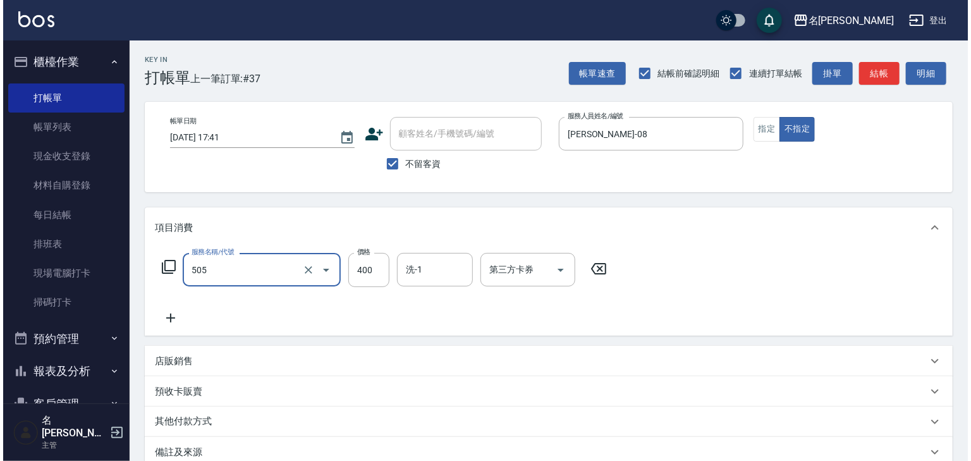
scroll to position [148, 0]
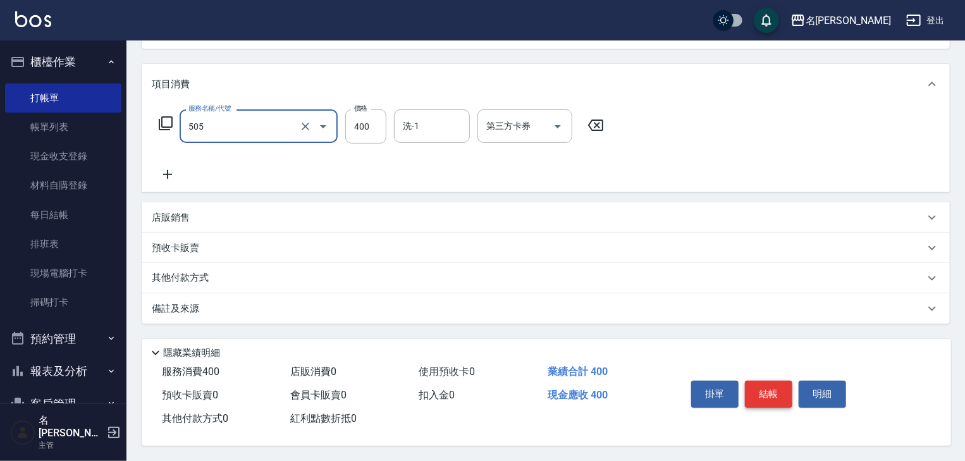
type input "洗髮(505)"
click at [763, 382] on button "結帳" at bounding box center [768, 394] width 47 height 27
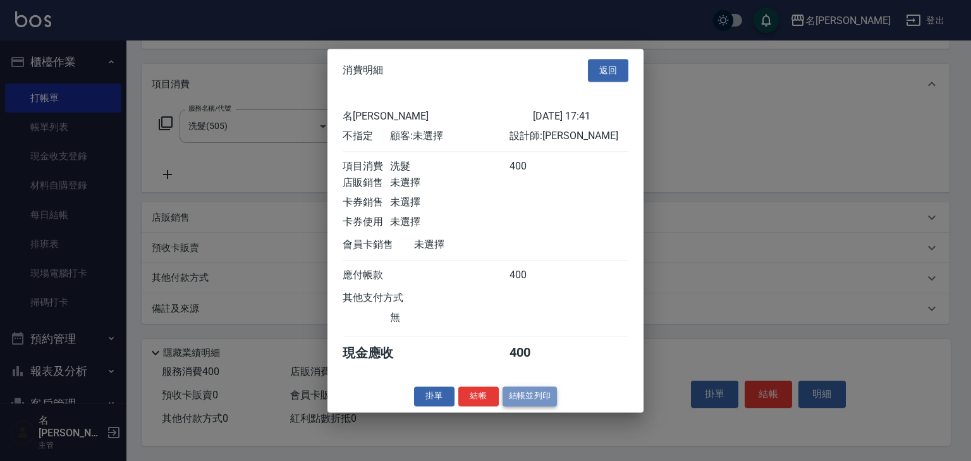
click at [509, 402] on button "結帳並列印" at bounding box center [530, 396] width 55 height 20
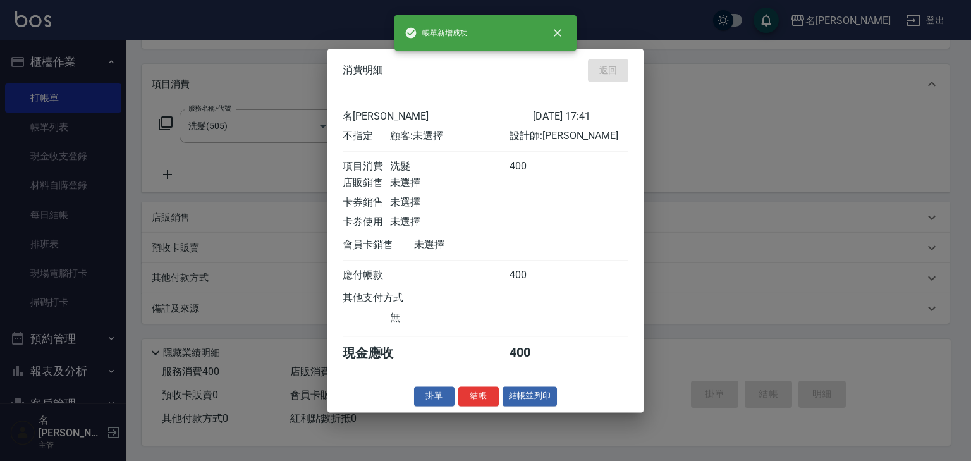
type input "[DATE] 17:45"
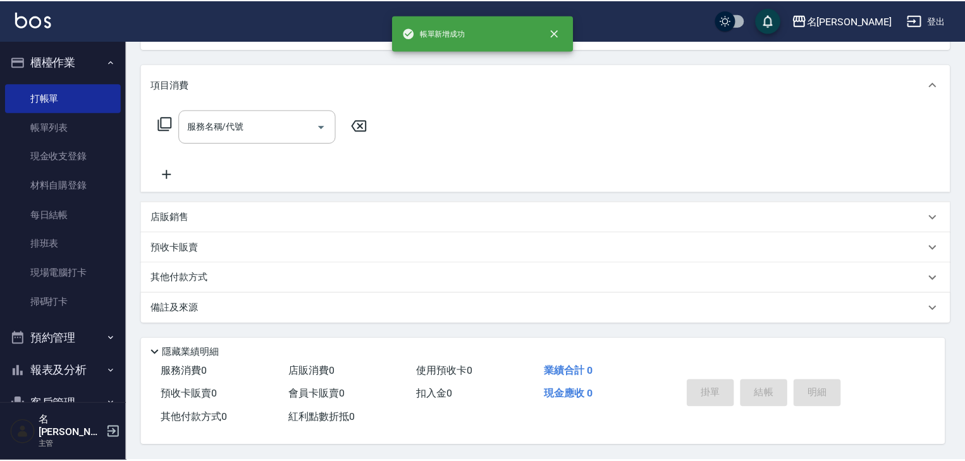
scroll to position [0, 0]
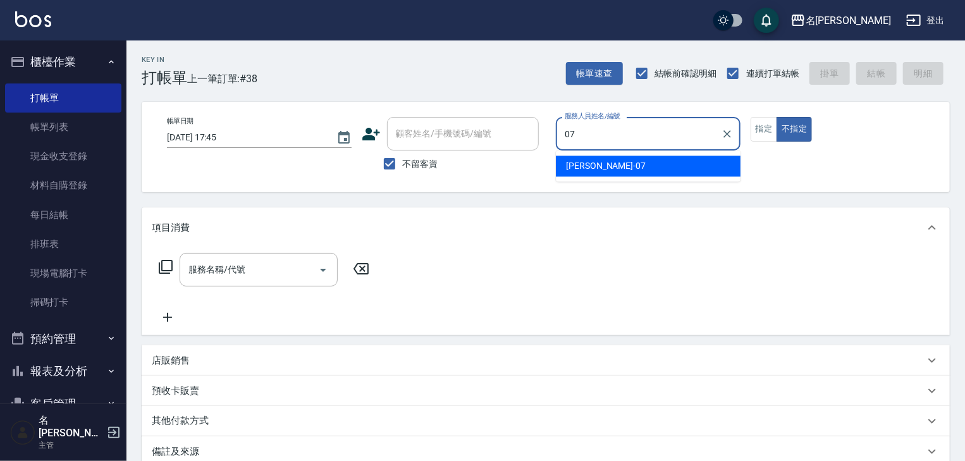
type input "[PERSON_NAME]-07"
type button "false"
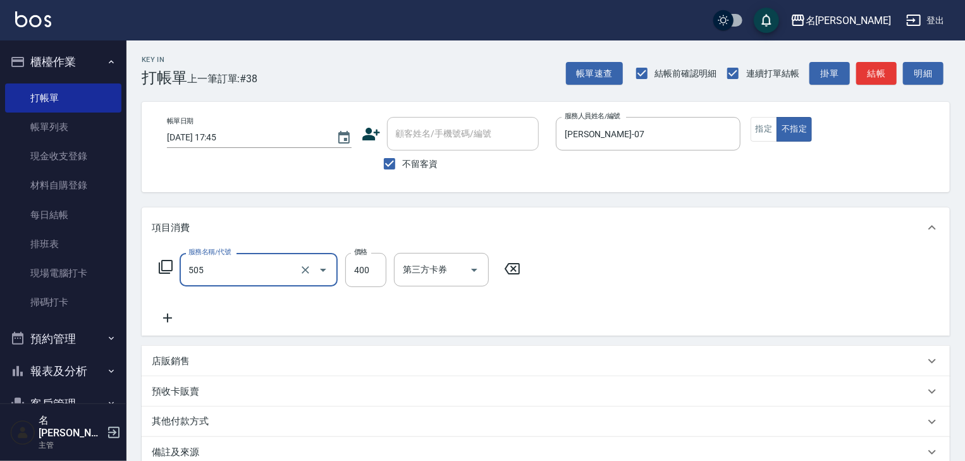
type input "洗髮(505)"
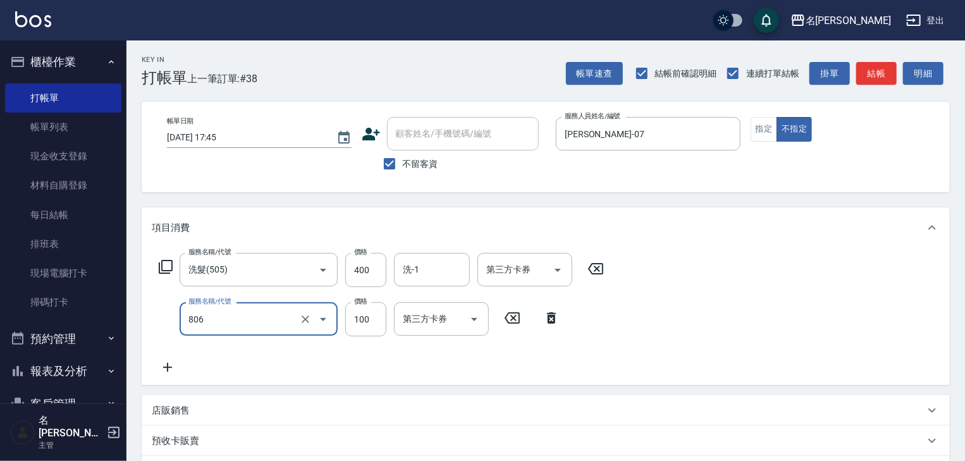
type input "電棒(806)"
click at [768, 124] on button "指定" at bounding box center [764, 129] width 27 height 25
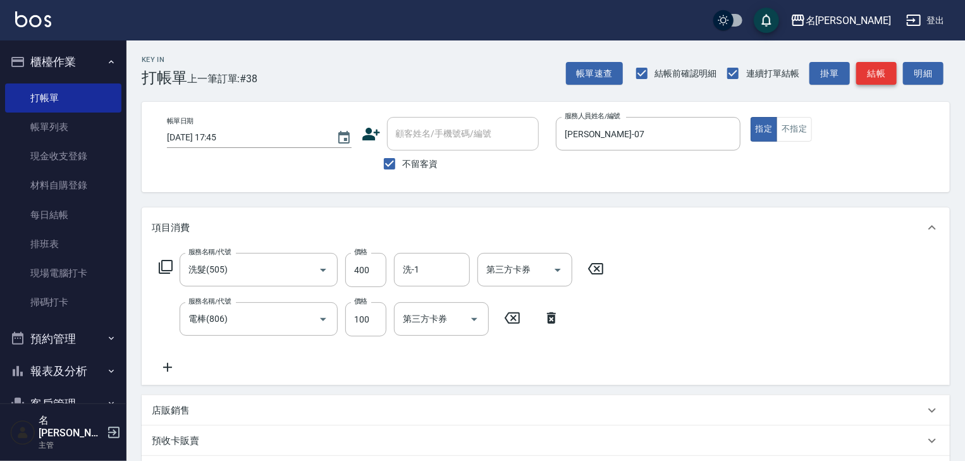
click at [861, 78] on button "結帳" at bounding box center [876, 73] width 40 height 23
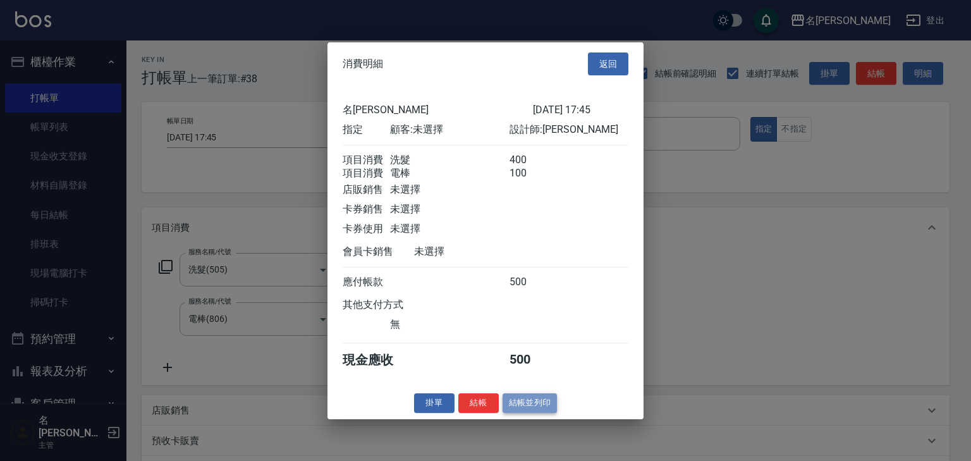
click at [540, 411] on button "結帳並列印" at bounding box center [530, 403] width 55 height 20
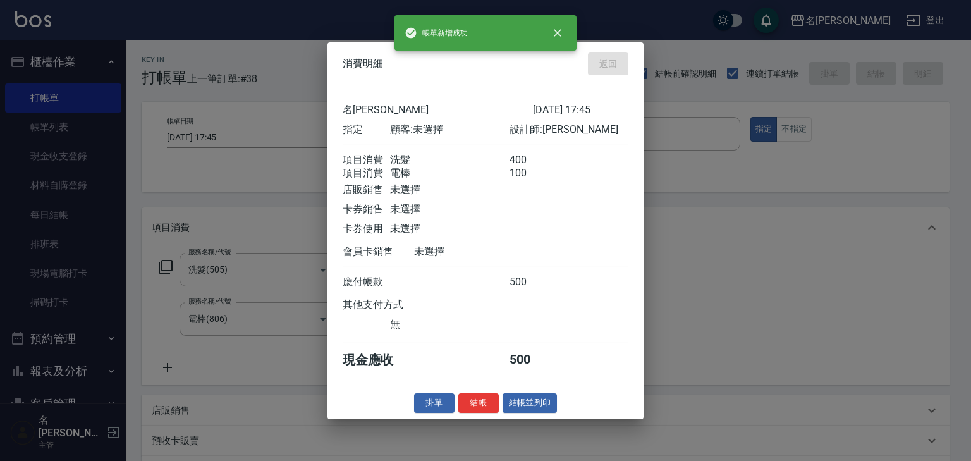
type input "[DATE] 18:17"
